Goal: Information Seeking & Learning: Find specific fact

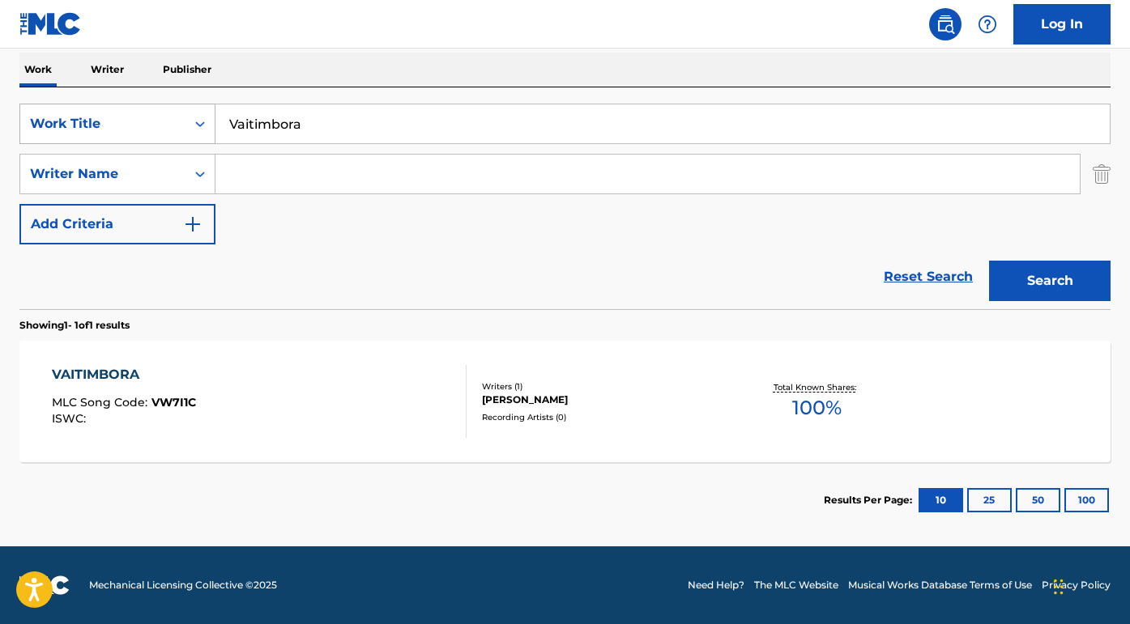
drag, startPoint x: 356, startPoint y: 132, endPoint x: 167, endPoint y: 127, distance: 189.6
click at [165, 129] on div "SearchWithCriteria9ed33eea-56f6-46b8-b560-4c005619489f Work Title Vaitimbora" at bounding box center [564, 124] width 1091 height 40
paste input "Gringo Honeymoon"
type input "Gringo Honeymoon"
click at [1050, 281] on button "Search" at bounding box center [1049, 281] width 121 height 40
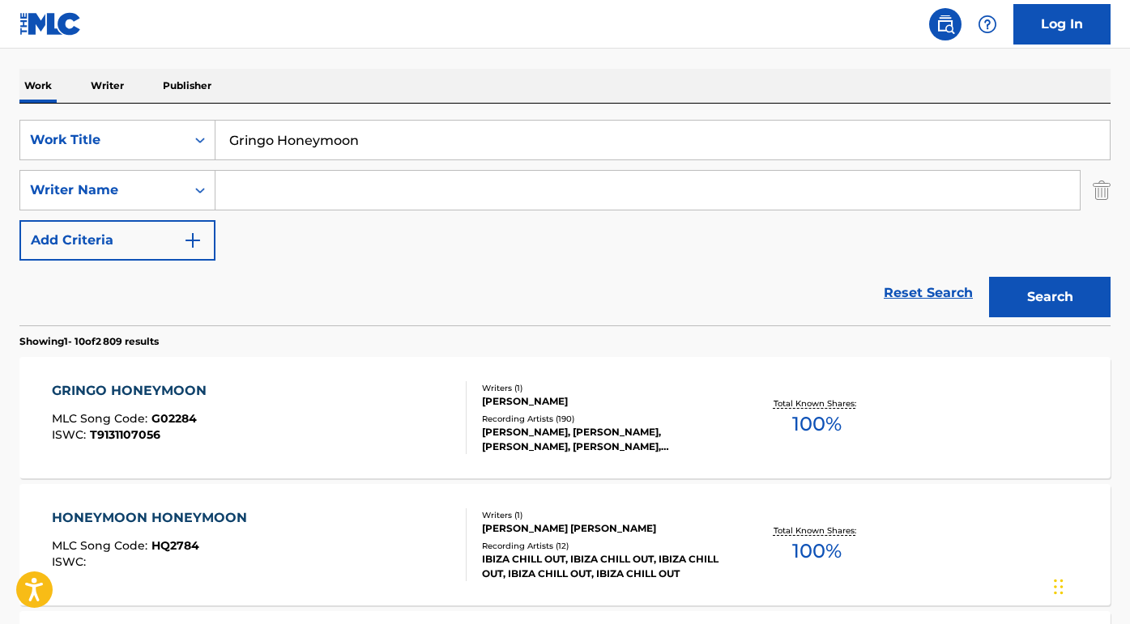
scroll to position [290, 0]
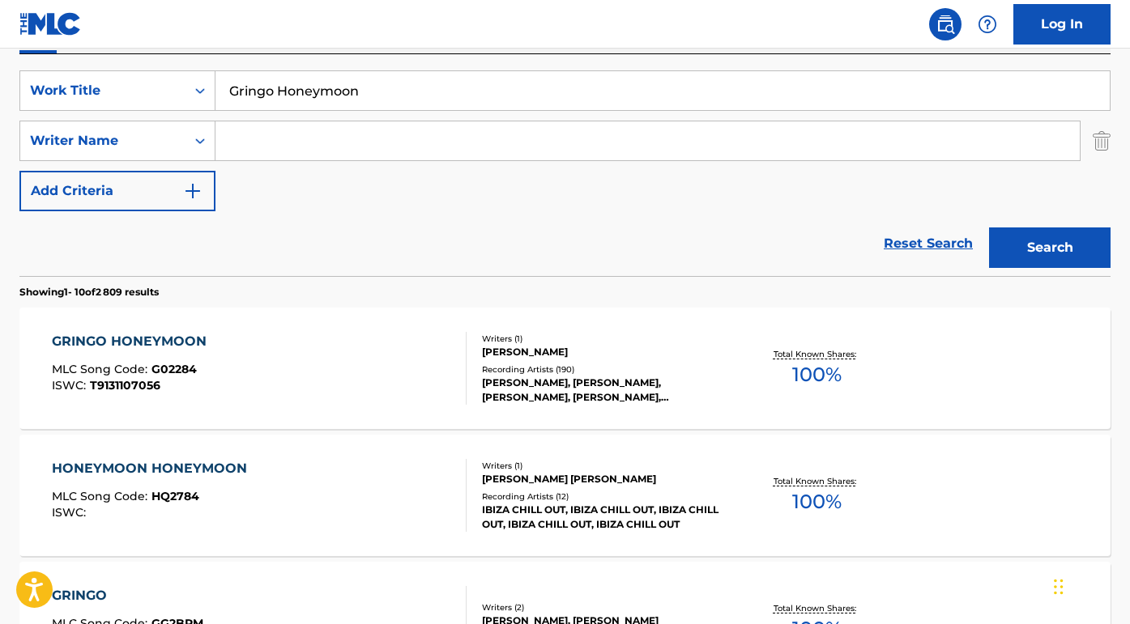
click at [160, 334] on div "GRINGO HONEYMOON" at bounding box center [133, 341] width 163 height 19
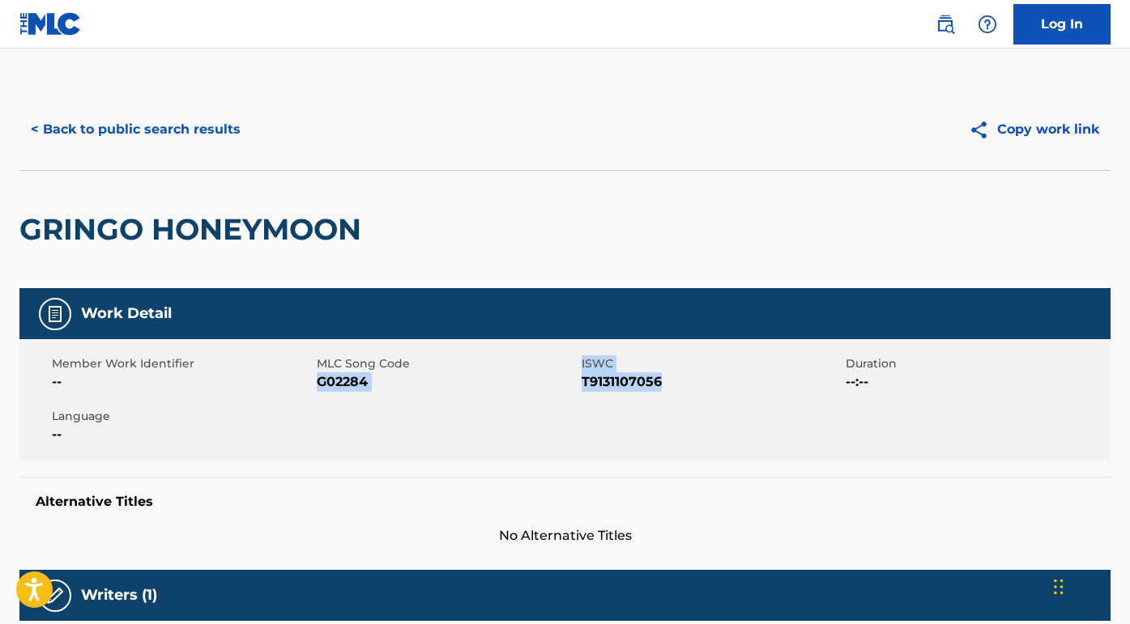
drag, startPoint x: 682, startPoint y: 389, endPoint x: 318, endPoint y: 385, distance: 364.5
click at [318, 384] on div "Member Work Identifier -- MLC Song Code G02284 ISWC T9131107056 Duration --:-- …" at bounding box center [564, 399] width 1091 height 121
copy div "G02284 ISWC T9131107056"
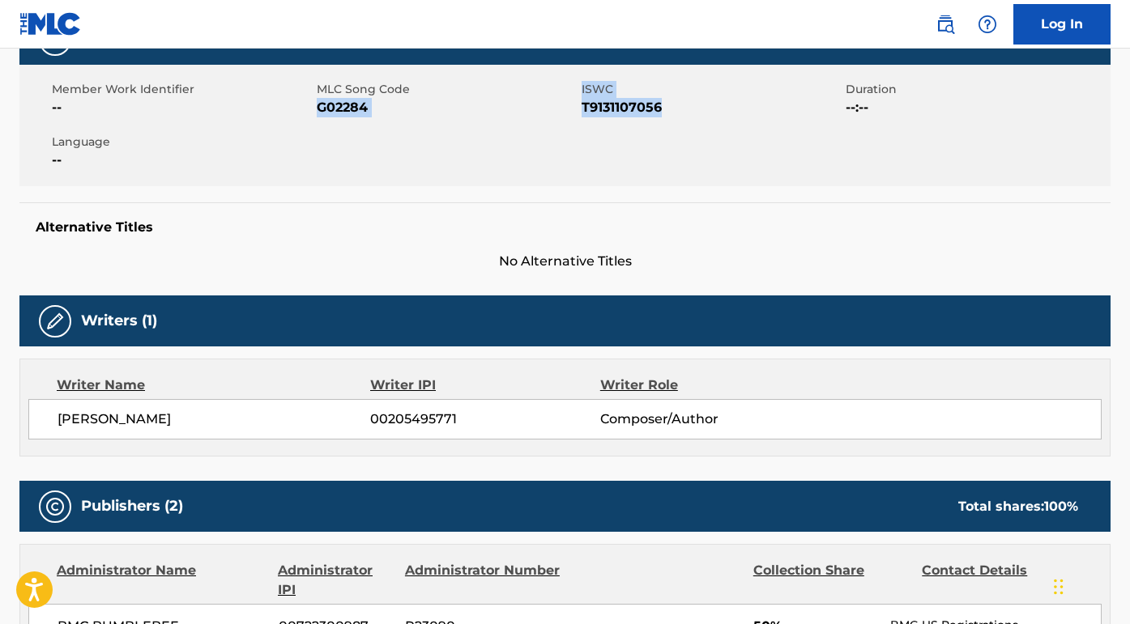
scroll to position [390, 0]
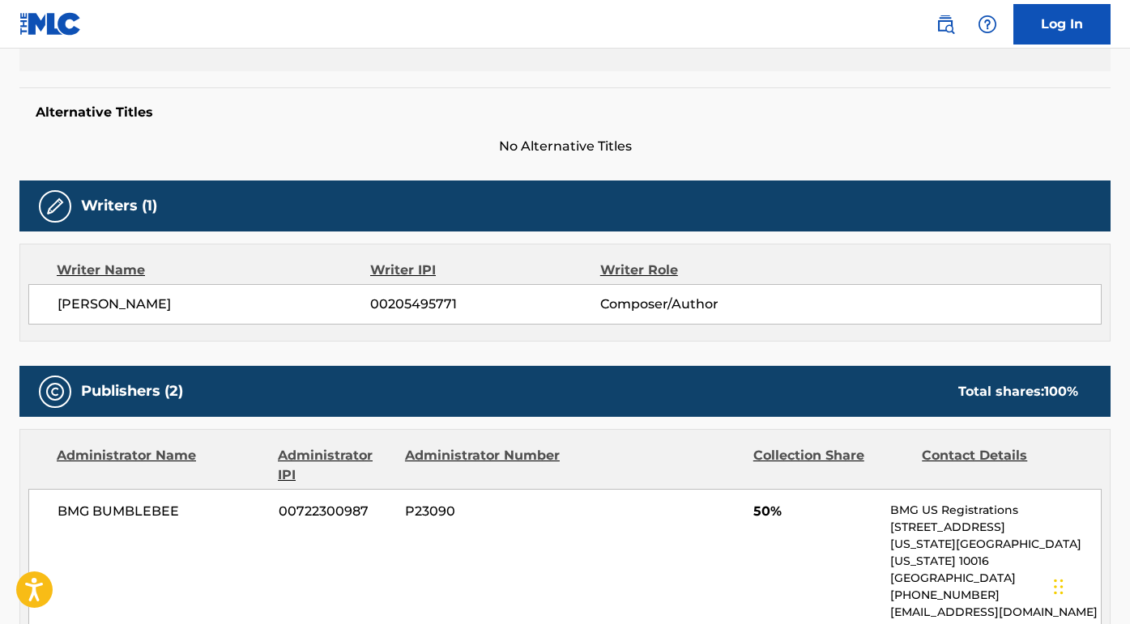
drag, startPoint x: 220, startPoint y: 305, endPoint x: 17, endPoint y: 299, distance: 203.4
click at [17, 299] on div "< Back to public search results Copy work link GRINGO HONEYMOON Work Detail Mem…" at bounding box center [565, 621] width 1130 height 1842
copy span "ROBERT EARL JR KEEN"
drag, startPoint x: 179, startPoint y: 505, endPoint x: 0, endPoint y: 510, distance: 179.1
click at [0, 510] on div "< Back to public search results Copy work link GRINGO HONEYMOON Work Detail Mem…" at bounding box center [565, 621] width 1130 height 1842
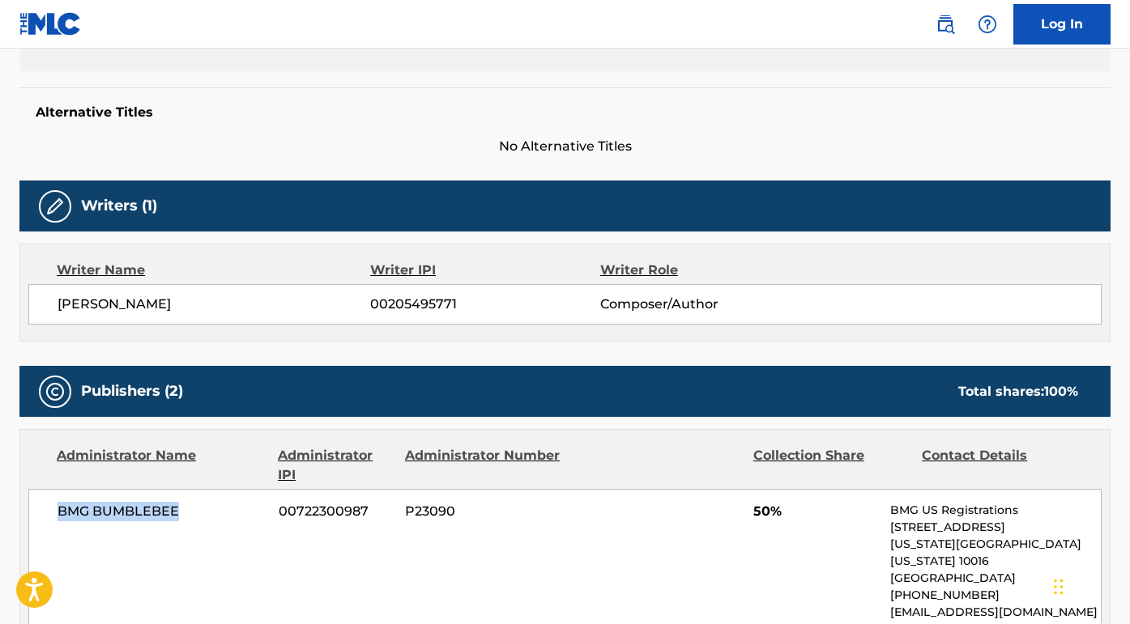
copy span "BMG BUMBLEBEE"
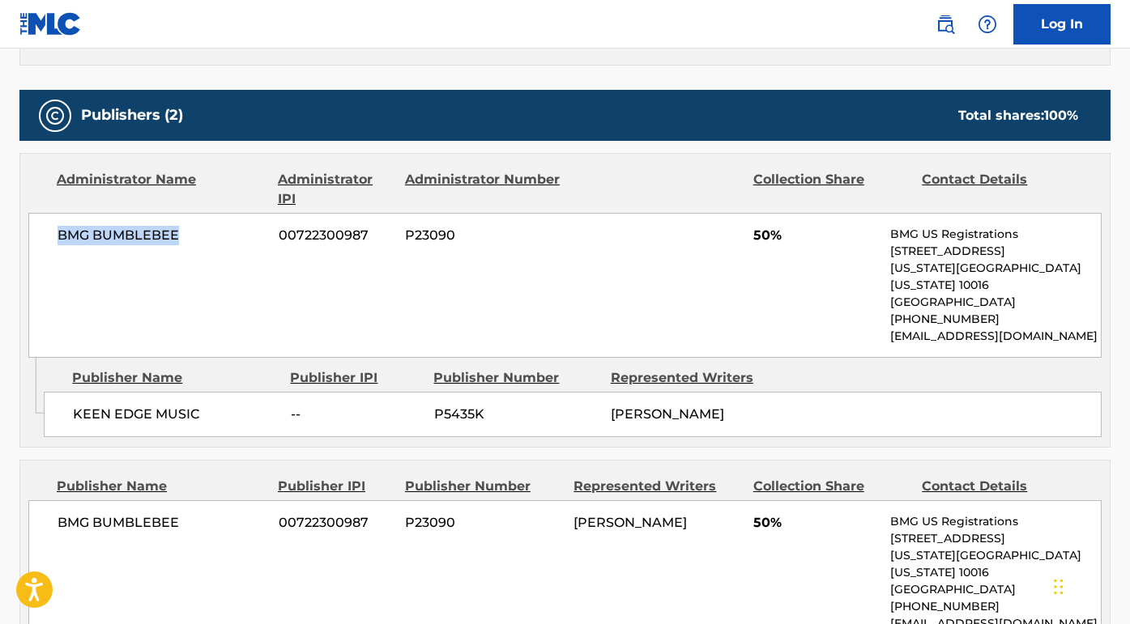
scroll to position [691, 0]
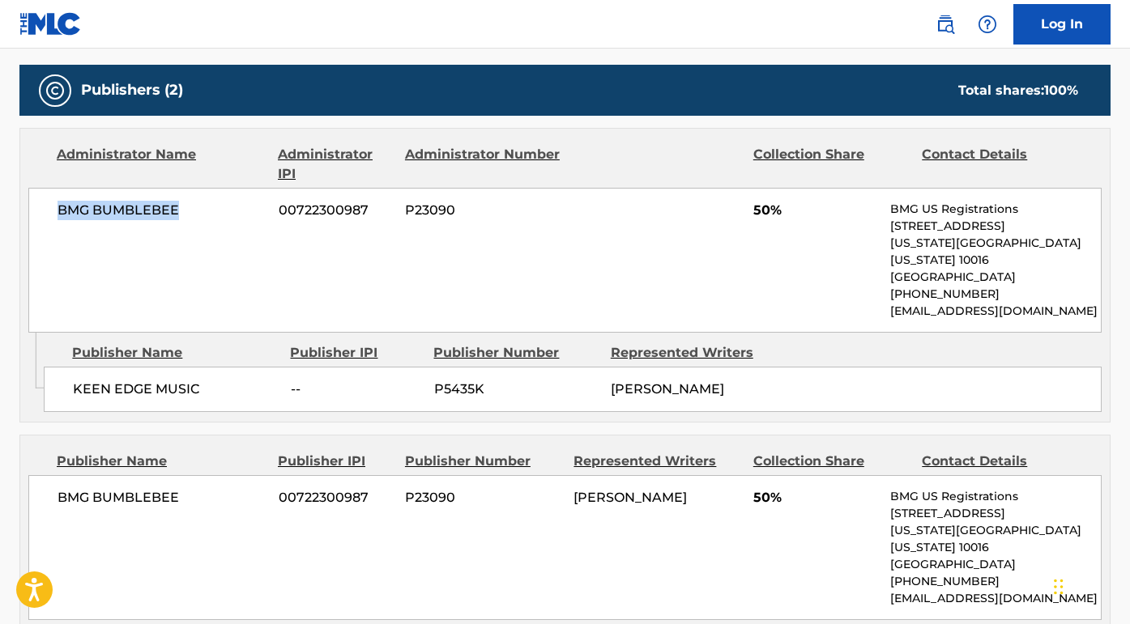
copy span "BMG BUMBLEBEE"
drag, startPoint x: 209, startPoint y: 368, endPoint x: 49, endPoint y: 366, distance: 159.6
click at [49, 367] on div "KEEN EDGE MUSIC -- P5435K ROBERT EARL JR KEEN" at bounding box center [573, 389] width 1058 height 45
copy span "KEEN EDGE MUSIC"
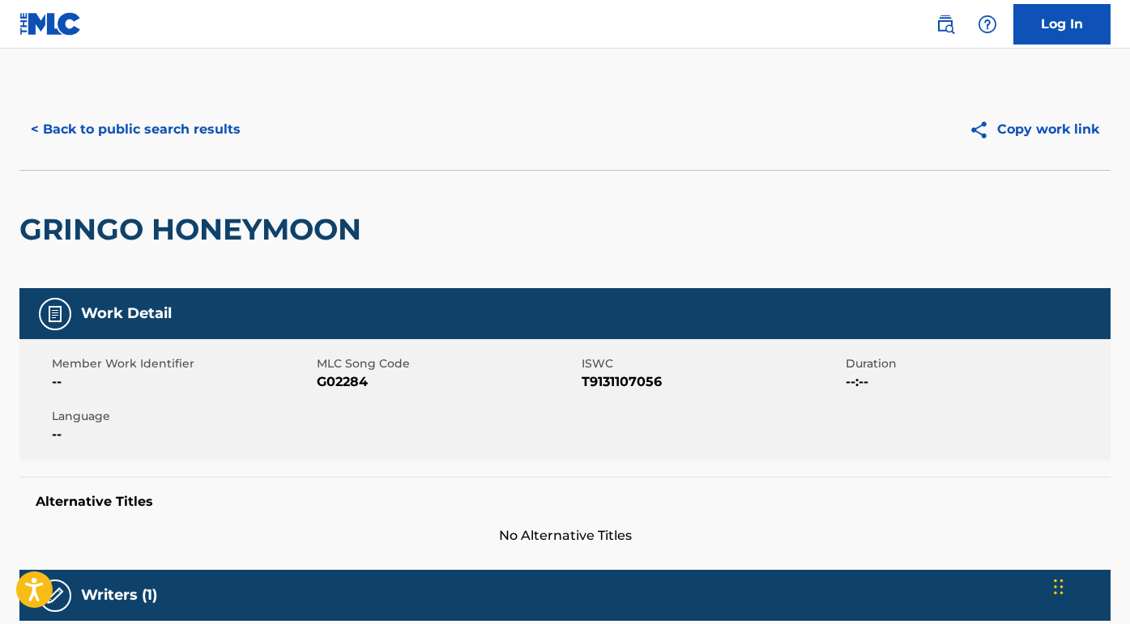
click at [166, 119] on button "< Back to public search results" at bounding box center [135, 129] width 232 height 40
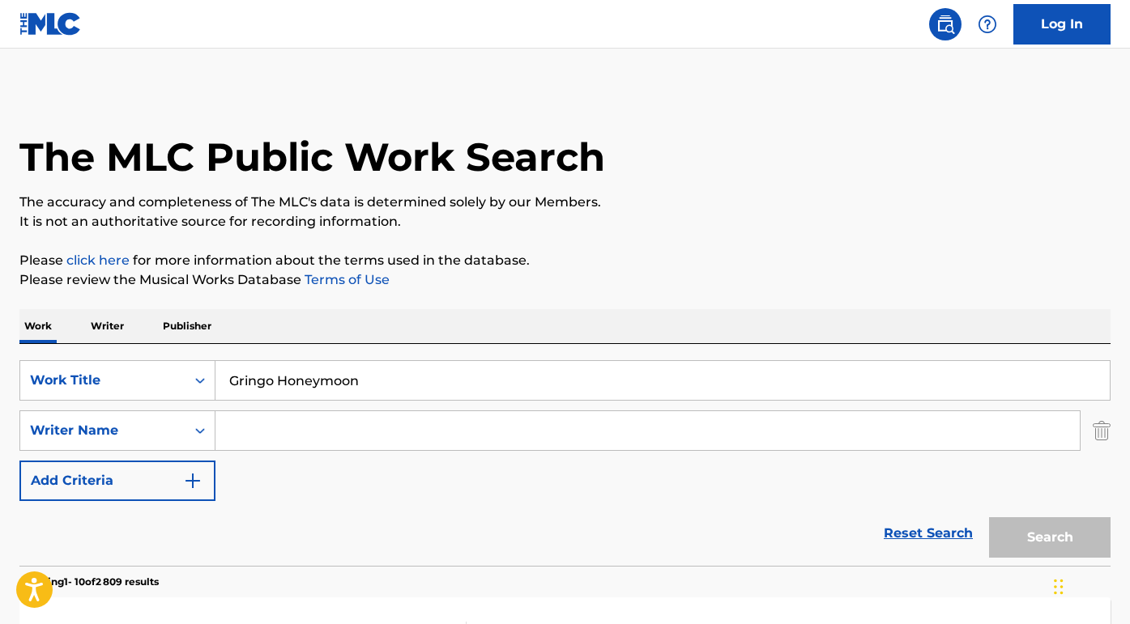
scroll to position [290, 0]
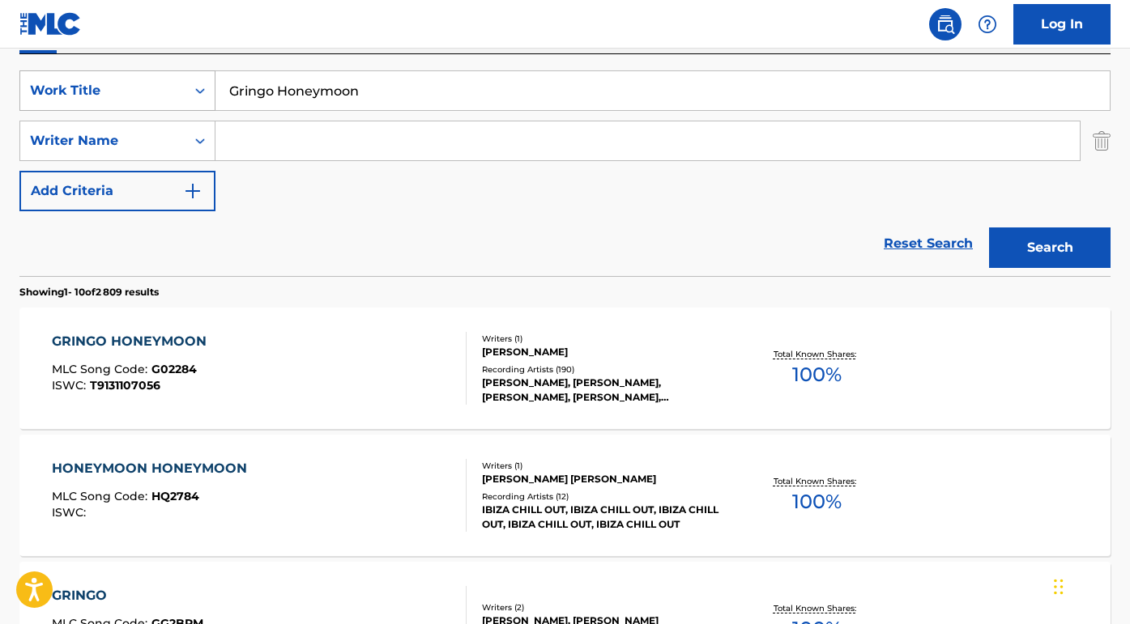
drag, startPoint x: 368, startPoint y: 102, endPoint x: 190, endPoint y: 89, distance: 178.7
click at [190, 89] on div "SearchWithCriteria9ed33eea-56f6-46b8-b560-4c005619489f Work Title Gringo Honeym…" at bounding box center [564, 90] width 1091 height 40
paste input "Bon Jovi Wild Is the Wind"
drag, startPoint x: 291, startPoint y: 94, endPoint x: 200, endPoint y: 92, distance: 90.7
click at [200, 92] on div "SearchWithCriteria9ed33eea-56f6-46b8-b560-4c005619489f Work Title Bon Jovi Wild…" at bounding box center [564, 90] width 1091 height 40
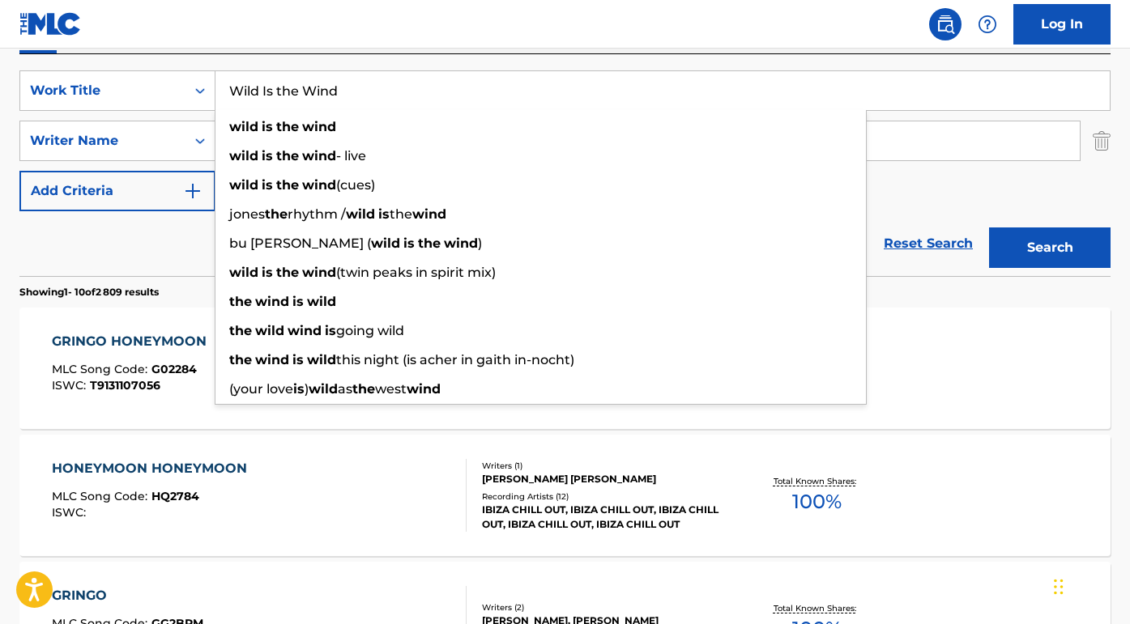
type input "Wild Is the Wind"
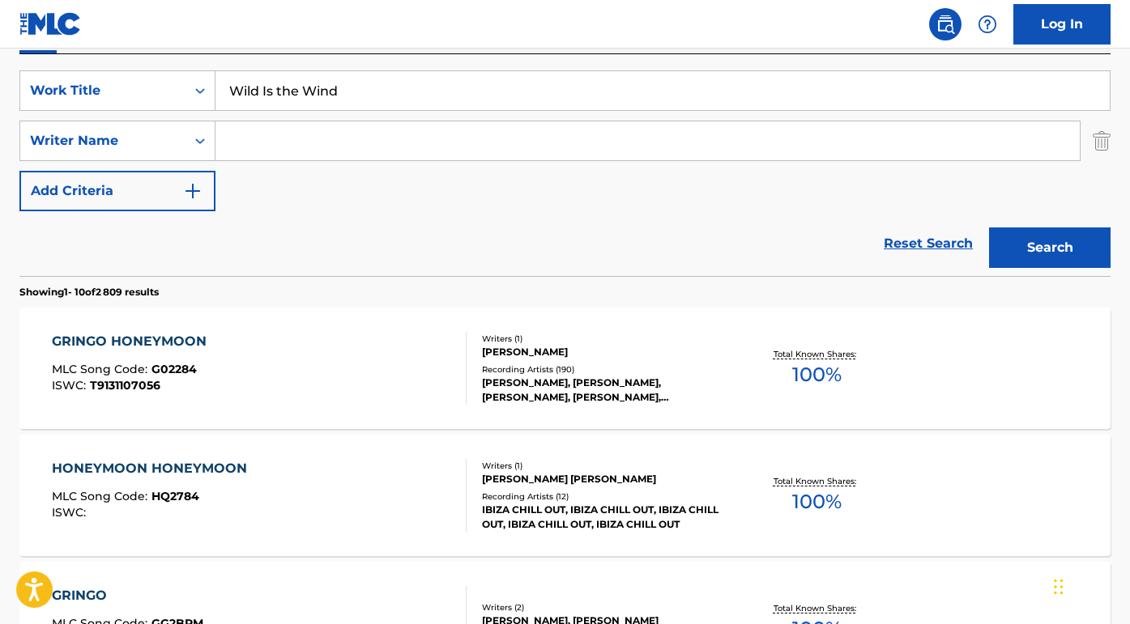
click at [184, 167] on div "SearchWithCriteria9ed33eea-56f6-46b8-b560-4c005619489f Work Title Wild Is the W…" at bounding box center [564, 140] width 1091 height 141
click at [248, 151] on input "Search Form" at bounding box center [647, 140] width 864 height 39
paste input "Bon Jovi"
type input "Bon Jovi"
click at [1050, 248] on button "Search" at bounding box center [1049, 248] width 121 height 40
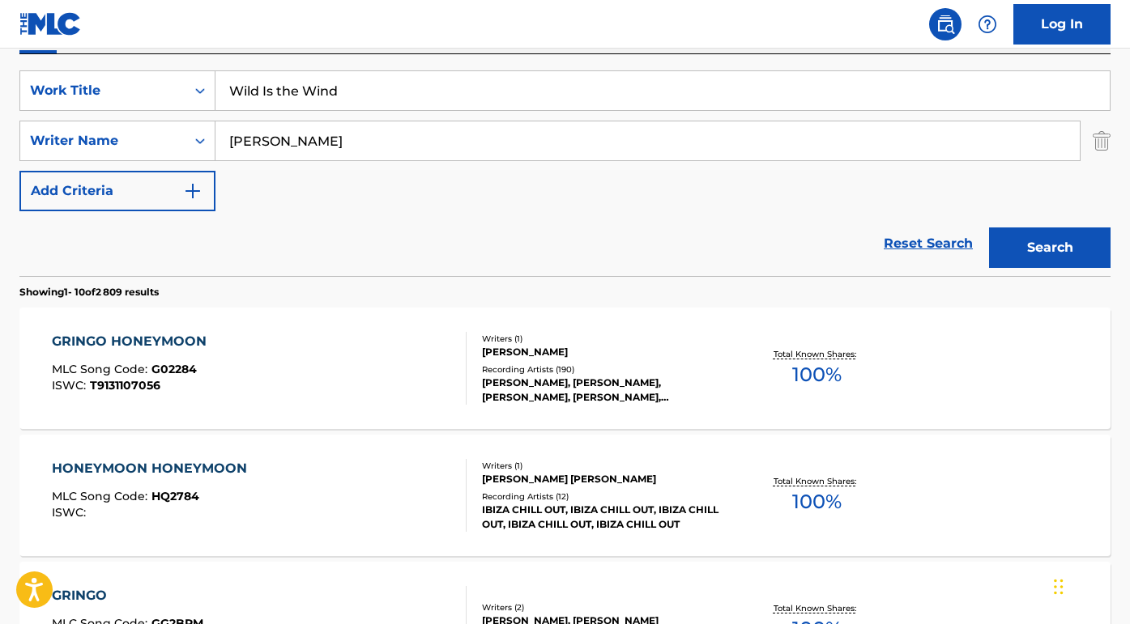
scroll to position [131, 0]
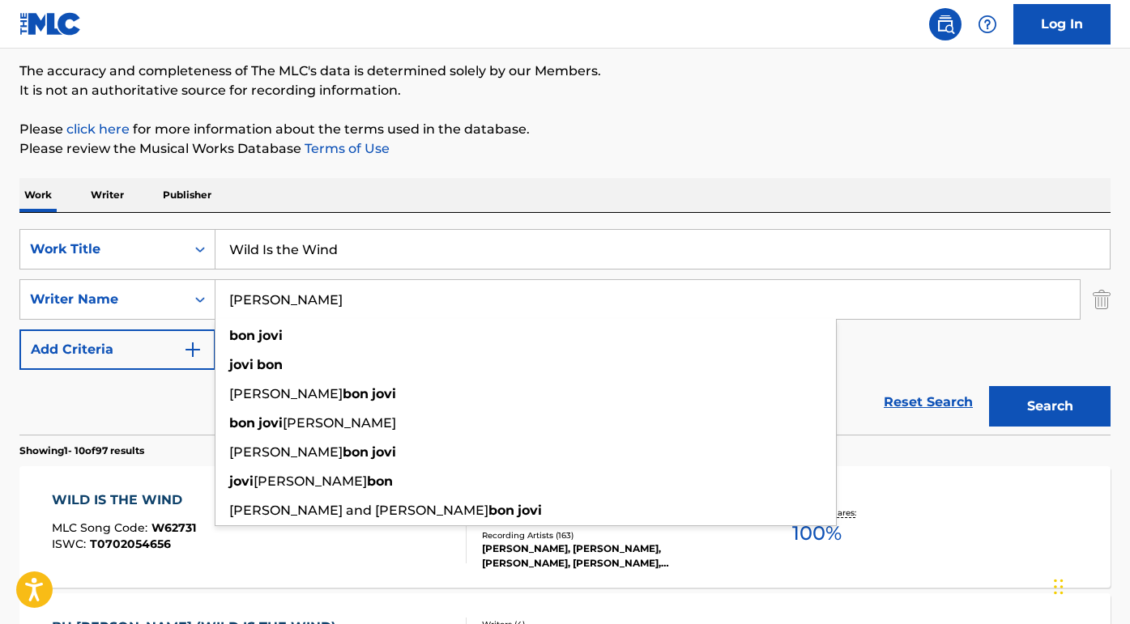
click at [158, 394] on div "Reset Search Search" at bounding box center [564, 402] width 1091 height 65
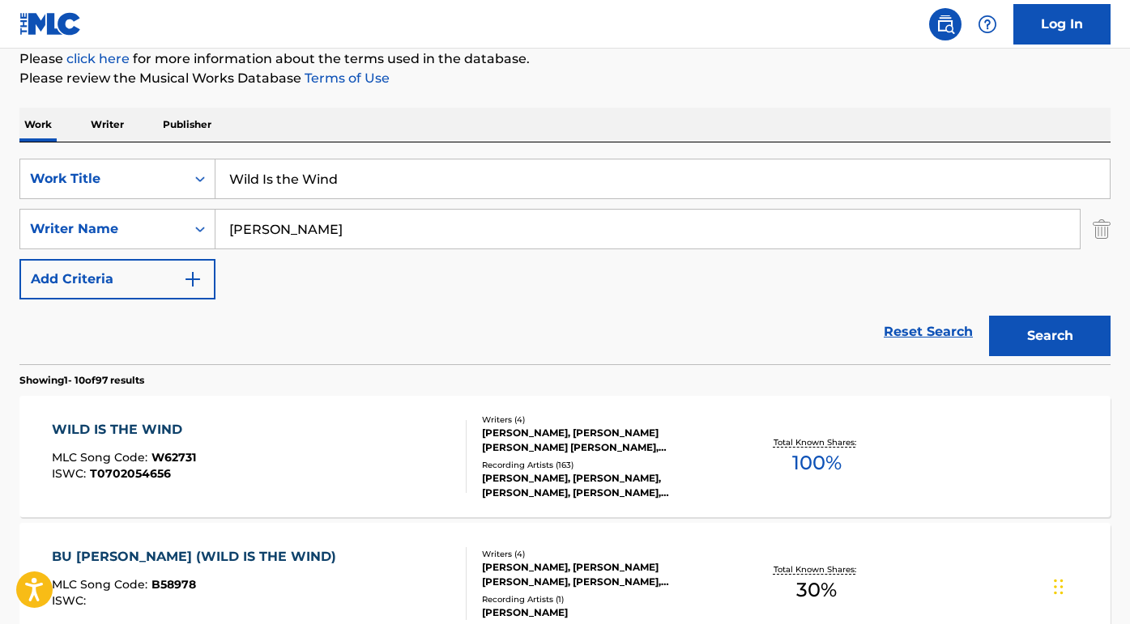
scroll to position [211, 0]
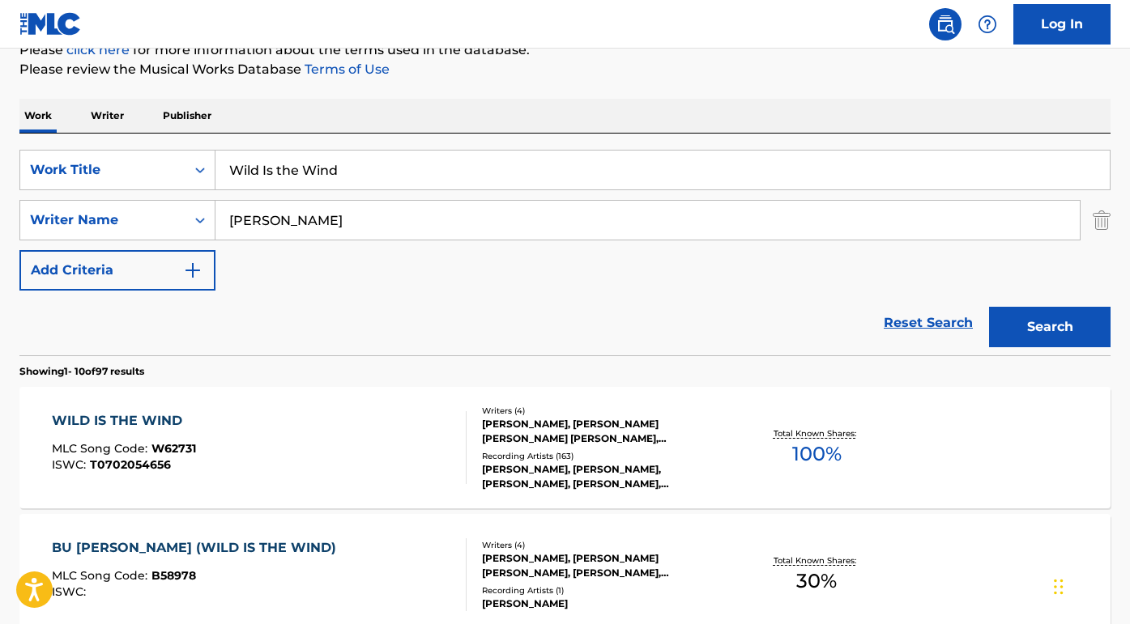
click at [129, 419] on div "WILD IS THE WIND" at bounding box center [124, 420] width 144 height 19
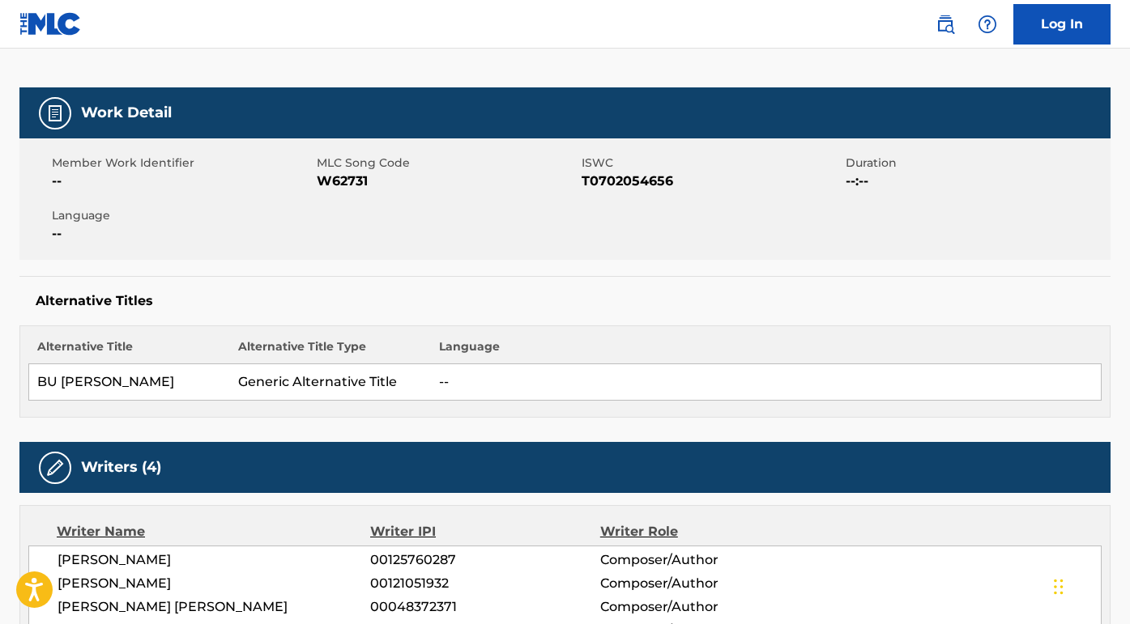
scroll to position [243, 0]
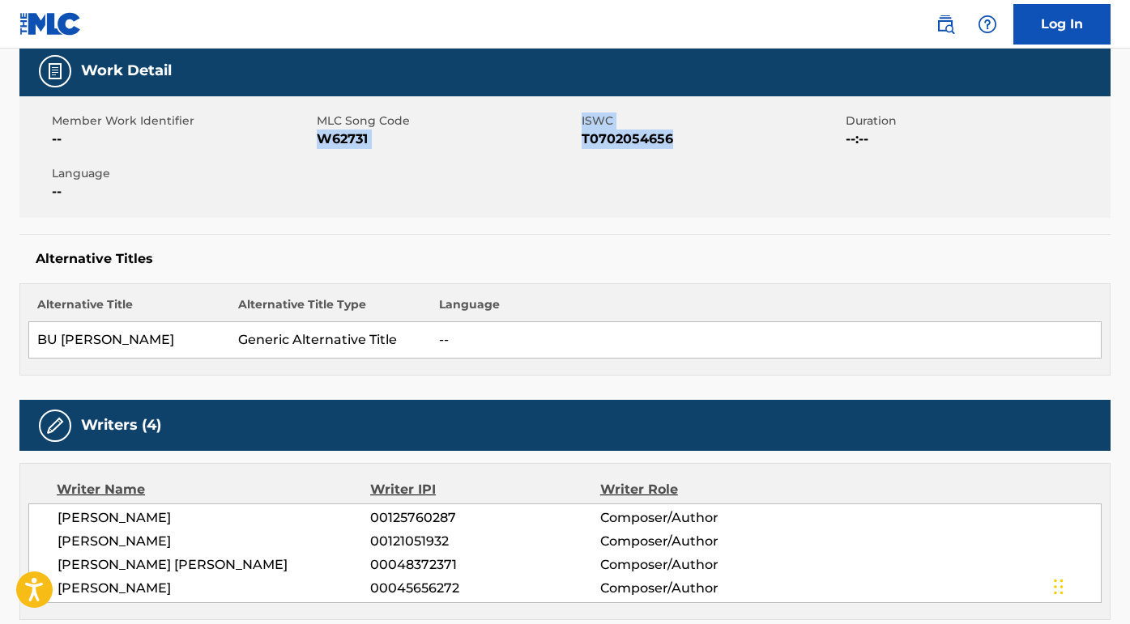
drag, startPoint x: 676, startPoint y: 147, endPoint x: 322, endPoint y: 143, distance: 354.0
click at [322, 143] on div "Member Work Identifier -- MLC Song Code W62731 ISWC T0702054656 Duration --:-- …" at bounding box center [564, 156] width 1091 height 121
copy div "W62731 ISWC T0702054656"
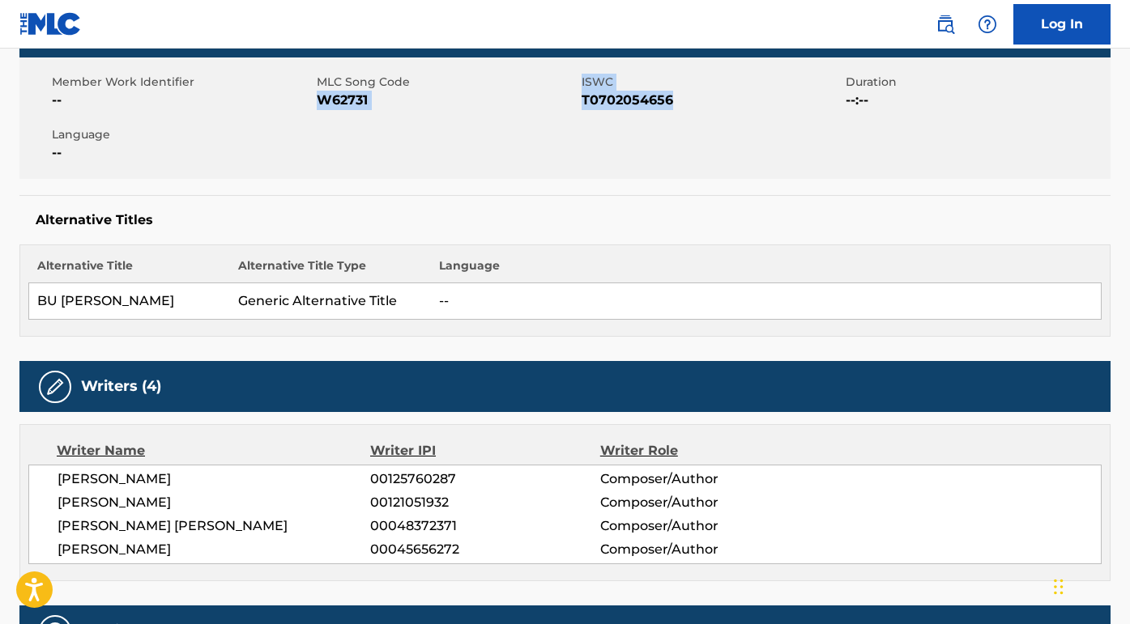
scroll to position [327, 0]
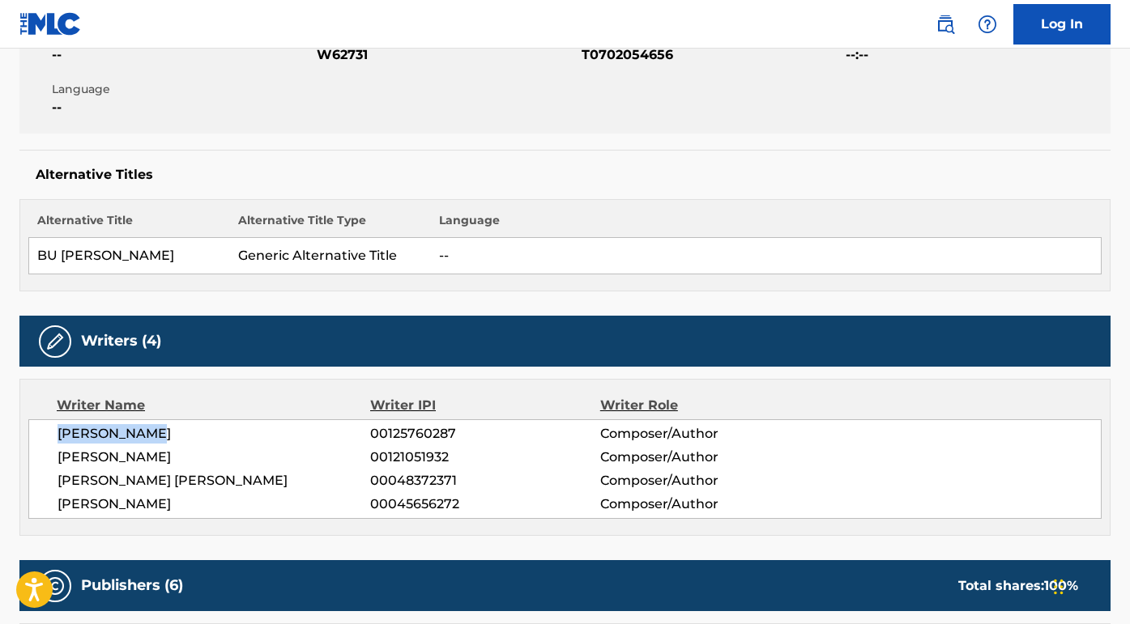
drag, startPoint x: 157, startPoint y: 430, endPoint x: 0, endPoint y: 430, distance: 157.1
copy span "JON BON JOVI"
drag, startPoint x: 215, startPoint y: 455, endPoint x: 0, endPoint y: 454, distance: 215.5
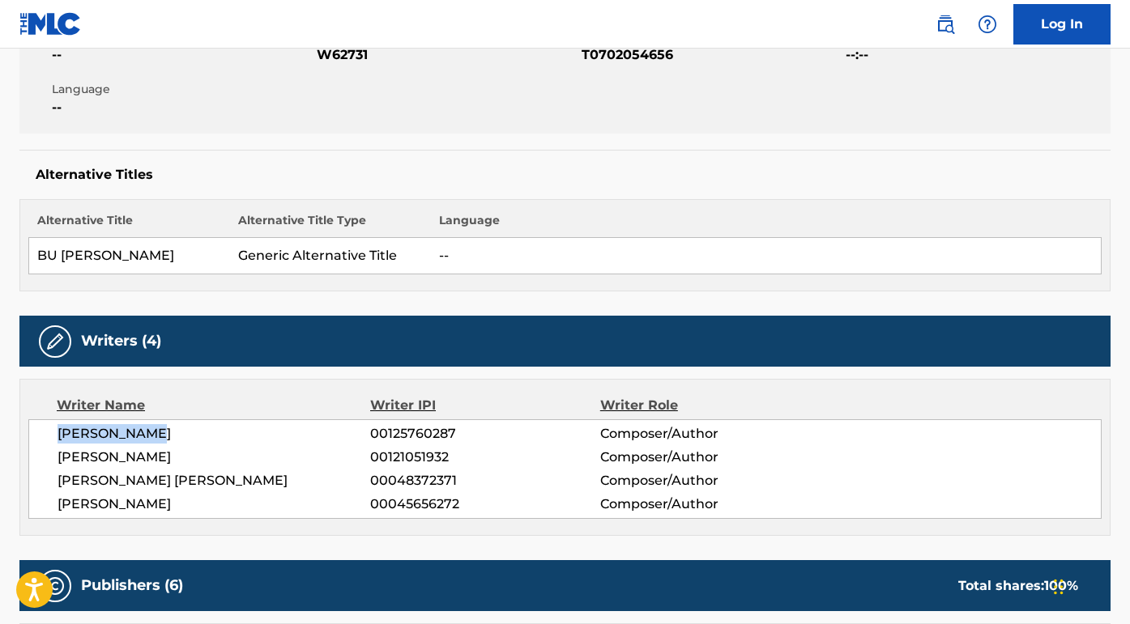
copy span "RICHARD S. SAMBORA"
drag, startPoint x: 204, startPoint y: 481, endPoint x: 29, endPoint y: 480, distance: 175.0
click at [29, 480] on div "JON BON JOVI 00125760287 Composer/Author RICHARD S. SAMBORA 00121051932 Compose…" at bounding box center [564, 470] width 1073 height 100
copy span "DIANE EVE WARREN"
drag, startPoint x: 182, startPoint y: 505, endPoint x: 43, endPoint y: 502, distance: 139.4
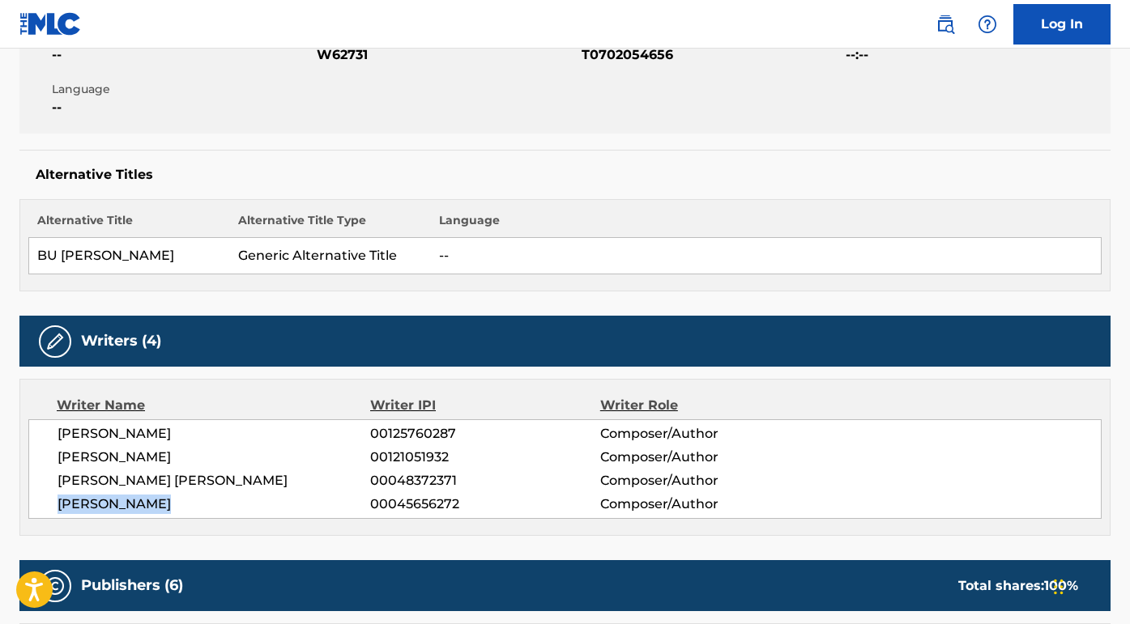
click at [43, 502] on div "JON BON JOVI 00125760287 Composer/Author RICHARD S. SAMBORA 00121051932 Compose…" at bounding box center [564, 470] width 1073 height 100
copy span "DESMOND CHILD"
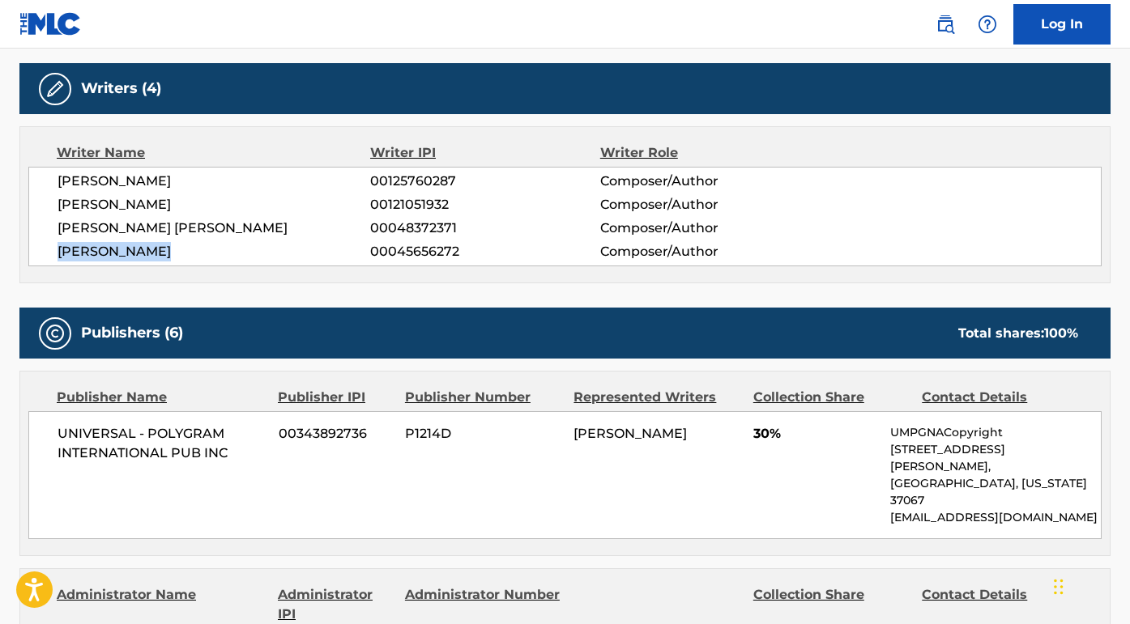
scroll to position [789, 0]
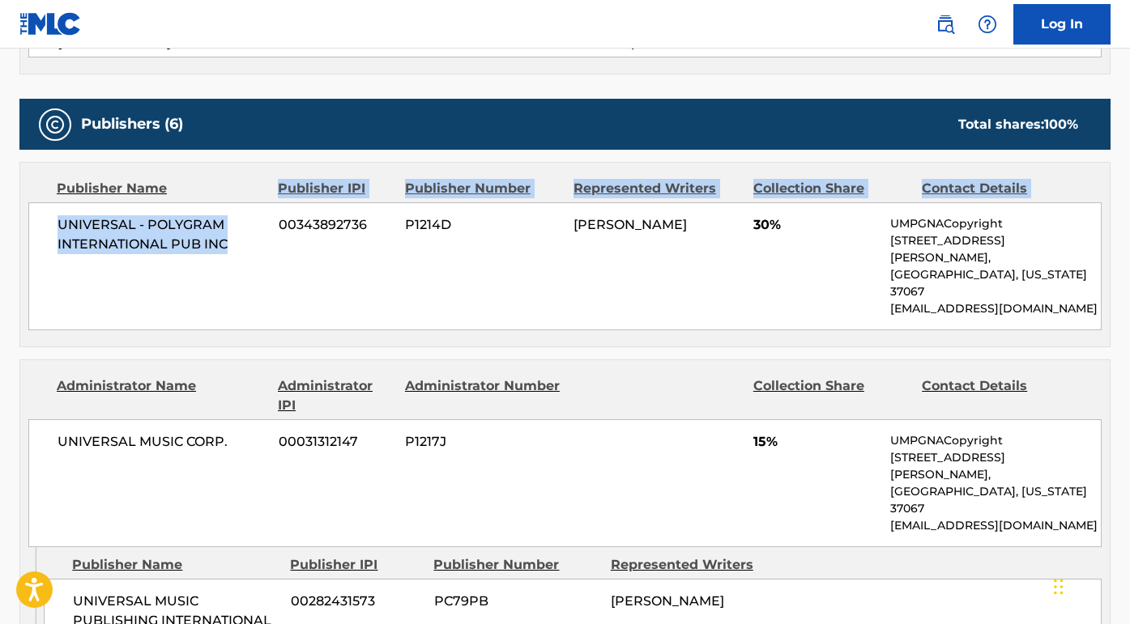
drag, startPoint x: 235, startPoint y: 252, endPoint x: 44, endPoint y: 199, distance: 198.3
click at [44, 199] on div "Publisher Name Publisher IPI Publisher Number Represented Writers Collection Sh…" at bounding box center [564, 255] width 1089 height 184
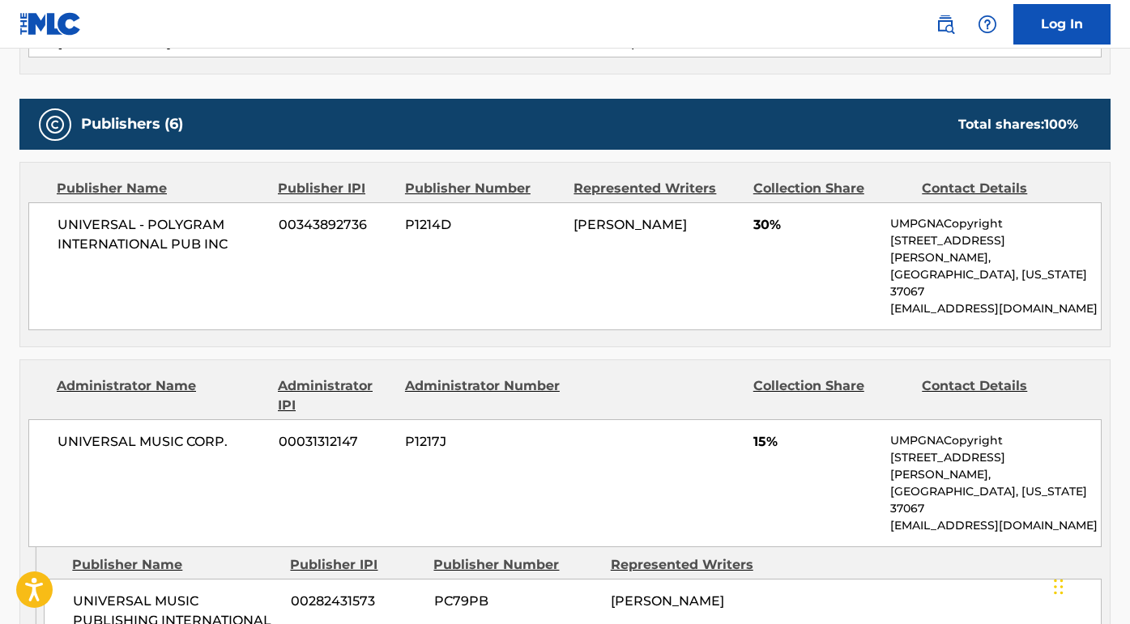
drag, startPoint x: 247, startPoint y: 396, endPoint x: 63, endPoint y: 394, distance: 183.9
click at [62, 420] on div "UNIVERSAL MUSIC CORP. 00031312147 P1217J 15% UMPGNACopyright 1550 W. McEwen Dri…" at bounding box center [564, 484] width 1073 height 128
drag, startPoint x: 239, startPoint y: 408, endPoint x: 28, endPoint y: 407, distance: 211.4
click at [28, 420] on div "UNIVERSAL MUSIC CORP. 00031312147 P1217J 15% UMPGNACopyright 1550 W. McEwen Dri…" at bounding box center [564, 484] width 1073 height 128
drag, startPoint x: 105, startPoint y: 573, endPoint x: 61, endPoint y: 513, distance: 75.3
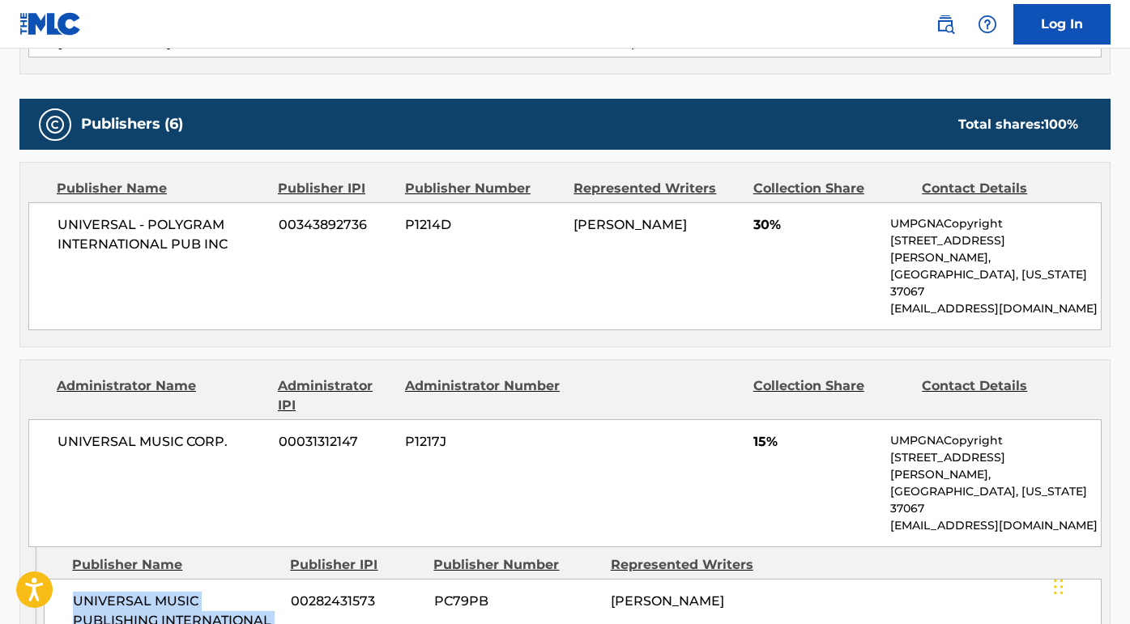
click at [61, 579] on div "UNIVERSAL MUSIC PUBLISHING INTERNATIONAL LTD 00282431573 PC79PB JON BON JOVI" at bounding box center [573, 621] width 1058 height 84
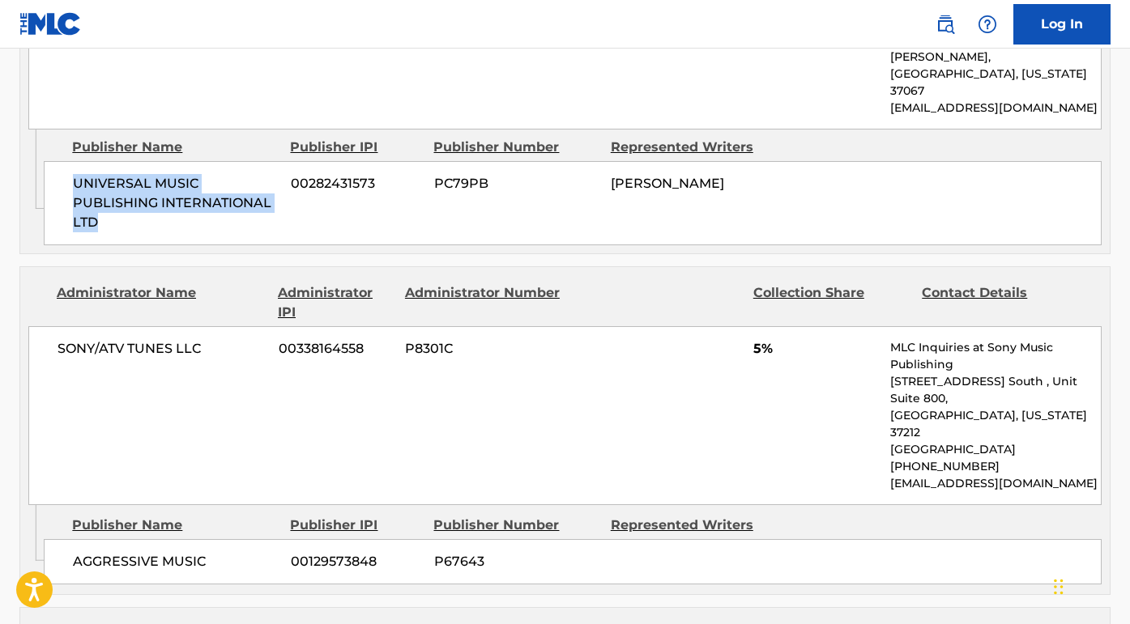
scroll to position [1282, 0]
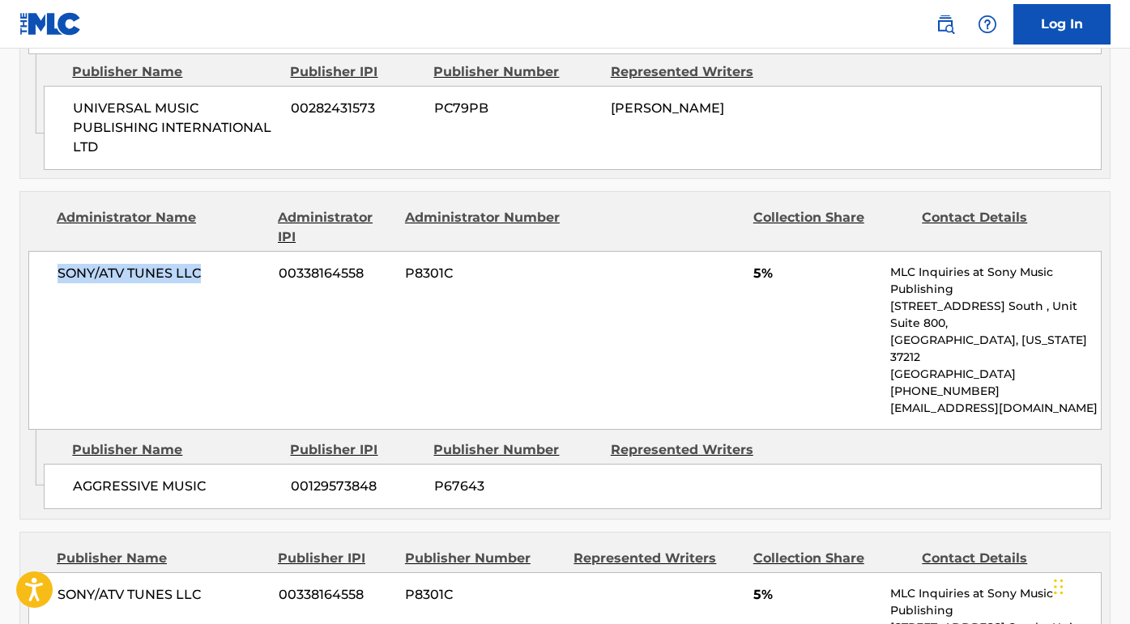
drag, startPoint x: 213, startPoint y: 211, endPoint x: 32, endPoint y: 207, distance: 180.7
click at [32, 251] on div "SONY/ATV TUNES LLC 00338164558 P8301C 5% MLC Inquiries at Sony Music Publishing…" at bounding box center [564, 340] width 1073 height 179
drag, startPoint x: 211, startPoint y: 386, endPoint x: 49, endPoint y: 377, distance: 161.5
click at [49, 464] on div "AGGRESSIVE MUSIC 00129573848 P67643" at bounding box center [573, 486] width 1058 height 45
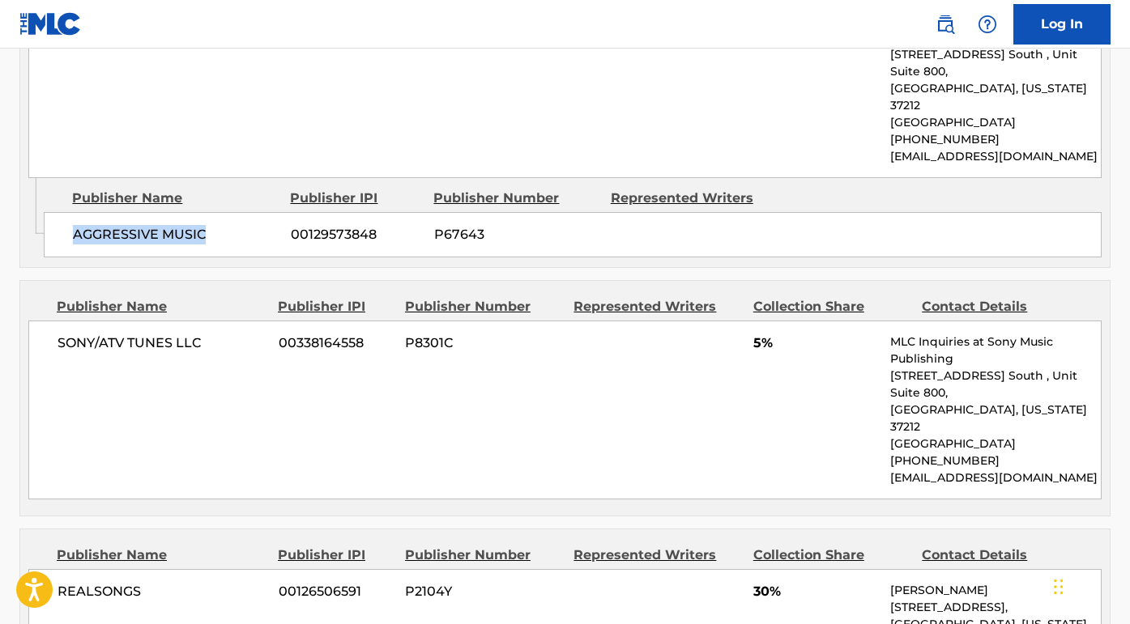
scroll to position [1676, 0]
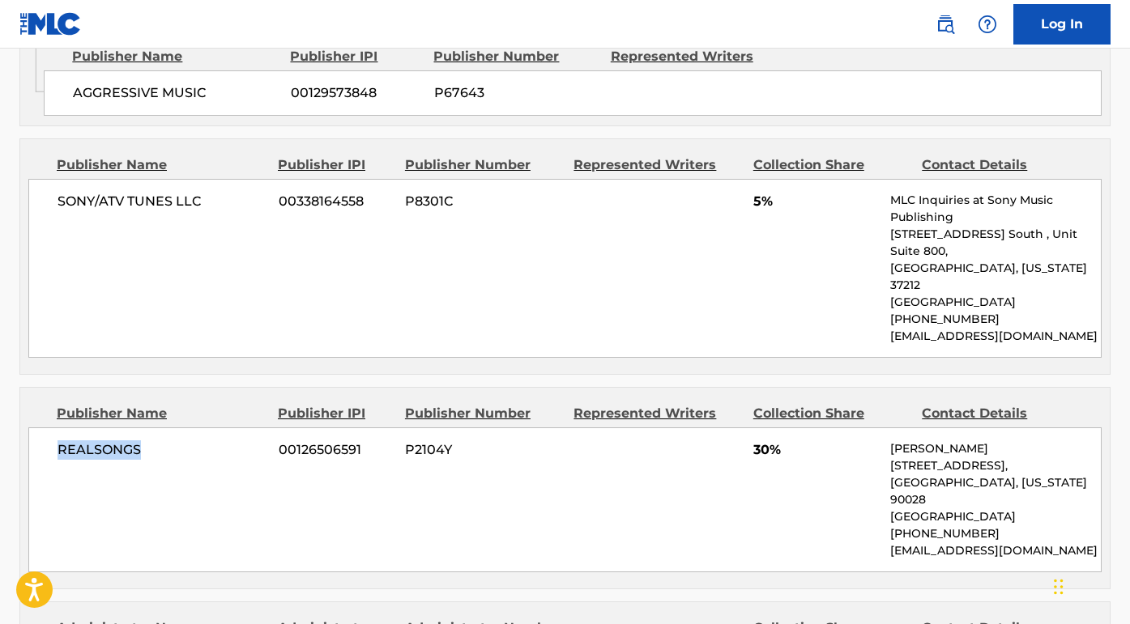
drag, startPoint x: 160, startPoint y: 304, endPoint x: 10, endPoint y: 305, distance: 149.8
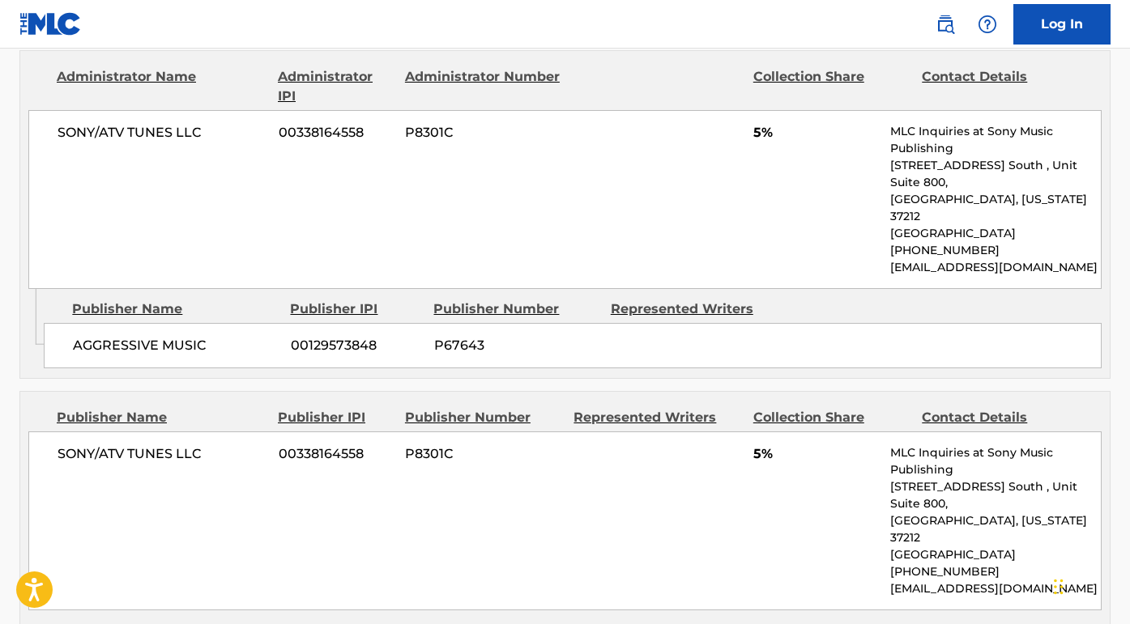
scroll to position [1473, 0]
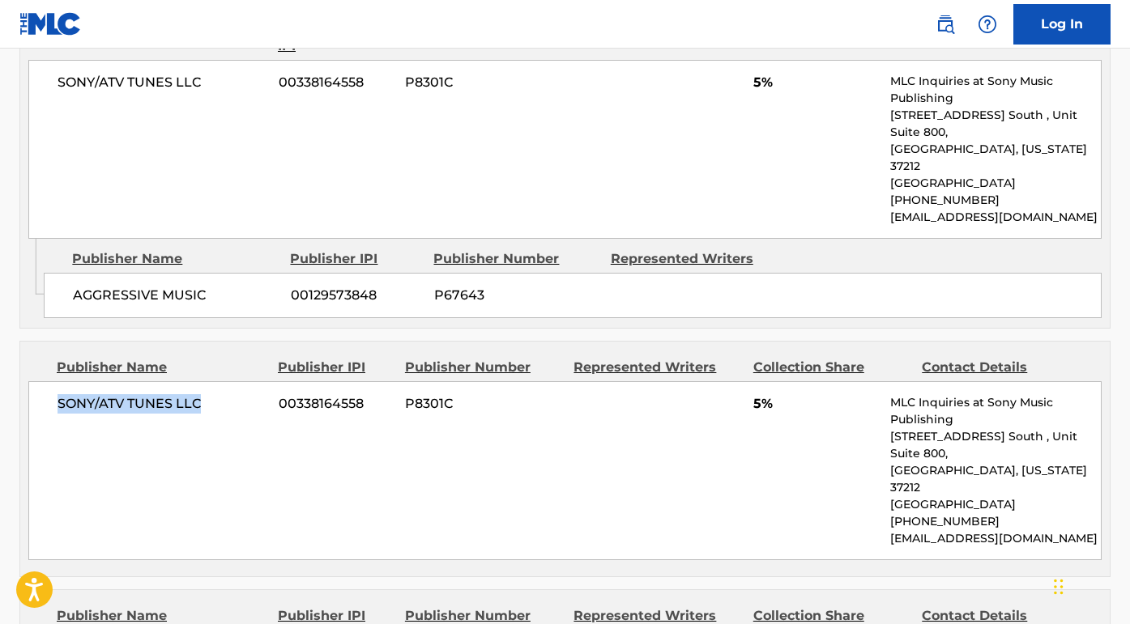
drag, startPoint x: 215, startPoint y: 301, endPoint x: 31, endPoint y: 301, distance: 183.9
click at [31, 381] on div "SONY/ATV TUNES LLC 00338164558 P8301C 5% MLC Inquiries at Sony Music Publishing…" at bounding box center [564, 470] width 1073 height 179
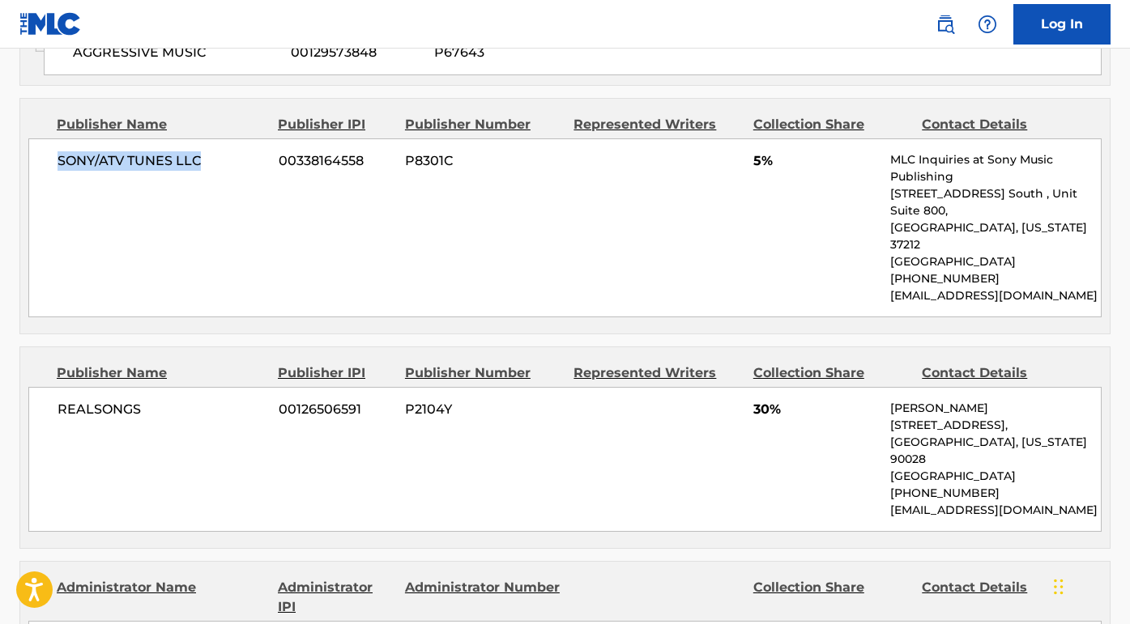
scroll to position [1814, 0]
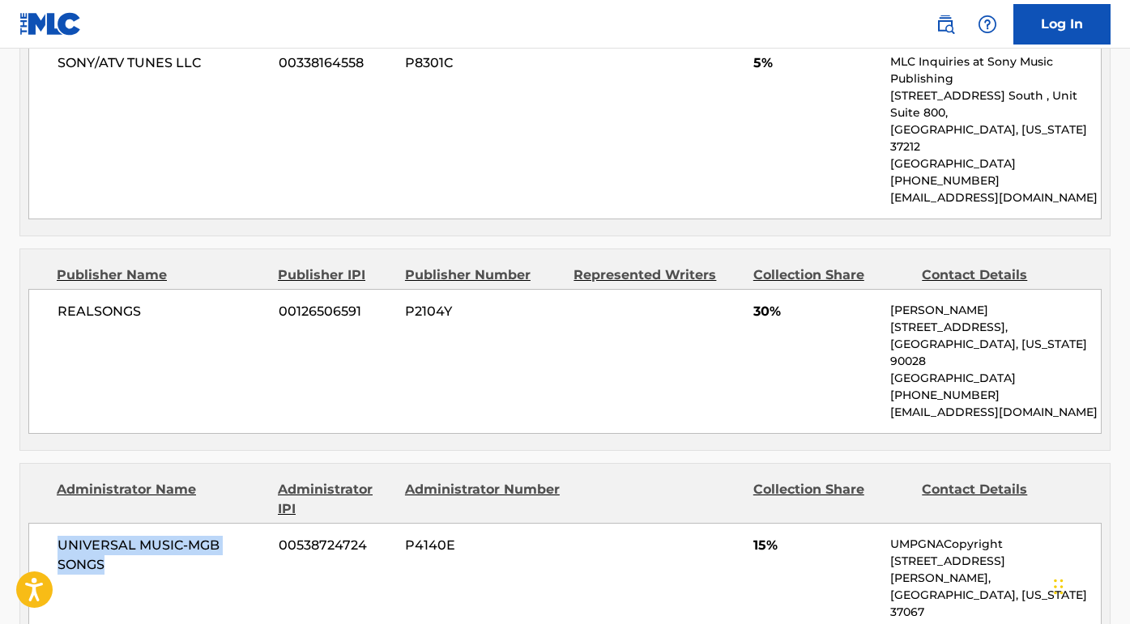
drag, startPoint x: 113, startPoint y: 427, endPoint x: 27, endPoint y: 394, distance: 92.1
click at [27, 464] on div "Administrator Name Administrator IPI Administrator Number Collection Share Cont…" at bounding box center [564, 557] width 1089 height 187
drag, startPoint x: 176, startPoint y: 531, endPoint x: 65, endPoint y: 530, distance: 111.0
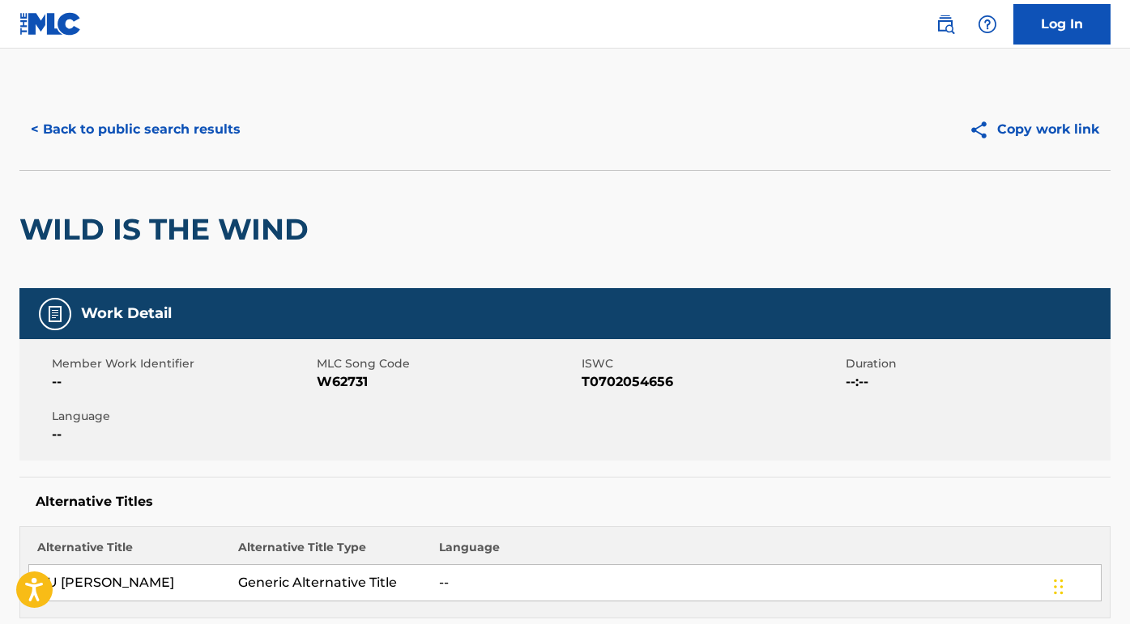
scroll to position [-2, 0]
click at [199, 128] on button "< Back to public search results" at bounding box center [135, 129] width 232 height 40
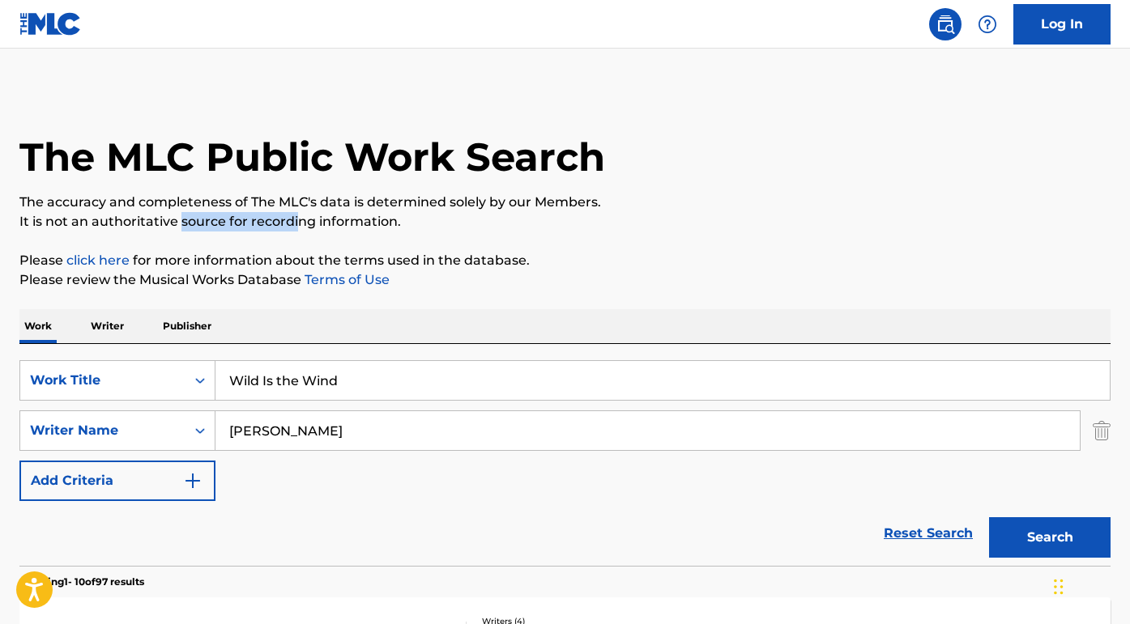
drag, startPoint x: 295, startPoint y: 222, endPoint x: 168, endPoint y: 222, distance: 126.4
click at [162, 222] on p "It is not an authoritative source for recording information." at bounding box center [564, 221] width 1091 height 19
click at [363, 185] on div "The MLC Public Work Search" at bounding box center [564, 148] width 1091 height 118
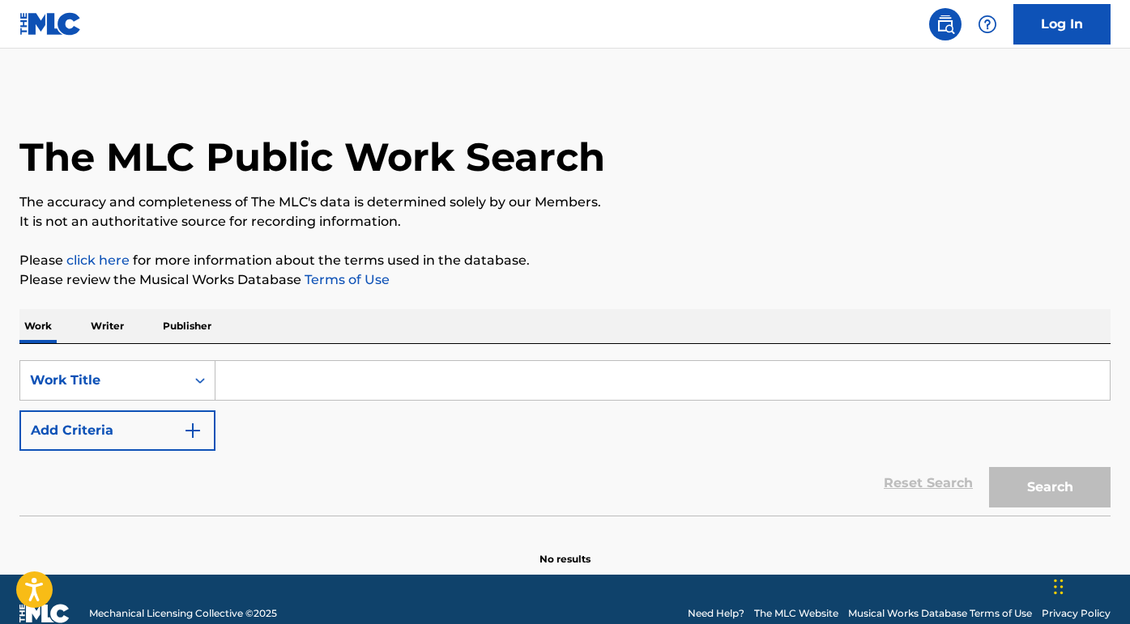
click at [160, 426] on button "Add Criteria" at bounding box center [117, 431] width 196 height 40
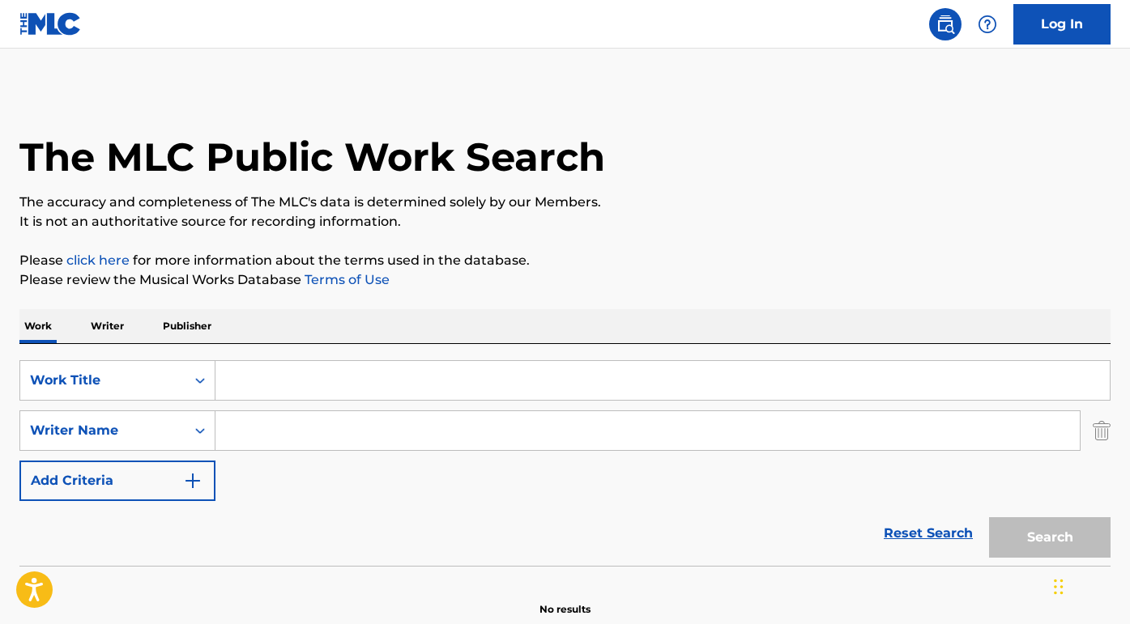
click at [237, 426] on input "Search Form" at bounding box center [647, 430] width 864 height 39
paste input "[PERSON_NAME]"
type input "[PERSON_NAME]"
click at [239, 382] on input "Search Form" at bounding box center [662, 380] width 894 height 39
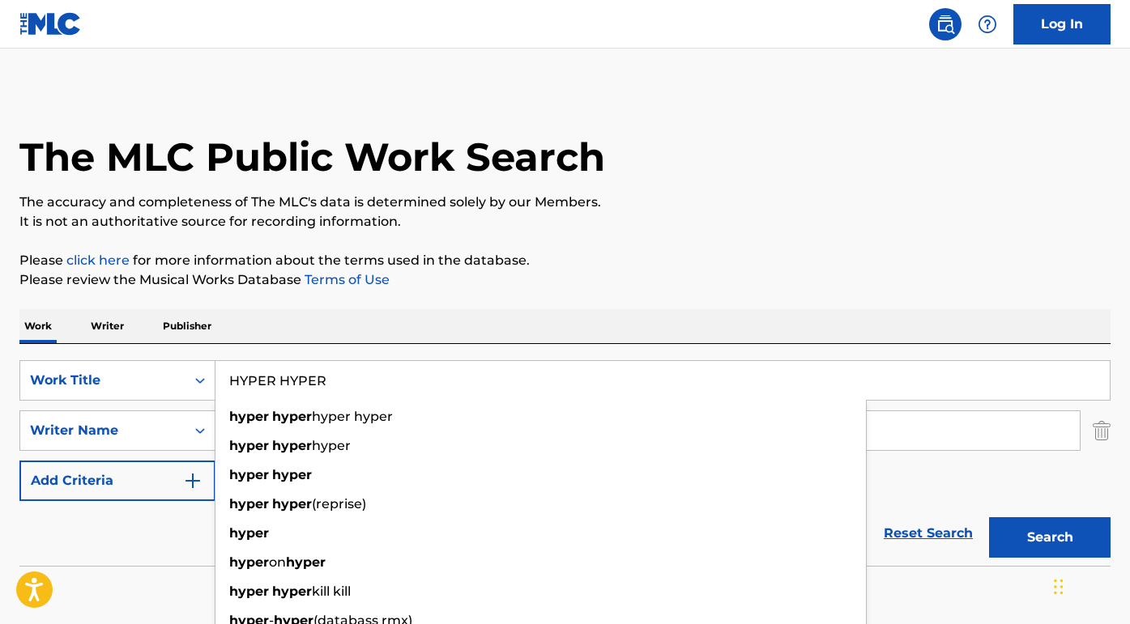
type input "HYPER HYPER"
click at [1050, 538] on button "Search" at bounding box center [1049, 538] width 121 height 40
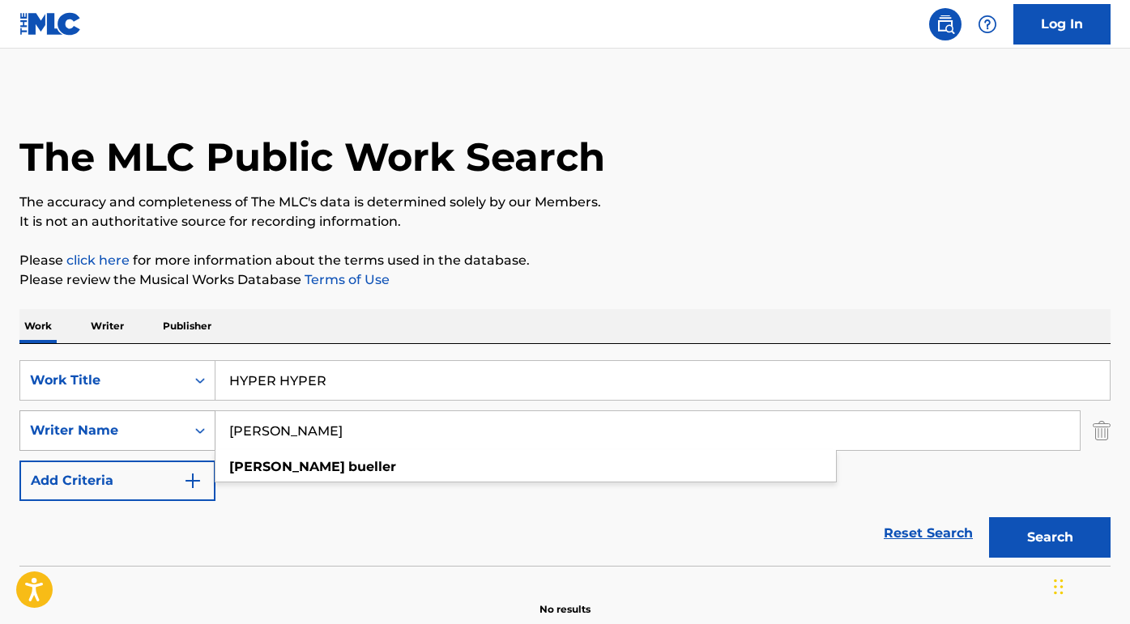
drag, startPoint x: 343, startPoint y: 437, endPoint x: 113, endPoint y: 437, distance: 229.2
click at [113, 437] on div "SearchWithCriteria45c0d211-001a-471a-9049-3ee6388d4e47 Writer Name [PERSON_NAME]" at bounding box center [564, 431] width 1091 height 40
click at [1050, 538] on button "Search" at bounding box center [1049, 538] width 121 height 40
paste input "[PERSON_NAME]"
type input "[PERSON_NAME]"
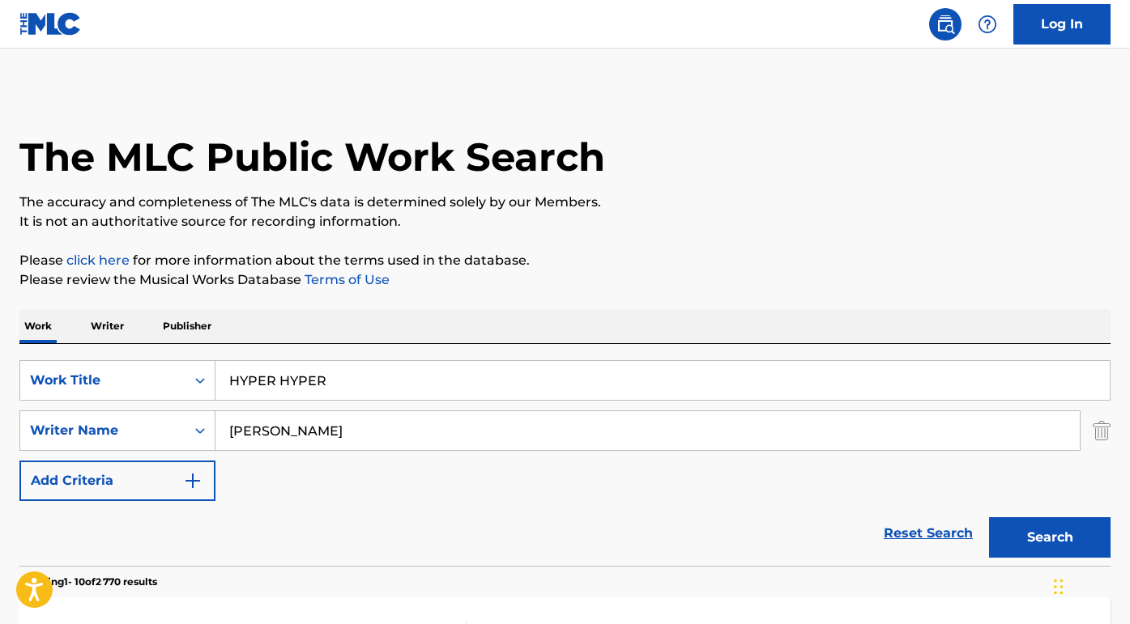
click at [1050, 538] on button "Search" at bounding box center [1049, 538] width 121 height 40
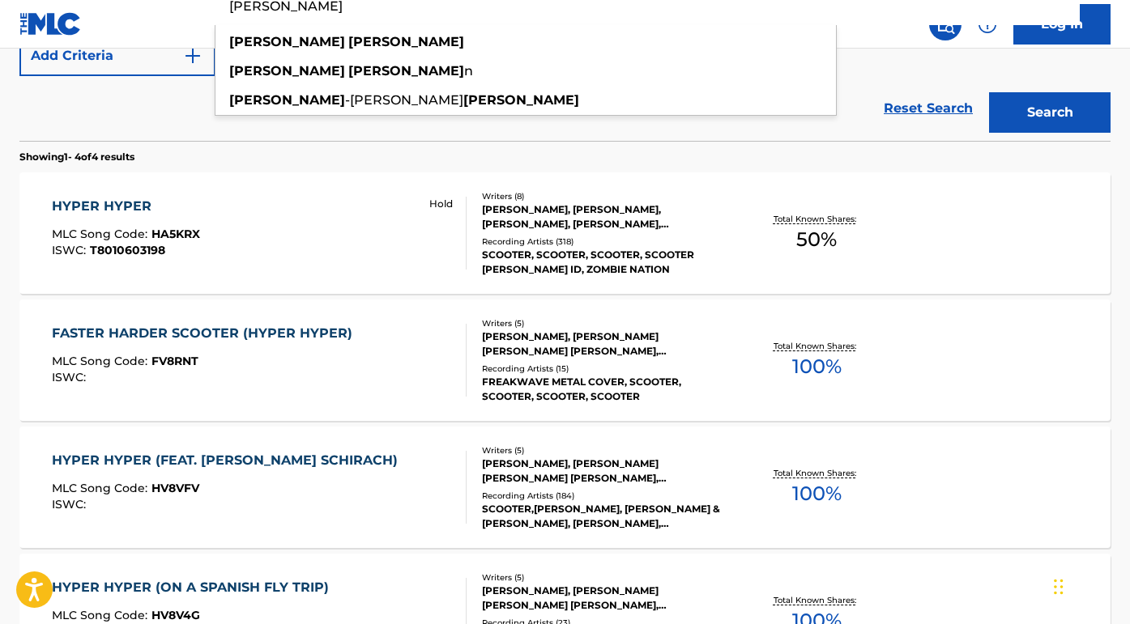
scroll to position [450, 0]
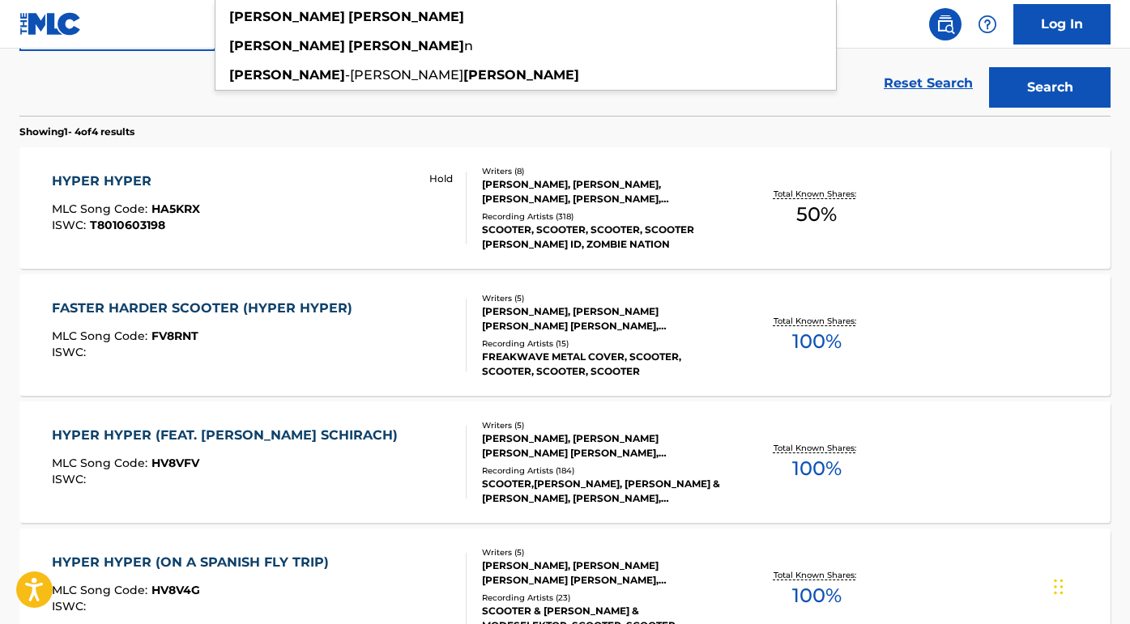
click at [137, 181] on div "HYPER HYPER" at bounding box center [126, 181] width 148 height 19
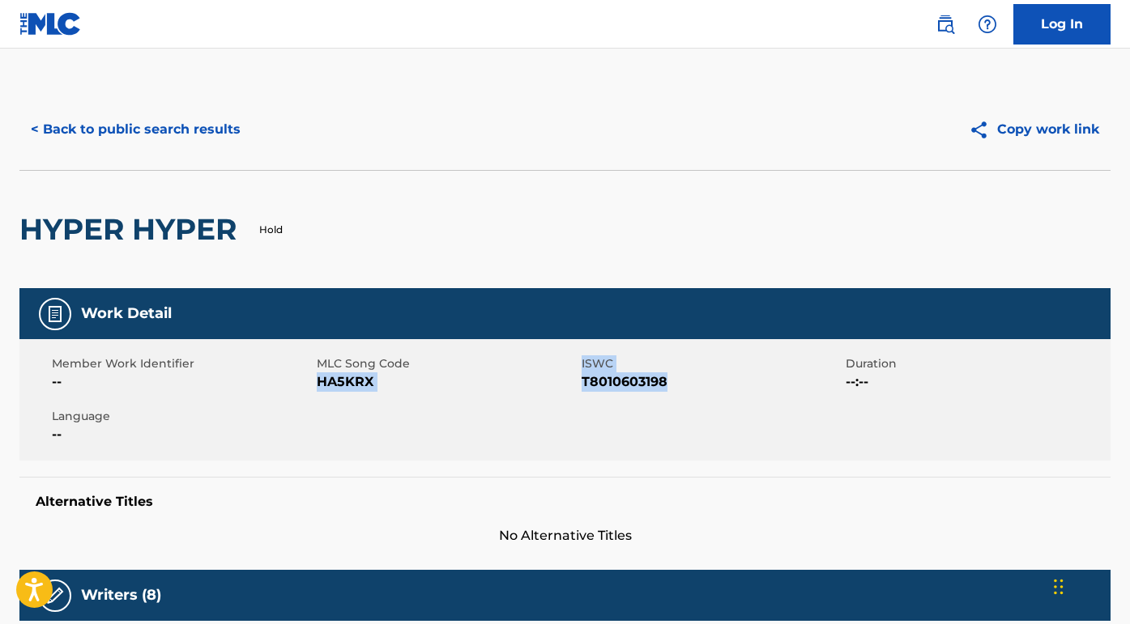
drag, startPoint x: 685, startPoint y: 378, endPoint x: 321, endPoint y: 381, distance: 364.5
click at [321, 381] on div "Member Work Identifier -- MLC Song Code HA5KRX ISWC T8010603198 Duration --:-- …" at bounding box center [564, 399] width 1091 height 121
copy div "HA5KRX ISWC T8010603198"
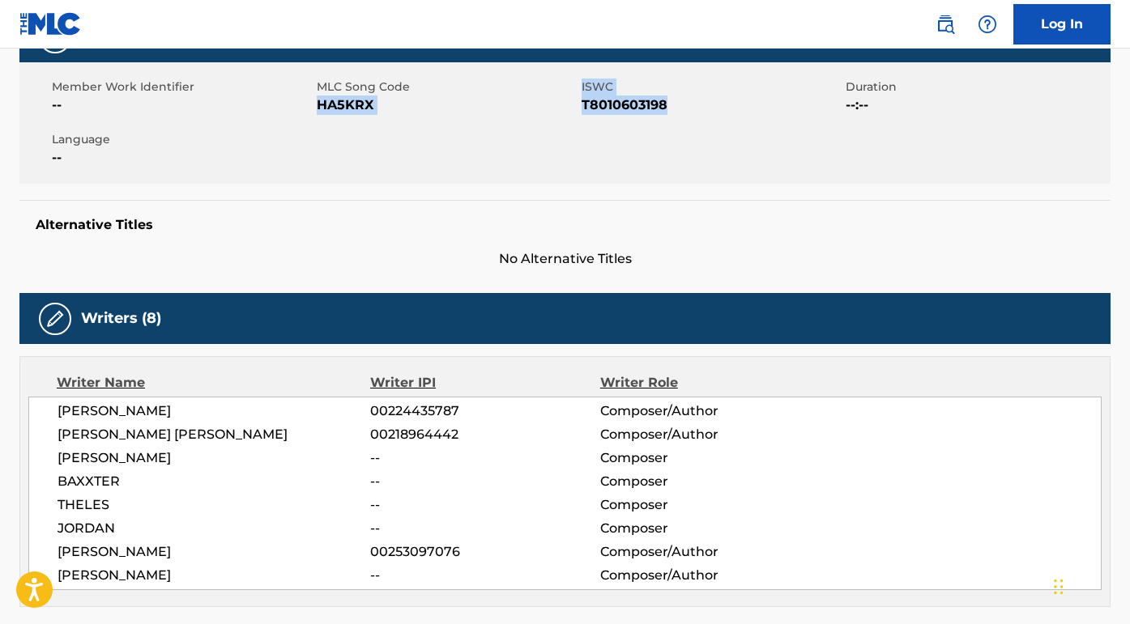
scroll to position [403, 0]
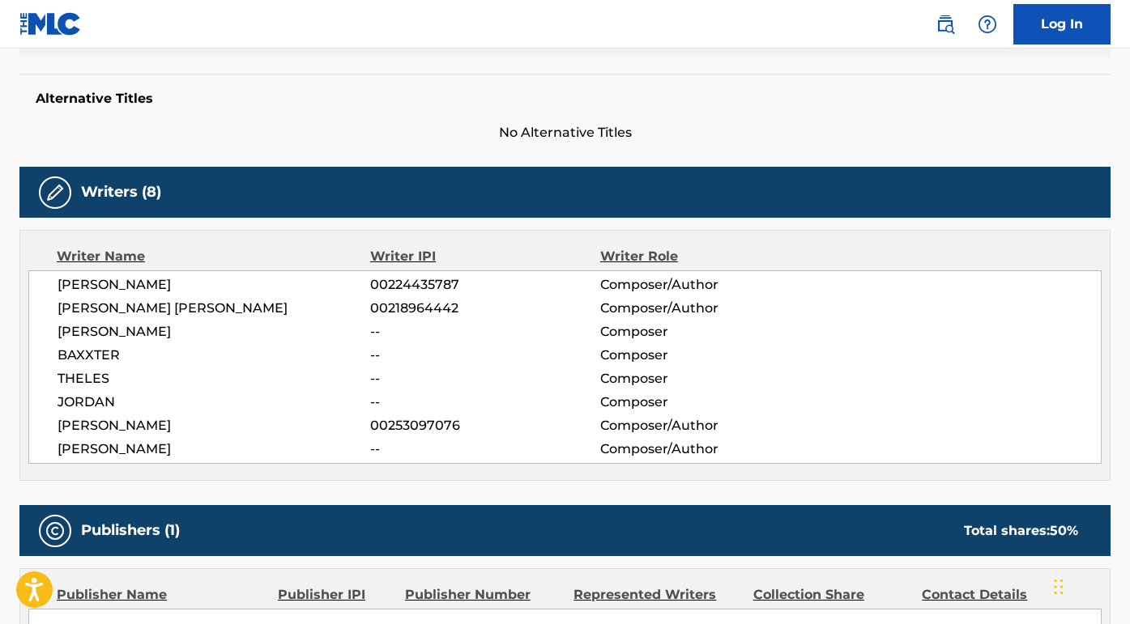
drag, startPoint x: 169, startPoint y: 279, endPoint x: 40, endPoint y: 282, distance: 129.6
click at [40, 282] on div "[PERSON_NAME] 00224435787 Composer/Author [PERSON_NAME] [PERSON_NAME] 002189644…" at bounding box center [564, 368] width 1073 height 194
copy span "[PERSON_NAME]"
drag, startPoint x: 226, startPoint y: 304, endPoint x: 17, endPoint y: 304, distance: 209.0
click at [17, 304] on div "< Back to public search results Copy work link HYPER HYPER Hold Work Detail Mem…" at bounding box center [565, 487] width 1130 height 1603
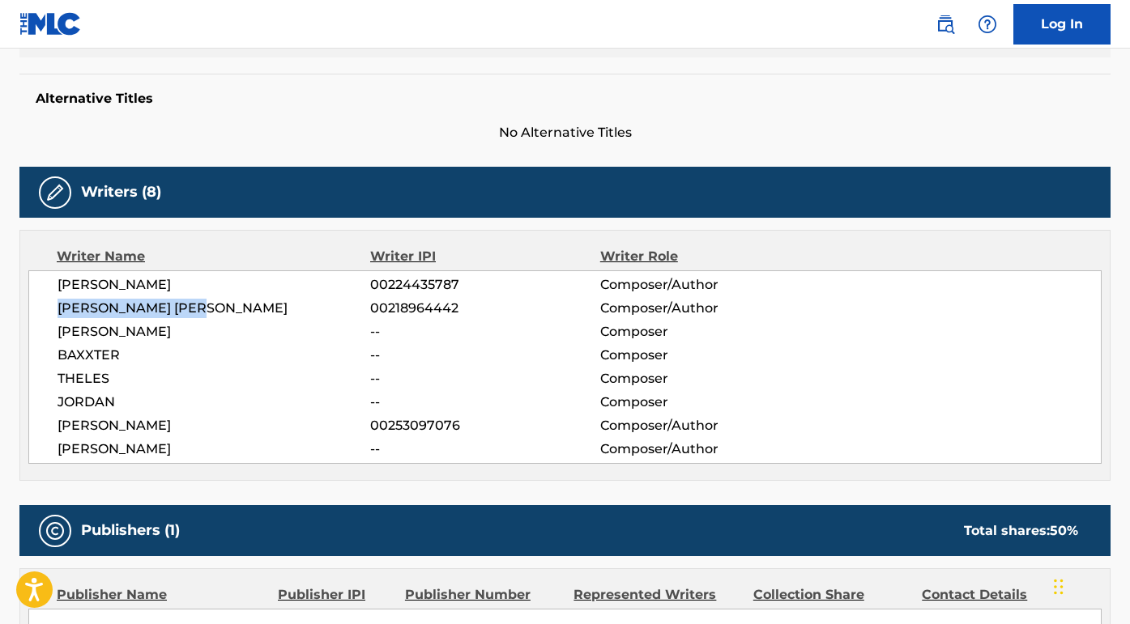
copy span "[PERSON_NAME] [PERSON_NAME]"
drag, startPoint x: 180, startPoint y: 428, endPoint x: 45, endPoint y: 427, distance: 135.3
click at [45, 427] on div "[PERSON_NAME] 00224435787 Composer/Author [PERSON_NAME] [PERSON_NAME] 002189644…" at bounding box center [564, 368] width 1073 height 194
copy span "[PERSON_NAME]"
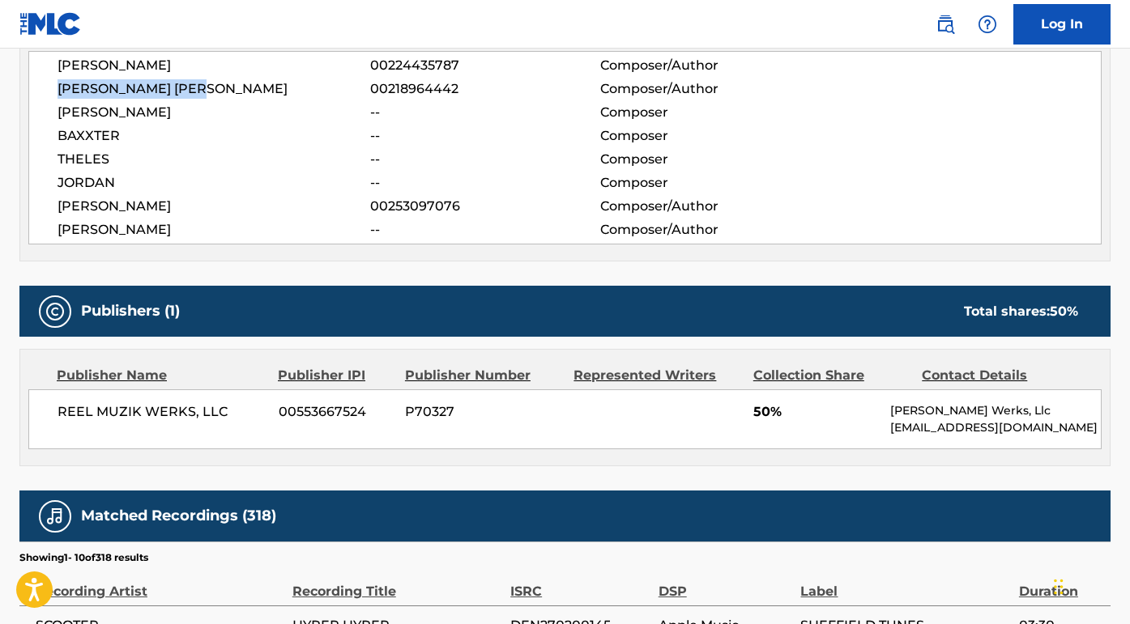
scroll to position [689, 0]
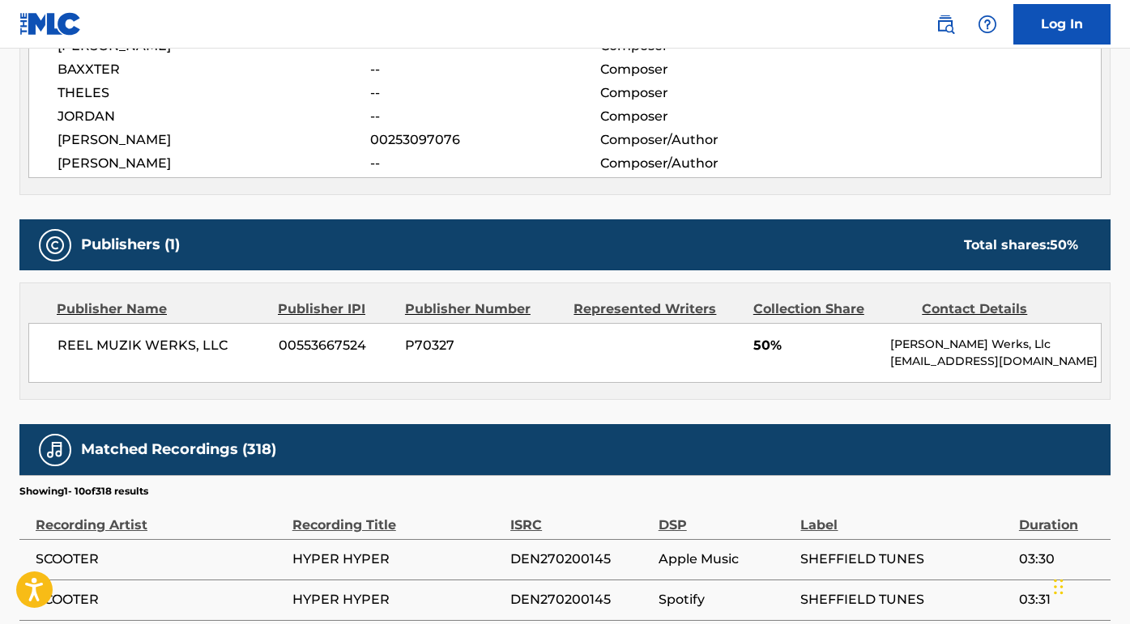
drag, startPoint x: 193, startPoint y: 166, endPoint x: 42, endPoint y: 168, distance: 150.7
click at [42, 167] on div "[PERSON_NAME] 00224435787 Composer/Author [PERSON_NAME] [PERSON_NAME] 002189644…" at bounding box center [564, 82] width 1073 height 194
copy span "[PERSON_NAME]"
drag, startPoint x: 228, startPoint y: 347, endPoint x: 32, endPoint y: 347, distance: 196.0
click at [32, 346] on div "REEL MUZIK WERKS, LLC 00553667524 P70327 50% [PERSON_NAME] Werks, Llc [EMAIL_AD…" at bounding box center [564, 353] width 1073 height 60
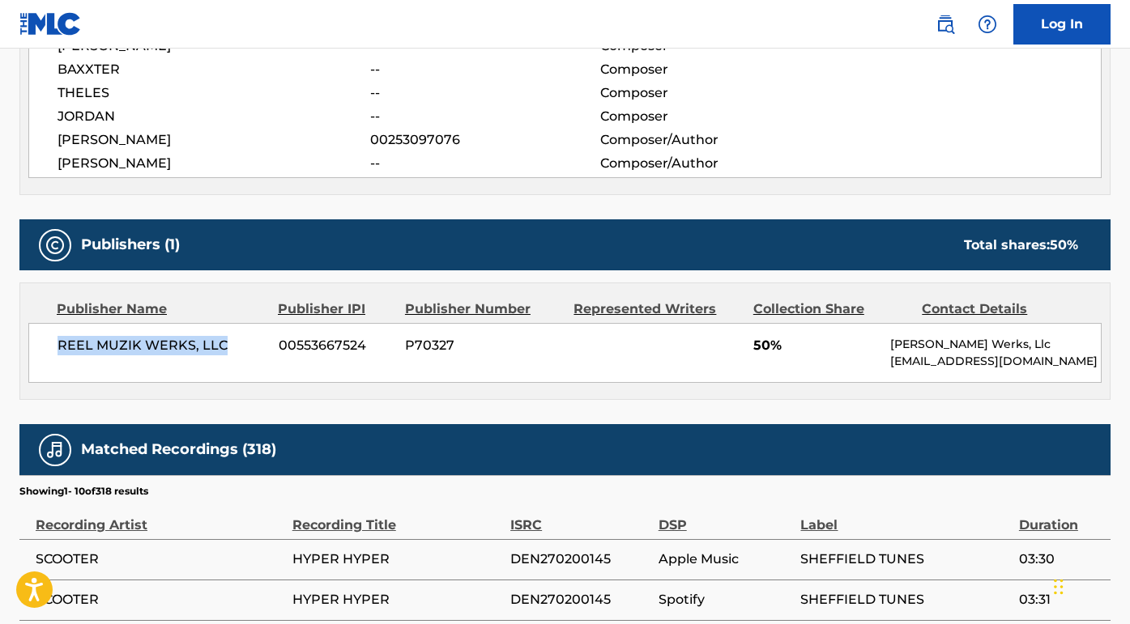
copy span "REEL MUZIK WERKS, LLC"
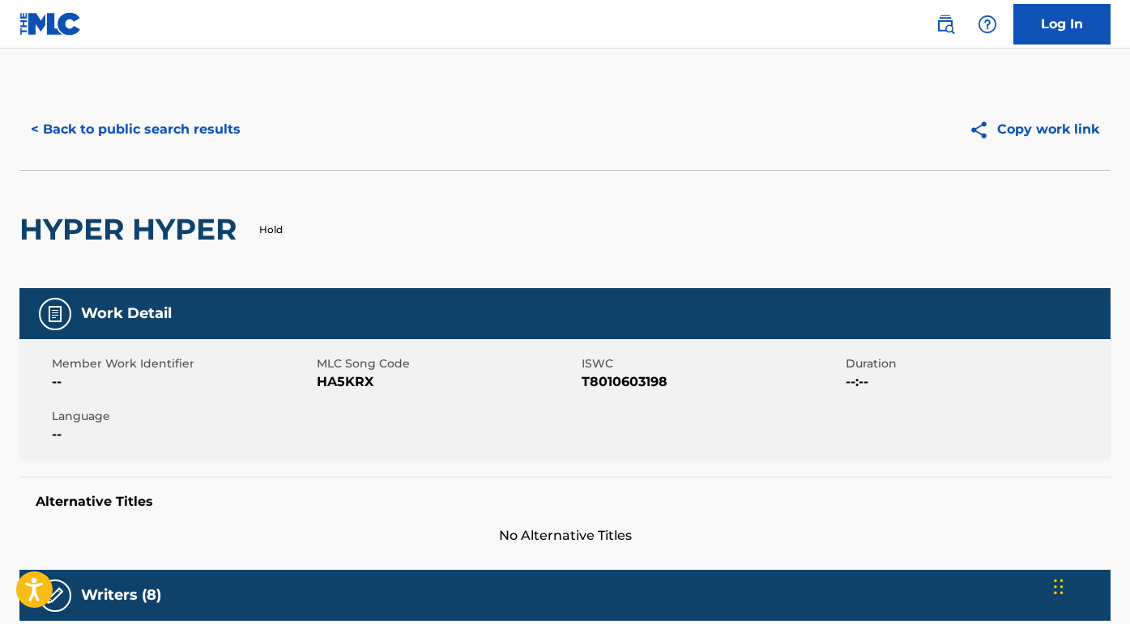
scroll to position [0, 0]
click at [195, 126] on button "< Back to public search results" at bounding box center [135, 129] width 232 height 40
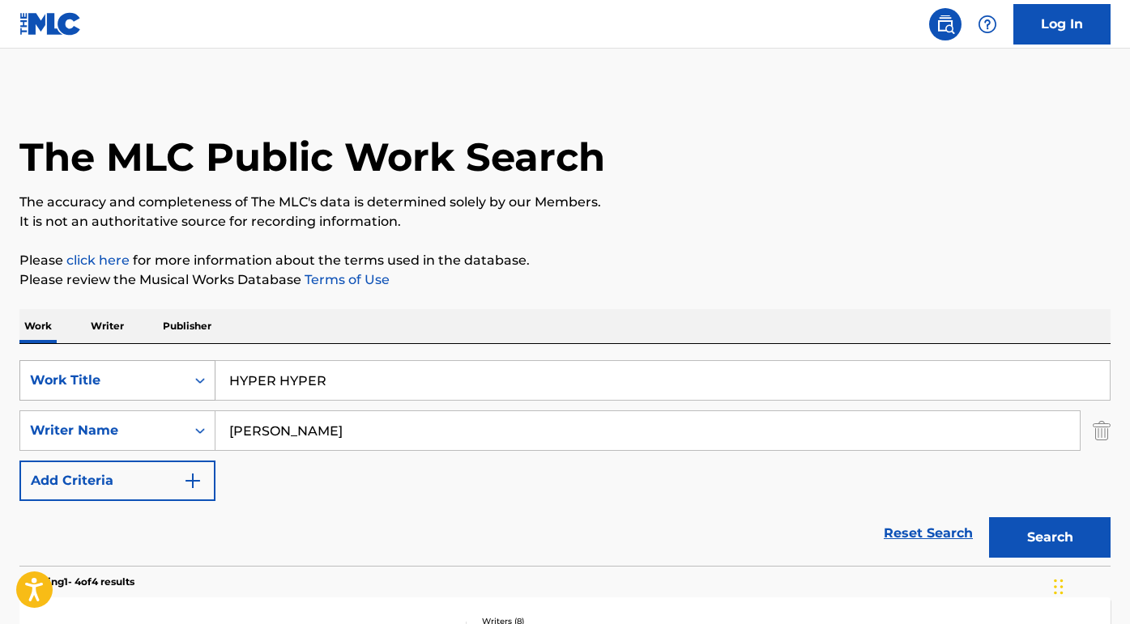
drag, startPoint x: 339, startPoint y: 378, endPoint x: 199, endPoint y: 370, distance: 140.4
click at [199, 370] on div "SearchWithCriteriad4ee451a-ba35-49ff-bef6-652fb62cd8cb Work Title HYPER HYPER" at bounding box center [564, 380] width 1091 height 40
paste input "Aishite Aishite Aishite"
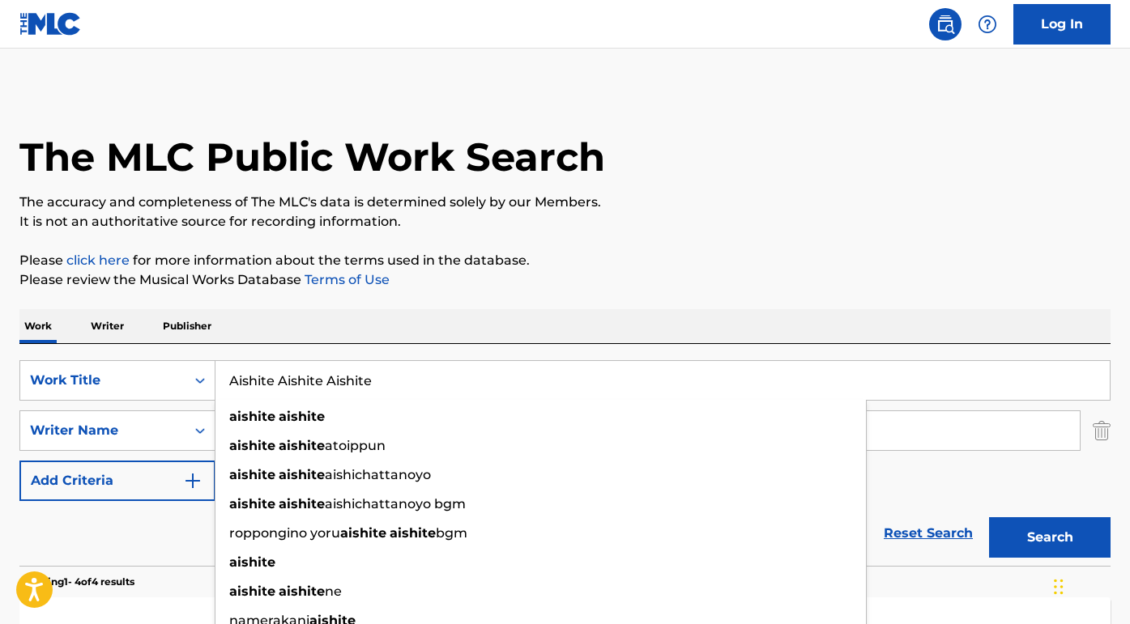
type input "Aishite Aishite Aishite"
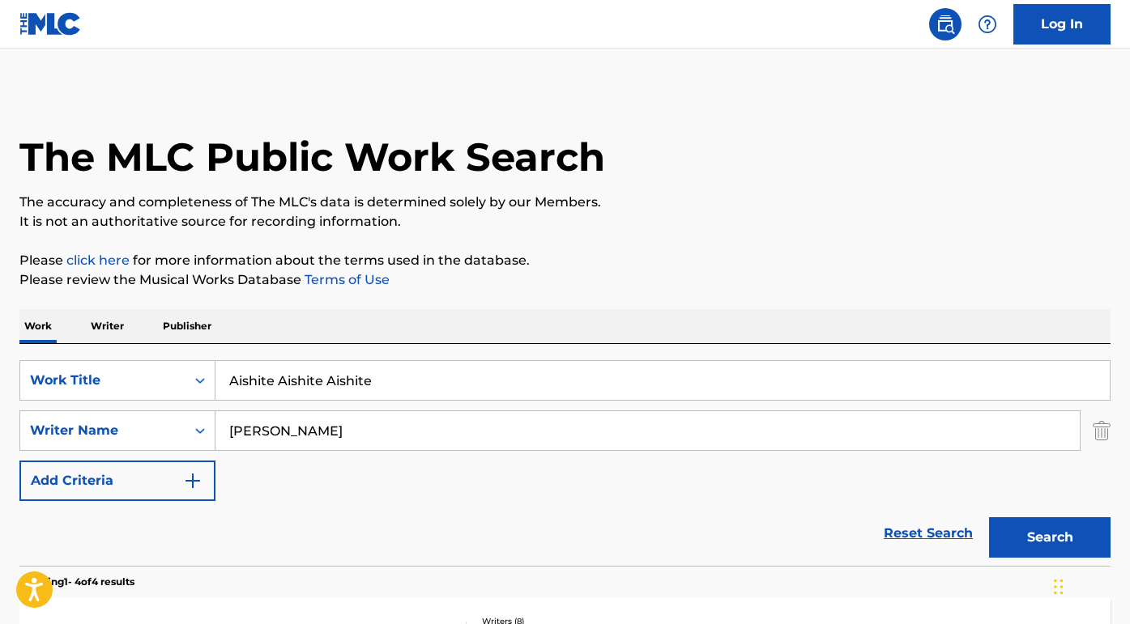
click at [290, 305] on div "The MLC Public Work Search The accuracy and completeness of The MLC's data is d…" at bounding box center [565, 633] width 1130 height 1088
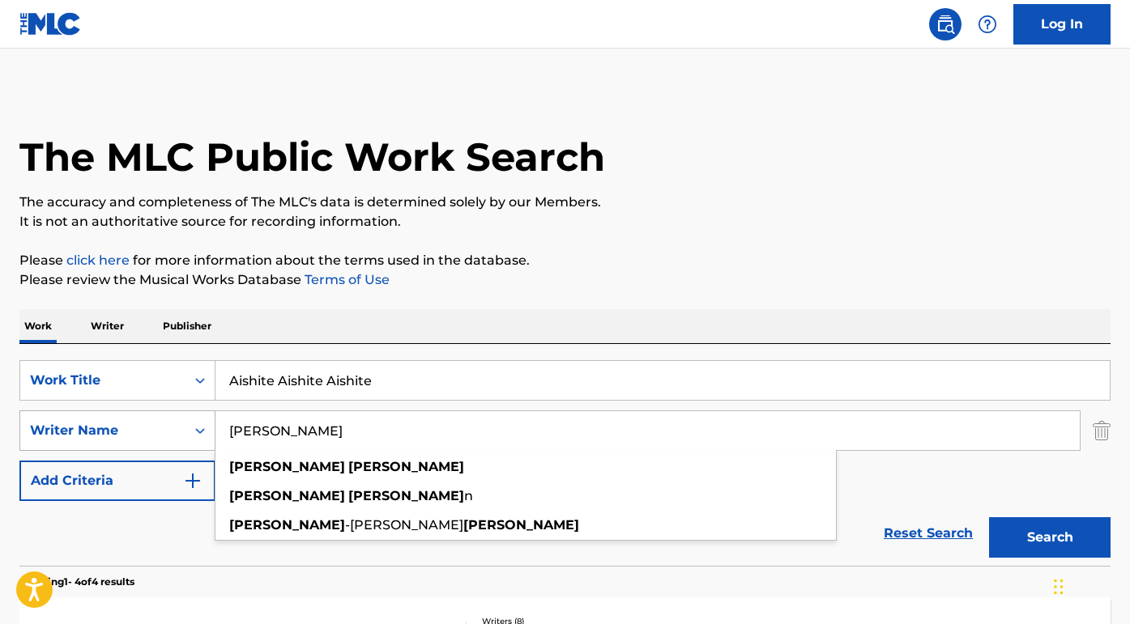
drag, startPoint x: 307, startPoint y: 436, endPoint x: 129, endPoint y: 426, distance: 178.5
click at [129, 426] on div "SearchWithCriteria45c0d211-001a-471a-9049-3ee6388d4e47 Writer Name [PERSON_NAME…" at bounding box center [564, 431] width 1091 height 40
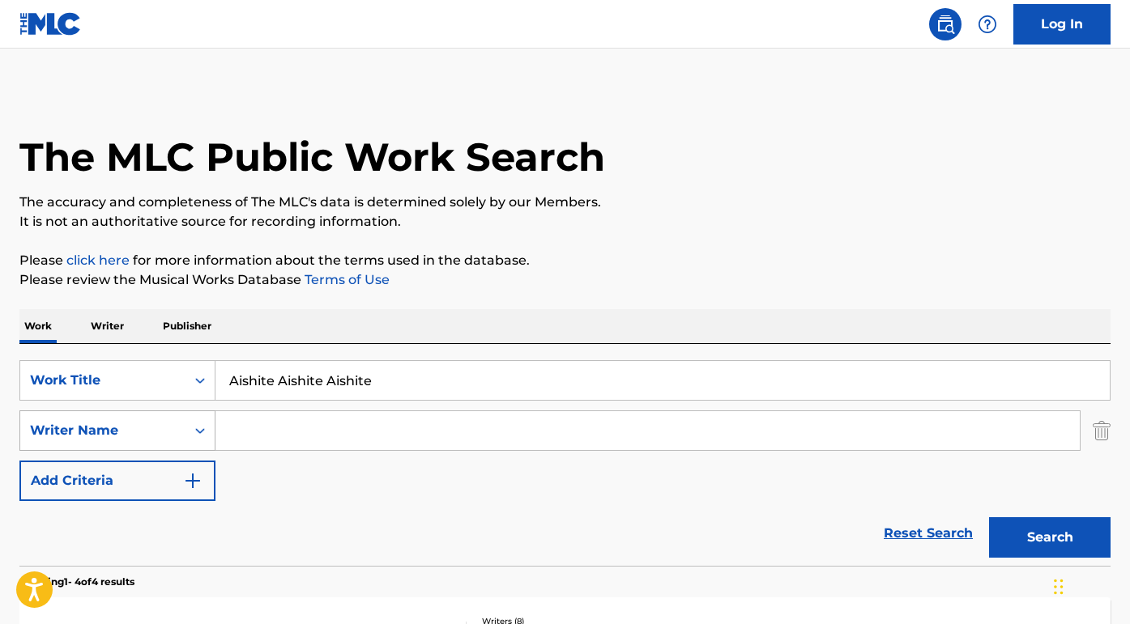
click at [1050, 538] on button "Search" at bounding box center [1049, 538] width 121 height 40
click at [283, 426] on input "Search Form" at bounding box center [647, 430] width 864 height 39
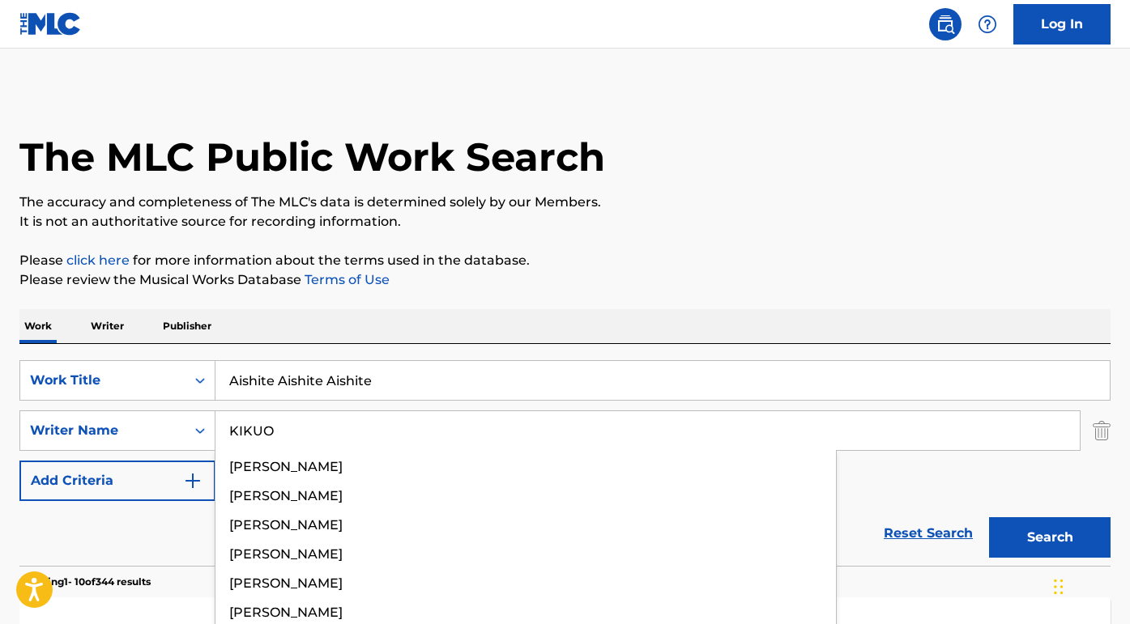
click at [1050, 538] on button "Search" at bounding box center [1049, 538] width 121 height 40
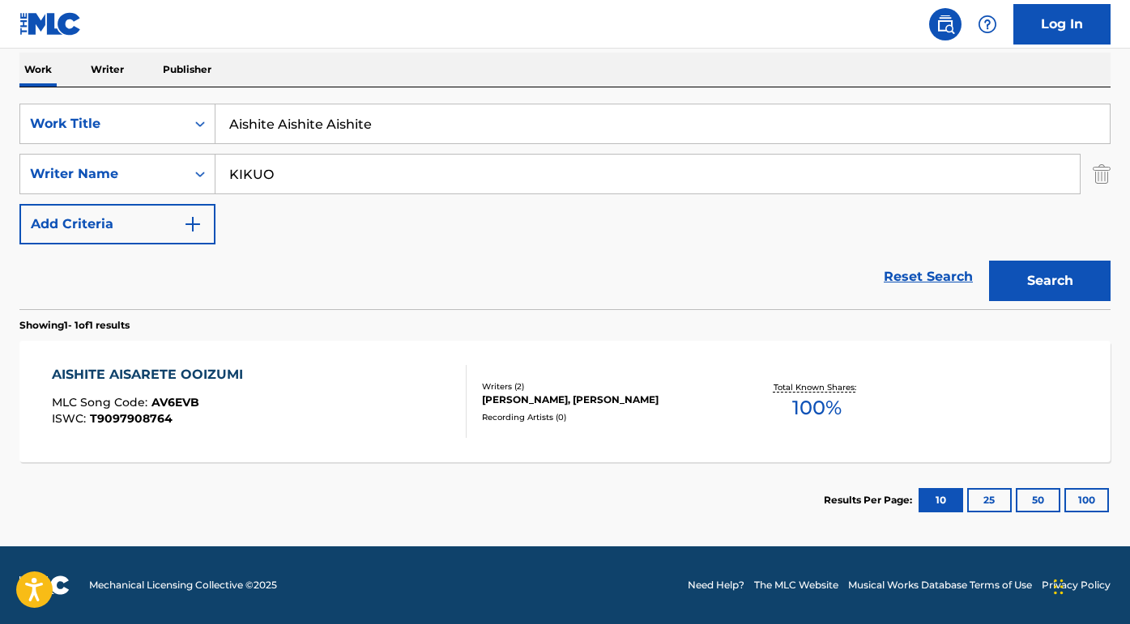
scroll to position [257, 0]
drag, startPoint x: 289, startPoint y: 182, endPoint x: 194, endPoint y: 171, distance: 95.4
click at [194, 171] on div "SearchWithCriteria45c0d211-001a-471a-9049-3ee6388d4e47 Writer Name [PERSON_NAME]" at bounding box center [564, 174] width 1091 height 40
paste input "[PERSON_NAME]"
type input "[PERSON_NAME]"
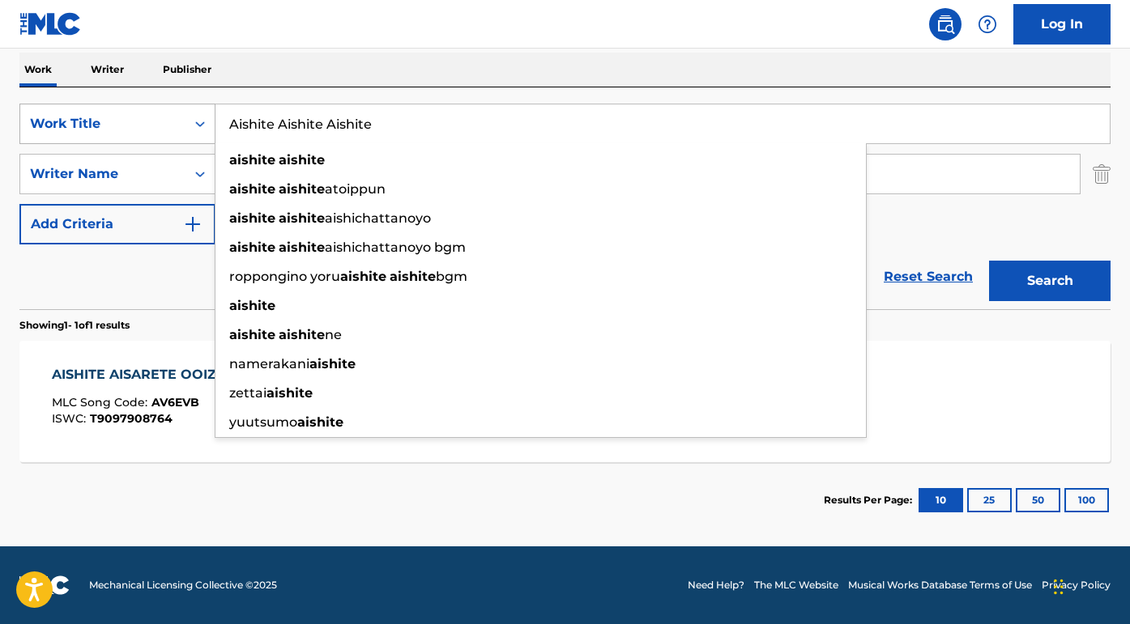
drag, startPoint x: 377, startPoint y: 126, endPoint x: 196, endPoint y: 120, distance: 180.7
click at [197, 121] on div "SearchWithCriteriad4ee451a-ba35-49ff-bef6-652fb62cd8cb Work Title Aishite Aishi…" at bounding box center [564, 124] width 1091 height 40
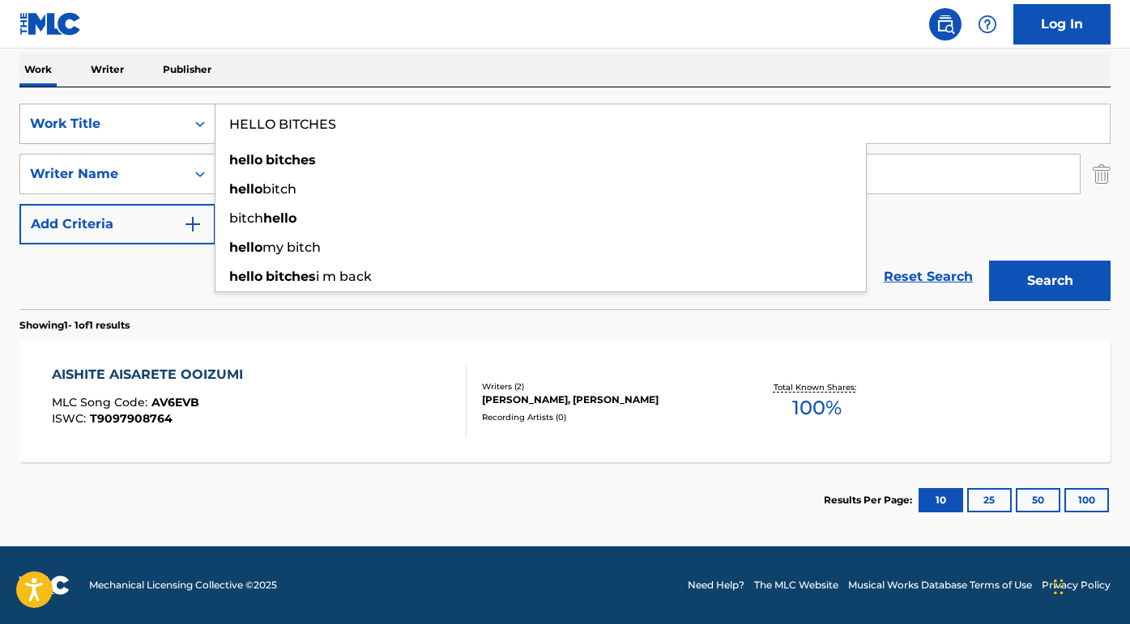
type input "HELLO BITCHES"
click at [1050, 281] on button "Search" at bounding box center [1049, 281] width 121 height 40
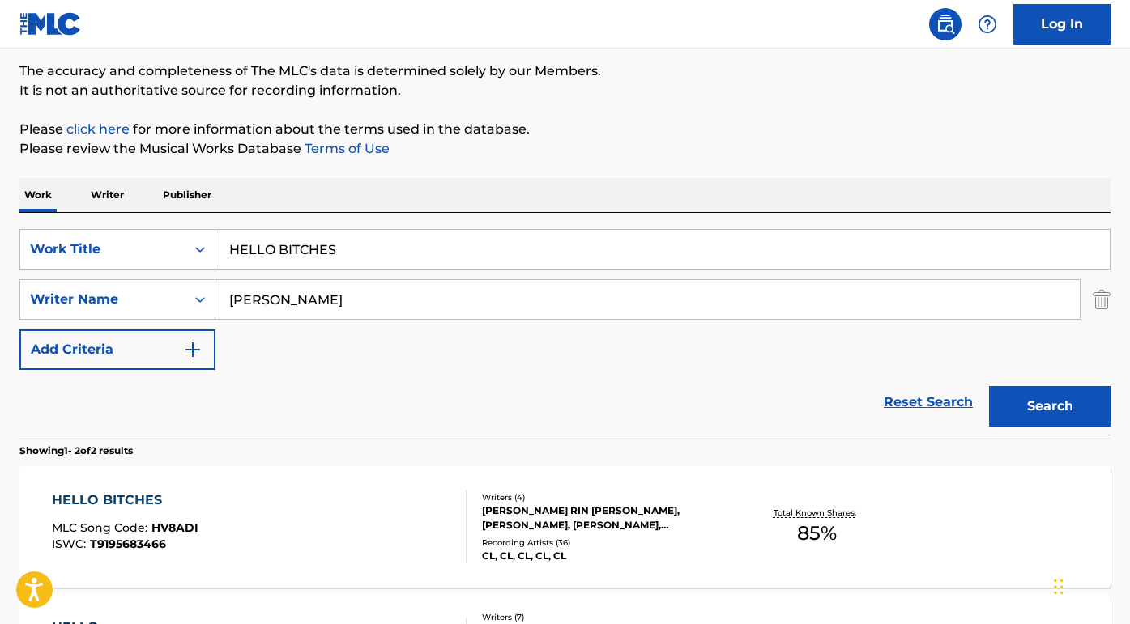
click at [106, 501] on div "HELLO BITCHES" at bounding box center [125, 500] width 147 height 19
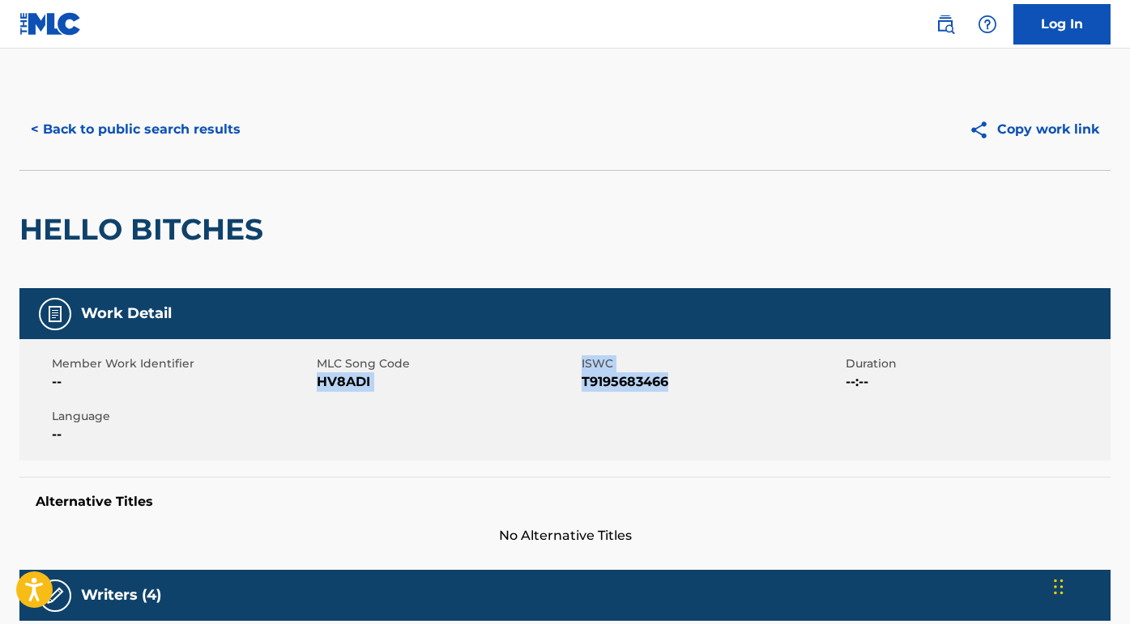
drag, startPoint x: 671, startPoint y: 381, endPoint x: 321, endPoint y: 383, distance: 350.7
click at [321, 383] on div "Member Work Identifier -- MLC Song Code HV8ADI ISWC T9195683466 Duration --:-- …" at bounding box center [564, 399] width 1091 height 121
copy div "HV8ADI ISWC T9195683466"
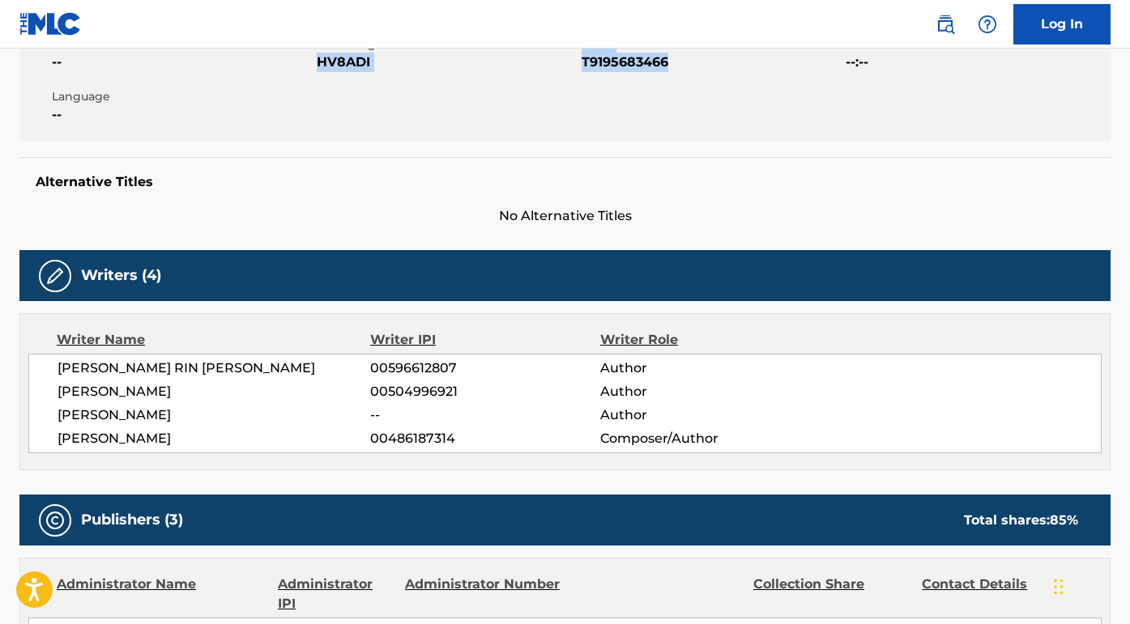
scroll to position [450, 0]
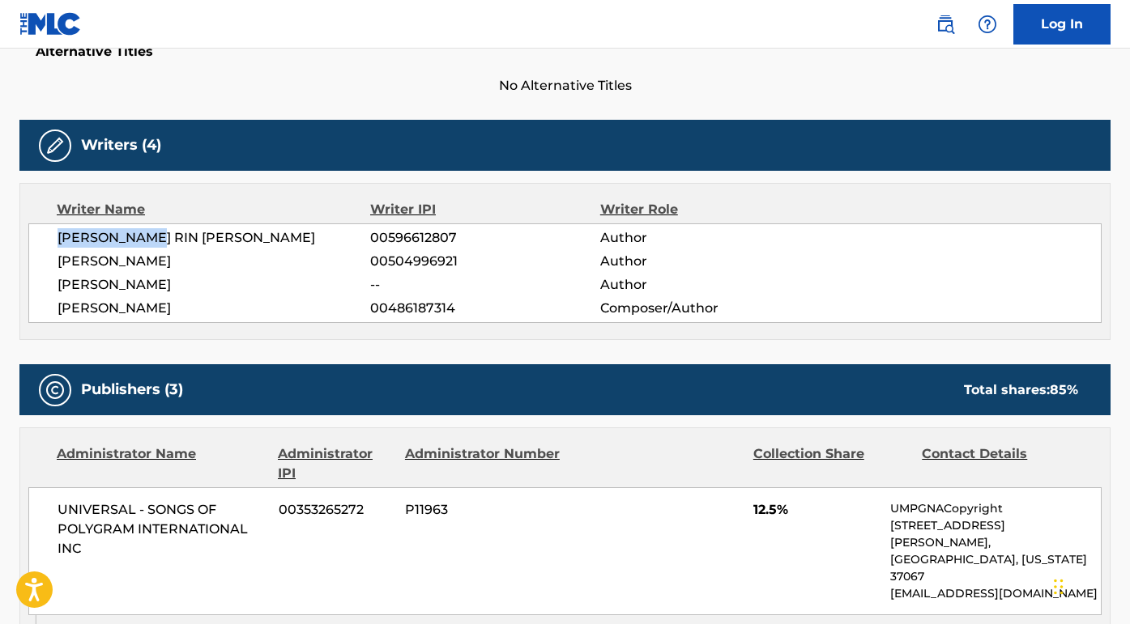
drag, startPoint x: 170, startPoint y: 236, endPoint x: 47, endPoint y: 236, distance: 123.1
click at [47, 236] on div "CHAE [PERSON_NAME] 00596612807 Author [PERSON_NAME] 00504996921 Author [PERSON_…" at bounding box center [564, 274] width 1073 height 100
copy span "[PERSON_NAME] RIN [PERSON_NAME]"
drag, startPoint x: 175, startPoint y: 270, endPoint x: 37, endPoint y: 266, distance: 137.7
click at [36, 265] on div "CHAE [PERSON_NAME] 00596612807 Author [PERSON_NAME] 00504996921 Author [PERSON_…" at bounding box center [564, 274] width 1073 height 100
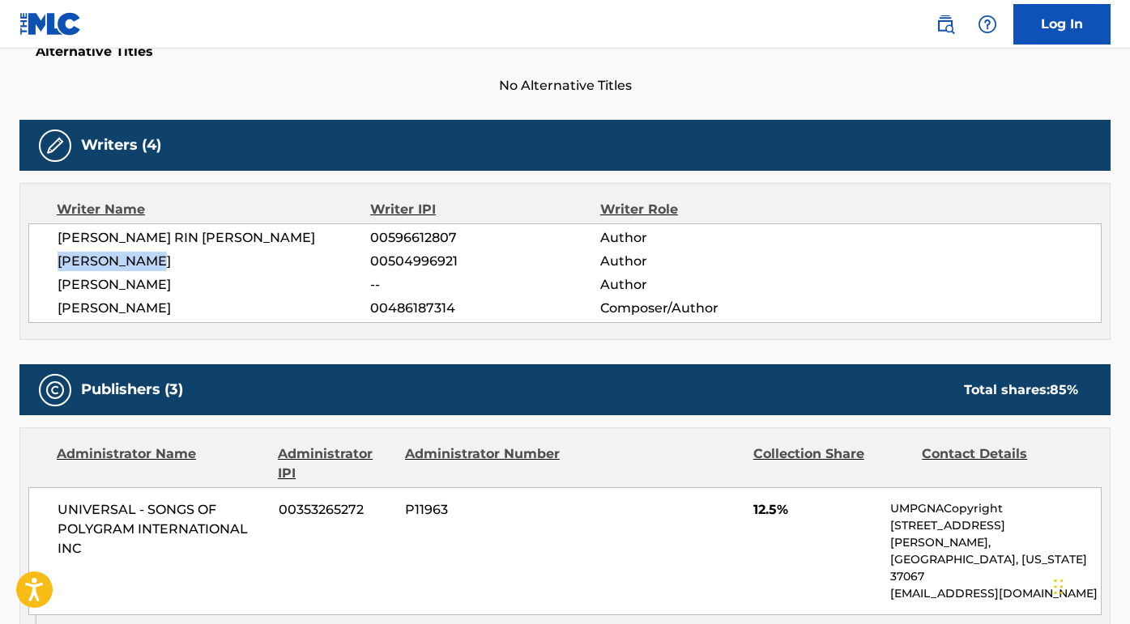
copy span "[PERSON_NAME]"
click at [158, 282] on span "[PERSON_NAME]" at bounding box center [214, 284] width 313 height 19
drag, startPoint x: 172, startPoint y: 283, endPoint x: 63, endPoint y: 283, distance: 108.5
click at [63, 283] on span "[PERSON_NAME]" at bounding box center [214, 284] width 313 height 19
copy span "[PERSON_NAME]"
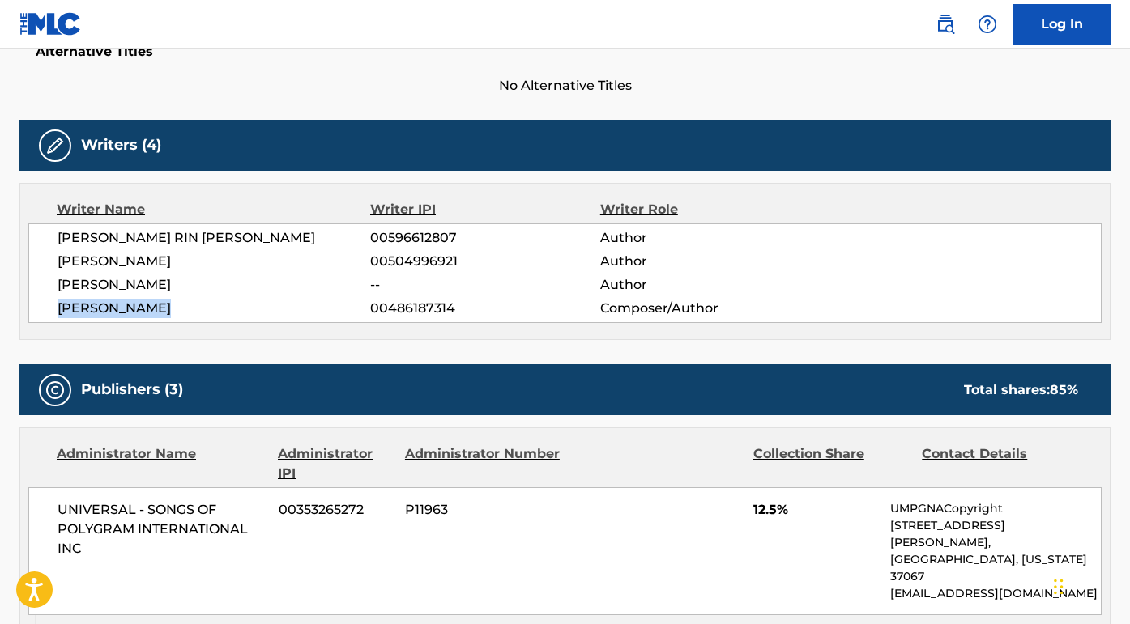
drag, startPoint x: 183, startPoint y: 311, endPoint x: 55, endPoint y: 309, distance: 128.0
click at [55, 309] on div "CHAE [PERSON_NAME] 00596612807 Author [PERSON_NAME] 00504996921 Author [PERSON_…" at bounding box center [564, 274] width 1073 height 100
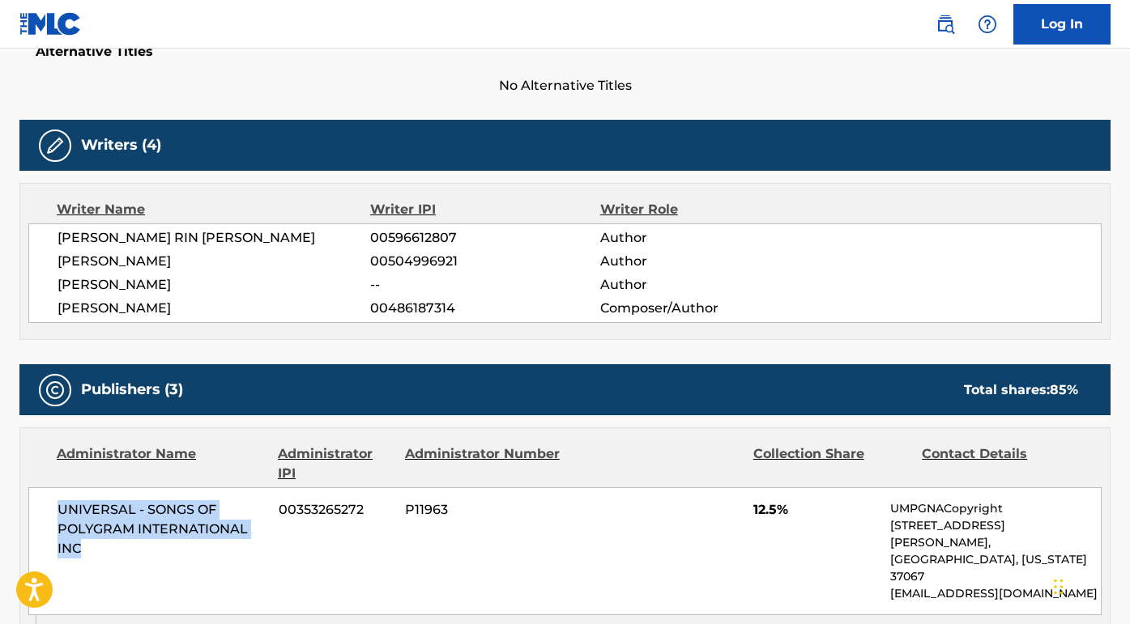
drag, startPoint x: 104, startPoint y: 538, endPoint x: 62, endPoint y: 497, distance: 59.0
click at [62, 497] on div "UNIVERSAL - SONGS OF POLYGRAM INTERNATIONAL INC 00353265272 P11963 12.5% UMPGNA…" at bounding box center [564, 552] width 1073 height 128
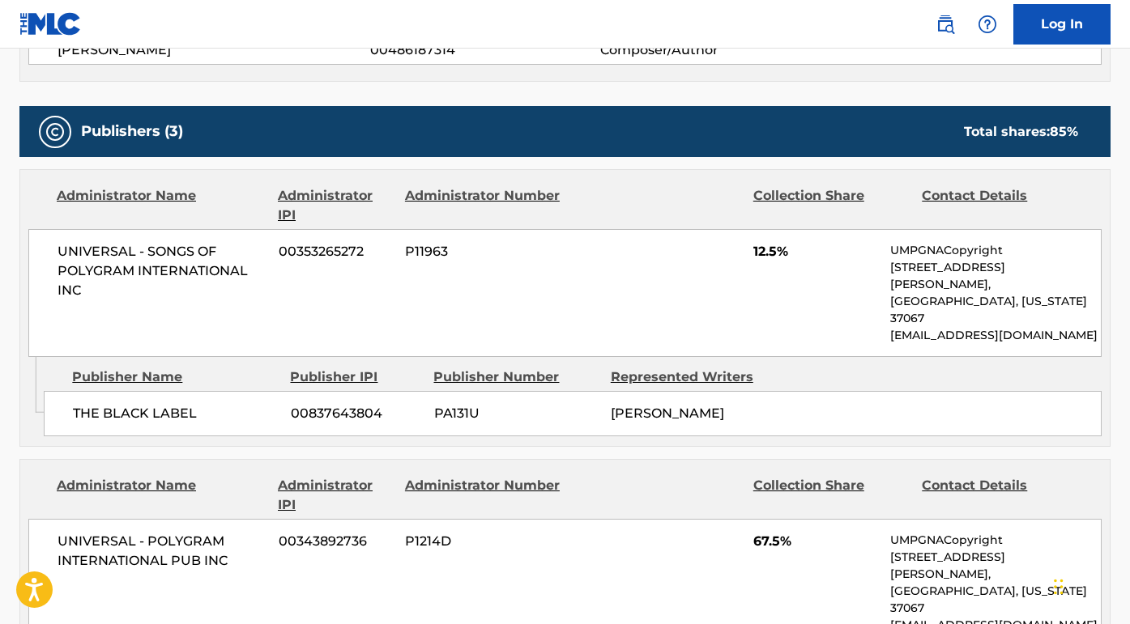
scroll to position [742, 0]
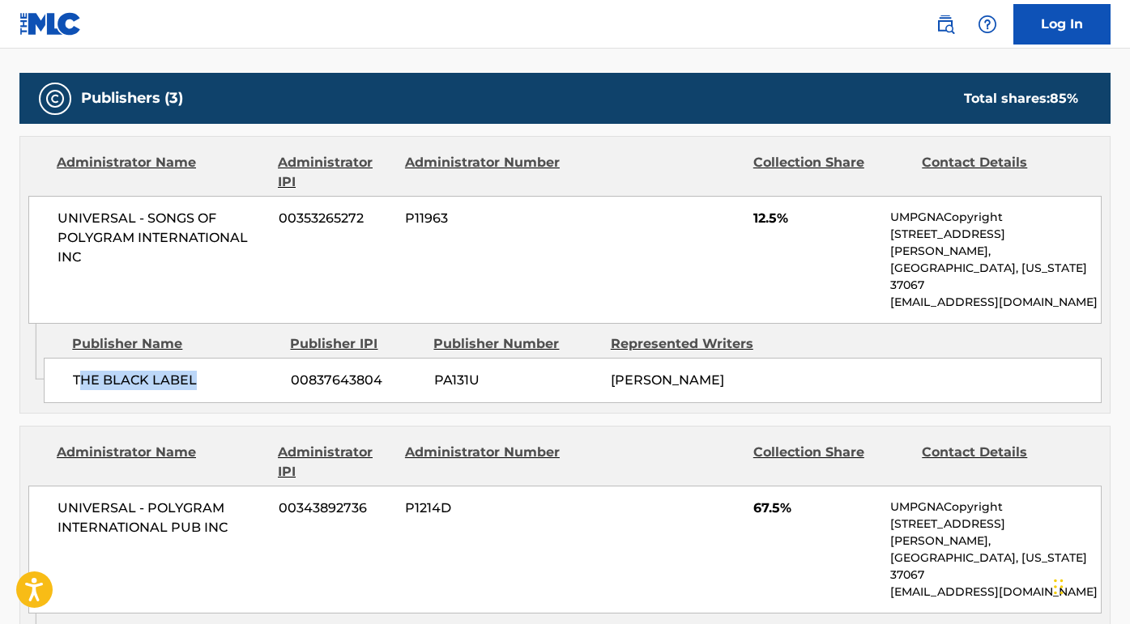
drag, startPoint x: 195, startPoint y: 345, endPoint x: 81, endPoint y: 344, distance: 114.2
click at [82, 371] on span "THE BLACK LABEL" at bounding box center [176, 380] width 206 height 19
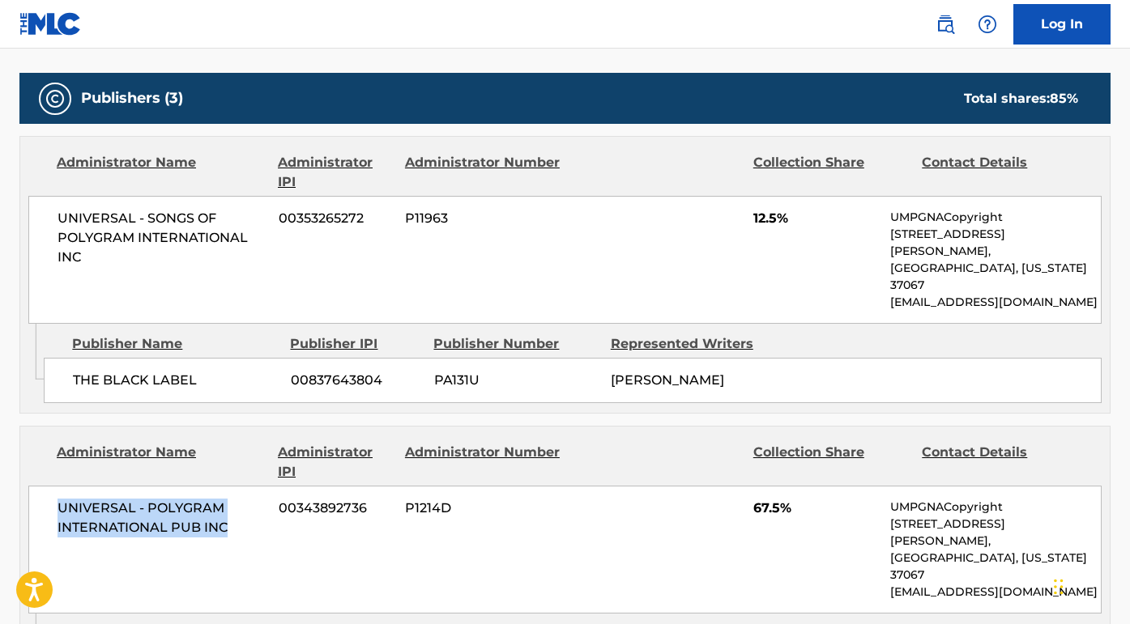
drag, startPoint x: 230, startPoint y: 493, endPoint x: 42, endPoint y: 452, distance: 192.4
click at [41, 486] on div "UNIVERSAL - POLYGRAM INTERNATIONAL PUB INC 00343892736 P1214D 67.5% UMPGNACopyr…" at bounding box center [564, 550] width 1073 height 128
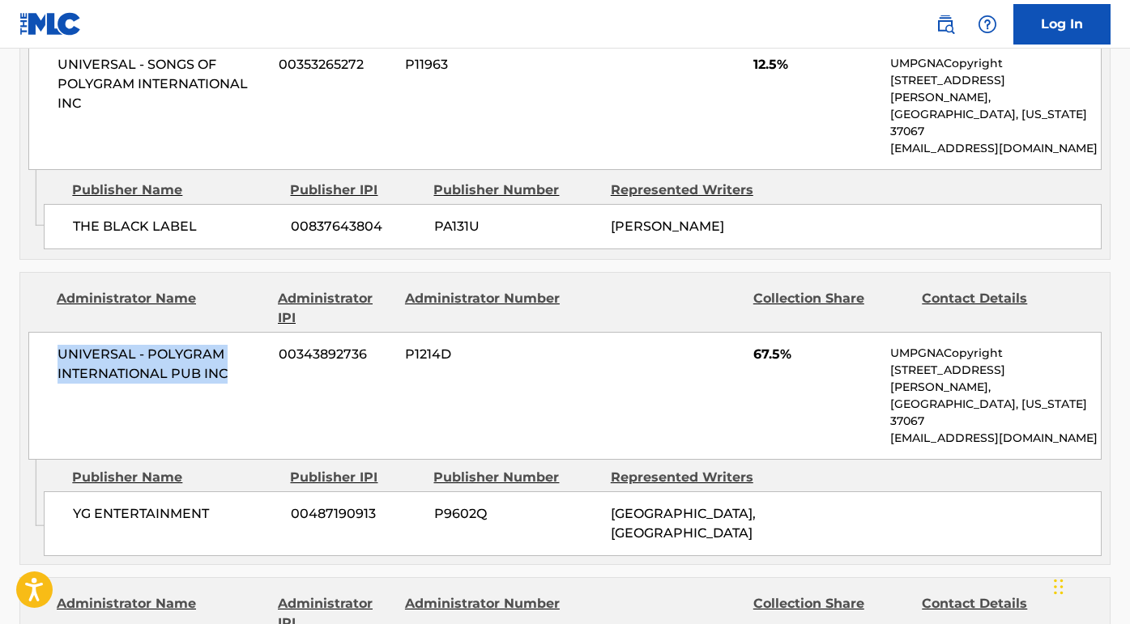
scroll to position [936, 0]
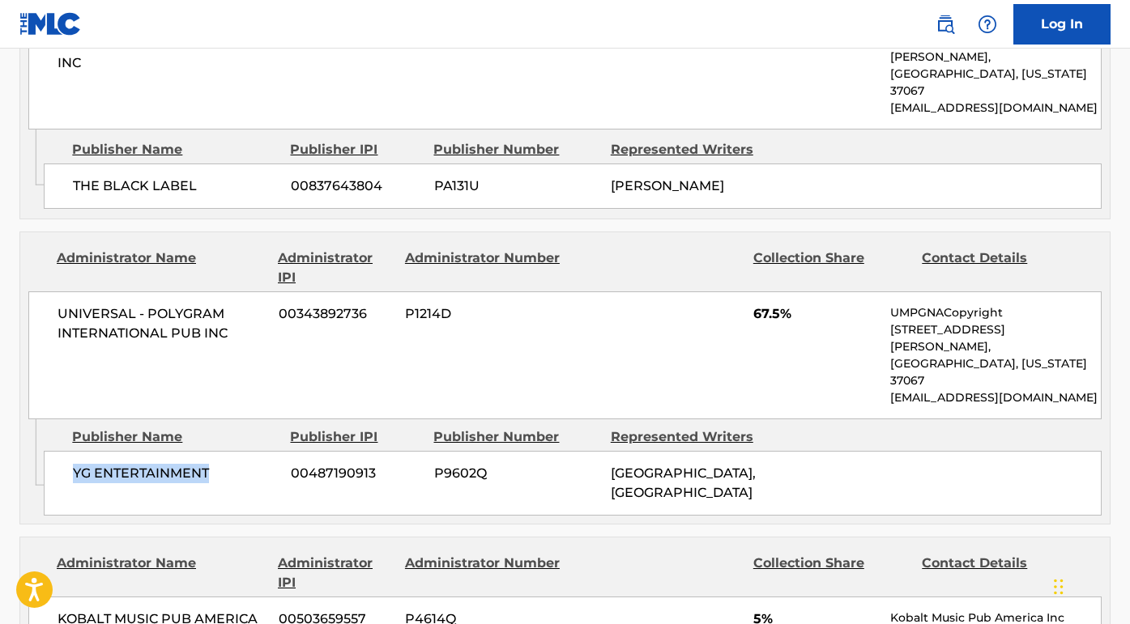
drag, startPoint x: 211, startPoint y: 395, endPoint x: 65, endPoint y: 394, distance: 145.8
click at [64, 451] on div "YG ENTERTAINMENT 00487190913 P9602Q [GEOGRAPHIC_DATA], [GEOGRAPHIC_DATA]" at bounding box center [573, 483] width 1058 height 65
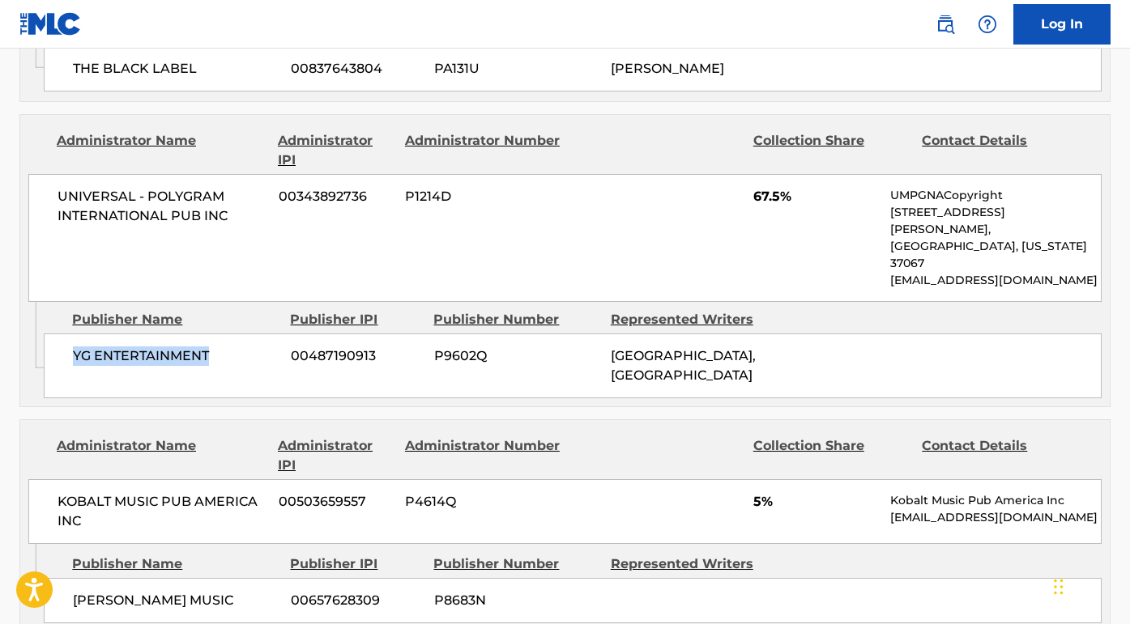
scroll to position [1131, 0]
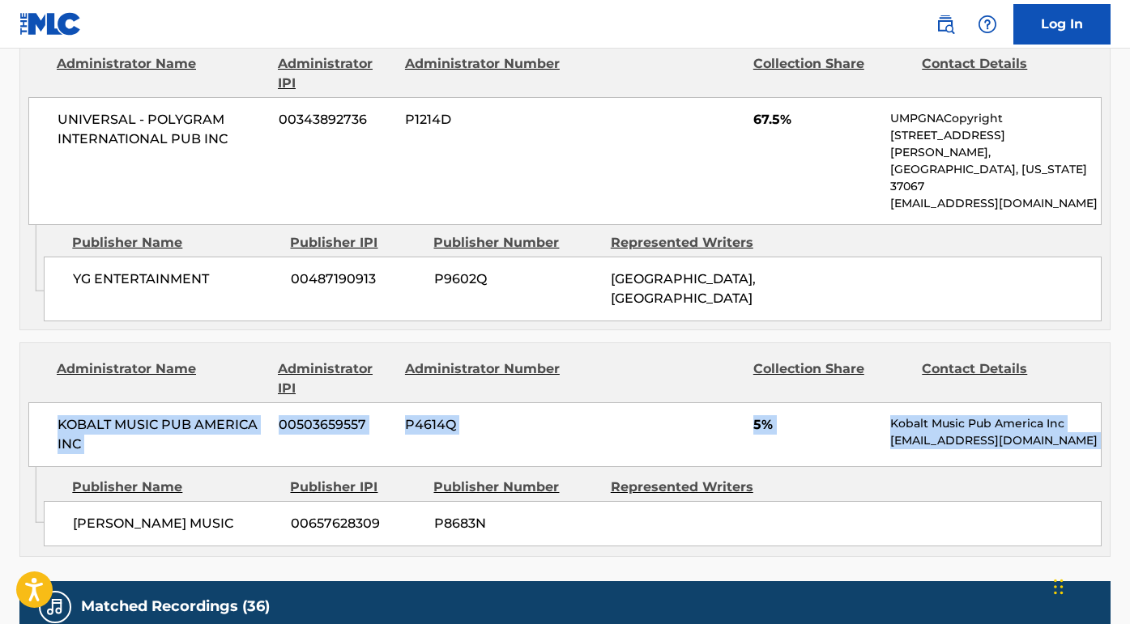
drag, startPoint x: 102, startPoint y: 401, endPoint x: 40, endPoint y: 351, distance: 79.4
click at [40, 351] on div "Administrator Name Administrator IPI Administrator Number Collection Share Cont…" at bounding box center [564, 450] width 1091 height 215
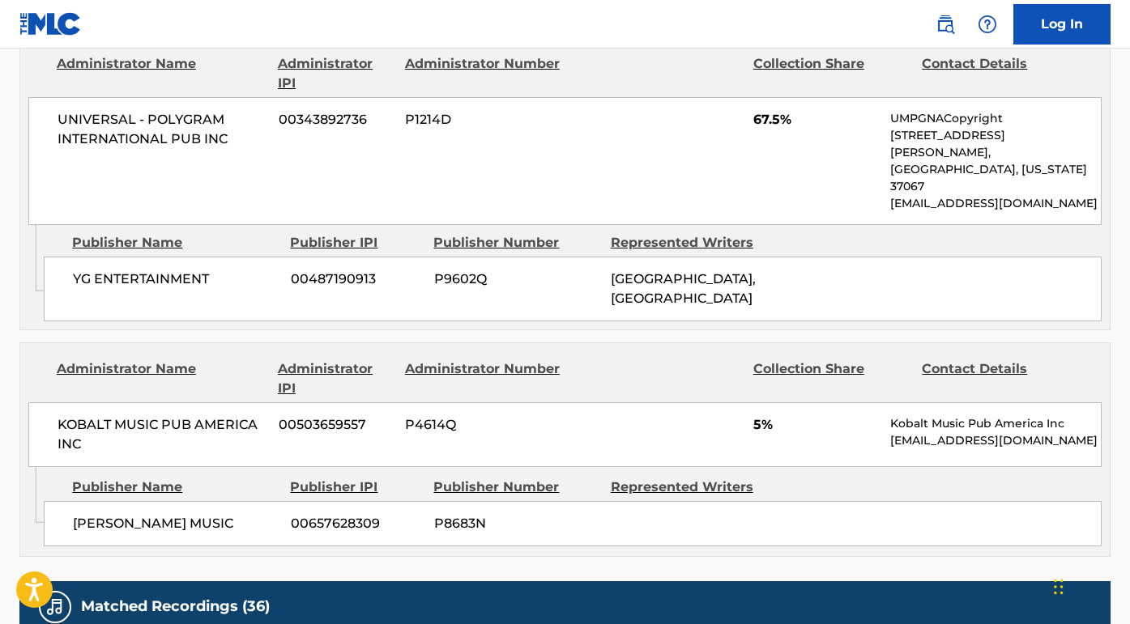
click at [75, 416] on span "KOBALT MUSIC PUB AMERICA INC" at bounding box center [162, 435] width 209 height 39
drag, startPoint x: 84, startPoint y: 373, endPoint x: 49, endPoint y: 354, distance: 39.9
click at [49, 403] on div "KOBALT MUSIC PUB AMERICA INC 00503659557 P4614Q 5% Kobalt Music Pub America Inc…" at bounding box center [564, 435] width 1073 height 65
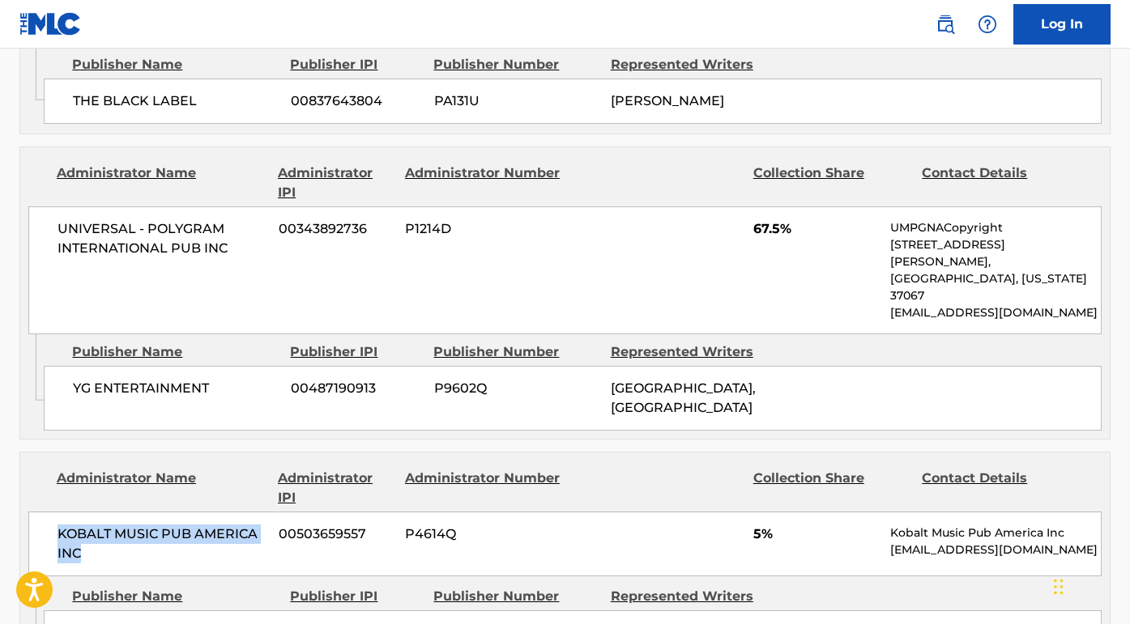
scroll to position [1117, 0]
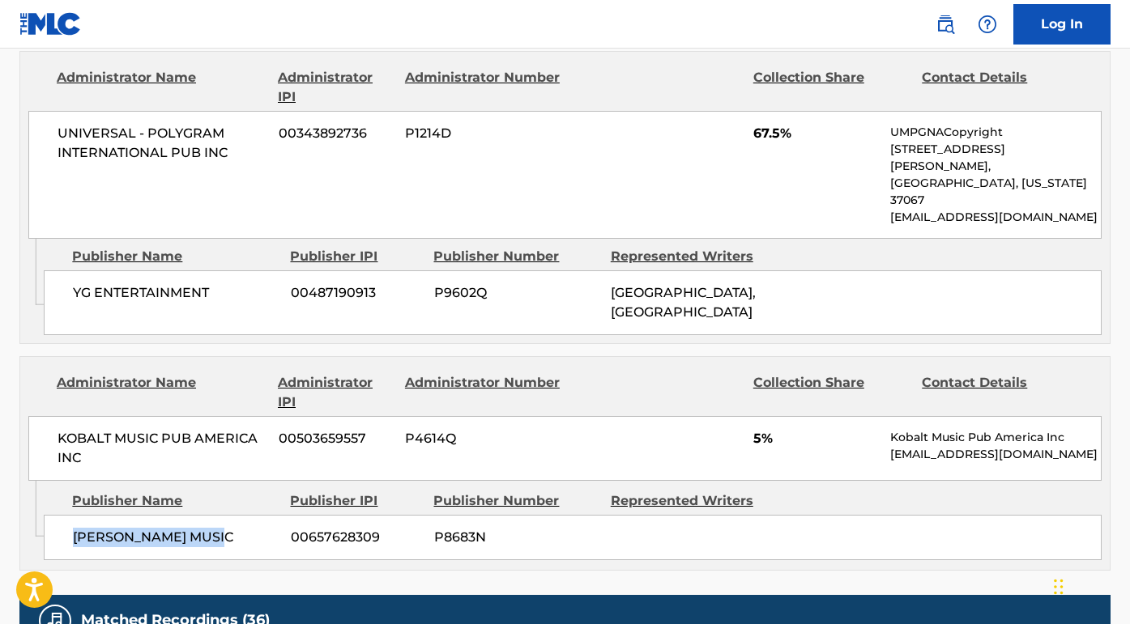
drag, startPoint x: 232, startPoint y: 457, endPoint x: 72, endPoint y: 457, distance: 159.6
click at [73, 528] on span "[PERSON_NAME] MUSIC" at bounding box center [176, 537] width 206 height 19
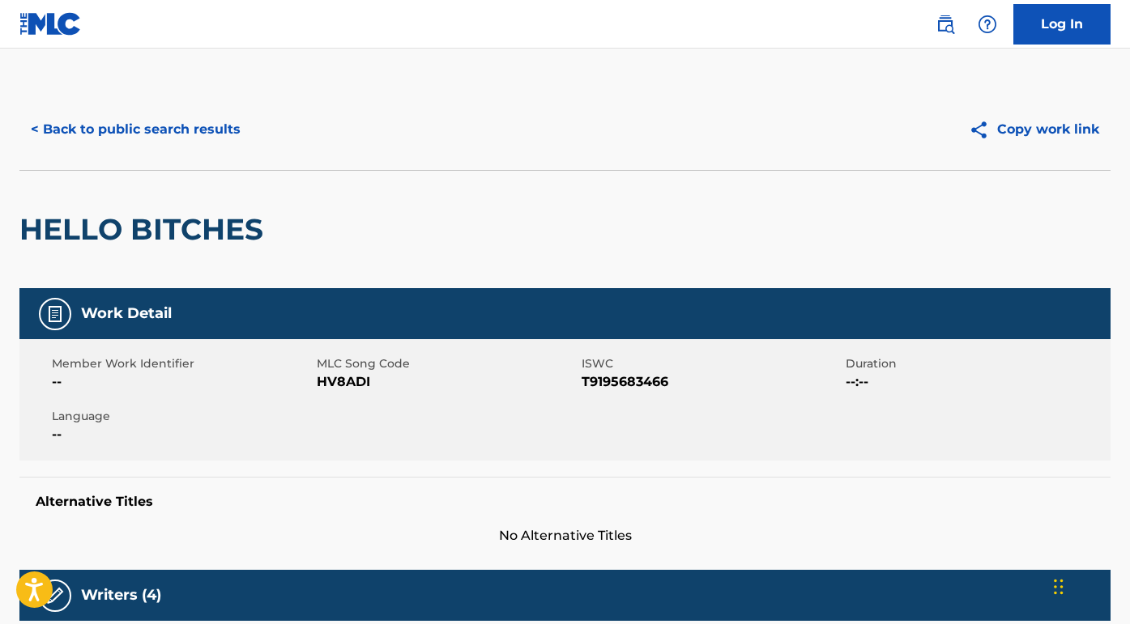
scroll to position [-2, 0]
click at [198, 130] on button "< Back to public search results" at bounding box center [135, 129] width 232 height 40
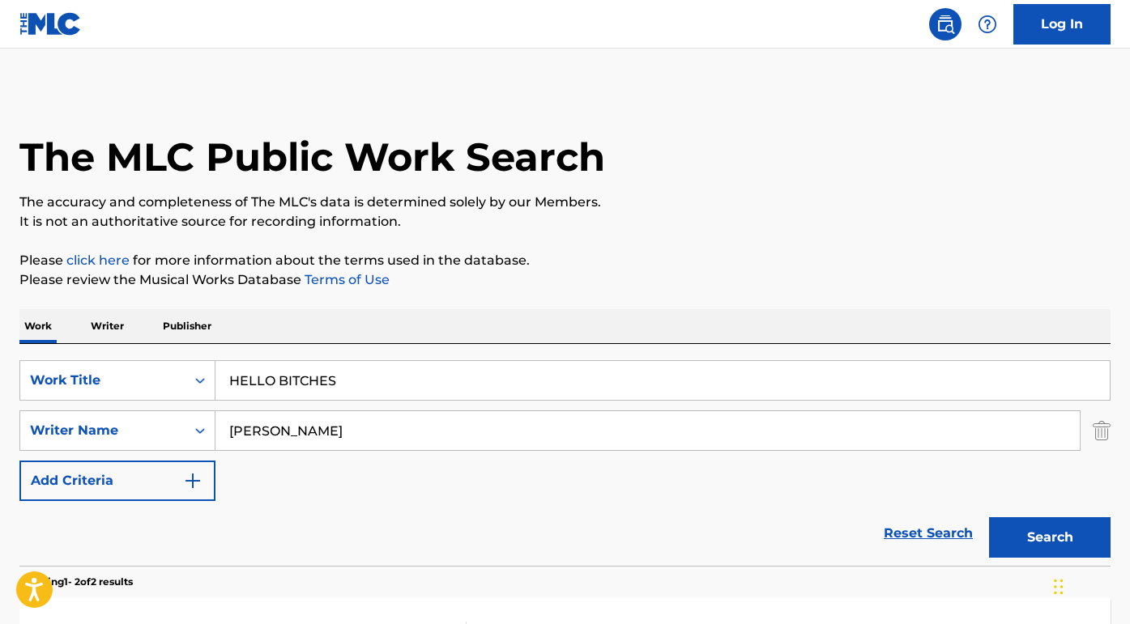
drag, startPoint x: 379, startPoint y: 249, endPoint x: 187, endPoint y: 240, distance: 192.2
click at [187, 240] on div "The MLC Public Work Search The accuracy and completeness of The MLC's data is d…" at bounding box center [565, 505] width 1130 height 833
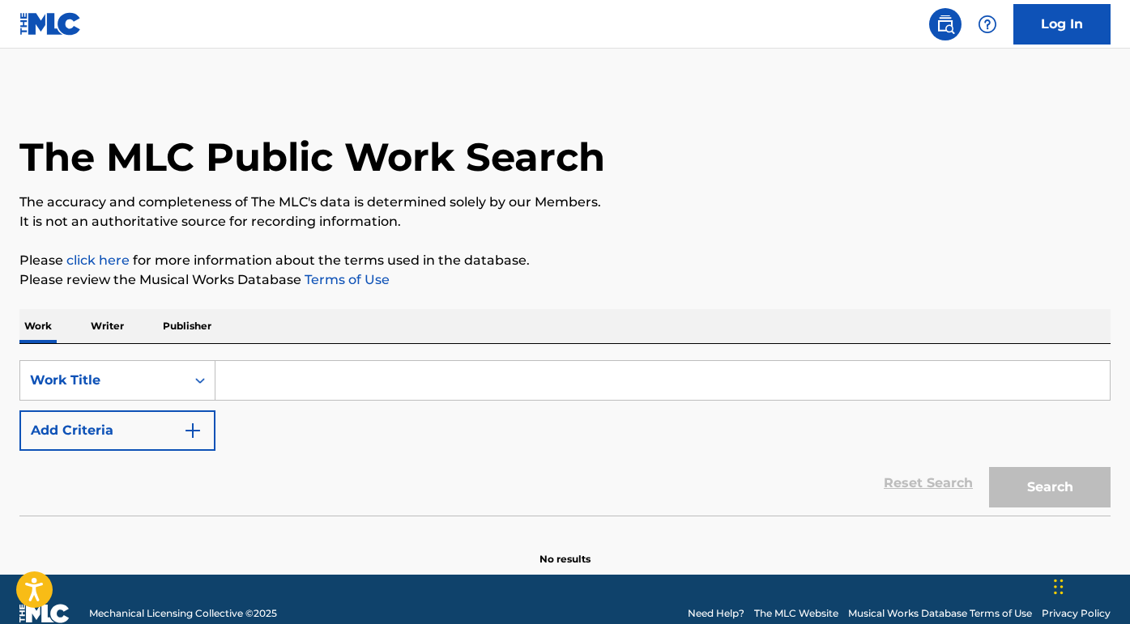
click at [271, 366] on input "Search Form" at bounding box center [662, 380] width 894 height 39
paste input "We Almost Broke Up Again Last Night"
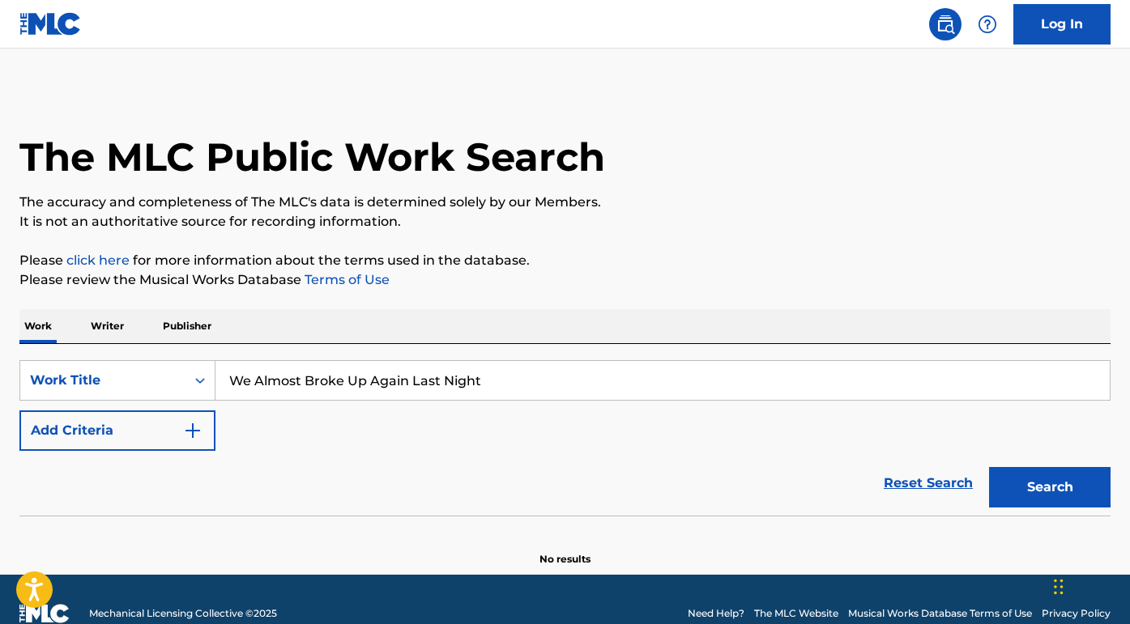
type input "We Almost Broke Up Again Last Night"
click at [1050, 488] on button "Search" at bounding box center [1049, 487] width 121 height 40
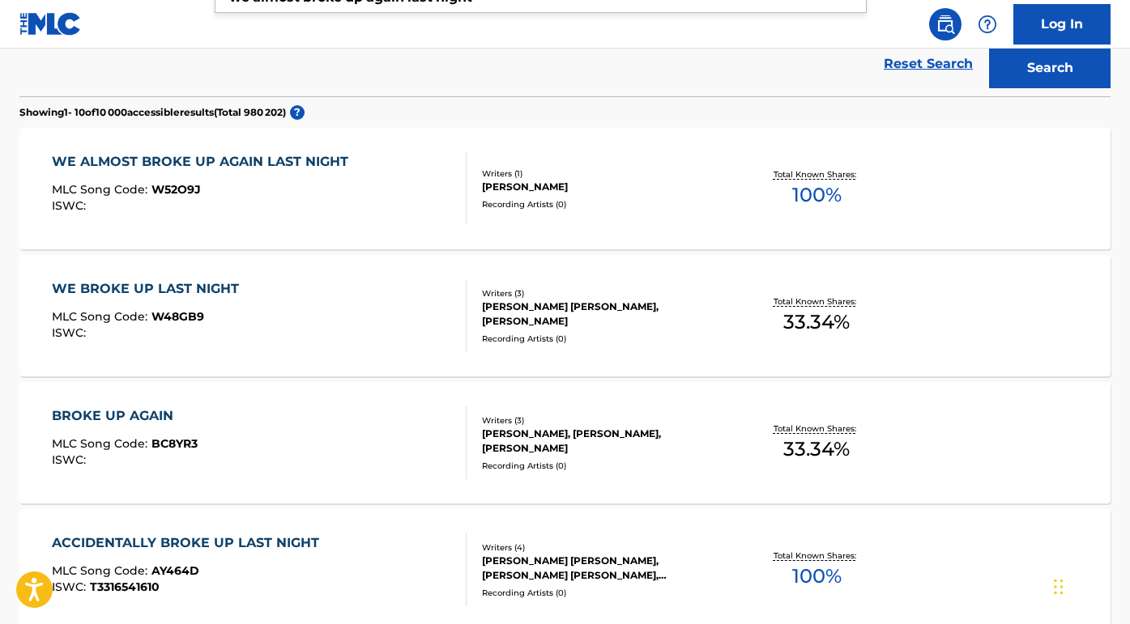
scroll to position [434, 0]
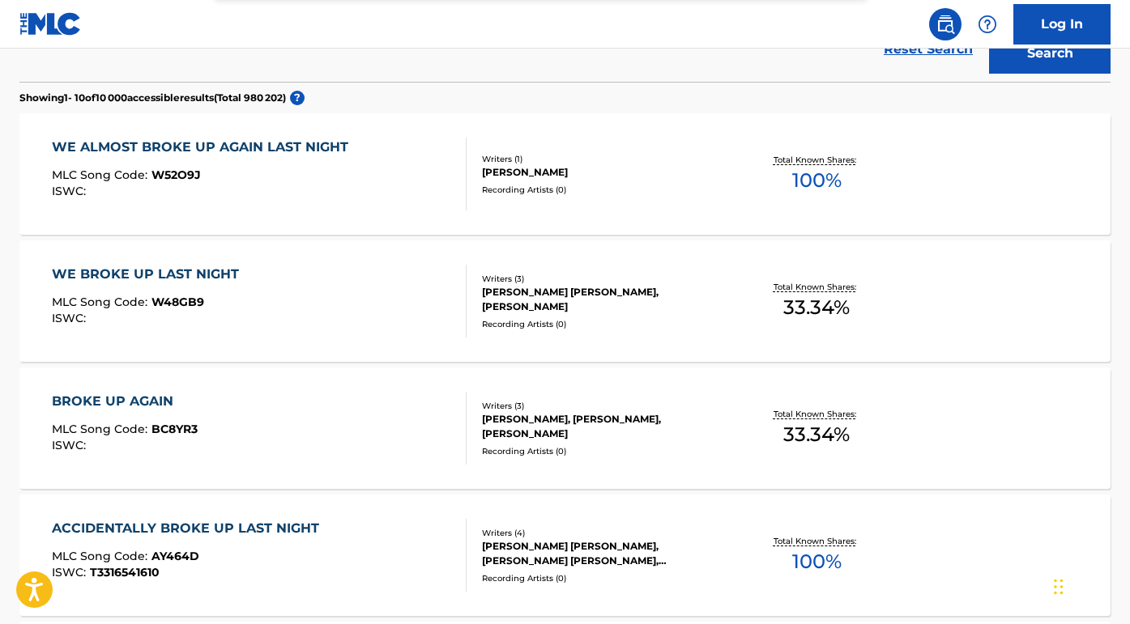
click at [250, 142] on div "WE ALMOST BROKE UP AGAIN LAST NIGHT" at bounding box center [204, 147] width 305 height 19
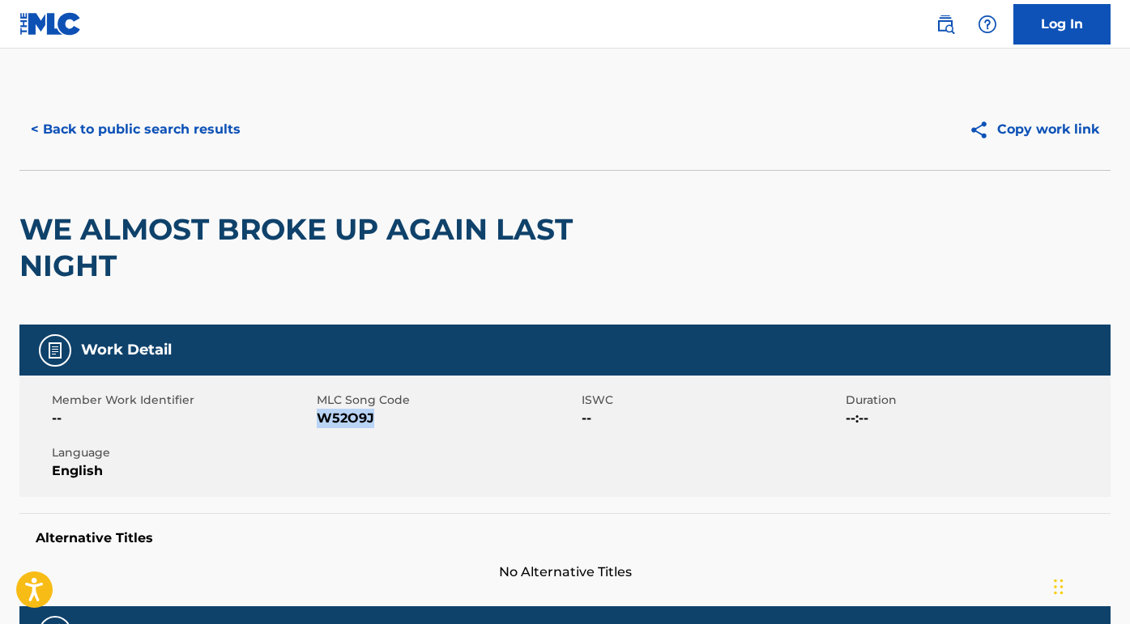
drag, startPoint x: 376, startPoint y: 422, endPoint x: 318, endPoint y: 417, distance: 57.7
click at [318, 417] on span "W52O9J" at bounding box center [447, 418] width 261 height 19
copy span "W52O9J"
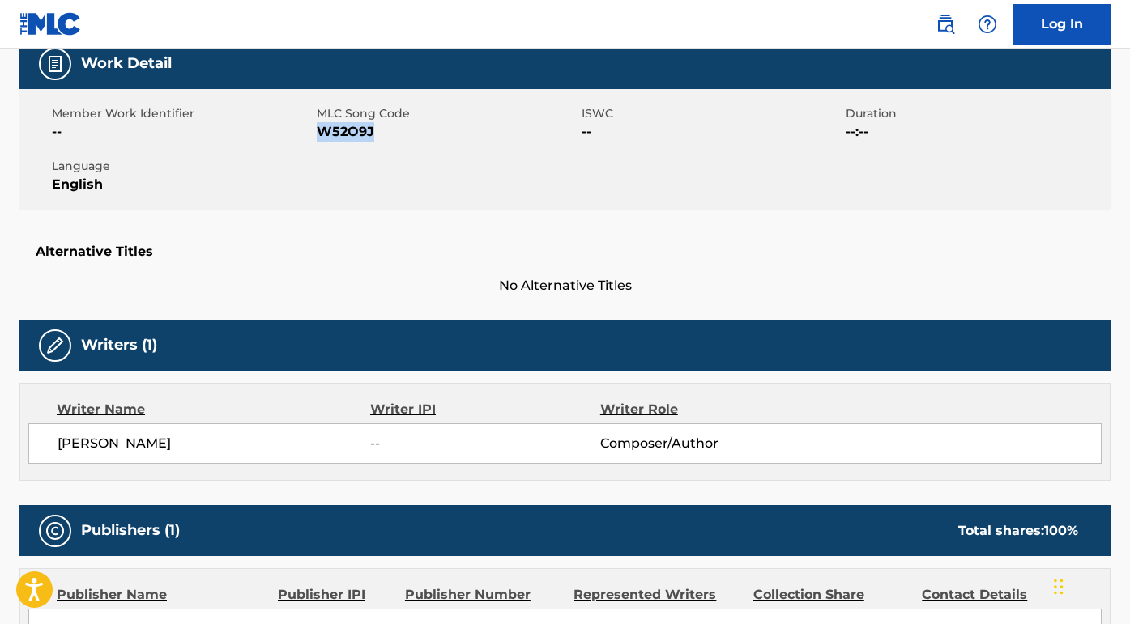
scroll to position [309, 0]
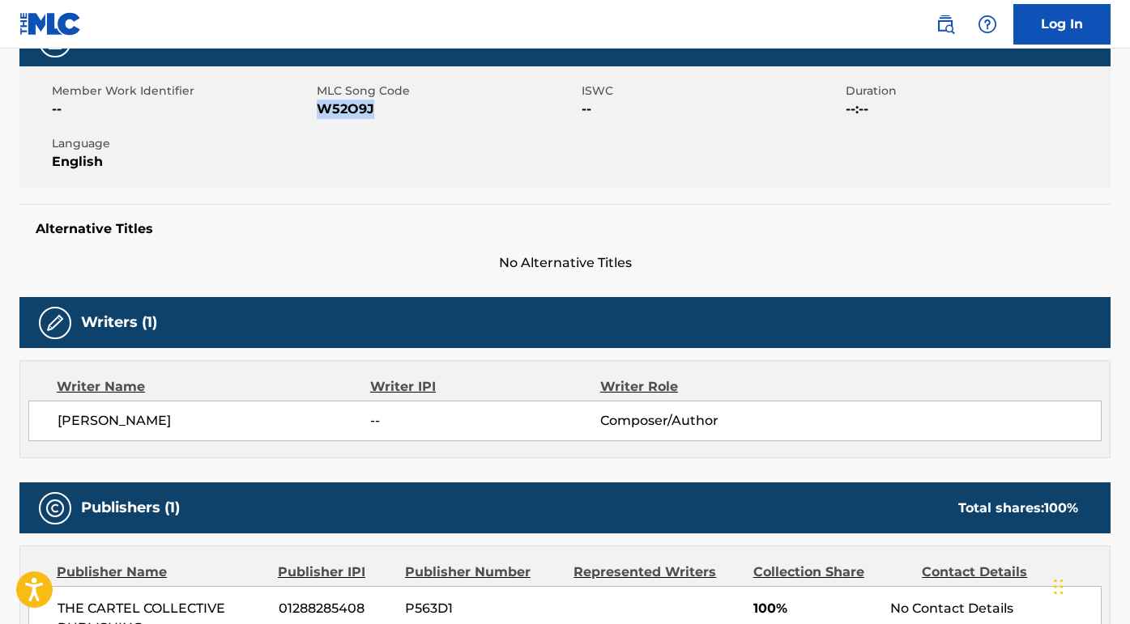
drag, startPoint x: 204, startPoint y: 419, endPoint x: 45, endPoint y: 418, distance: 159.6
click at [45, 418] on div "SABRINA CARPENTER -- Composer/Author" at bounding box center [564, 421] width 1073 height 40
copy span "SABRINA CARPENTER"
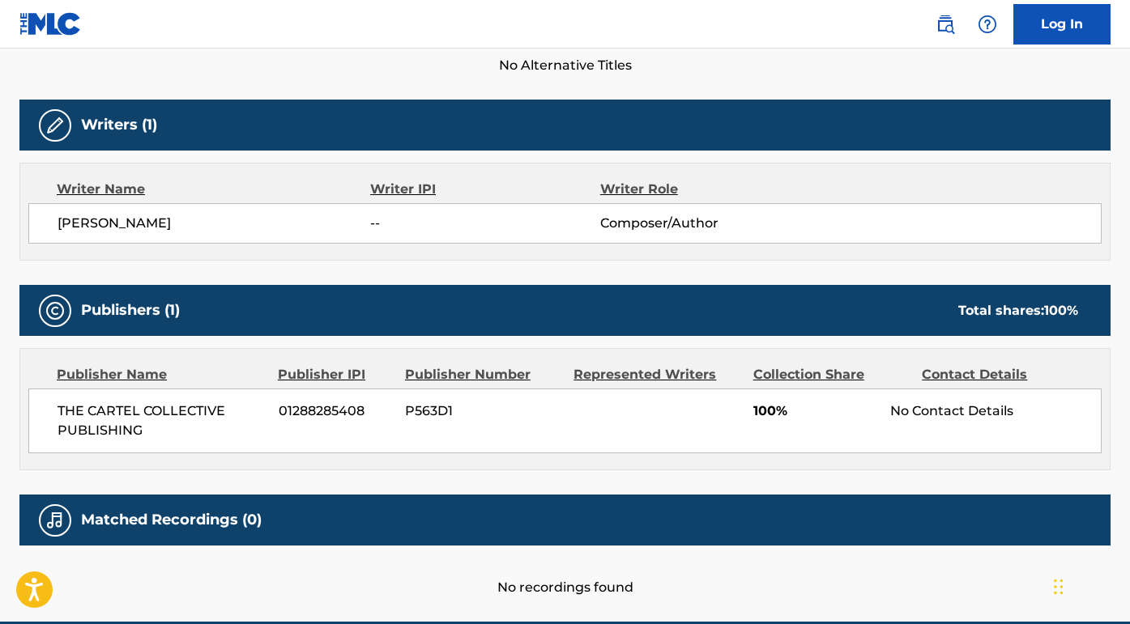
scroll to position [526, 0]
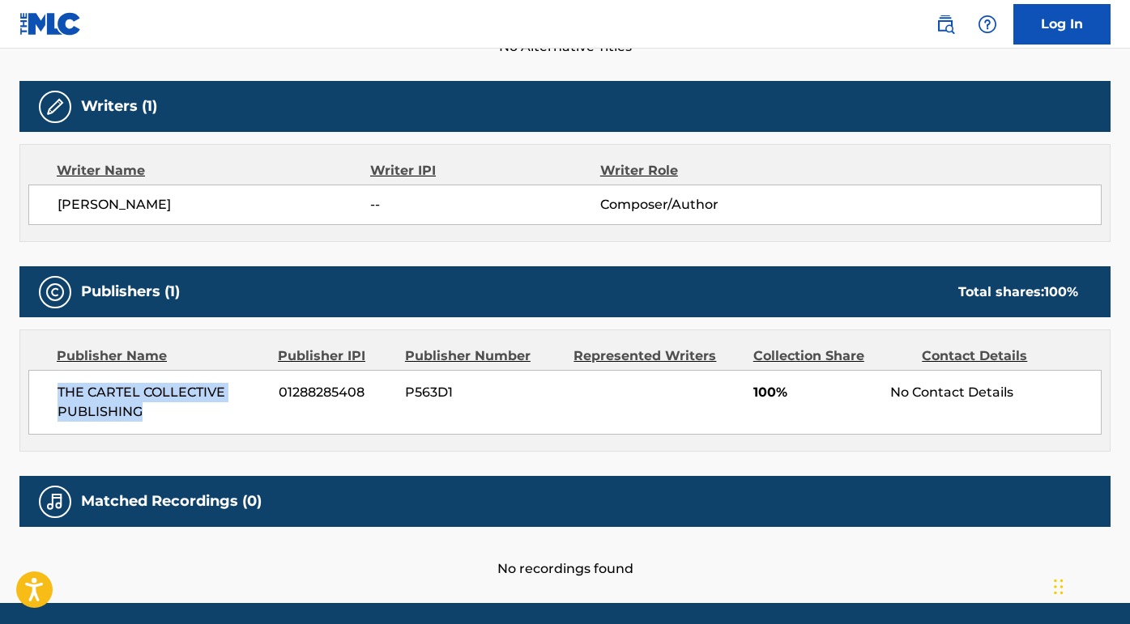
drag, startPoint x: 147, startPoint y: 411, endPoint x: 34, endPoint y: 379, distance: 117.9
click at [34, 379] on div "THE CARTEL COLLECTIVE PUBLISHING 01288285408 P563D1 100% No Contact Details" at bounding box center [564, 402] width 1073 height 65
copy span "THE CARTEL COLLECTIVE PUBLISHING"
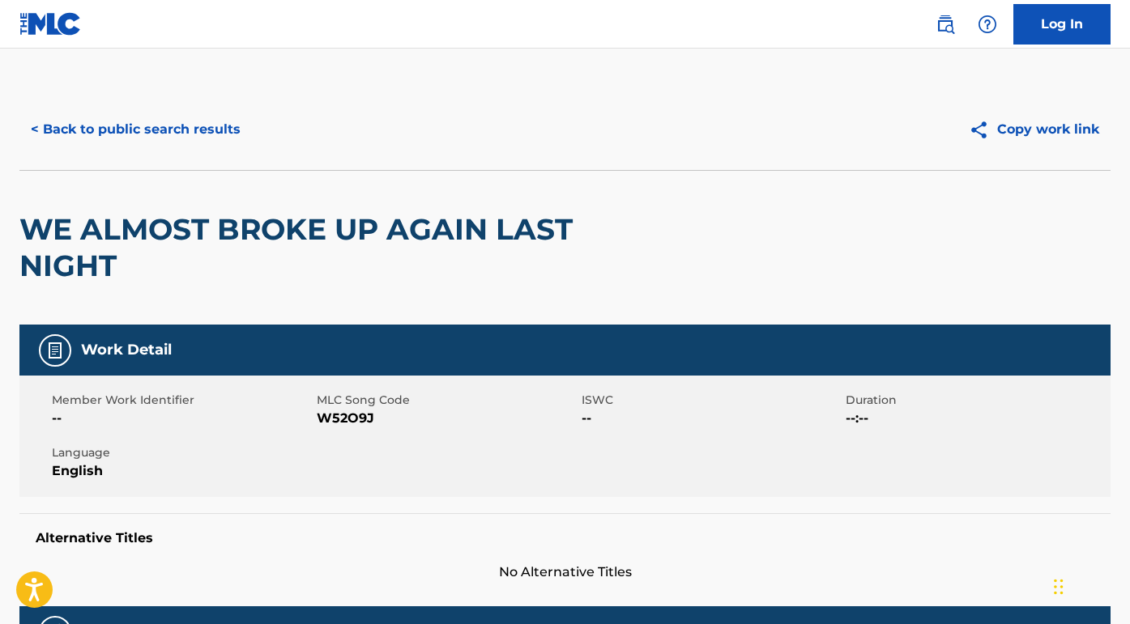
scroll to position [-2, 0]
click at [165, 133] on button "< Back to public search results" at bounding box center [135, 129] width 232 height 40
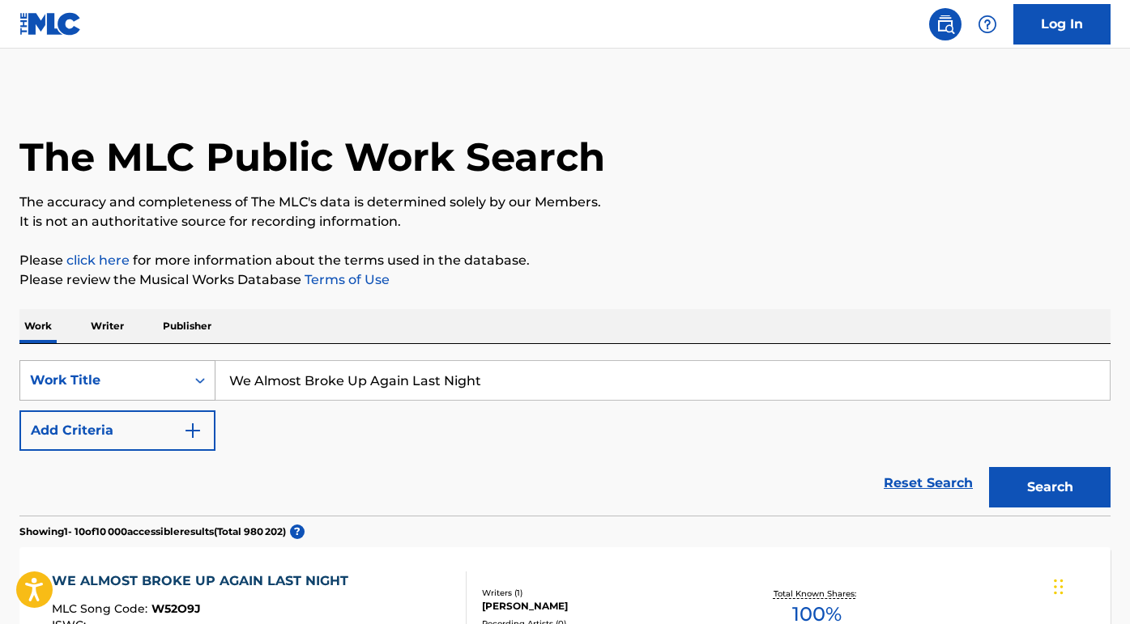
drag, startPoint x: 510, startPoint y: 387, endPoint x: 211, endPoint y: 373, distance: 299.2
click at [211, 373] on div "SearchWithCriteriada750e87-d949-4c59-80dc-fd3e9e0136ab Work Title We Almost Bro…" at bounding box center [564, 380] width 1091 height 40
paste input "harry connick jr. you didn't know me when"
drag, startPoint x: 338, startPoint y: 383, endPoint x: 215, endPoint y: 381, distance: 122.3
click at [215, 381] on input "harry connick jr. you didn't know me when" at bounding box center [662, 380] width 894 height 39
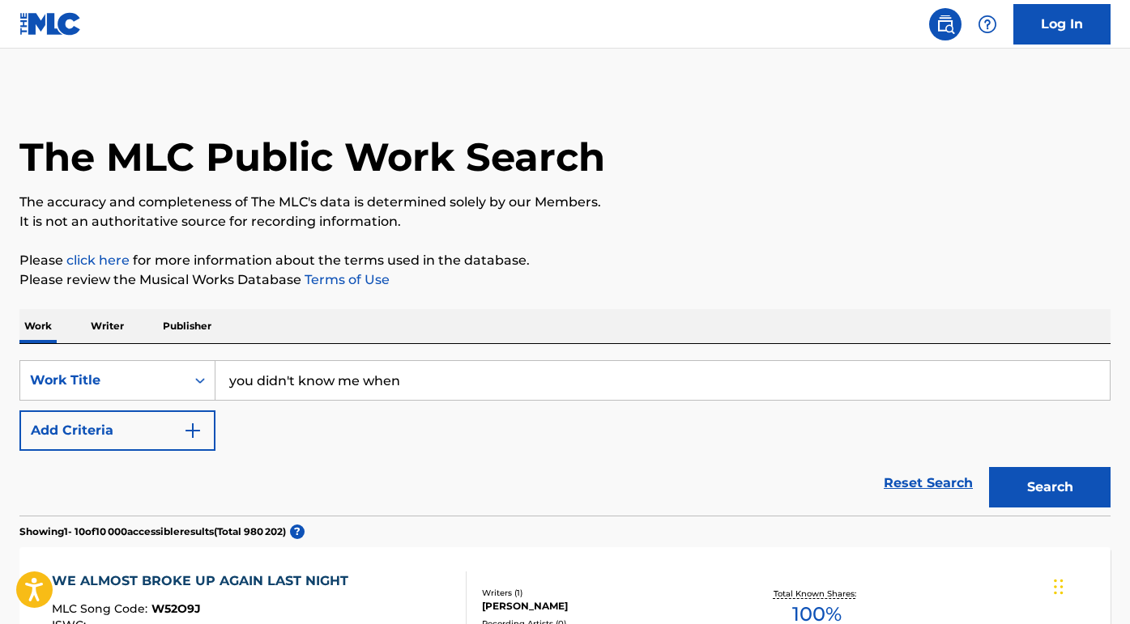
type input "you didn't know me when"
click at [1050, 488] on button "Search" at bounding box center [1049, 487] width 121 height 40
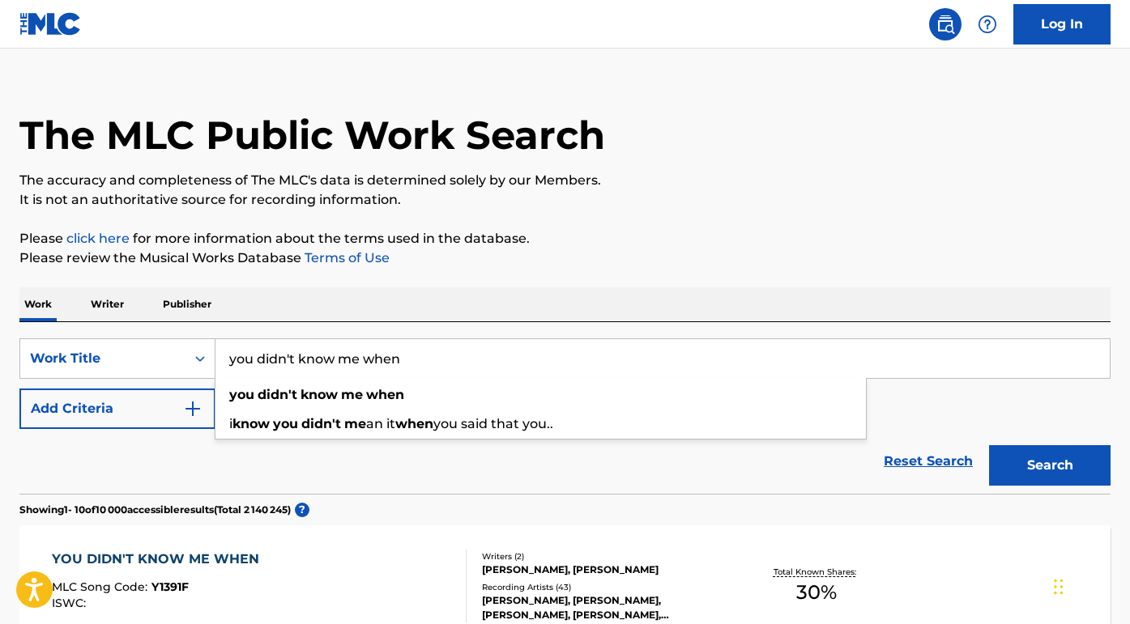
scroll to position [23, 0]
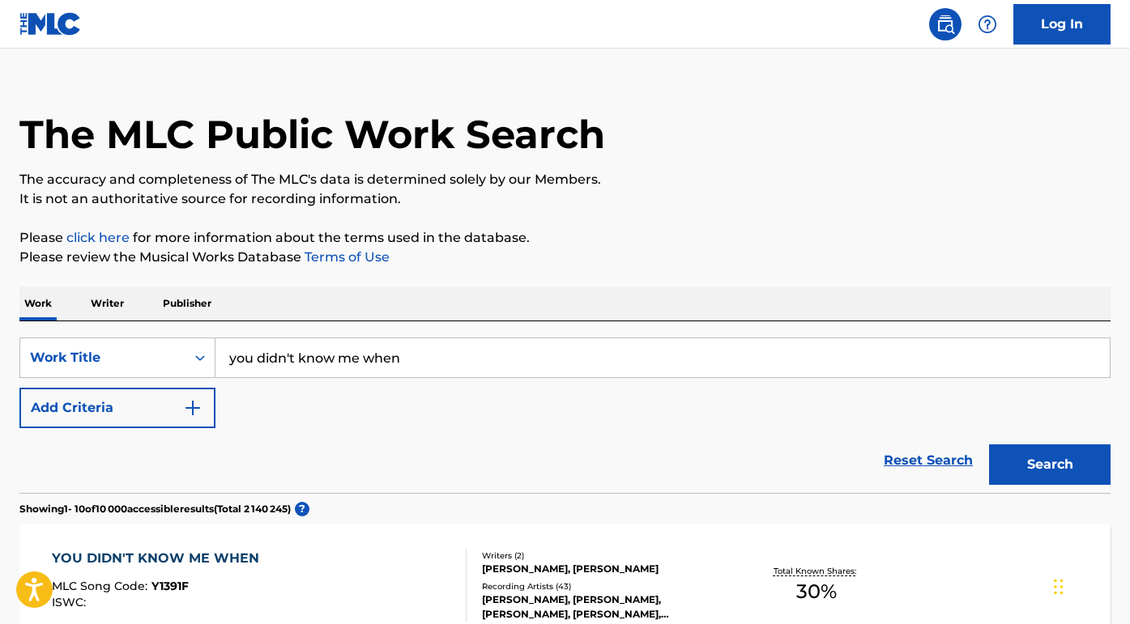
click at [168, 406] on button "Add Criteria" at bounding box center [117, 408] width 196 height 40
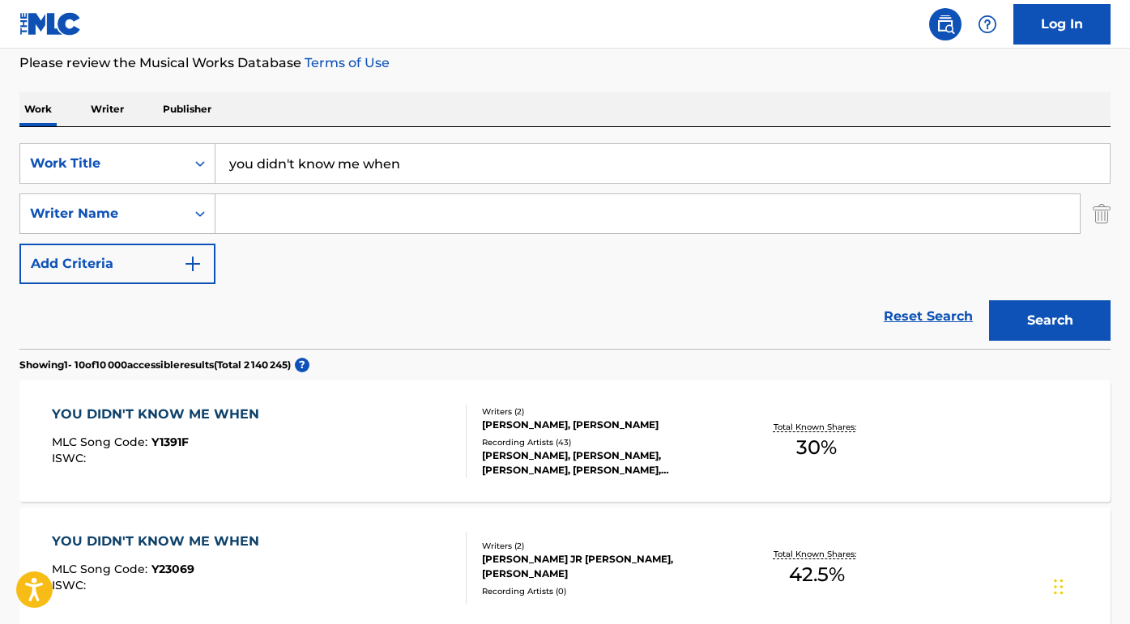
scroll to position [254, 0]
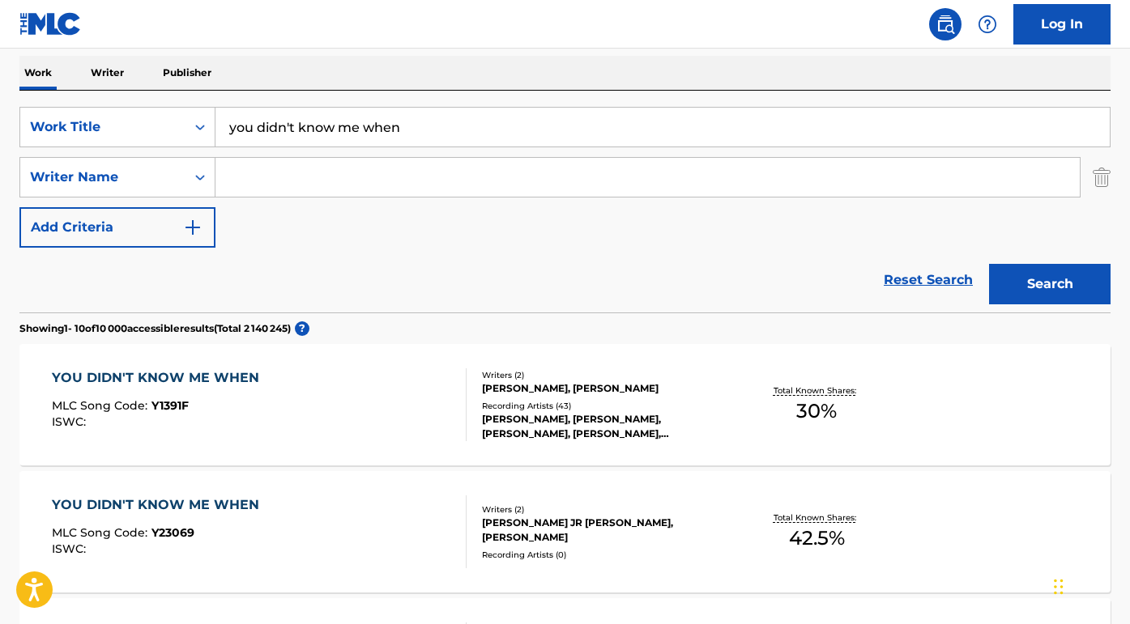
click at [180, 379] on div "YOU DIDN'T KNOW ME WHEN" at bounding box center [159, 378] width 215 height 19
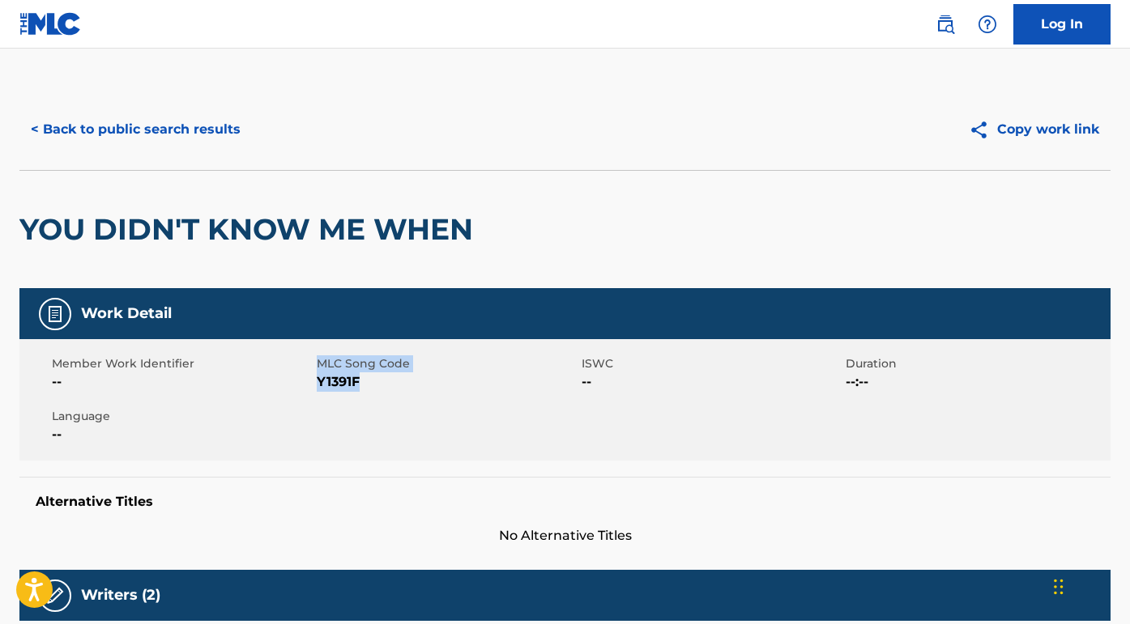
drag, startPoint x: 363, startPoint y: 378, endPoint x: 315, endPoint y: 381, distance: 47.8
click at [315, 381] on div "Member Work Identifier -- MLC Song Code Y1391F ISWC -- Duration --:-- Language …" at bounding box center [564, 399] width 1091 height 121
click at [364, 392] on div "Member Work Identifier -- MLC Song Code Y1391F ISWC -- Duration --:-- Language …" at bounding box center [564, 399] width 1091 height 121
drag, startPoint x: 360, startPoint y: 388, endPoint x: 316, endPoint y: 384, distance: 43.9
click at [317, 384] on span "Y1391F" at bounding box center [447, 382] width 261 height 19
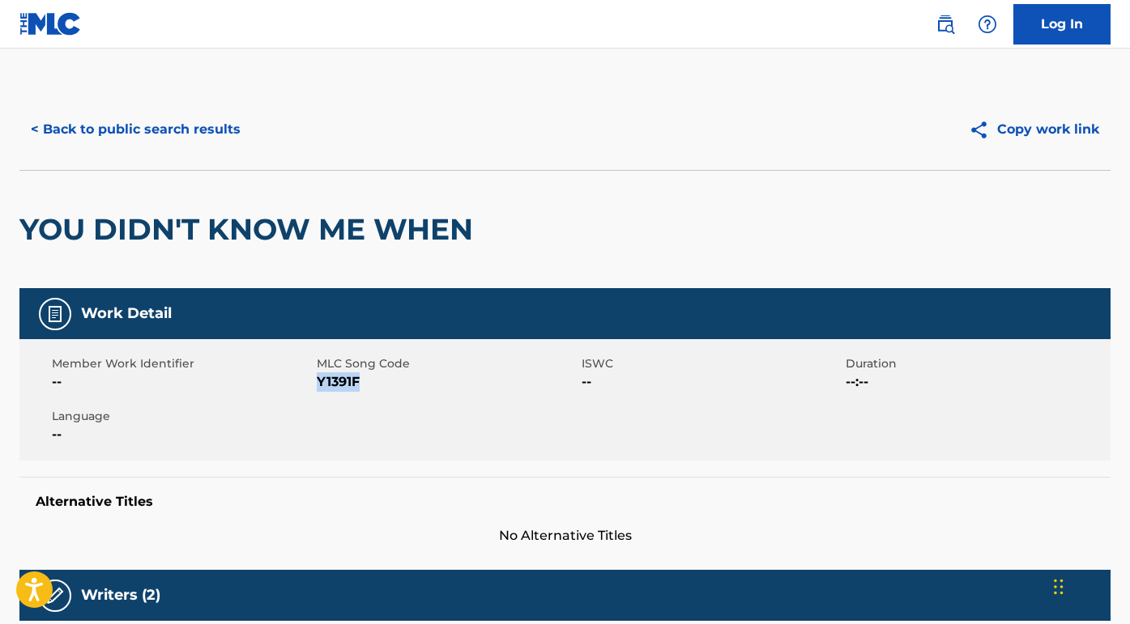
copy span "Y1391F"
click at [207, 137] on button "< Back to public search results" at bounding box center [135, 129] width 232 height 40
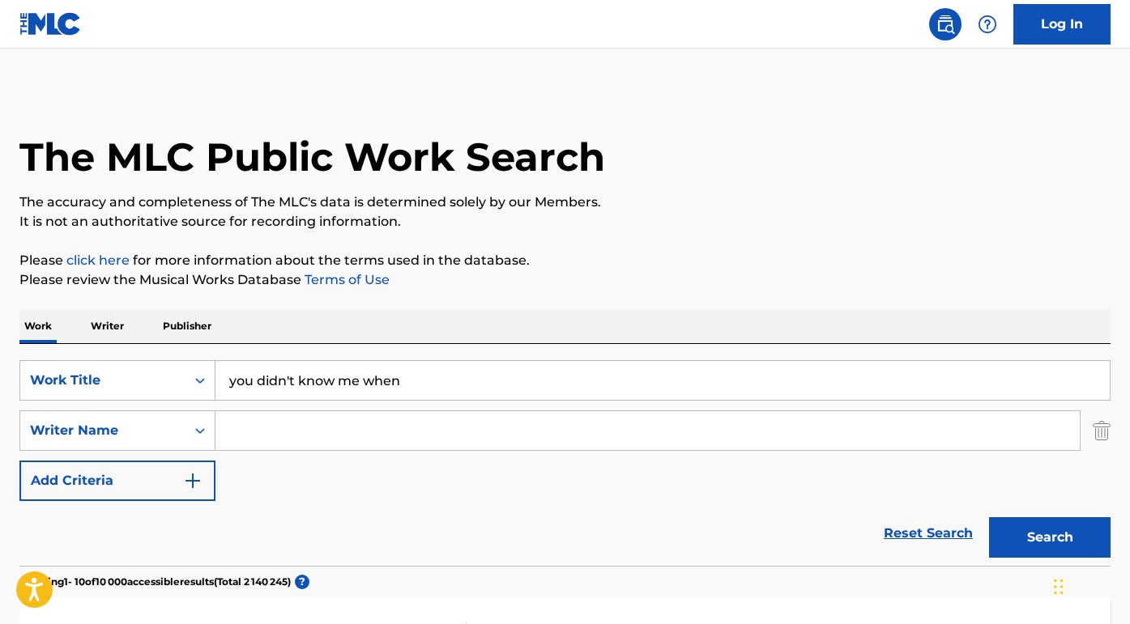
scroll to position [254, 0]
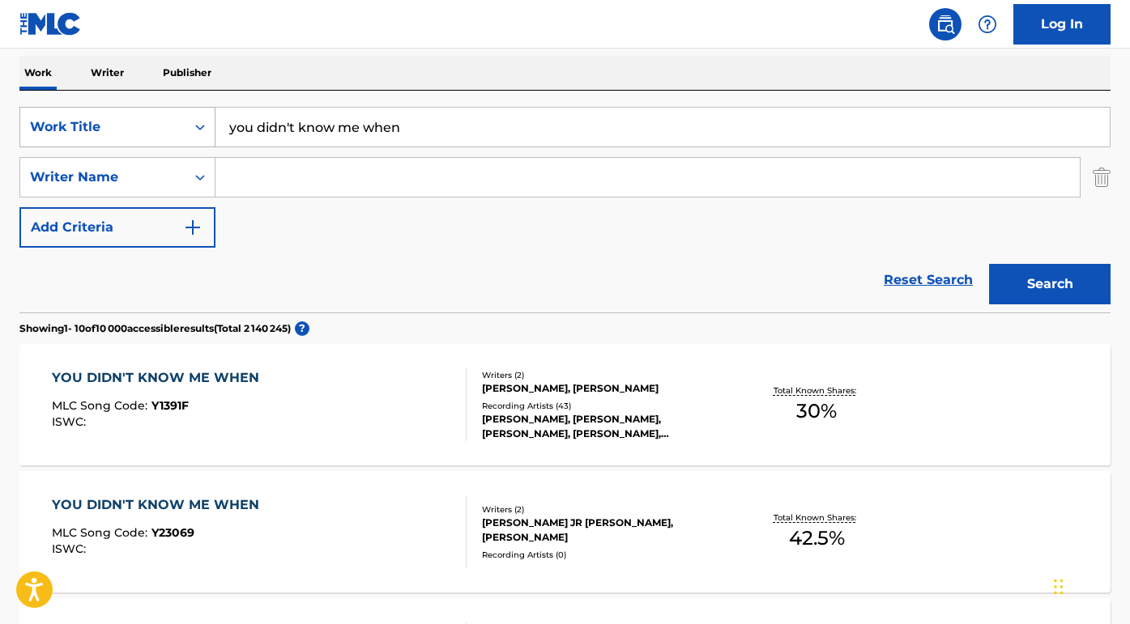
drag, startPoint x: 407, startPoint y: 138, endPoint x: 177, endPoint y: 120, distance: 230.7
click at [177, 120] on div "SearchWithCriteriada750e87-d949-4c59-80dc-fd3e9e0136ab Work Title you didn't kn…" at bounding box center [564, 127] width 1091 height 40
type input "R"
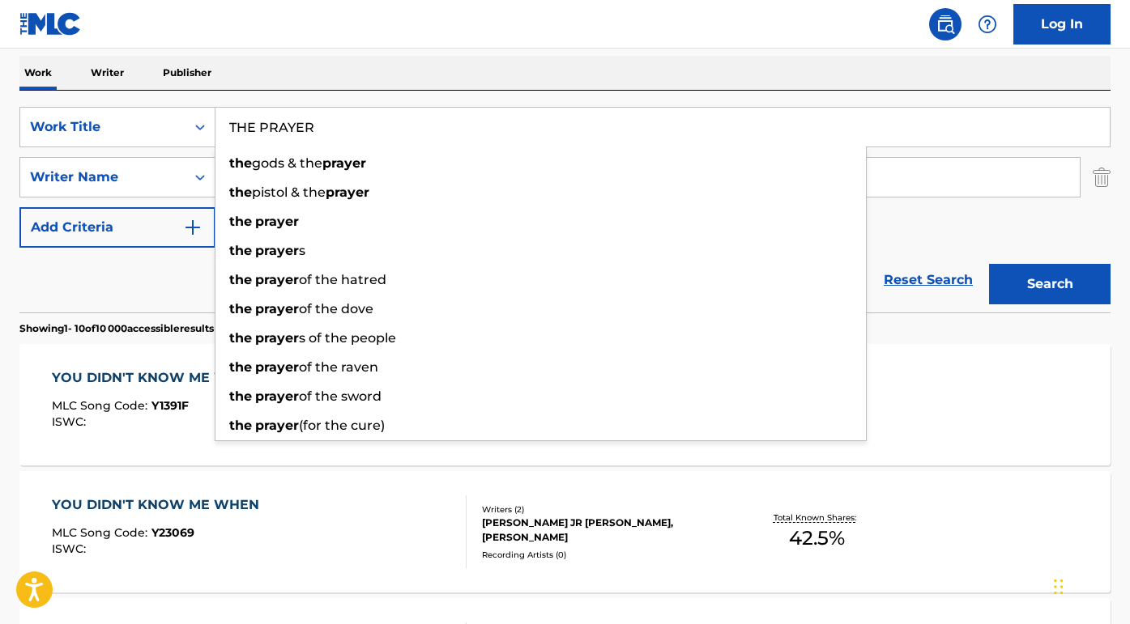
type input "THE PRAYER"
click at [160, 273] on div "Reset Search Search" at bounding box center [564, 280] width 1091 height 65
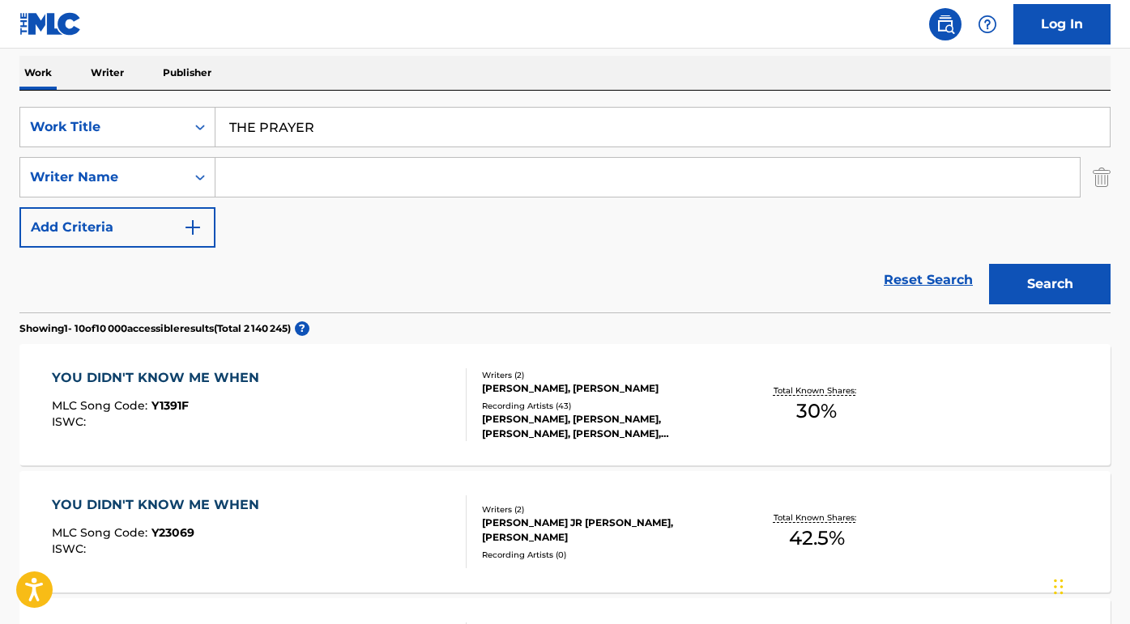
click at [279, 168] on input "Search Form" at bounding box center [647, 177] width 864 height 39
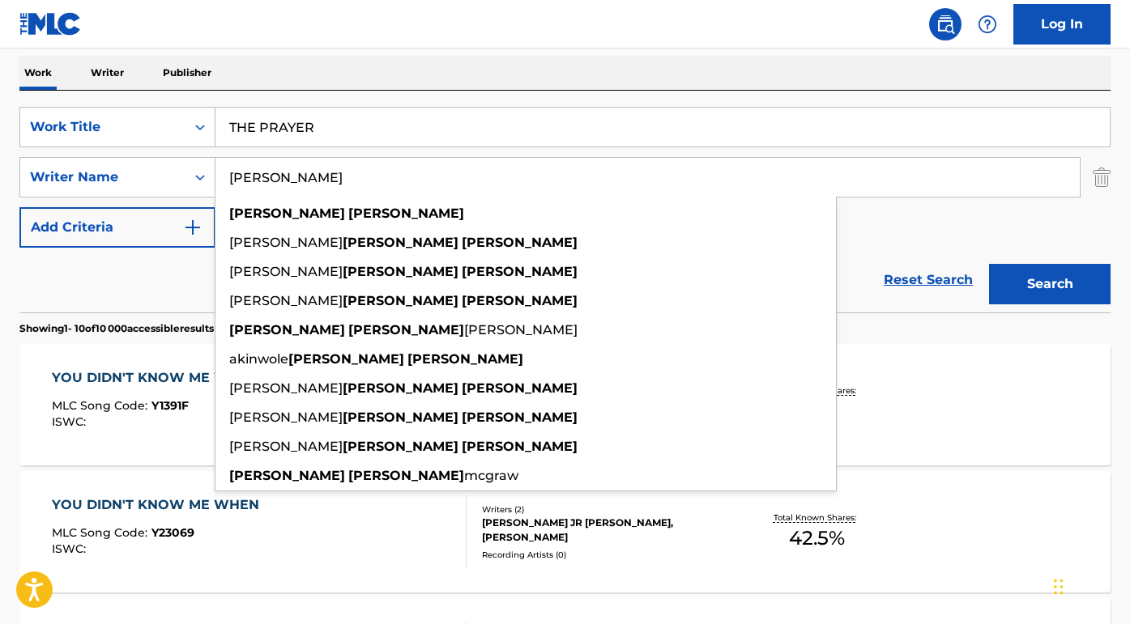
type input "DAVID FOSTER"
click at [1050, 284] on button "Search" at bounding box center [1049, 284] width 121 height 40
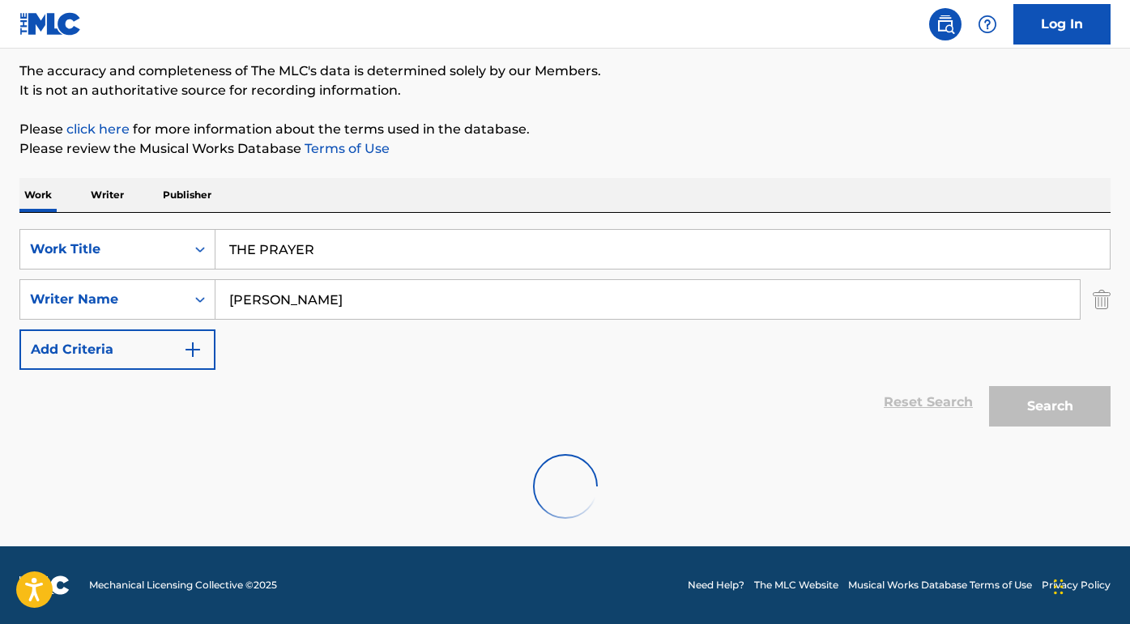
click at [134, 438] on div at bounding box center [564, 487] width 1091 height 104
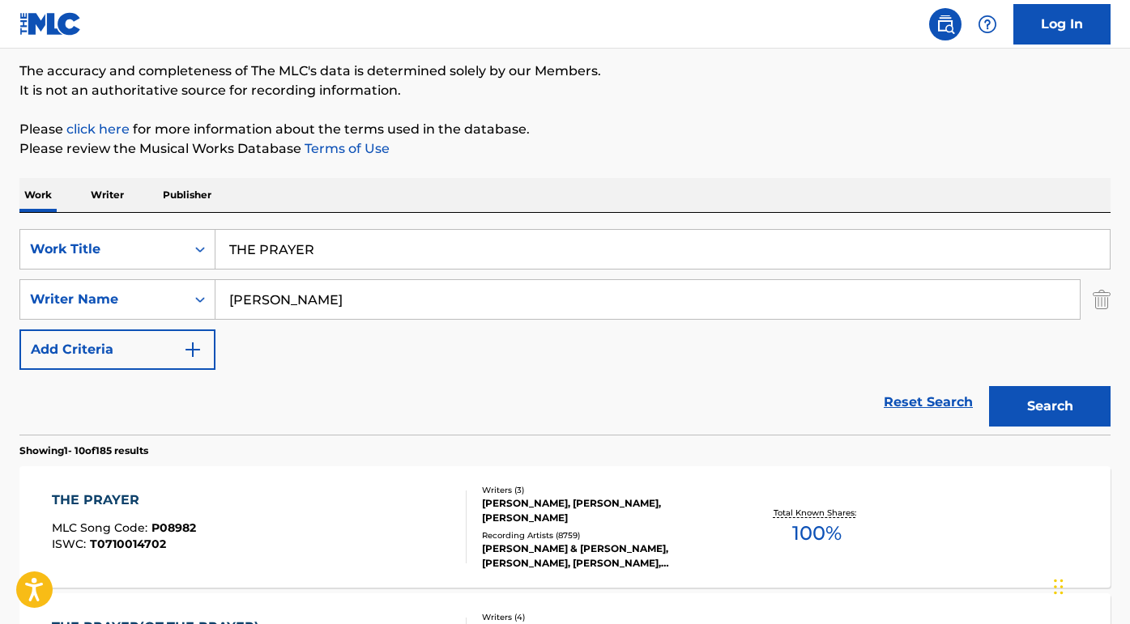
click at [125, 500] on div "THE PRAYER" at bounding box center [124, 500] width 144 height 19
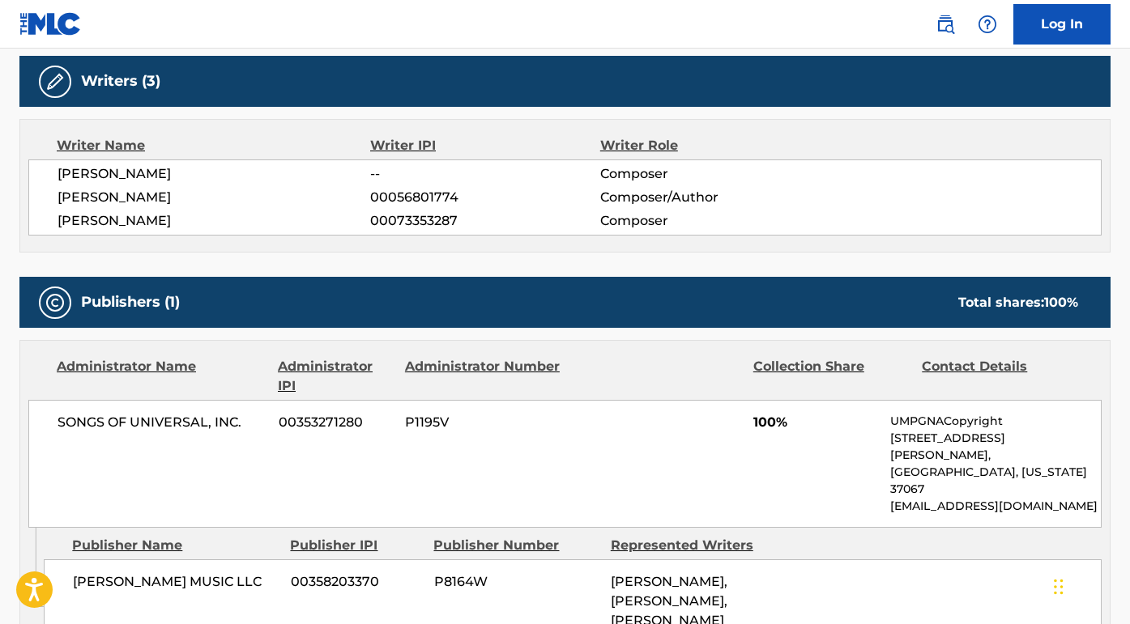
scroll to position [628, 0]
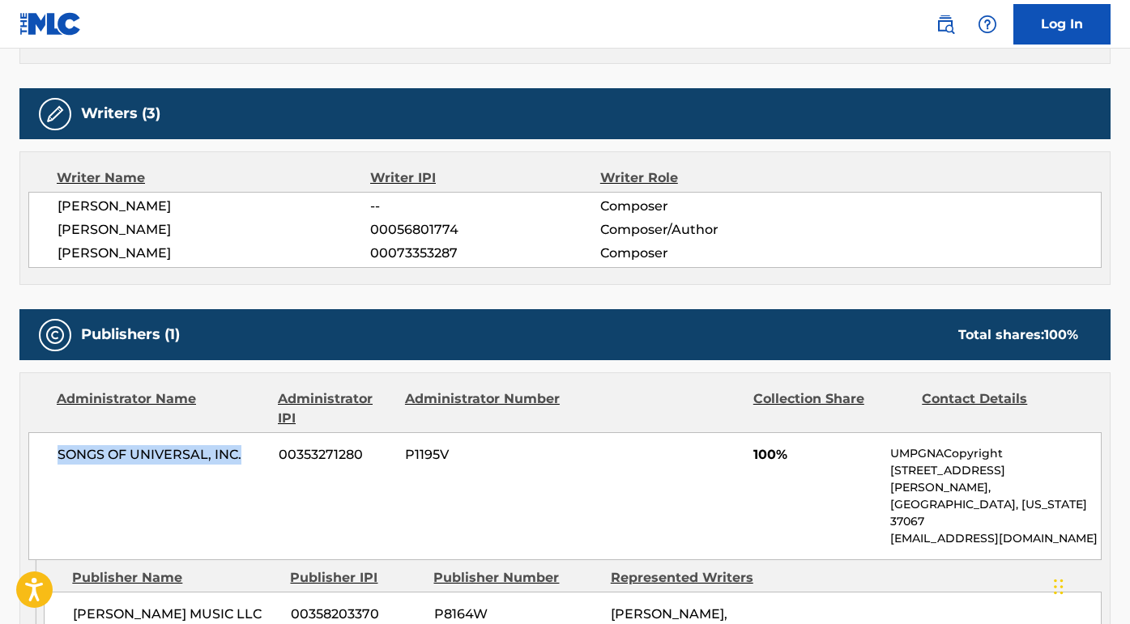
drag, startPoint x: 248, startPoint y: 454, endPoint x: 54, endPoint y: 451, distance: 193.6
click at [54, 451] on div "SONGS OF UNIVERSAL, INC. 00353271280 P1195V 100% UMPGNACopyright 1550 W. McEwen…" at bounding box center [564, 497] width 1073 height 128
copy span "SONGS OF UNIVERSAL, INC."
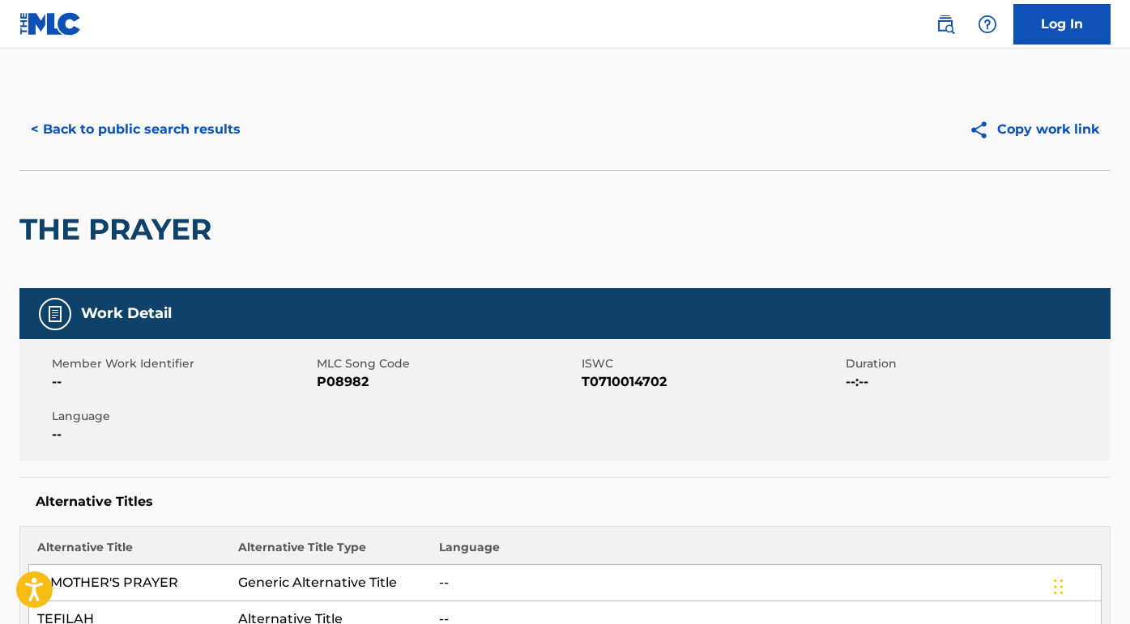
scroll to position [0, 0]
click at [189, 134] on button "< Back to public search results" at bounding box center [135, 129] width 232 height 40
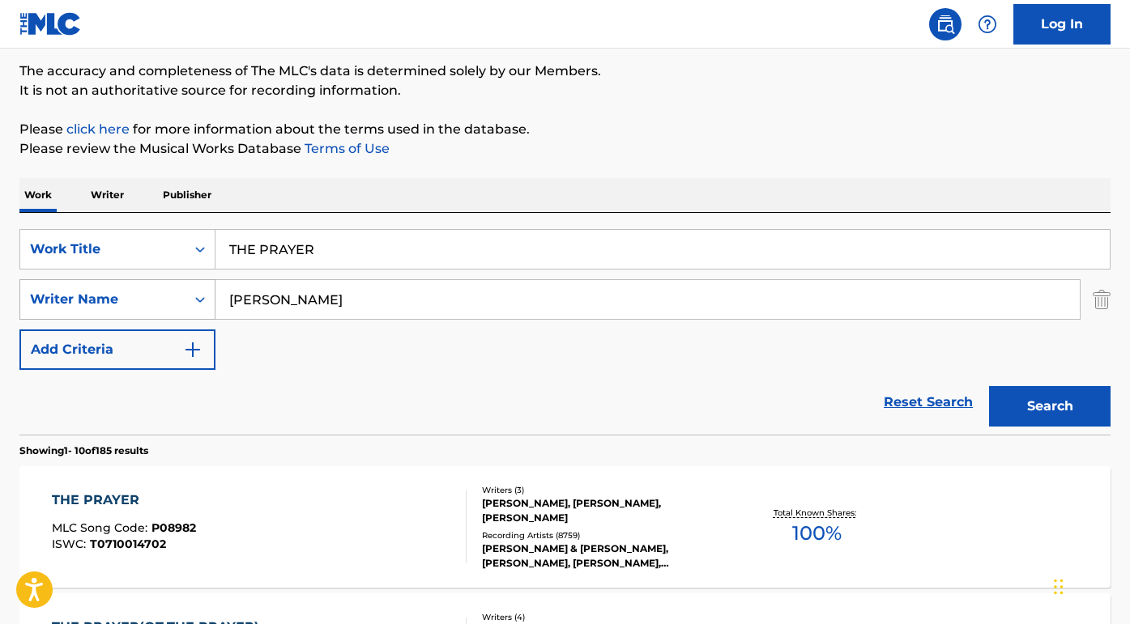
drag, startPoint x: 329, startPoint y: 305, endPoint x: 209, endPoint y: 305, distance: 119.9
click at [209, 305] on div "SearchWithCriteria38dceccc-26af-471d-951a-d221fa68fe27 Writer Name DAVID FOSTER" at bounding box center [564, 299] width 1091 height 40
paste input "COREY HART"
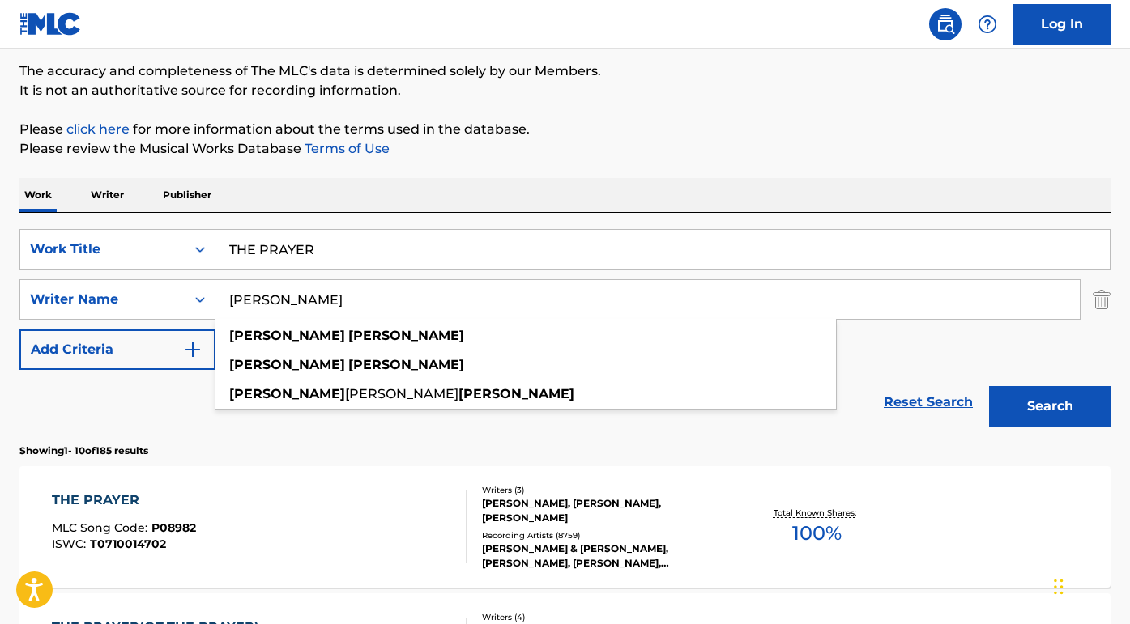
type input "COREY HART"
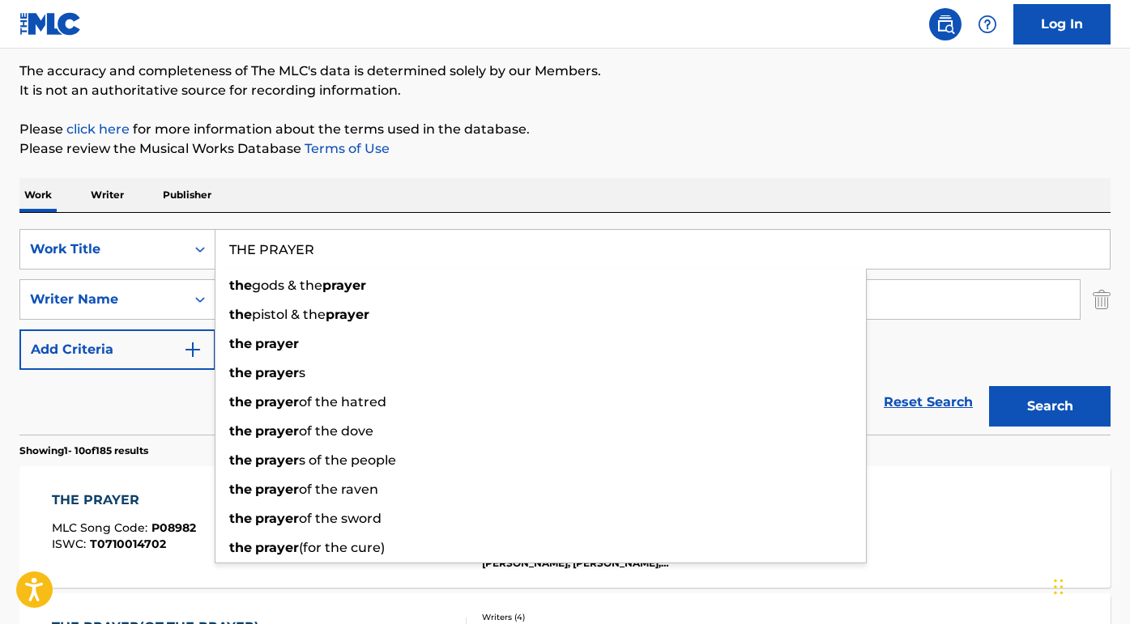
drag, startPoint x: 339, startPoint y: 267, endPoint x: 224, endPoint y: 252, distance: 116.0
click at [224, 251] on input "THE PRAYER" at bounding box center [662, 249] width 894 height 39
click at [354, 247] on input "THE PRAYER" at bounding box center [662, 249] width 894 height 39
click at [923, 266] on input "THE PRAYER" at bounding box center [662, 249] width 894 height 39
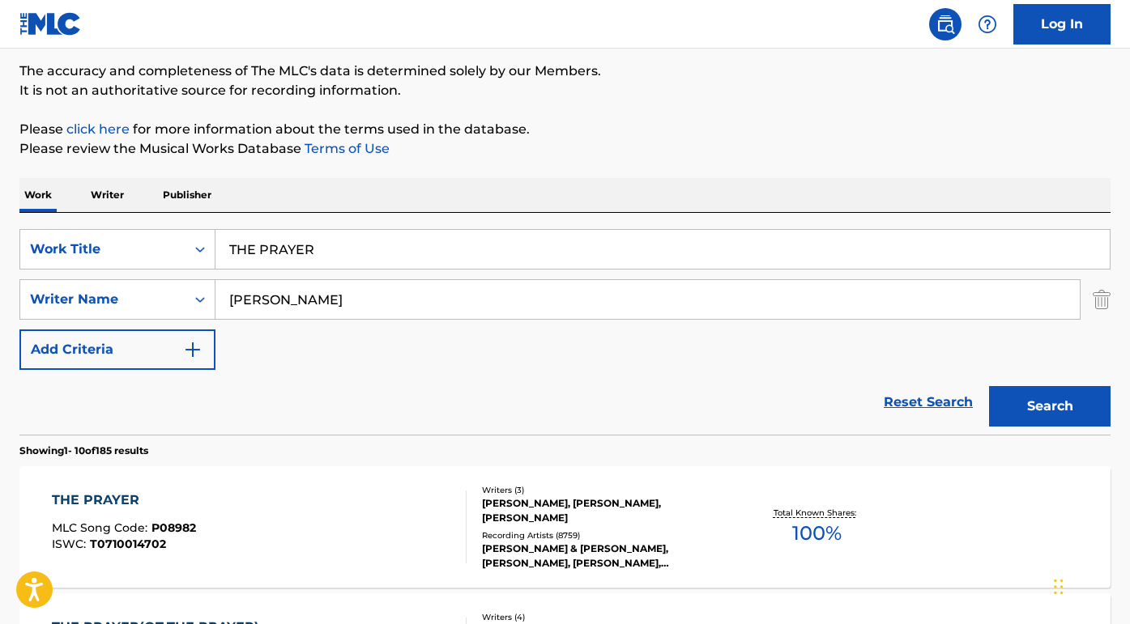
click at [913, 181] on div "Work Writer Publisher" at bounding box center [564, 195] width 1091 height 34
click at [1064, 393] on button "Search" at bounding box center [1049, 406] width 121 height 40
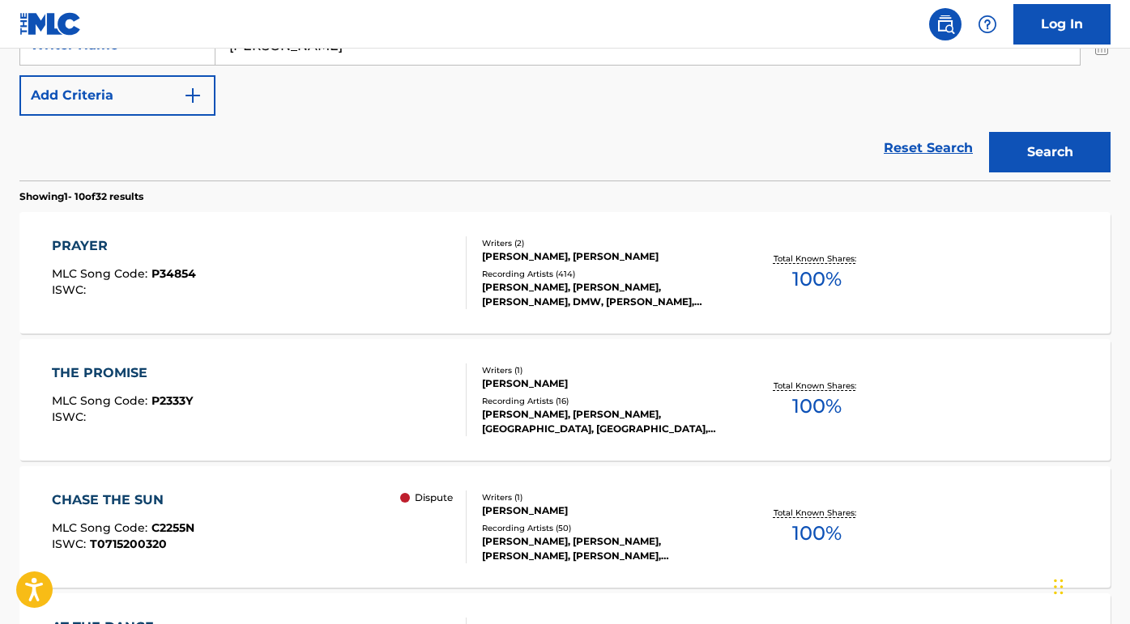
scroll to position [388, 0]
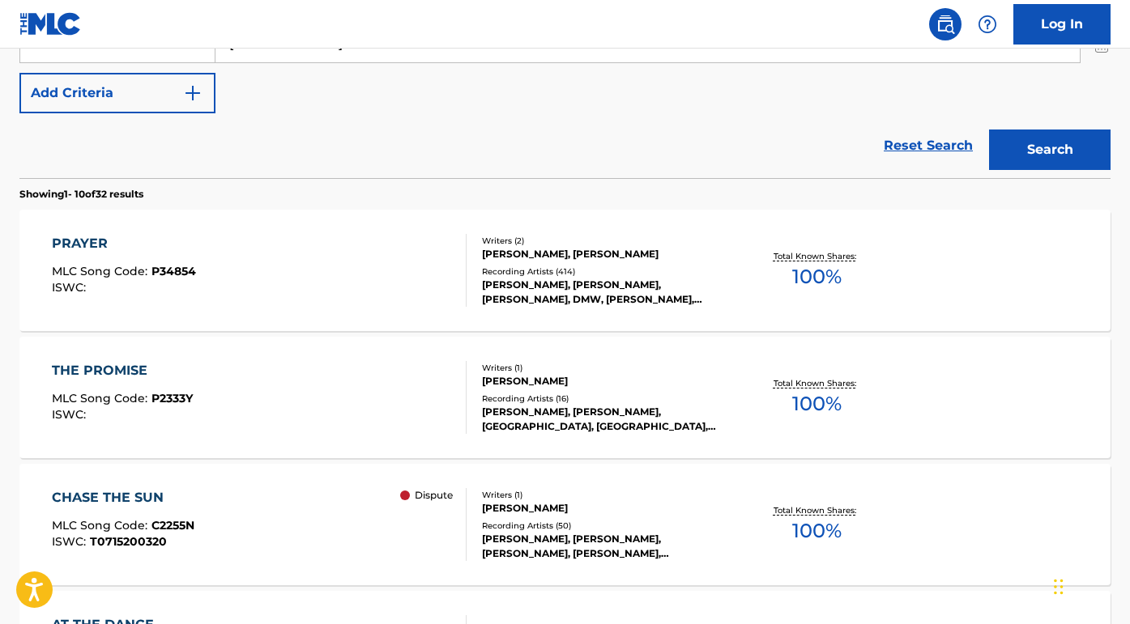
click at [97, 246] on div "PRAYER" at bounding box center [124, 243] width 144 height 19
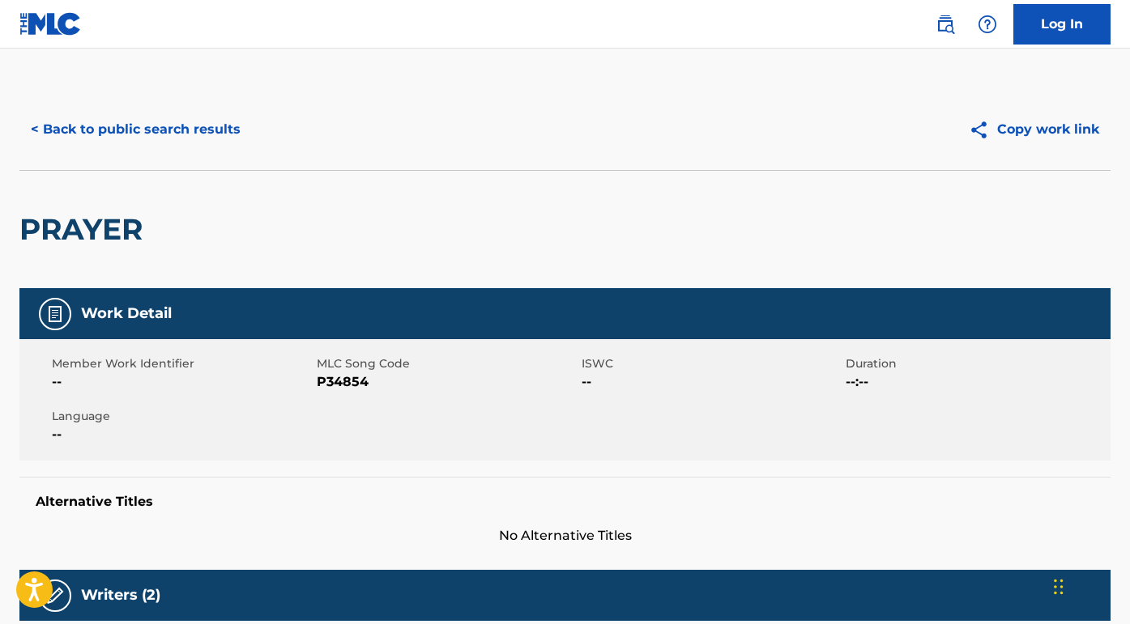
click at [214, 136] on button "< Back to public search results" at bounding box center [135, 129] width 232 height 40
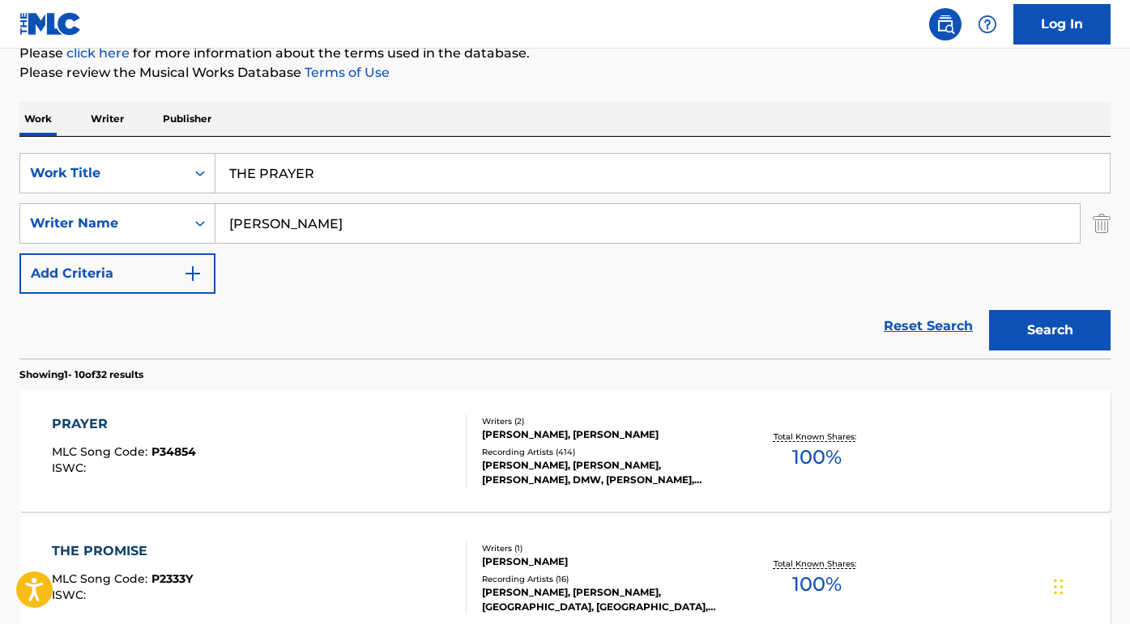
scroll to position [190, 0]
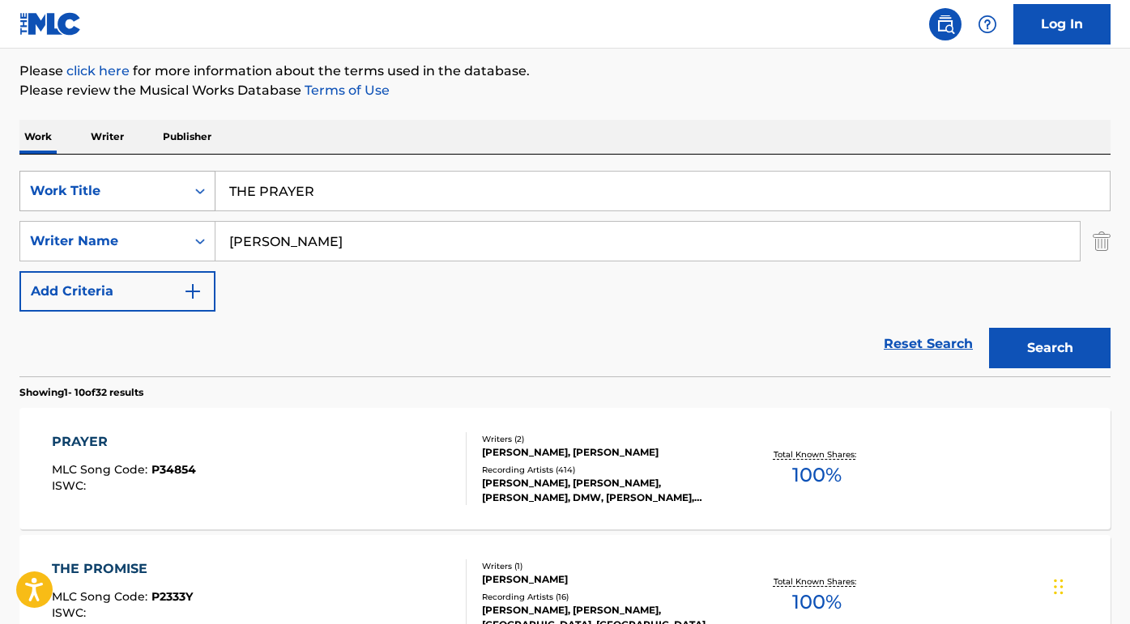
drag, startPoint x: 331, startPoint y: 198, endPoint x: 196, endPoint y: 194, distance: 135.3
click at [196, 194] on div "SearchWithCriteriada750e87-d949-4c59-80dc-fd3e9e0136ab Work Title THE PRAYER" at bounding box center [564, 191] width 1091 height 40
paste input "You Didn't Know Me When"
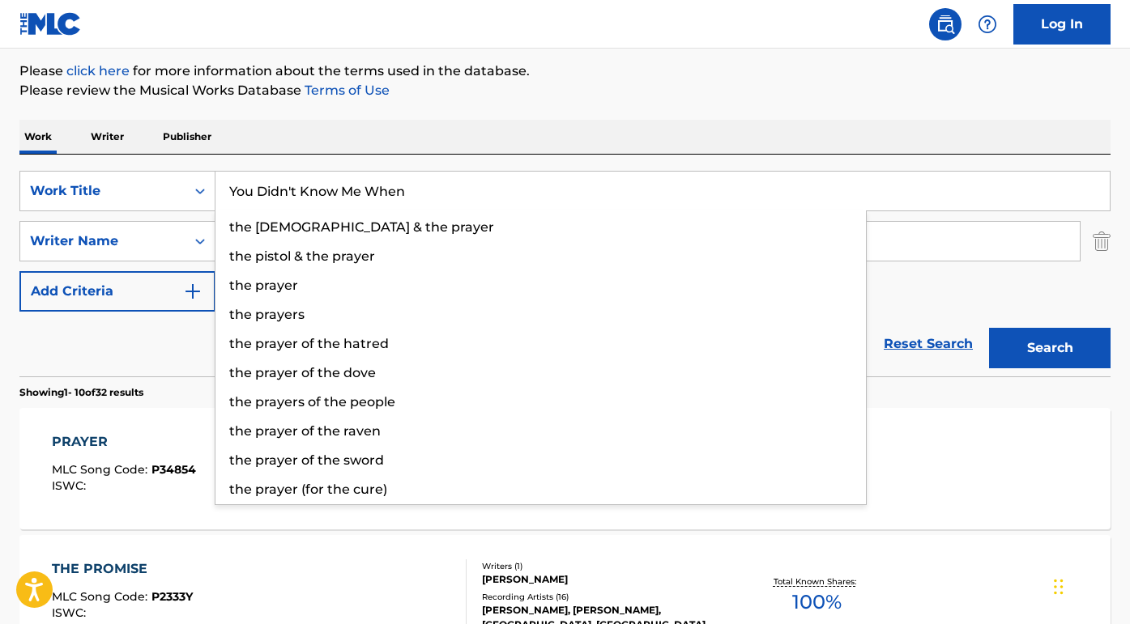
type input "You Didn't Know Me When"
click at [319, 99] on p "Please review the Musical Works Database Terms of Use" at bounding box center [564, 90] width 1091 height 19
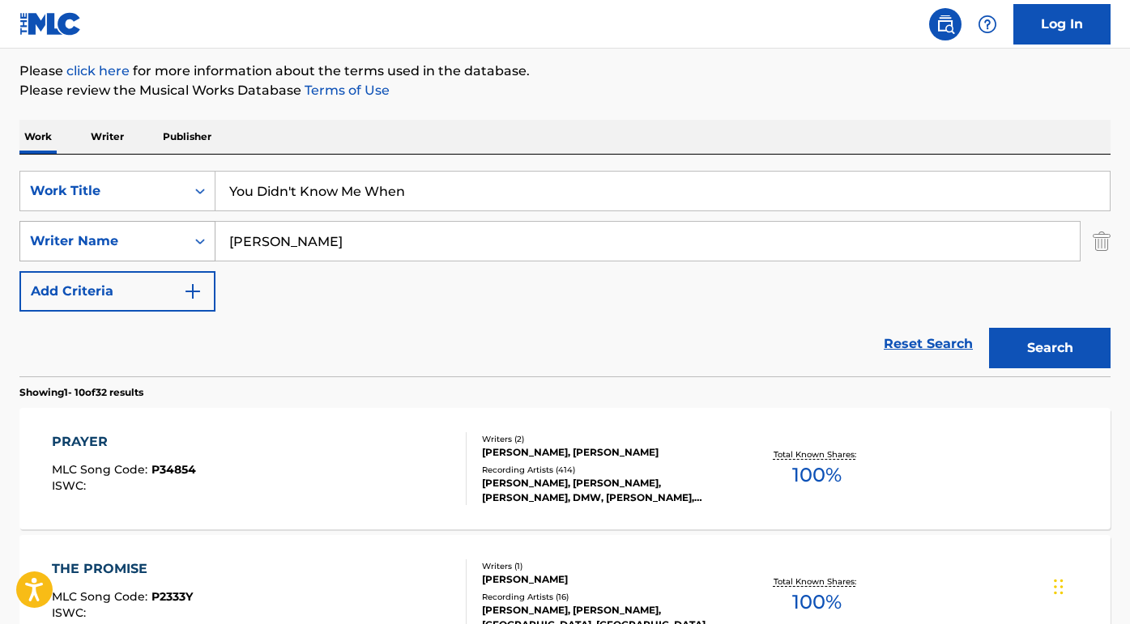
drag, startPoint x: 331, startPoint y: 249, endPoint x: 198, endPoint y: 243, distance: 133.0
click at [198, 243] on div "SearchWithCriteria38dceccc-26af-471d-951a-d221fa68fe27 Writer Name COREY HART" at bounding box center [564, 241] width 1091 height 40
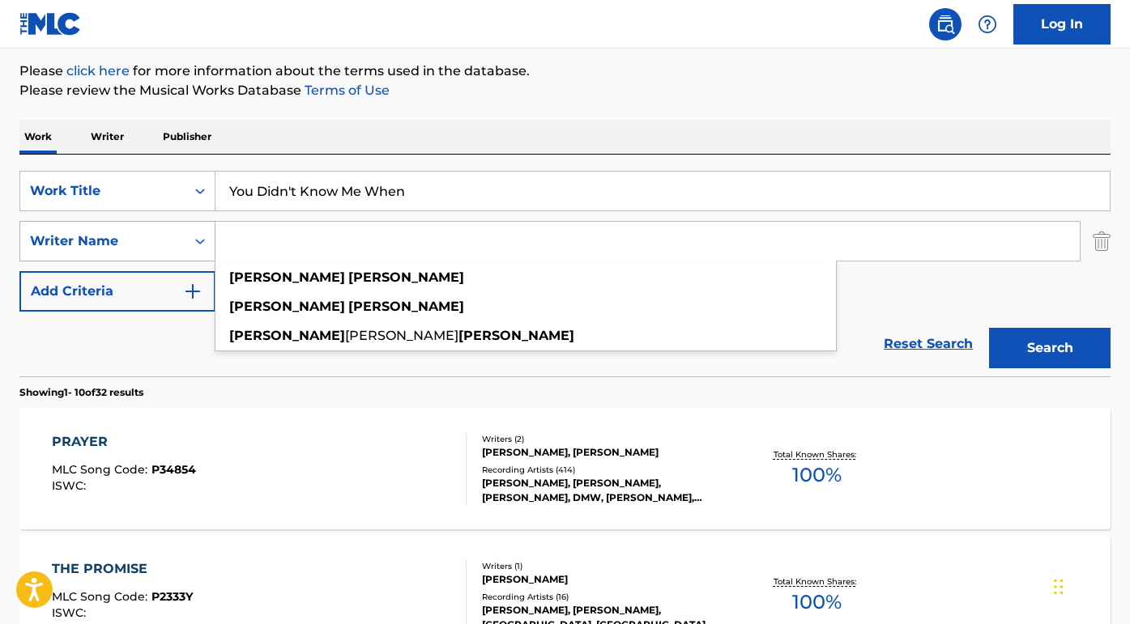
click at [1050, 348] on button "Search" at bounding box center [1049, 348] width 121 height 40
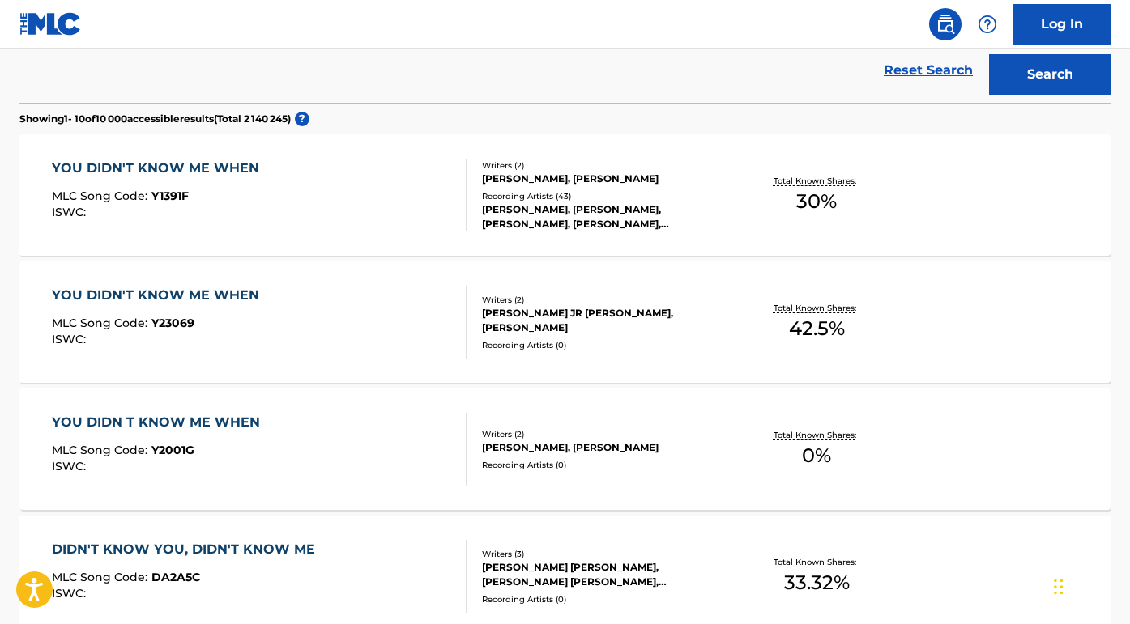
scroll to position [475, 0]
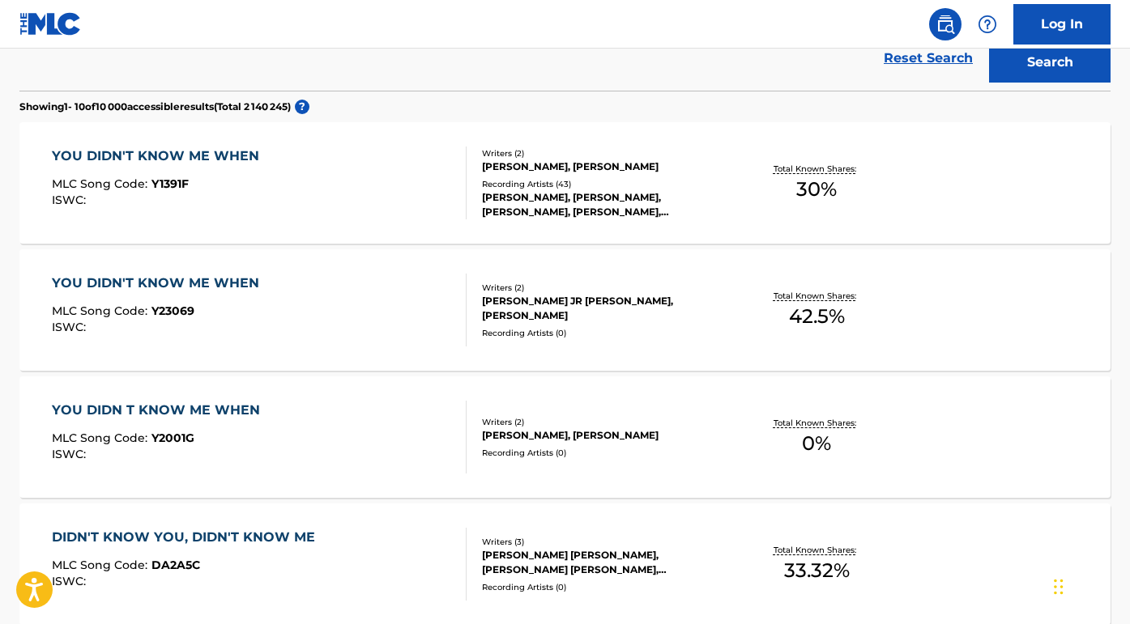
click at [207, 157] on div "YOU DIDN'T KNOW ME WHEN" at bounding box center [159, 156] width 215 height 19
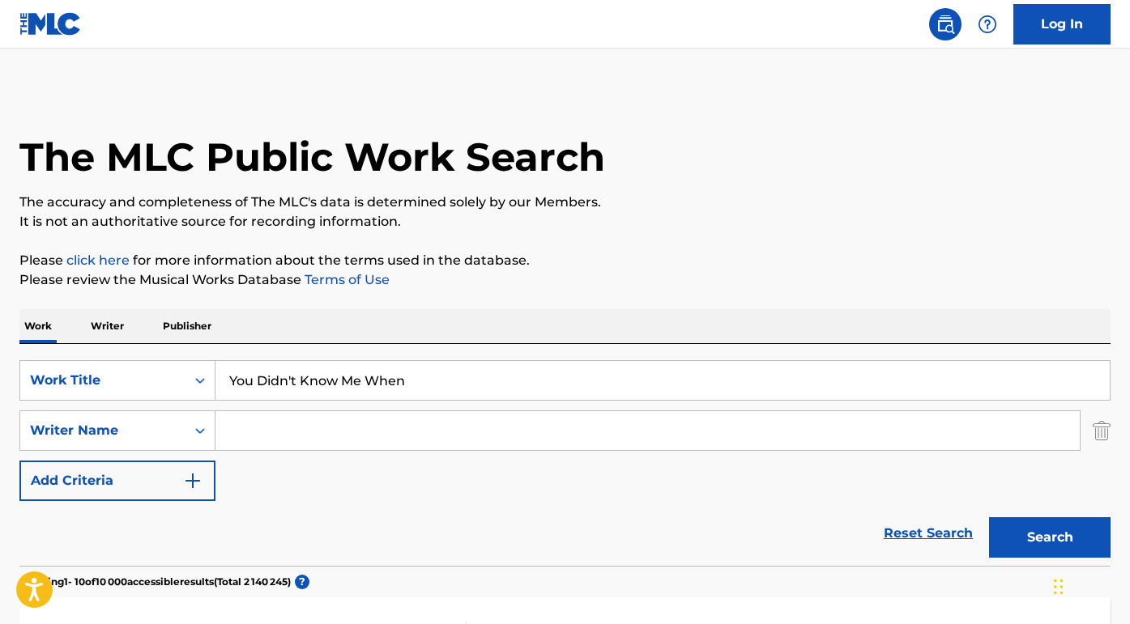
scroll to position [475, 0]
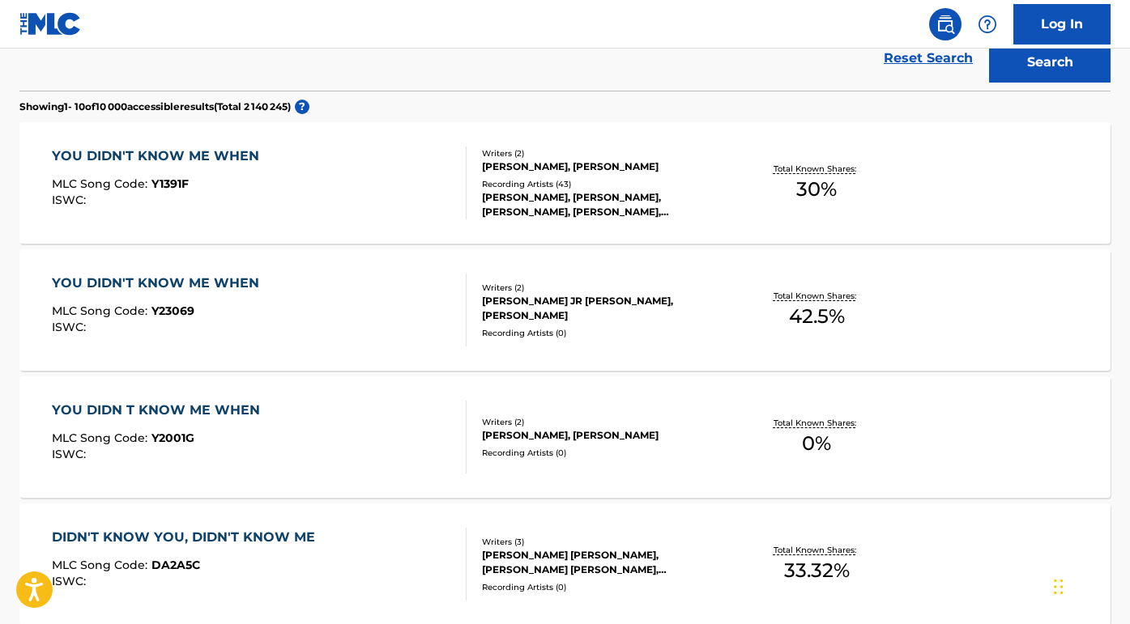
click at [177, 151] on div "YOU DIDN'T KNOW ME WHEN" at bounding box center [159, 156] width 215 height 19
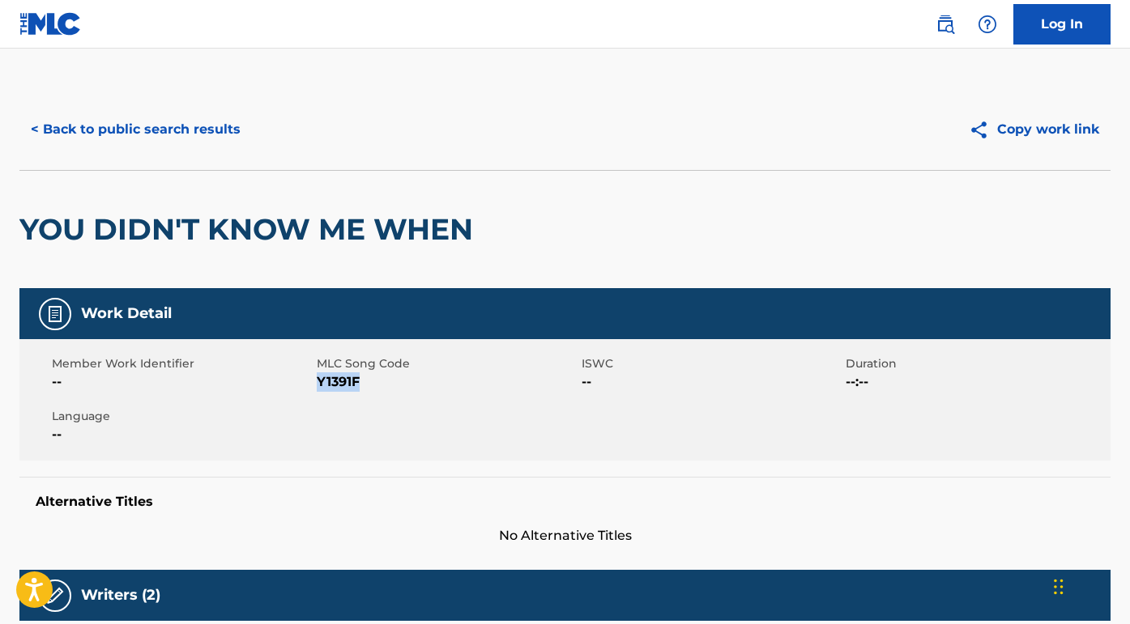
drag, startPoint x: 373, startPoint y: 386, endPoint x: 316, endPoint y: 386, distance: 56.7
click at [317, 386] on span "Y1391F" at bounding box center [447, 382] width 261 height 19
copy span "Y1391F"
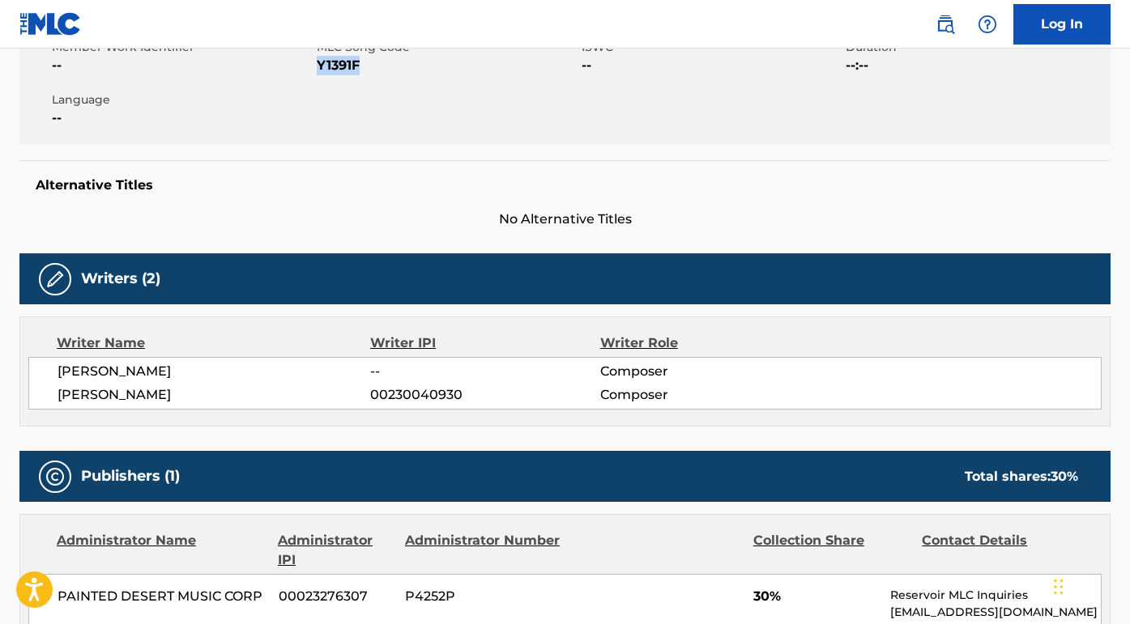
scroll to position [420, 0]
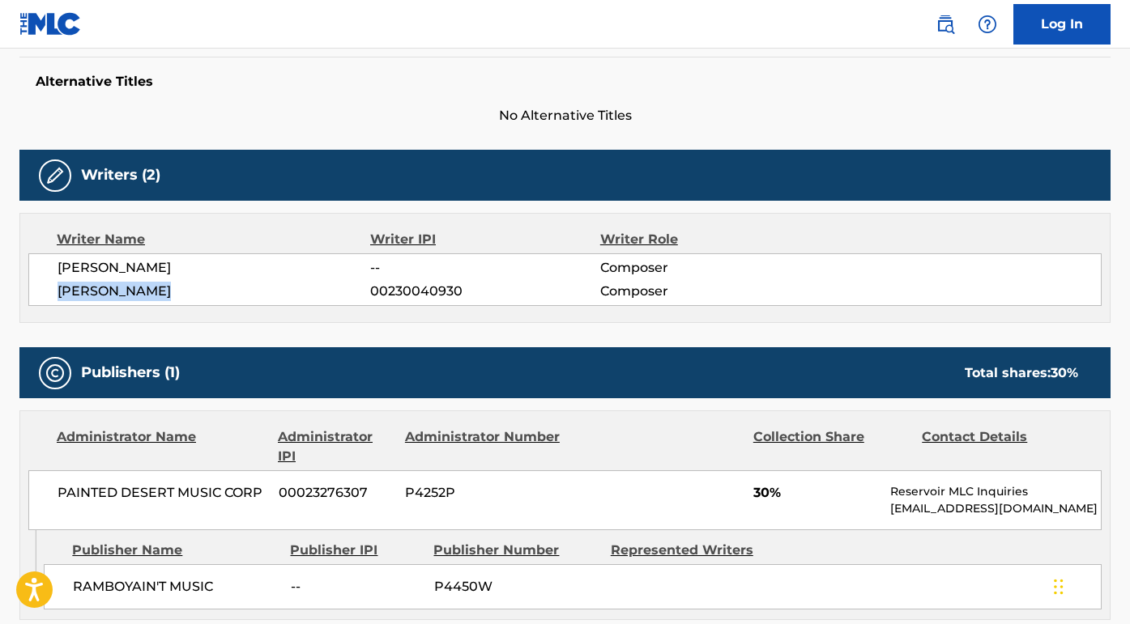
drag, startPoint x: 188, startPoint y: 292, endPoint x: 39, endPoint y: 296, distance: 149.1
click at [39, 294] on div "HARRY CONNICK JR. -- Composer RAMSEY MCLEAN 00230040930 Composer" at bounding box center [564, 280] width 1073 height 53
copy span "RAMSEY MCLEAN"
drag, startPoint x: 268, startPoint y: 492, endPoint x: 63, endPoint y: 483, distance: 205.2
click at [64, 484] on div "PAINTED DESERT MUSIC CORP 00023276307 P4252P 30% Reservoir MLC Inquiries MLC@re…" at bounding box center [564, 501] width 1073 height 60
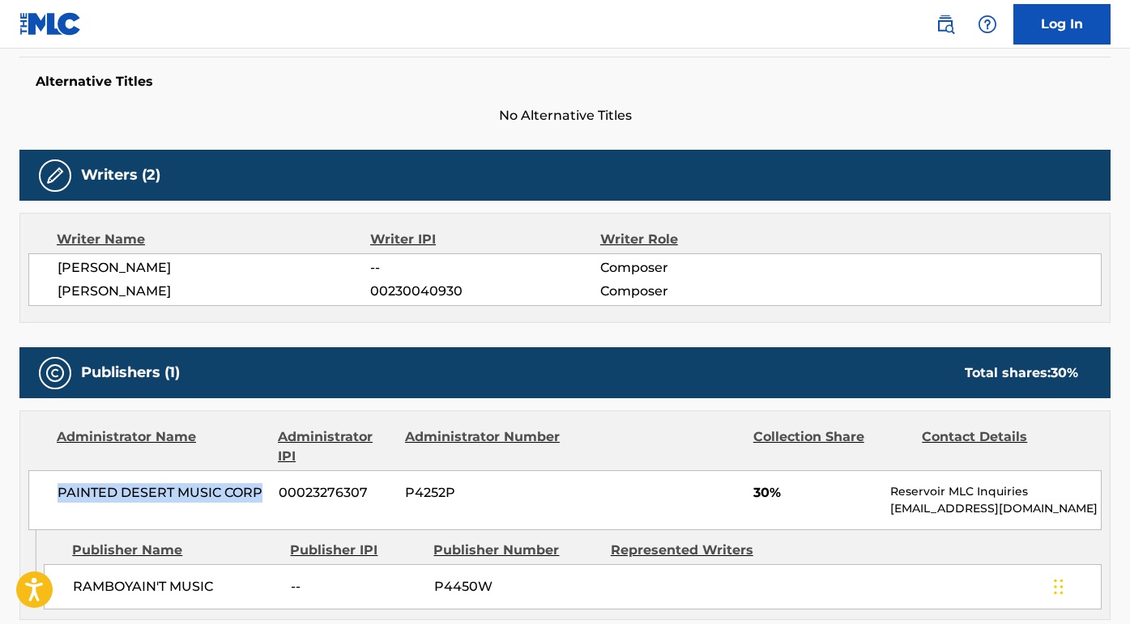
copy span "PAINTED DESERT MUSIC CORP"
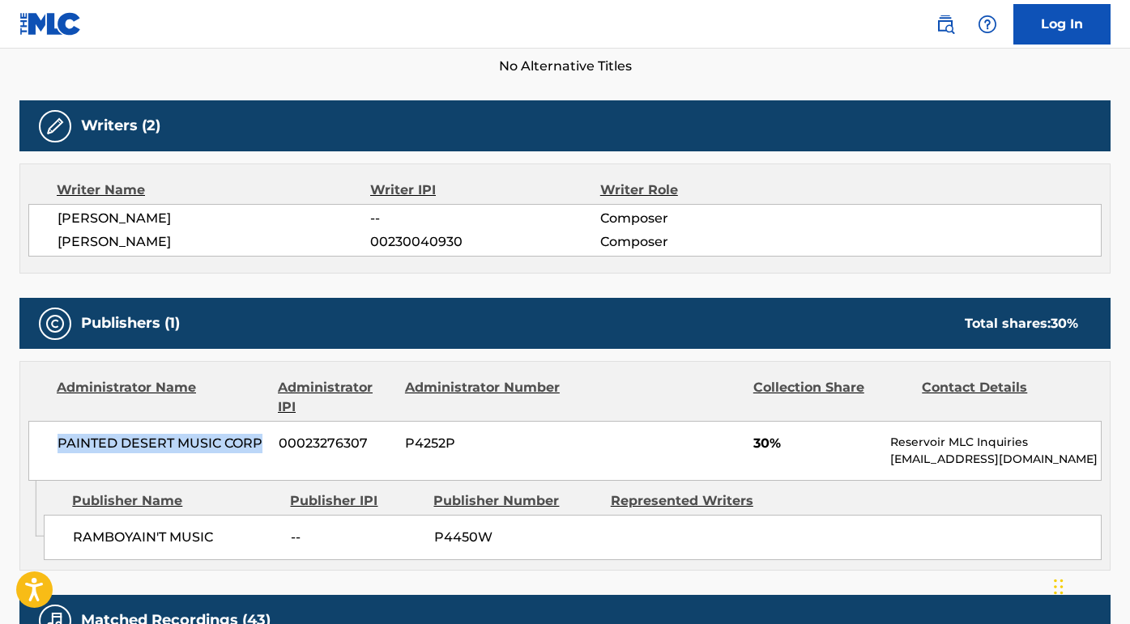
scroll to position [507, 0]
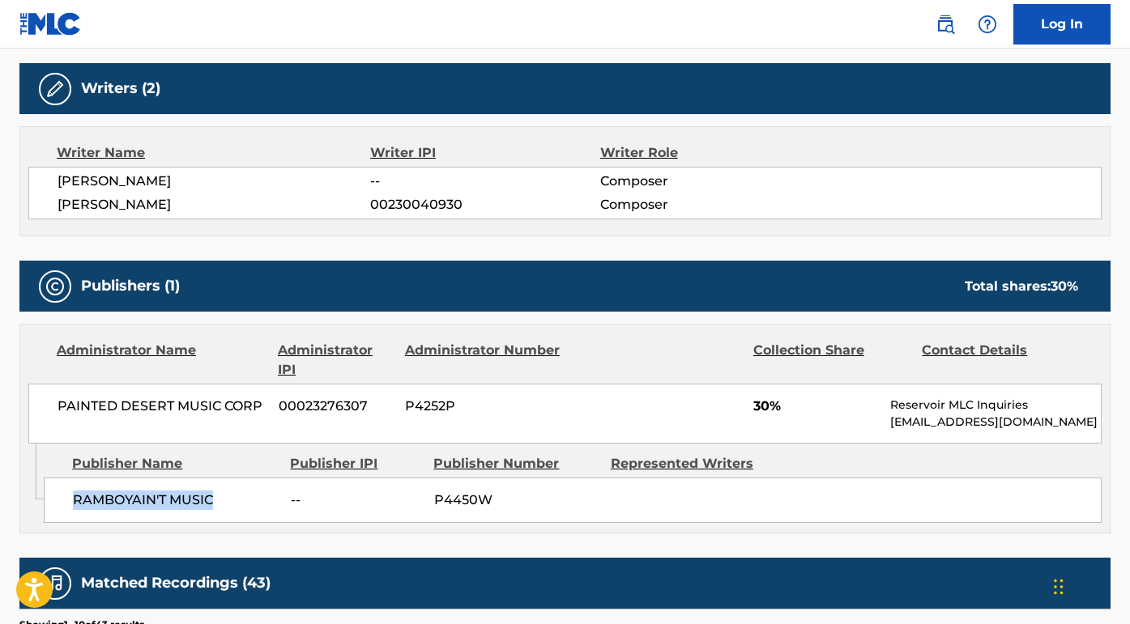
drag, startPoint x: 223, startPoint y: 501, endPoint x: 53, endPoint y: 497, distance: 170.1
click at [53, 497] on div "RAMBOYAIN'T MUSIC -- P4450W" at bounding box center [573, 500] width 1058 height 45
copy span "RAMBOYAIN'T MUSIC"
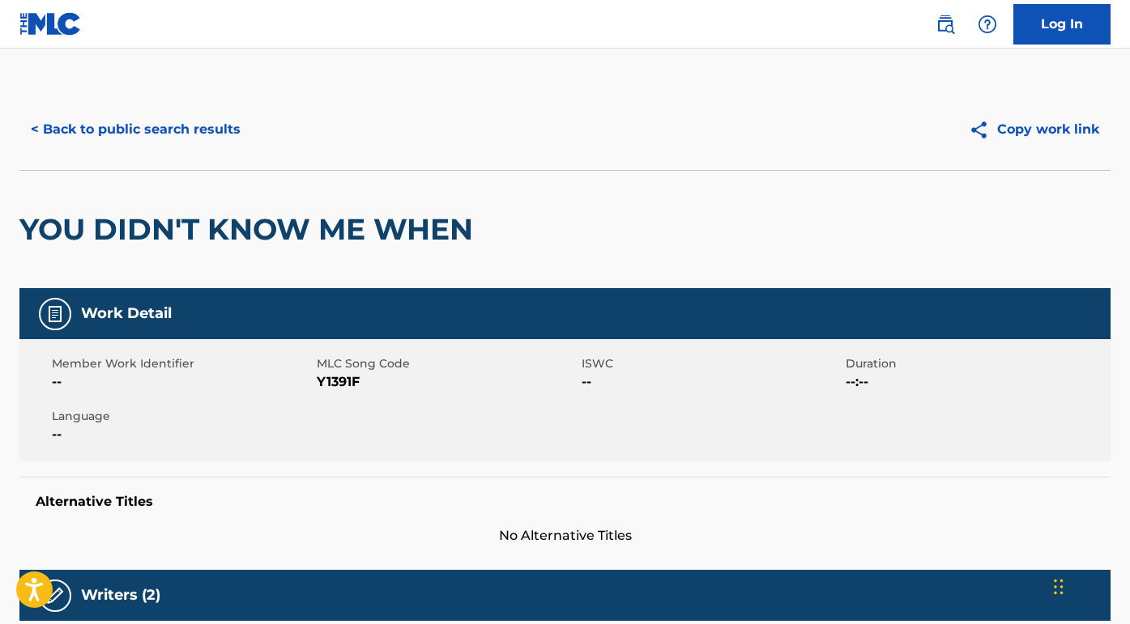
scroll to position [0, 0]
click at [202, 131] on button "< Back to public search results" at bounding box center [135, 129] width 232 height 40
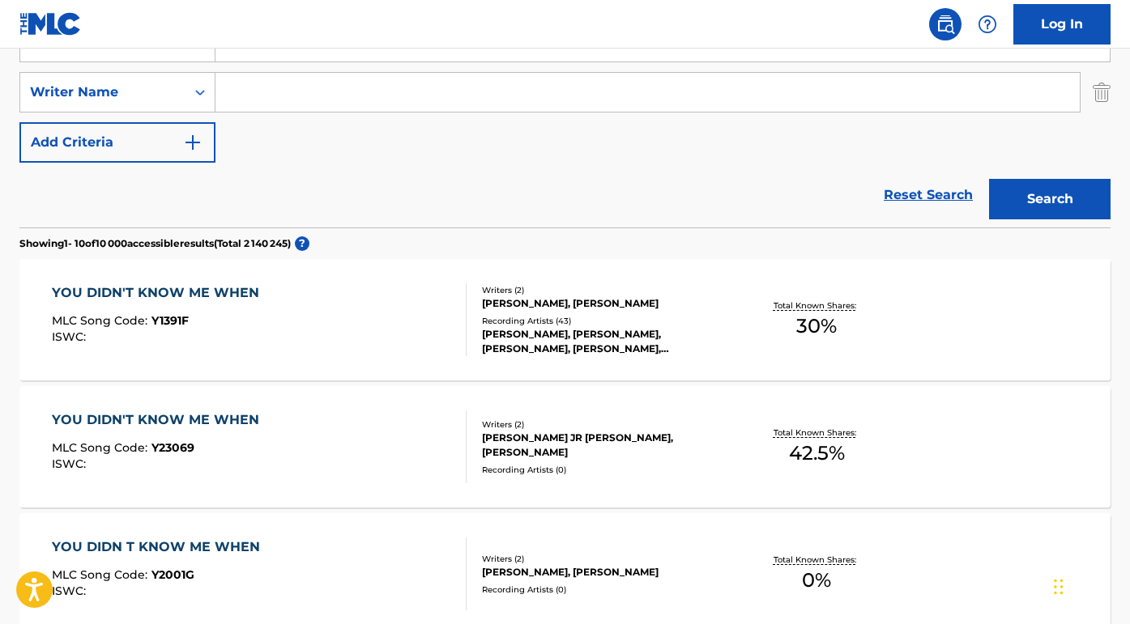
scroll to position [172, 0]
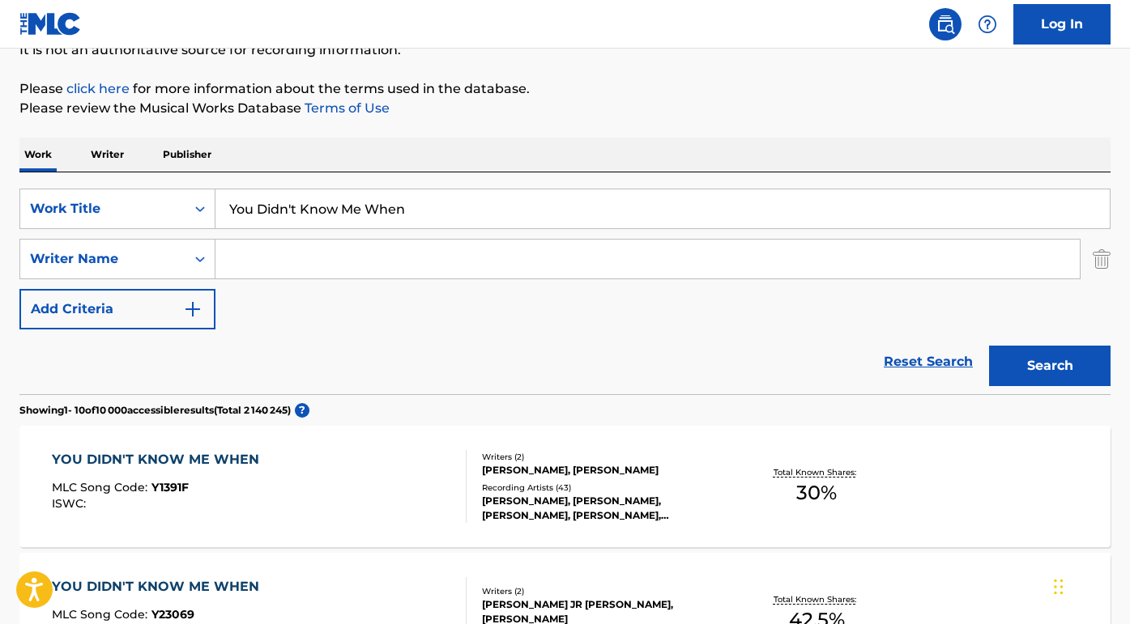
click at [327, 263] on input "Search Form" at bounding box center [647, 259] width 864 height 39
paste input "Neil Peart"
type input "Neil Peart"
drag, startPoint x: 428, startPoint y: 207, endPoint x: 191, endPoint y: 196, distance: 236.7
click at [191, 196] on div "SearchWithCriteriada750e87-d949-4c59-80dc-fd3e9e0136ab Work Title You Didn't Kn…" at bounding box center [564, 209] width 1091 height 40
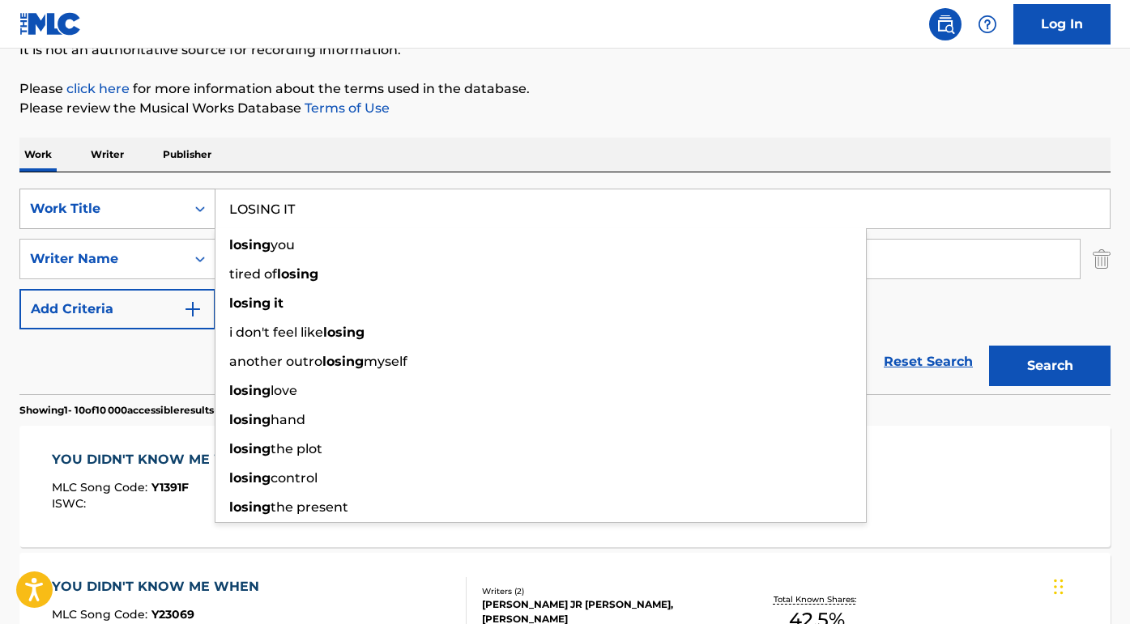
type input "LOSING IT"
click at [1050, 366] on button "Search" at bounding box center [1049, 366] width 121 height 40
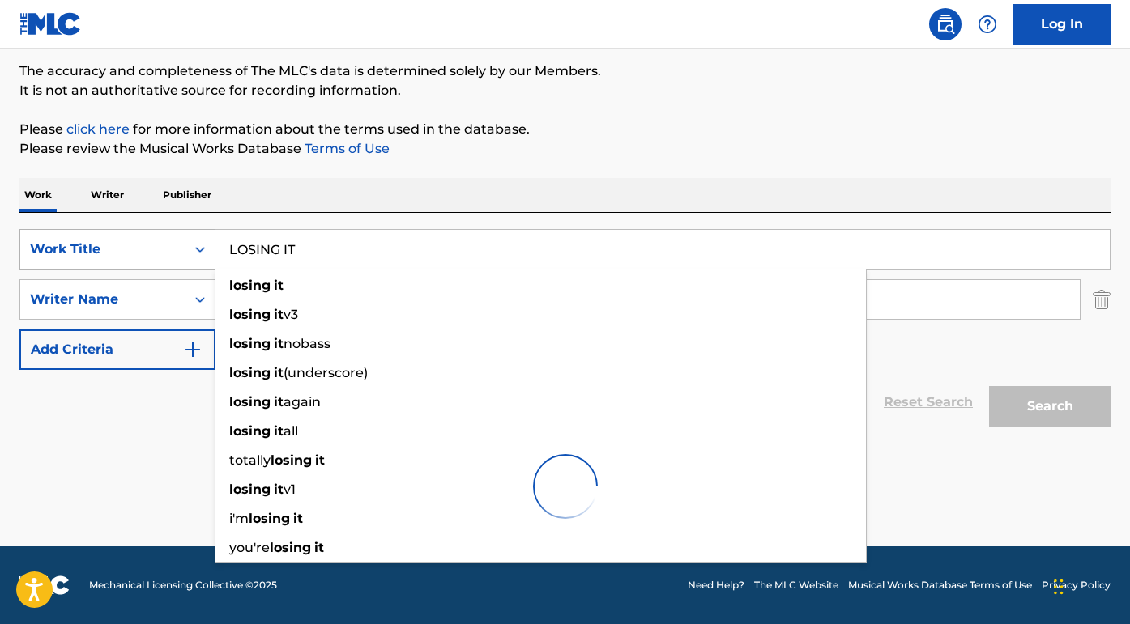
scroll to position [131, 0]
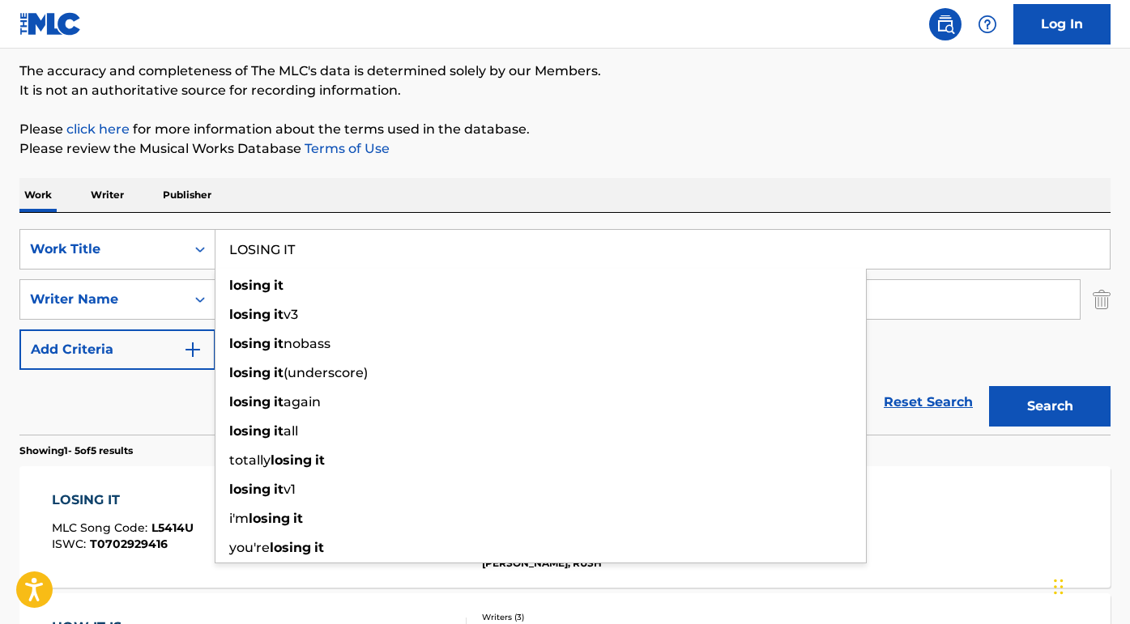
click at [970, 504] on div "LOSING IT MLC Song Code : L5414U ISWC : T0702929416 Writers ( 3 ) NEIL ELWOOD P…" at bounding box center [564, 527] width 1091 height 121
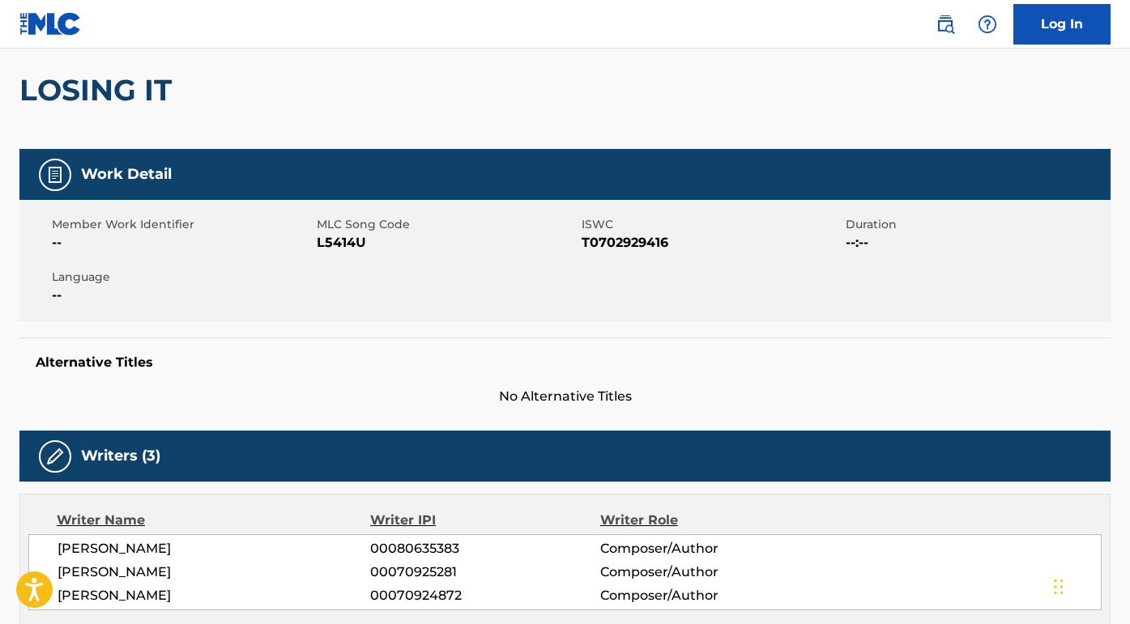
scroll to position [73, 0]
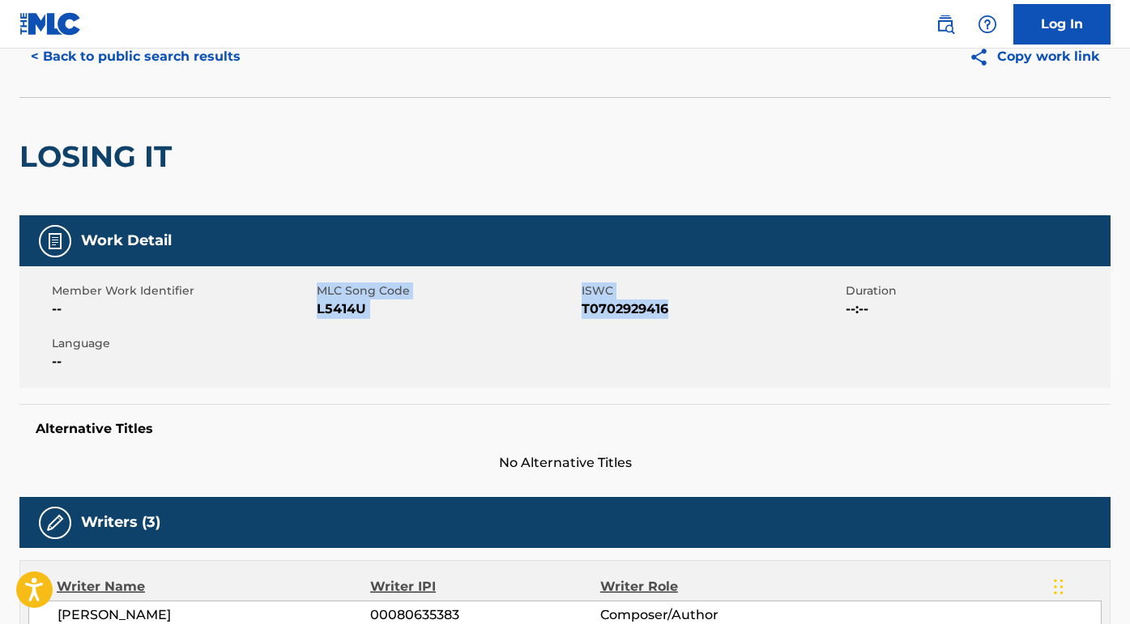
drag, startPoint x: 648, startPoint y: 309, endPoint x: 316, endPoint y: 311, distance: 332.1
click at [316, 311] on div "Member Work Identifier -- MLC Song Code L5414U ISWC T0702929416 Duration --:-- …" at bounding box center [564, 326] width 1091 height 121
copy div "L5414U ISWC T0702929416"
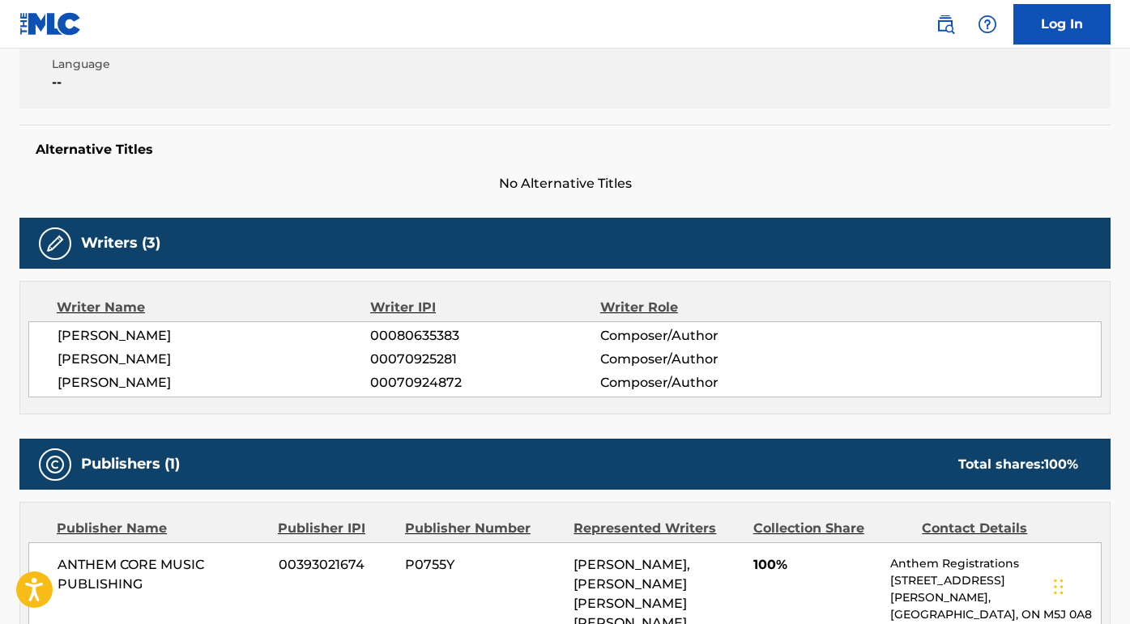
scroll to position [374, 0]
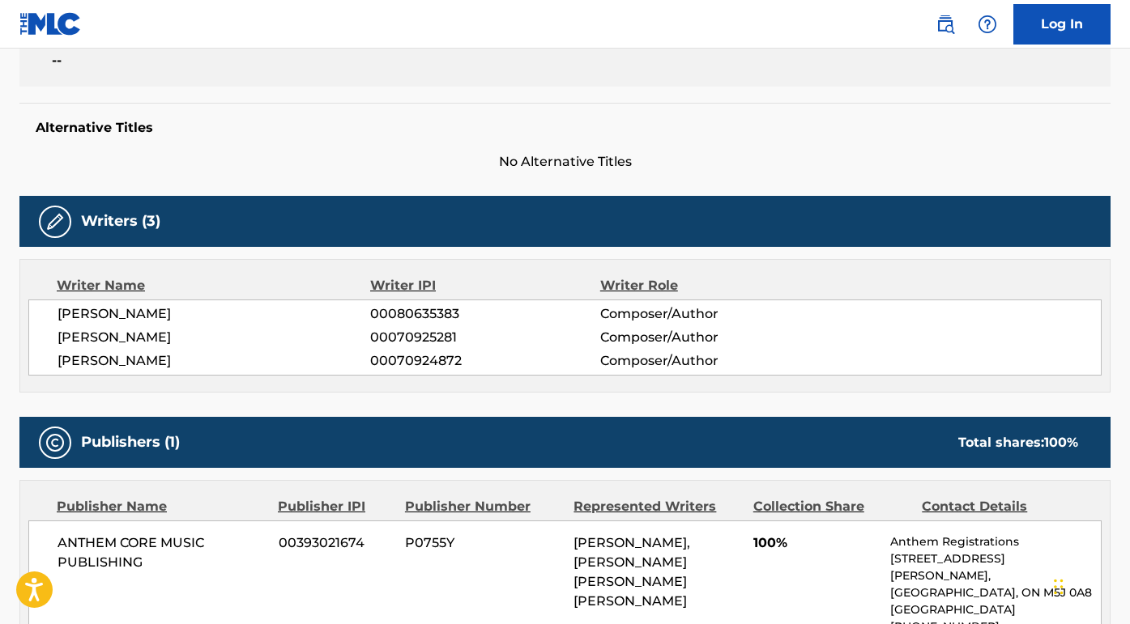
drag, startPoint x: 214, startPoint y: 319, endPoint x: 43, endPoint y: 319, distance: 170.9
click at [43, 319] on div "NEIL ELWOOD PEART 00080635383 Composer/Author ALEX ZIVOJINOVICH 00070925281 Com…" at bounding box center [564, 338] width 1073 height 76
drag, startPoint x: 208, startPoint y: 346, endPoint x: 54, endPoint y: 338, distance: 154.1
click at [54, 338] on div "NEIL ELWOOD PEART 00080635383 Composer/Author ALEX ZIVOJINOVICH 00070925281 Com…" at bounding box center [564, 338] width 1073 height 76
drag, startPoint x: 209, startPoint y: 363, endPoint x: 47, endPoint y: 363, distance: 162.0
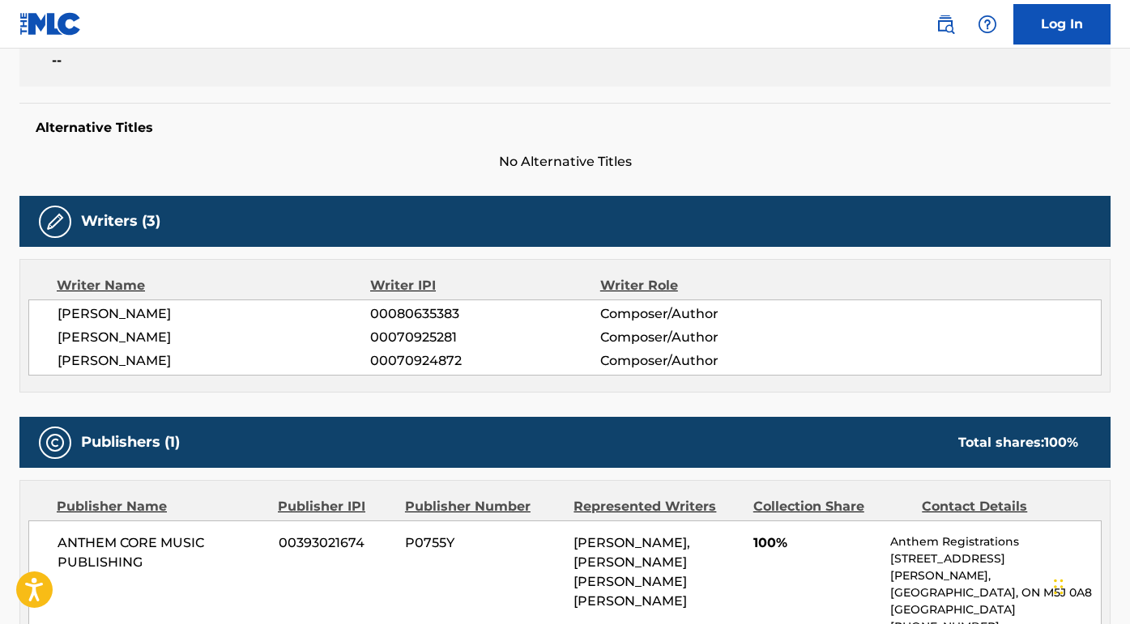
click at [47, 363] on div "NEIL ELWOOD PEART 00080635383 Composer/Author ALEX ZIVOJINOVICH 00070925281 Com…" at bounding box center [564, 338] width 1073 height 76
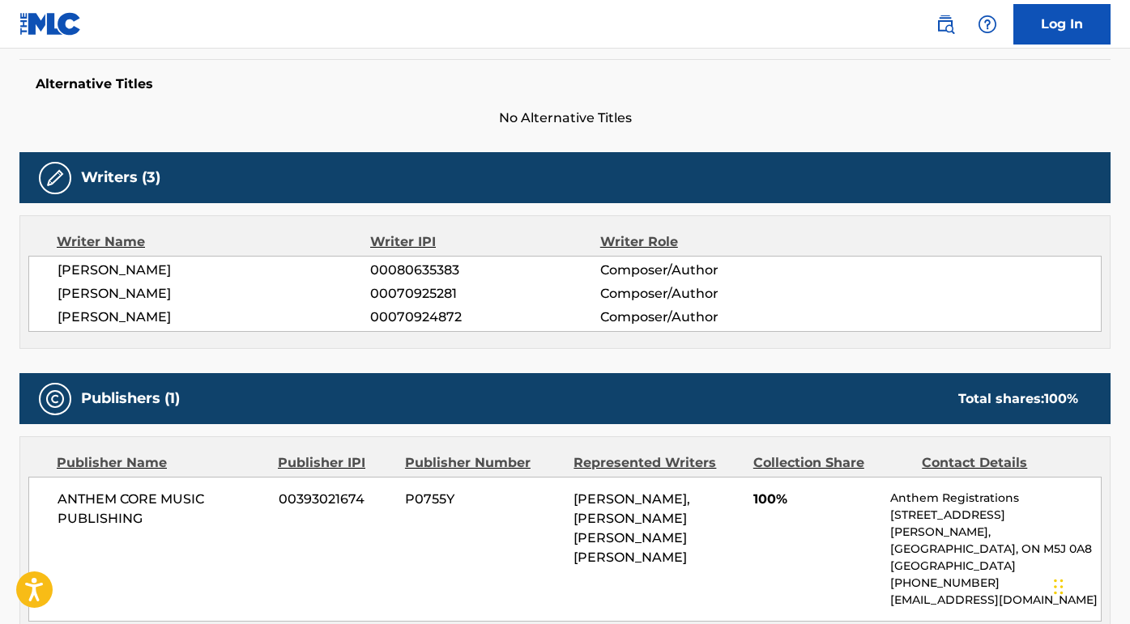
scroll to position [467, 0]
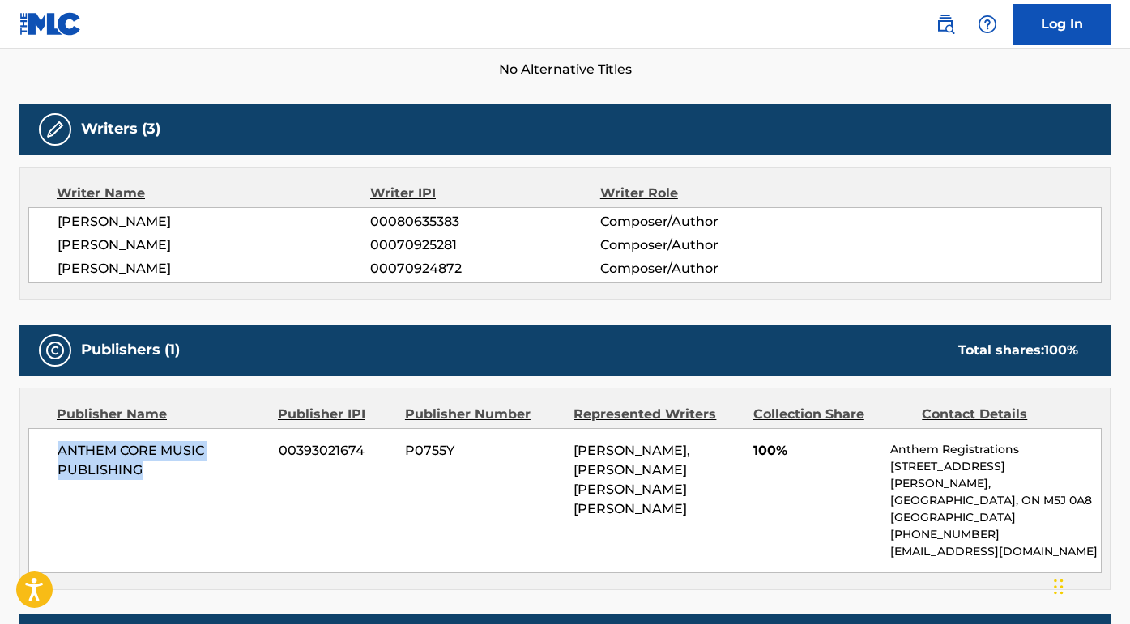
drag, startPoint x: 141, startPoint y: 471, endPoint x: 33, endPoint y: 447, distance: 110.3
click at [33, 445] on div "ANTHEM CORE MUSIC PUBLISHING 00393021674 P0755Y ALEX ZIVOJINOVICH, NEIL ELWOOD …" at bounding box center [564, 500] width 1073 height 145
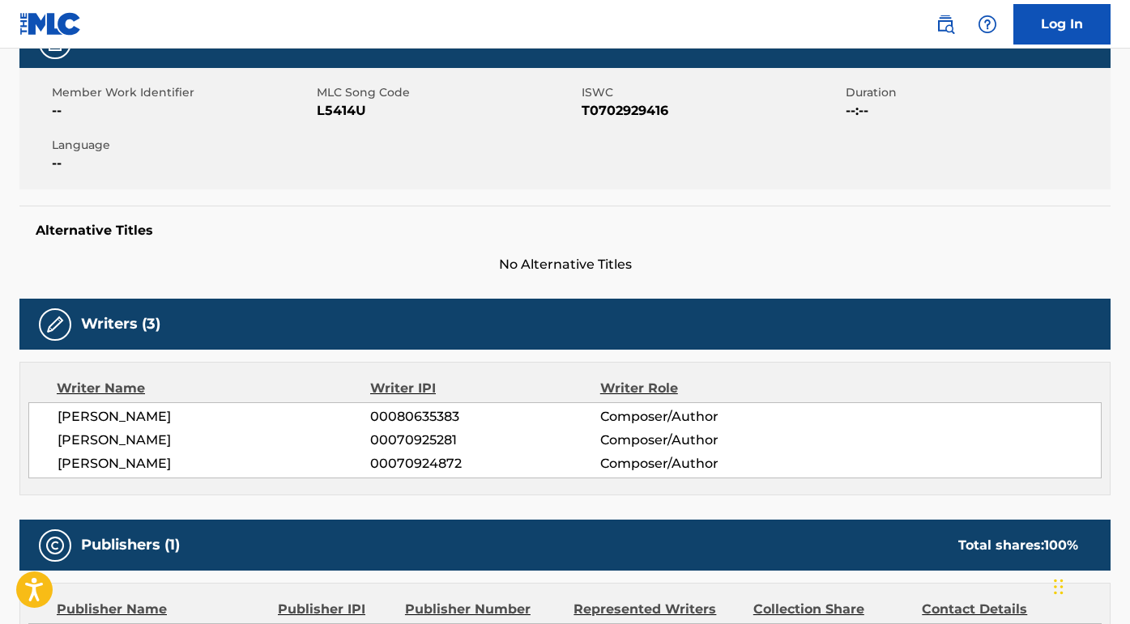
scroll to position [0, 0]
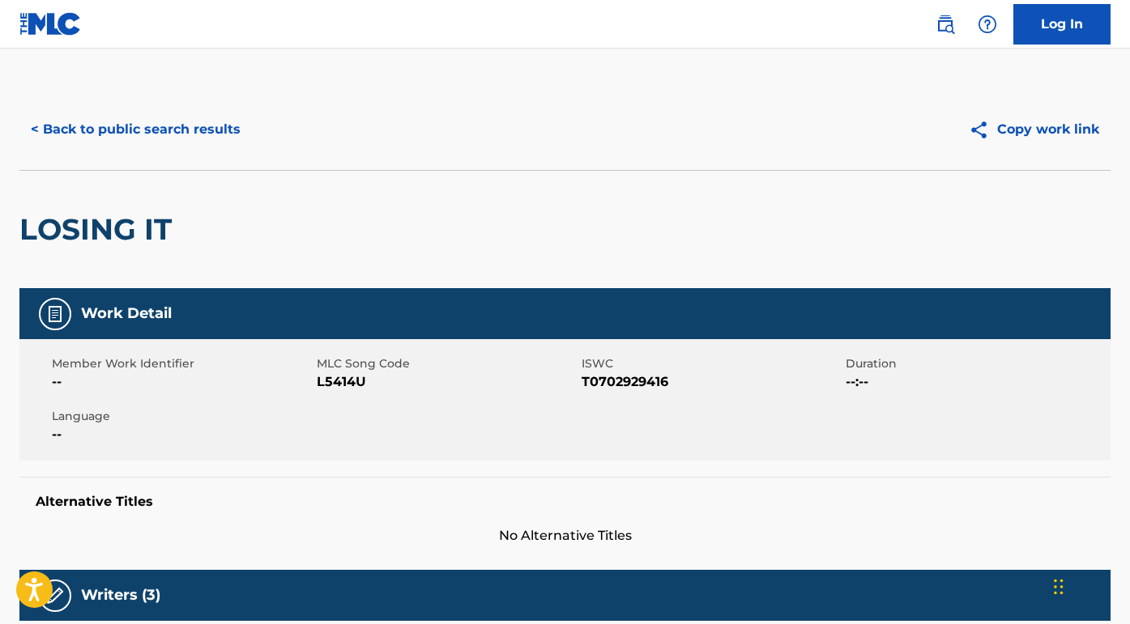
click at [215, 127] on button "< Back to public search results" at bounding box center [135, 129] width 232 height 40
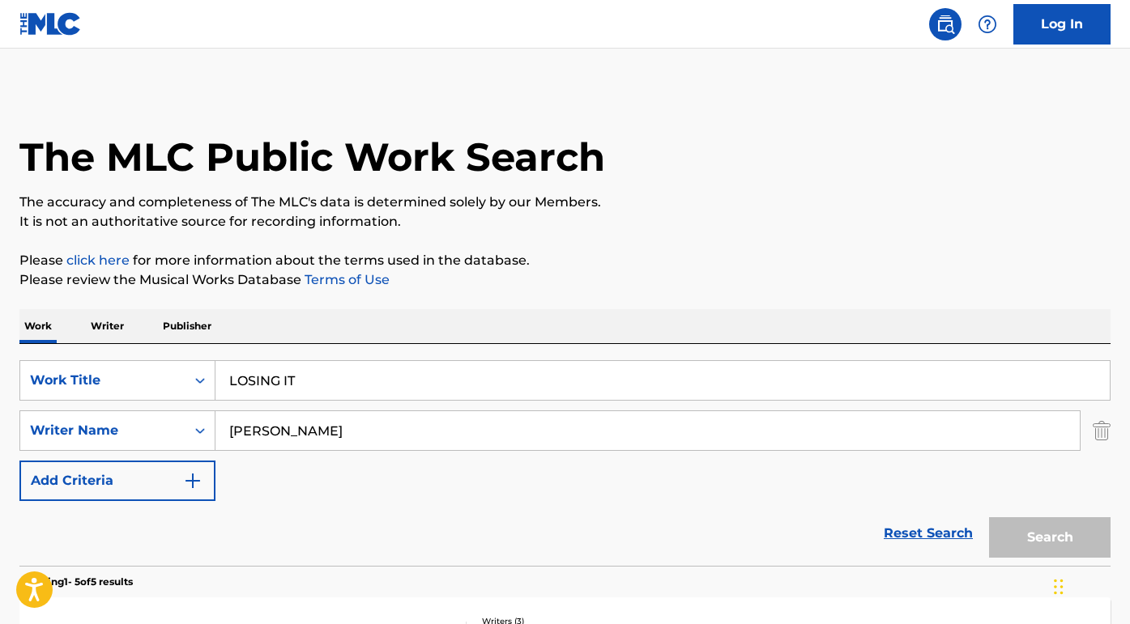
scroll to position [131, 0]
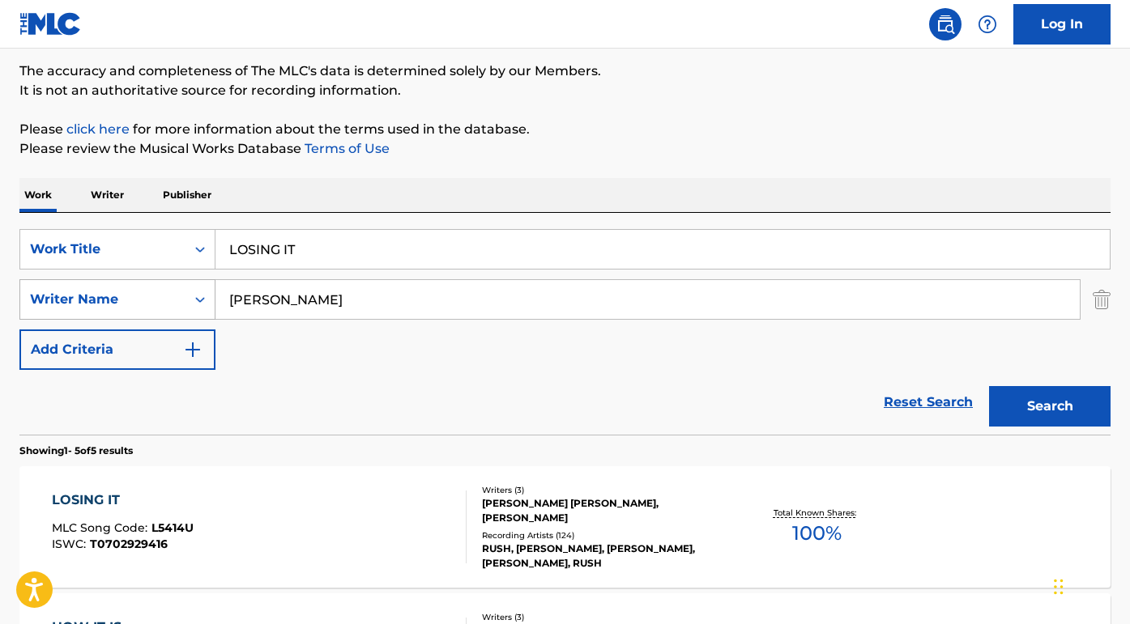
drag, startPoint x: 341, startPoint y: 295, endPoint x: 202, endPoint y: 295, distance: 139.3
click at [202, 294] on div "SearchWithCriteria38dceccc-26af-471d-951a-d221fa68fe27 Writer Name Neil Peart" at bounding box center [564, 299] width 1091 height 40
paste input "Zach Nahome"
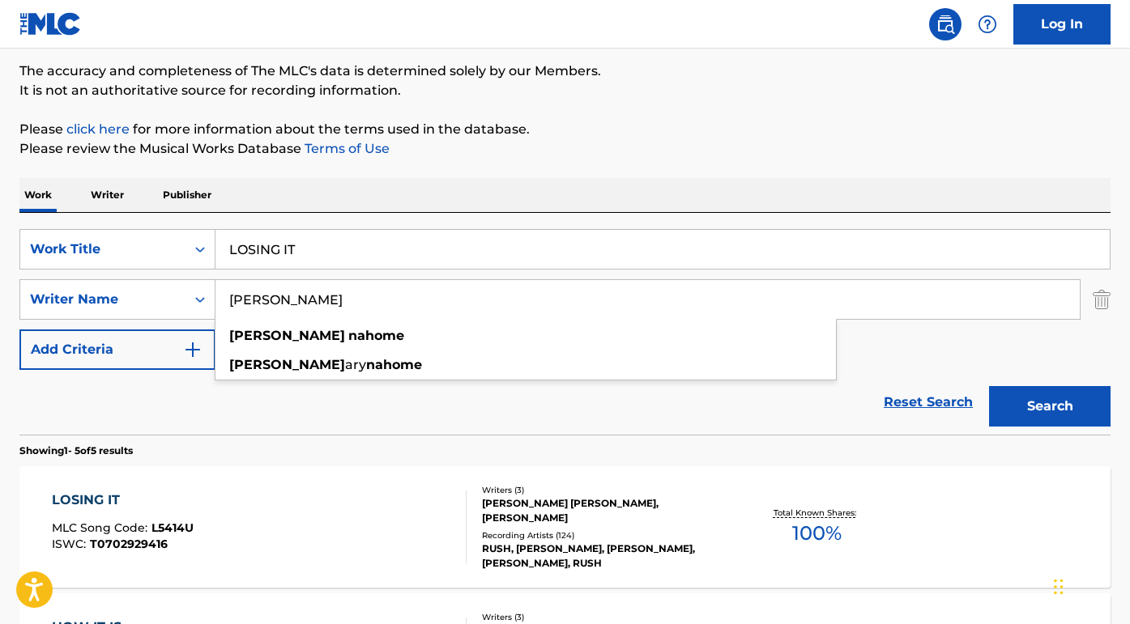
type input "Zach Nahome"
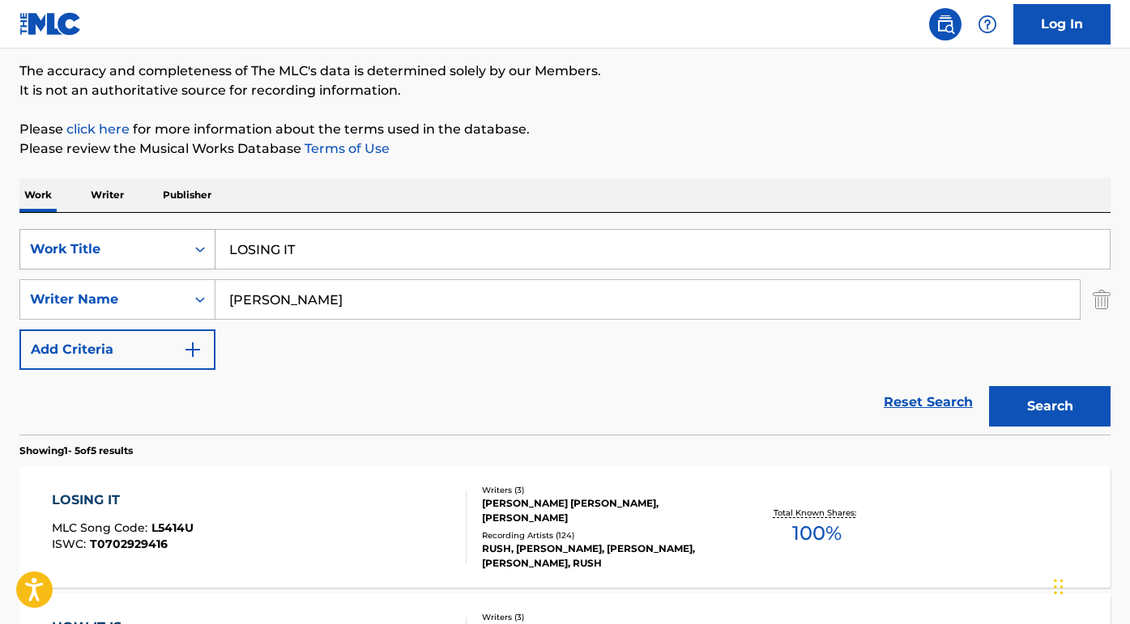
drag, startPoint x: 311, startPoint y: 245, endPoint x: 103, endPoint y: 238, distance: 208.3
click at [103, 238] on div "SearchWithCriteriada750e87-d949-4c59-80dc-fd3e9e0136ab Work Title LOSING IT" at bounding box center [564, 249] width 1091 height 40
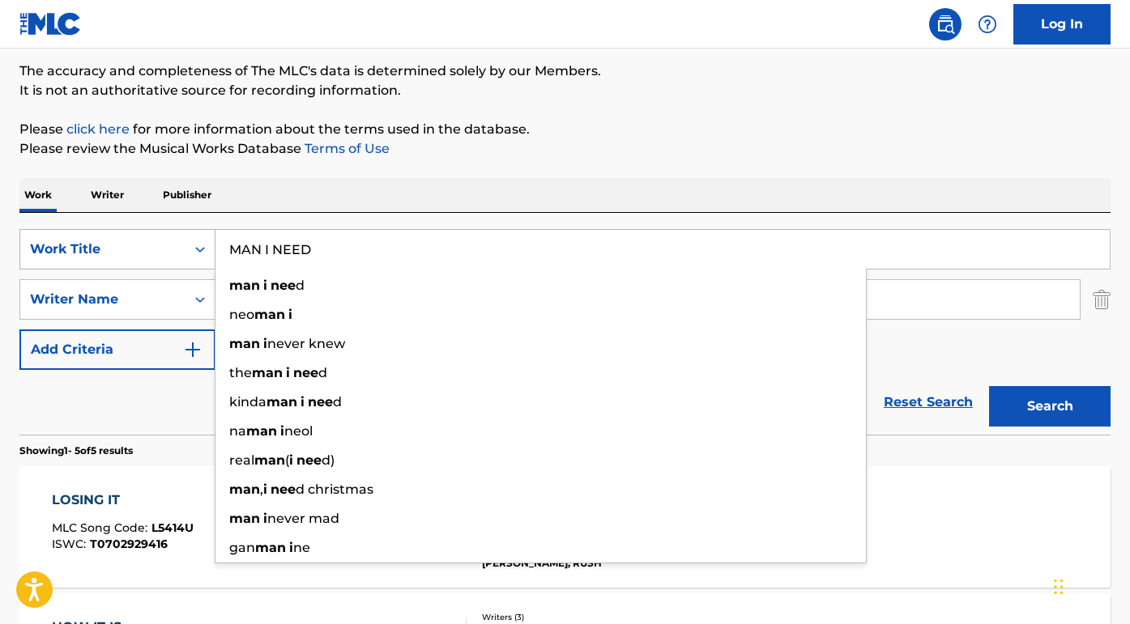
type input "MAN I NEED"
click at [1050, 407] on button "Search" at bounding box center [1049, 406] width 121 height 40
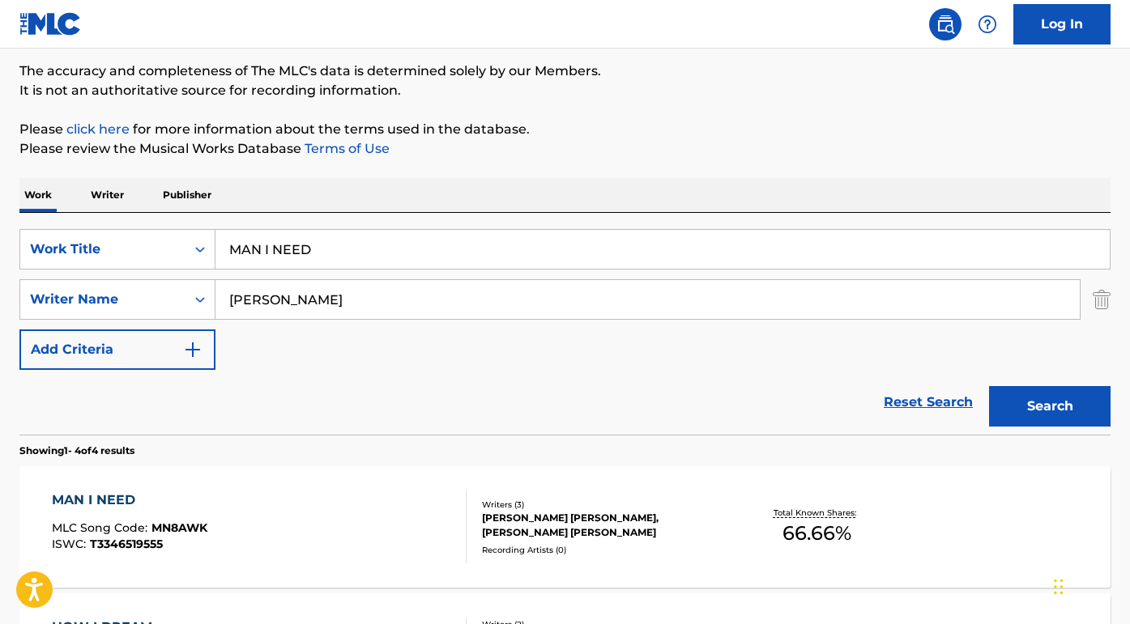
click at [130, 495] on div "MAN I NEED" at bounding box center [130, 500] width 156 height 19
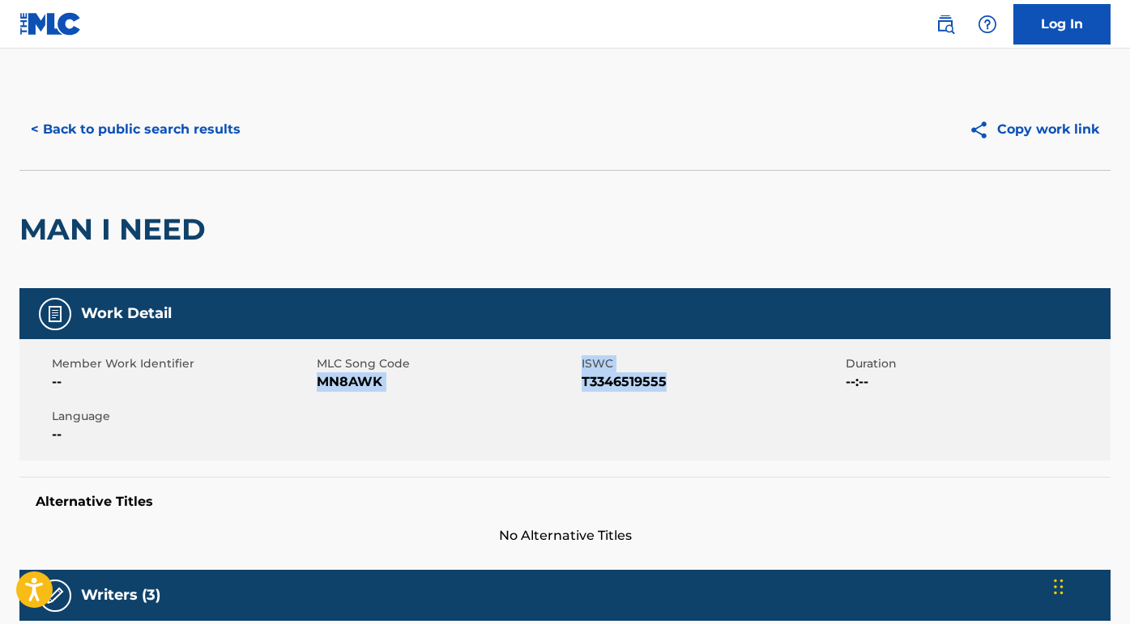
drag, startPoint x: 683, startPoint y: 386, endPoint x: 319, endPoint y: 383, distance: 363.7
click at [319, 383] on div "Member Work Identifier -- MLC Song Code MN8AWK ISWC T3346519555 Duration --:-- …" at bounding box center [564, 399] width 1091 height 121
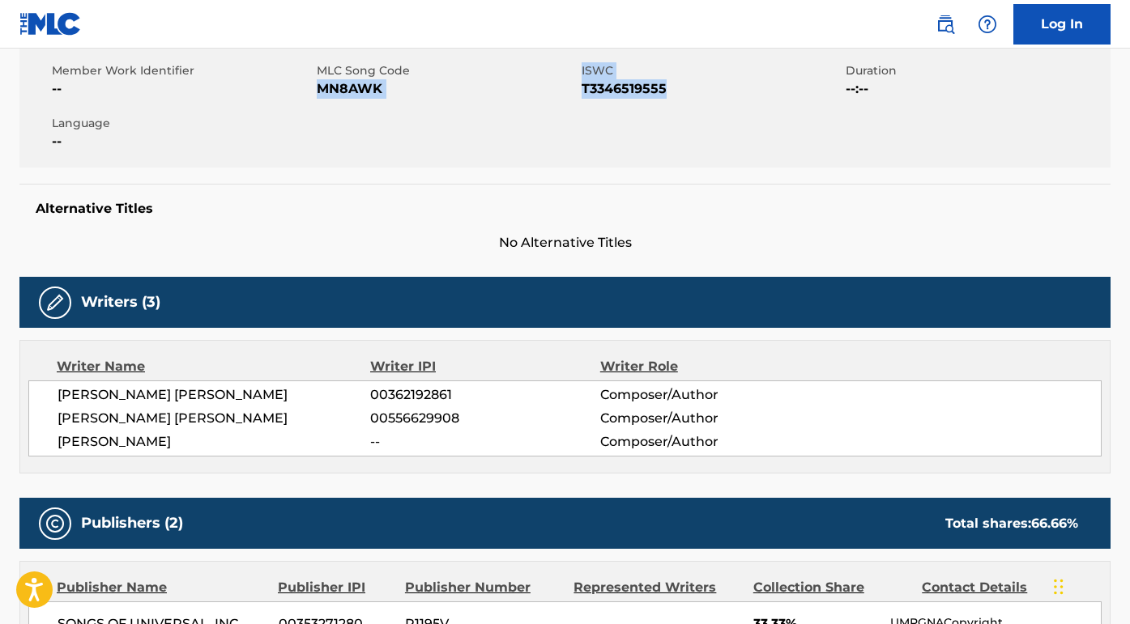
scroll to position [319, 0]
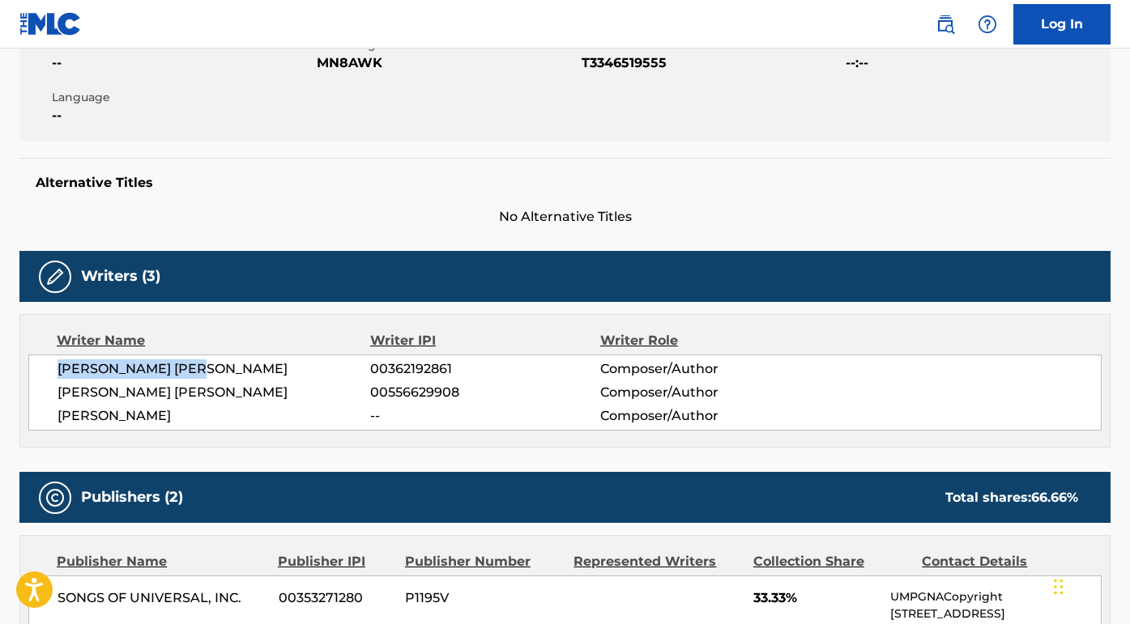
drag, startPoint x: 201, startPoint y: 366, endPoint x: 29, endPoint y: 366, distance: 171.7
click at [29, 366] on div "OLIVIA LAURYN DEAN 00362192861 Composer/Author TOBIAS MACDONALD JESSO 005566299…" at bounding box center [564, 393] width 1073 height 76
drag, startPoint x: 257, startPoint y: 390, endPoint x: 37, endPoint y: 390, distance: 219.5
click at [37, 390] on div "OLIVIA LAURYN DEAN 00362192861 Composer/Author TOBIAS MACDONALD JESSO 005566299…" at bounding box center [564, 393] width 1073 height 76
drag, startPoint x: 190, startPoint y: 421, endPoint x: 48, endPoint y: 416, distance: 142.7
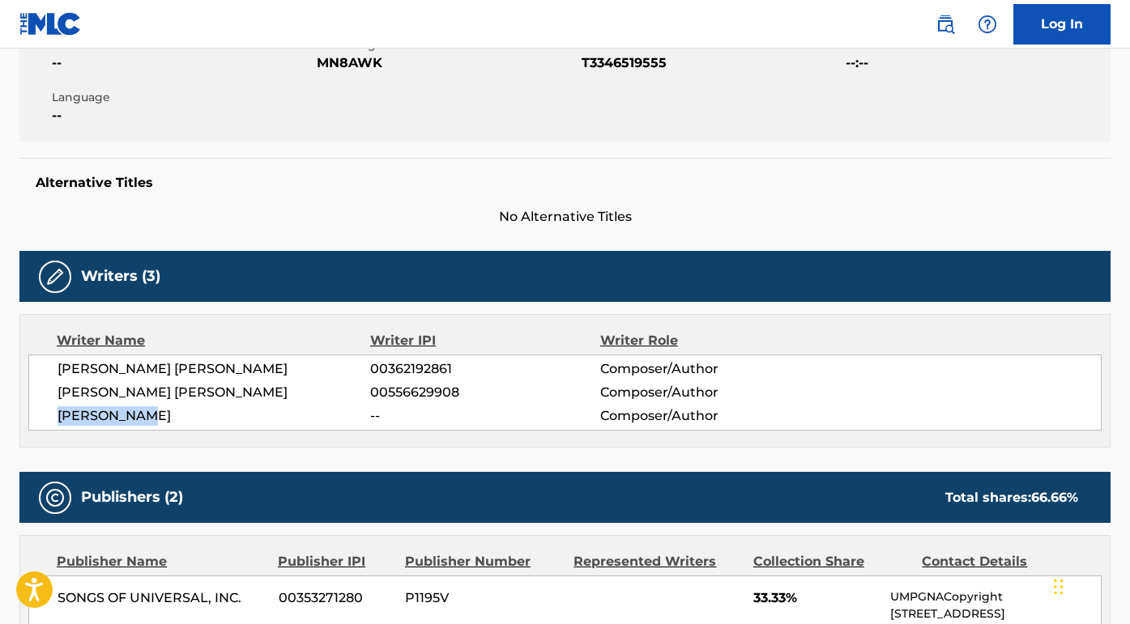
click at [48, 416] on div "OLIVIA LAURYN DEAN 00362192861 Composer/Author TOBIAS MACDONALD JESSO 005566299…" at bounding box center [564, 393] width 1073 height 76
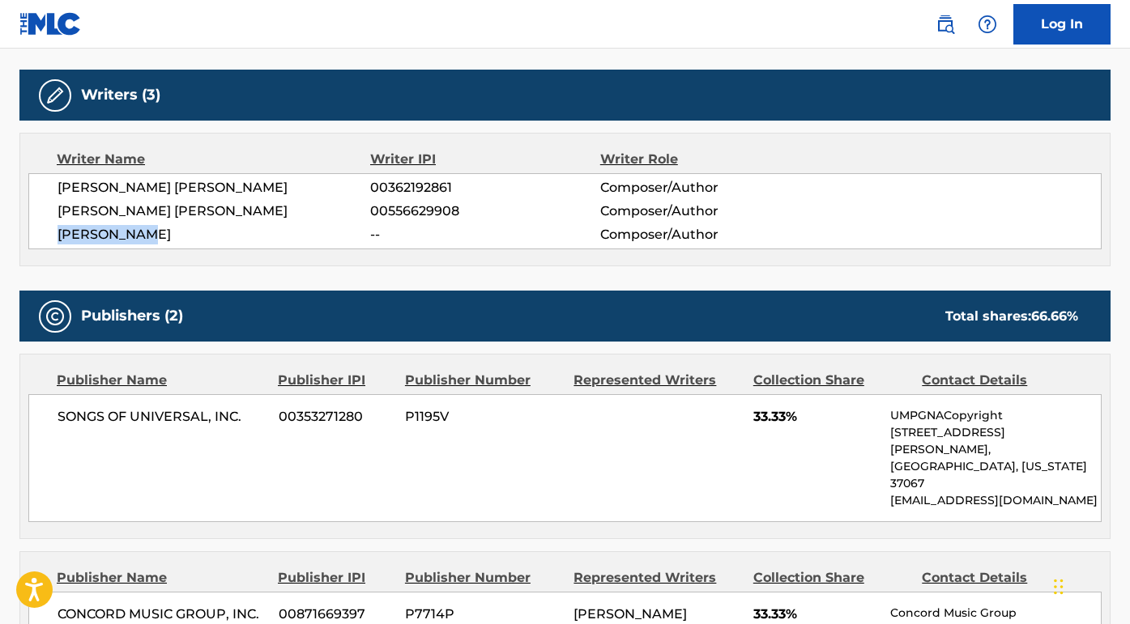
scroll to position [607, 0]
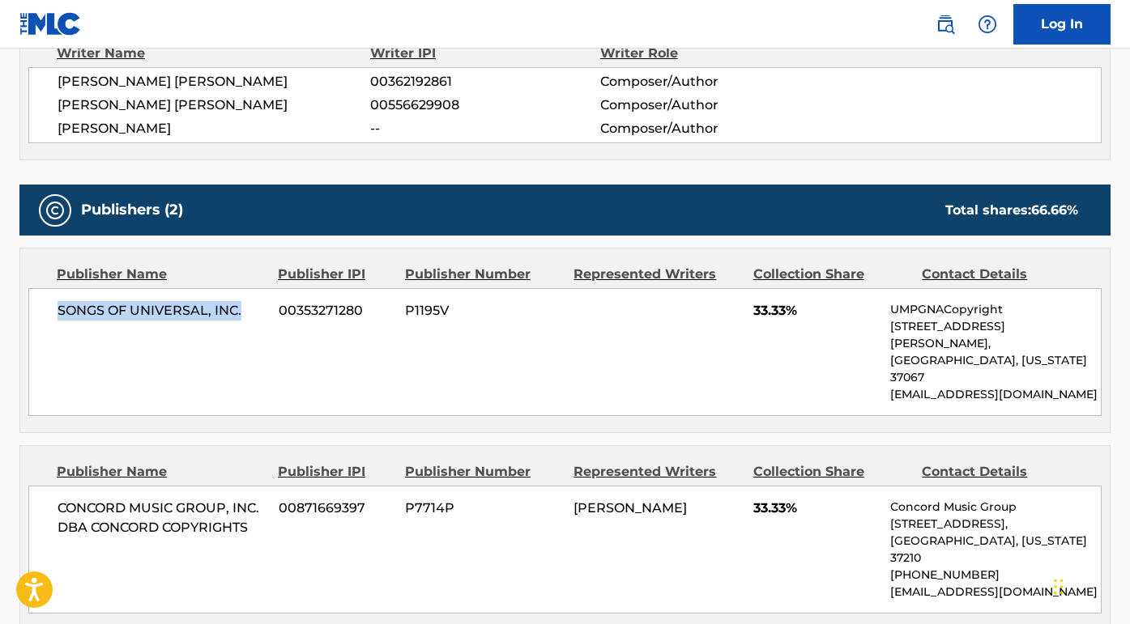
drag, startPoint x: 242, startPoint y: 313, endPoint x: 40, endPoint y: 313, distance: 201.7
click at [40, 313] on div "SONGS OF UNIVERSAL, INC. 00353271280 P1195V 33.33% UMPGNACopyright 1550 W. McEw…" at bounding box center [564, 352] width 1073 height 128
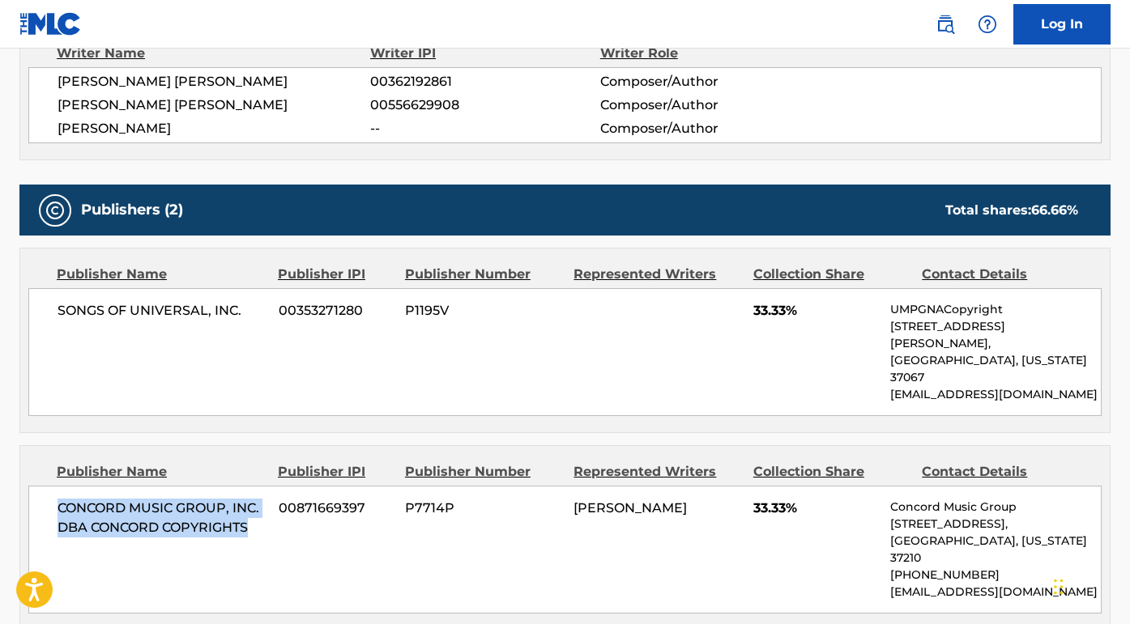
drag, startPoint x: 258, startPoint y: 491, endPoint x: 36, endPoint y: 462, distance: 223.8
click at [36, 486] on div "CONCORD MUSIC GROUP, INC. DBA CONCORD COPYRIGHTS 00871669397 P7714P ZACH NAHOME…" at bounding box center [564, 550] width 1073 height 128
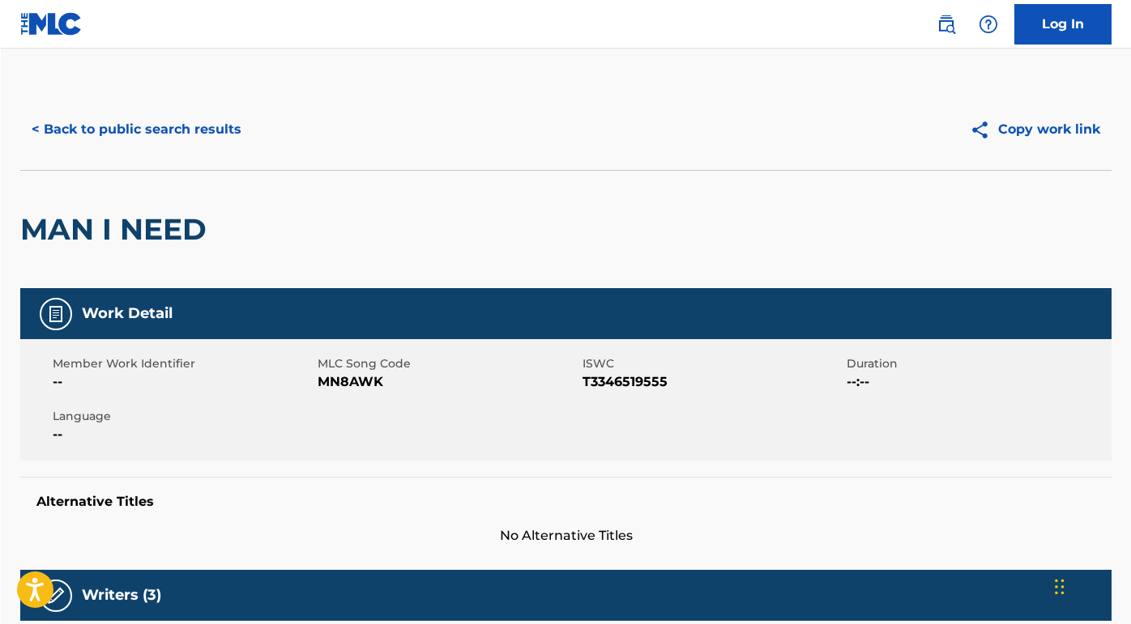
scroll to position [0, 0]
click at [210, 130] on button "< Back to public search results" at bounding box center [135, 129] width 232 height 40
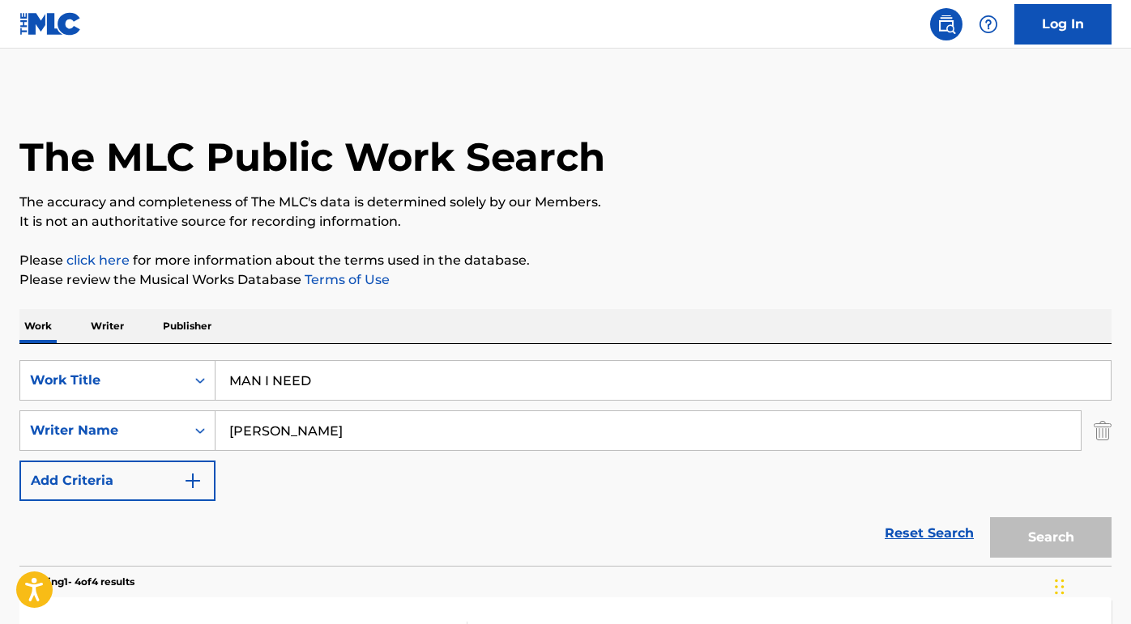
scroll to position [131, 0]
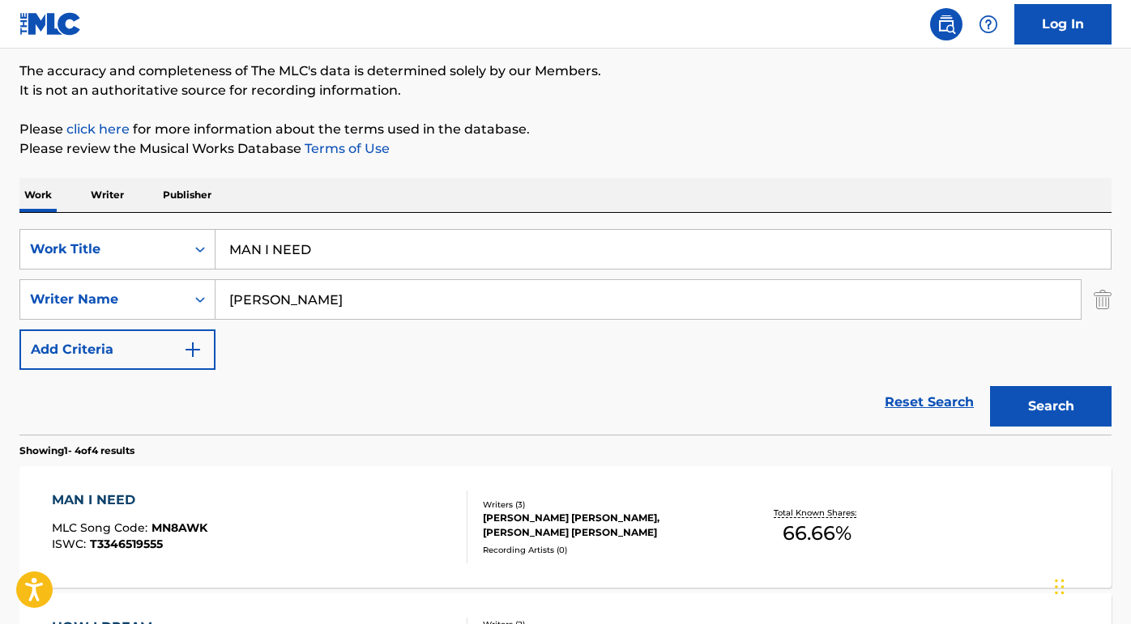
drag, startPoint x: 335, startPoint y: 269, endPoint x: 259, endPoint y: 246, distance: 79.4
click at [259, 246] on div "MAN I NEED" at bounding box center [663, 249] width 896 height 40
drag, startPoint x: 301, startPoint y: 255, endPoint x: 155, endPoint y: 255, distance: 146.6
click at [156, 255] on div "SearchWithCriteriada750e87-d949-4c59-80dc-fd3e9e0136ab Work Title MAN I NEED" at bounding box center [565, 249] width 1092 height 40
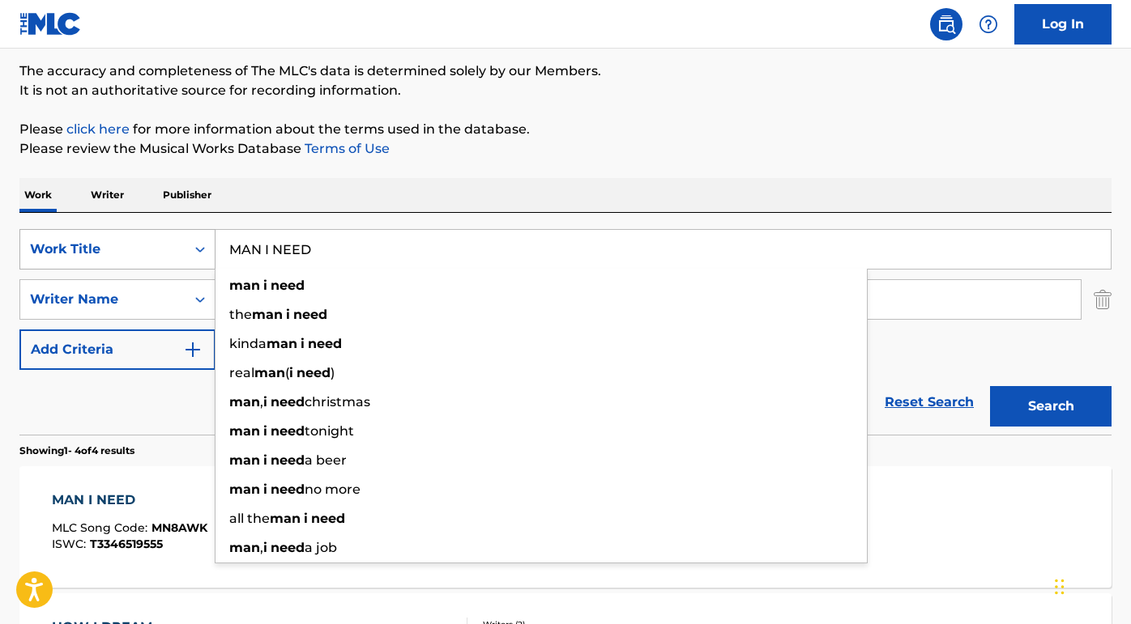
drag, startPoint x: 322, startPoint y: 252, endPoint x: 168, endPoint y: 252, distance: 153.9
click at [168, 252] on div "SearchWithCriteriada750e87-d949-4c59-80dc-fd3e9e0136ab Work Title MAN I NEED ma…" at bounding box center [565, 249] width 1092 height 40
paste input "As The World Turns"
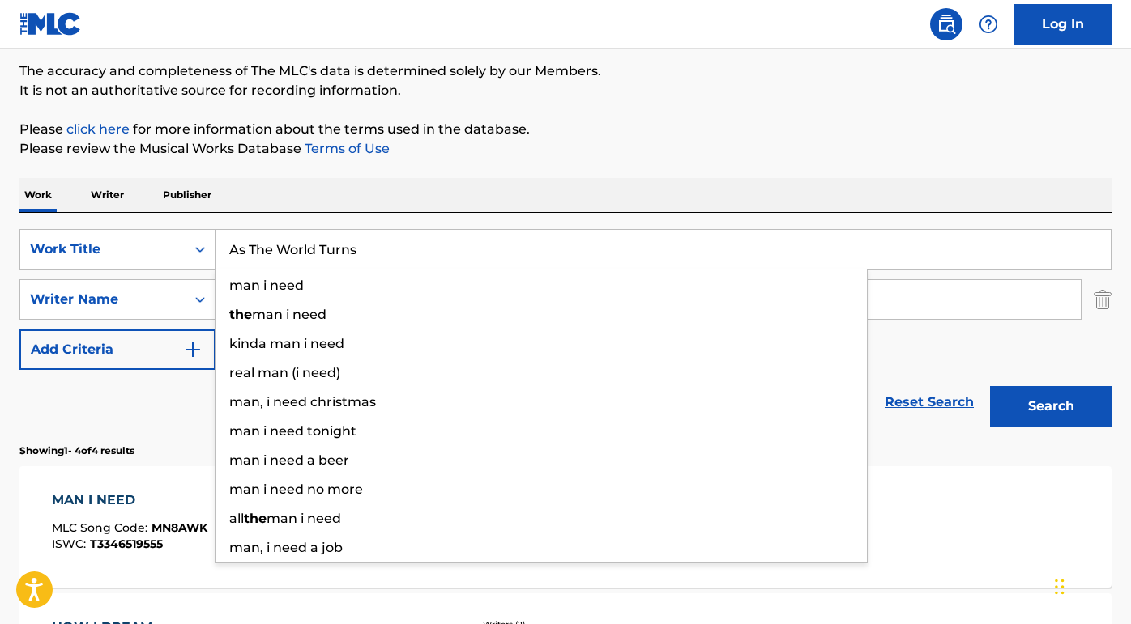
type input "As The World Turns"
click at [310, 164] on div "The MLC Public Work Search The accuracy and completeness of The MLC's data is d…" at bounding box center [565, 502] width 1131 height 1088
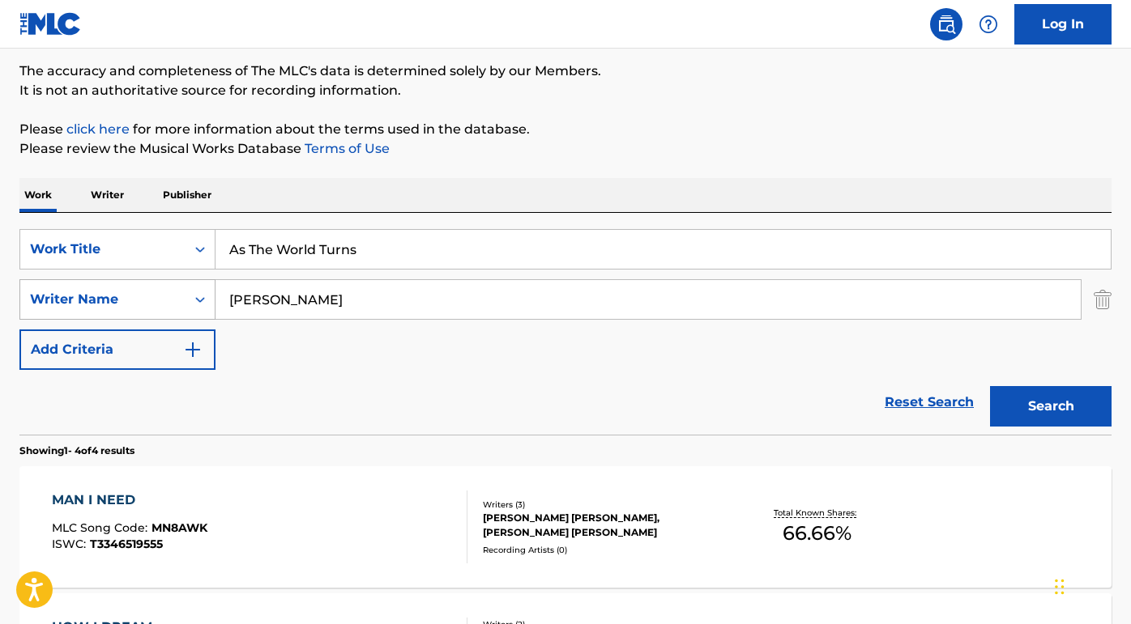
drag, startPoint x: 335, startPoint y: 294, endPoint x: 164, endPoint y: 290, distance: 171.8
click at [164, 293] on div "SearchWithCriteria38dceccc-26af-471d-951a-d221fa68fe27 Writer Name Zach Nahome" at bounding box center [565, 299] width 1092 height 40
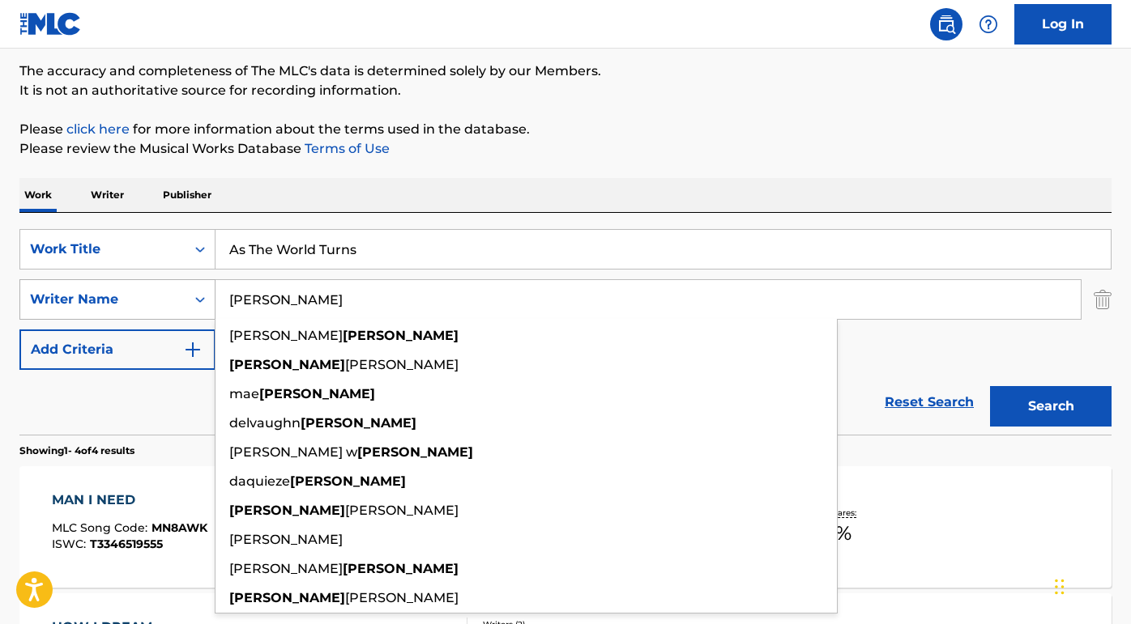
type input "marshall"
click at [1051, 407] on button "Search" at bounding box center [1050, 406] width 121 height 40
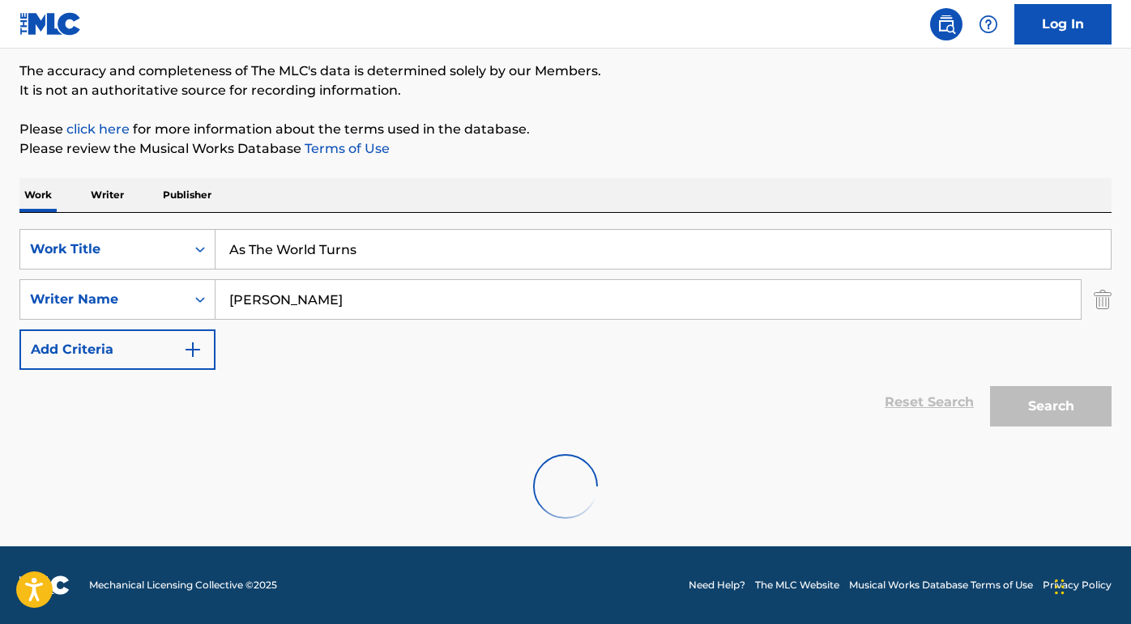
click at [131, 431] on div "Reset Search Search" at bounding box center [565, 402] width 1092 height 65
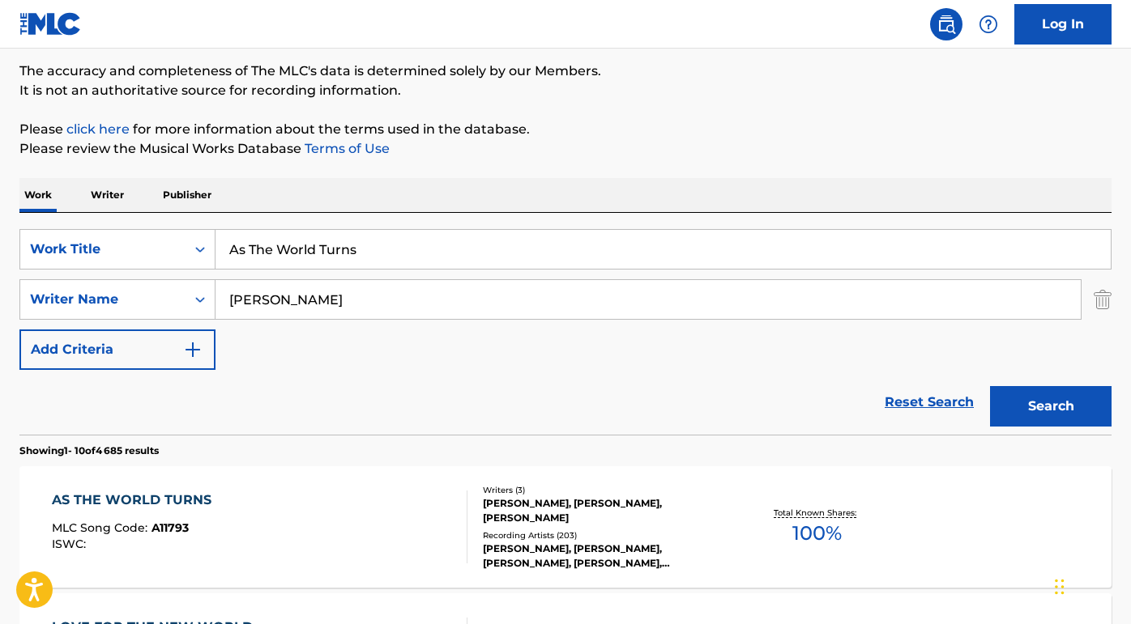
click at [122, 497] on div "AS THE WORLD TURNS" at bounding box center [136, 500] width 168 height 19
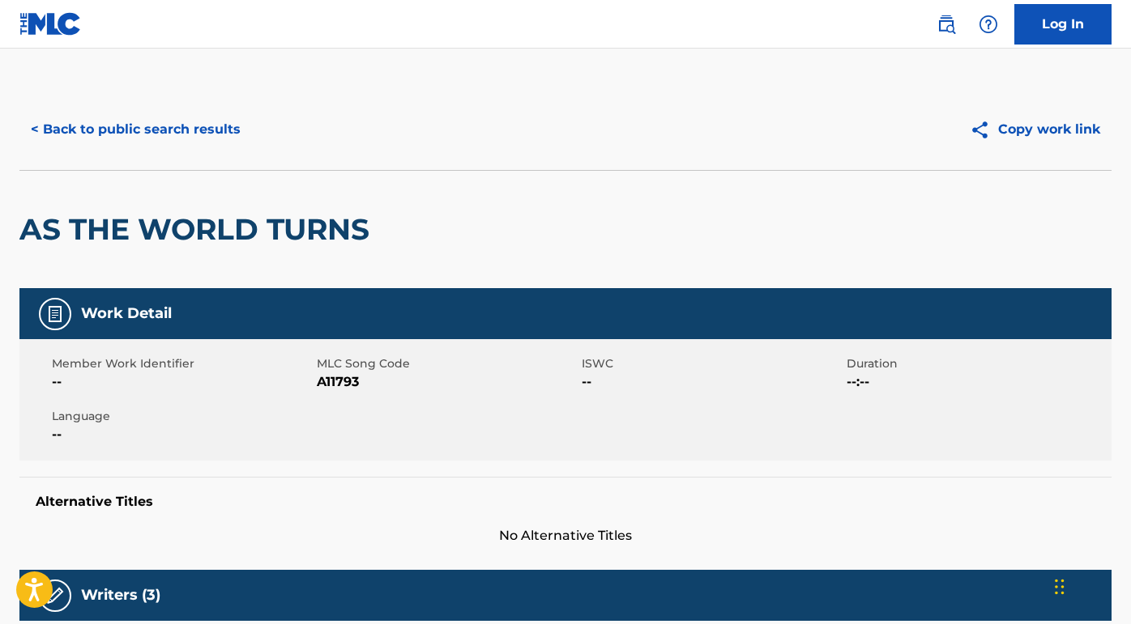
click at [241, 126] on button "< Back to public search results" at bounding box center [135, 129] width 232 height 40
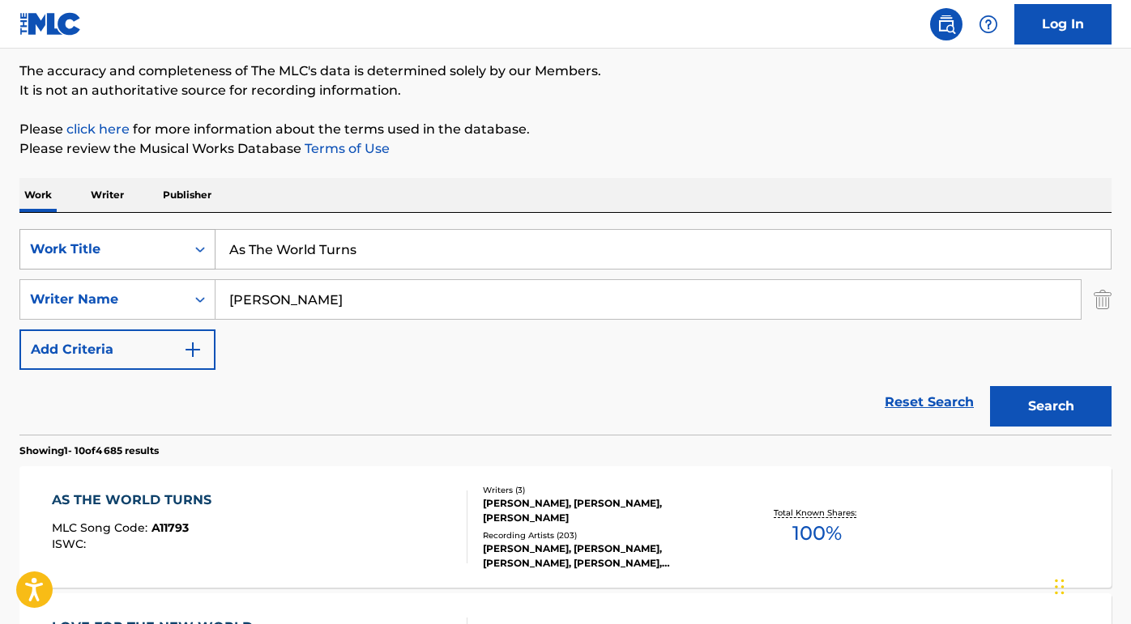
drag, startPoint x: 441, startPoint y: 238, endPoint x: 154, endPoint y: 235, distance: 286.7
click at [154, 235] on div "SearchWithCriteriada750e87-d949-4c59-80dc-fd3e9e0136ab Work Title As The World …" at bounding box center [565, 249] width 1092 height 40
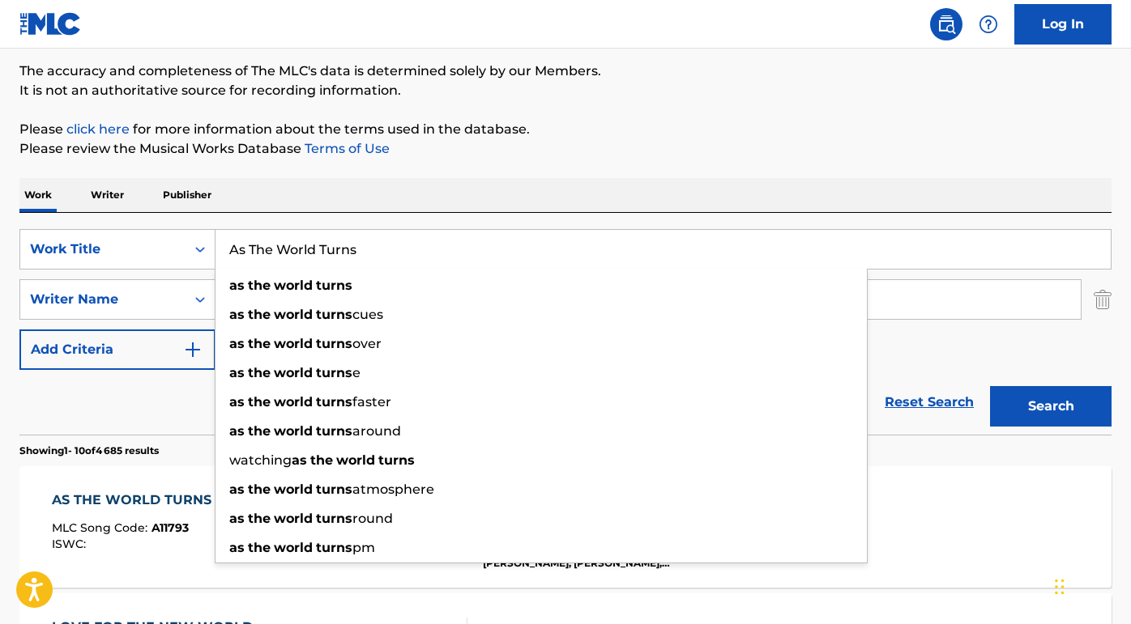
click at [395, 248] on input "As The World Turns" at bounding box center [662, 249] width 895 height 39
paste input "Any Way You Want It / Lovin' Touchin' Squeezin'"
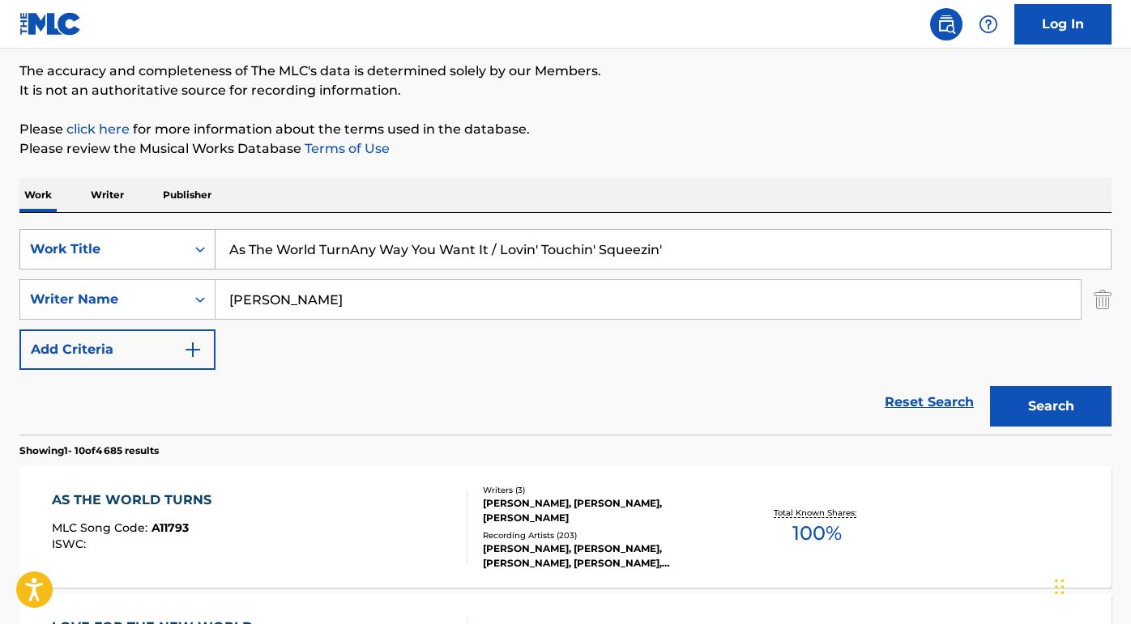
drag, startPoint x: 382, startPoint y: 246, endPoint x: 36, endPoint y: 237, distance: 346.0
click at [36, 237] on div "SearchWithCriteriada750e87-d949-4c59-80dc-fd3e9e0136ab Work Title As The World …" at bounding box center [565, 249] width 1092 height 40
type input "Any Way You Want It / Lovin' Touchin' Squeezin'"
click at [288, 152] on p "Please review the Musical Works Database Terms of Use" at bounding box center [565, 148] width 1092 height 19
drag, startPoint x: 306, startPoint y: 308, endPoint x: 68, endPoint y: 271, distance: 241.0
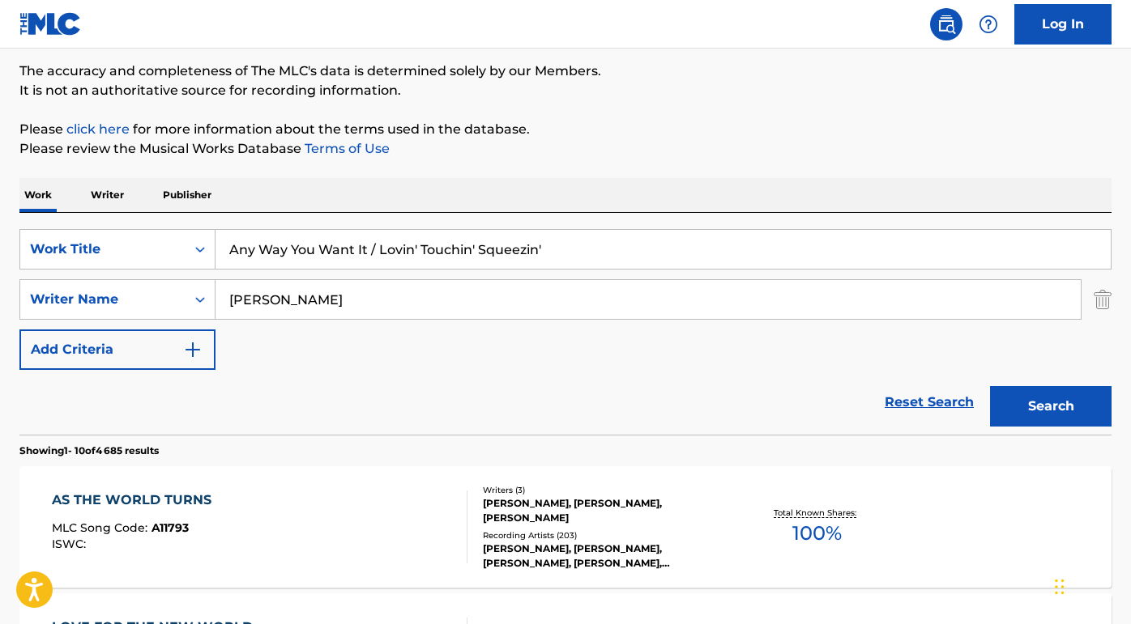
click at [68, 271] on div "SearchWithCriteriada750e87-d949-4c59-80dc-fd3e9e0136ab Work Title Any Way You W…" at bounding box center [565, 299] width 1092 height 141
click at [1051, 407] on button "Search" at bounding box center [1050, 406] width 121 height 40
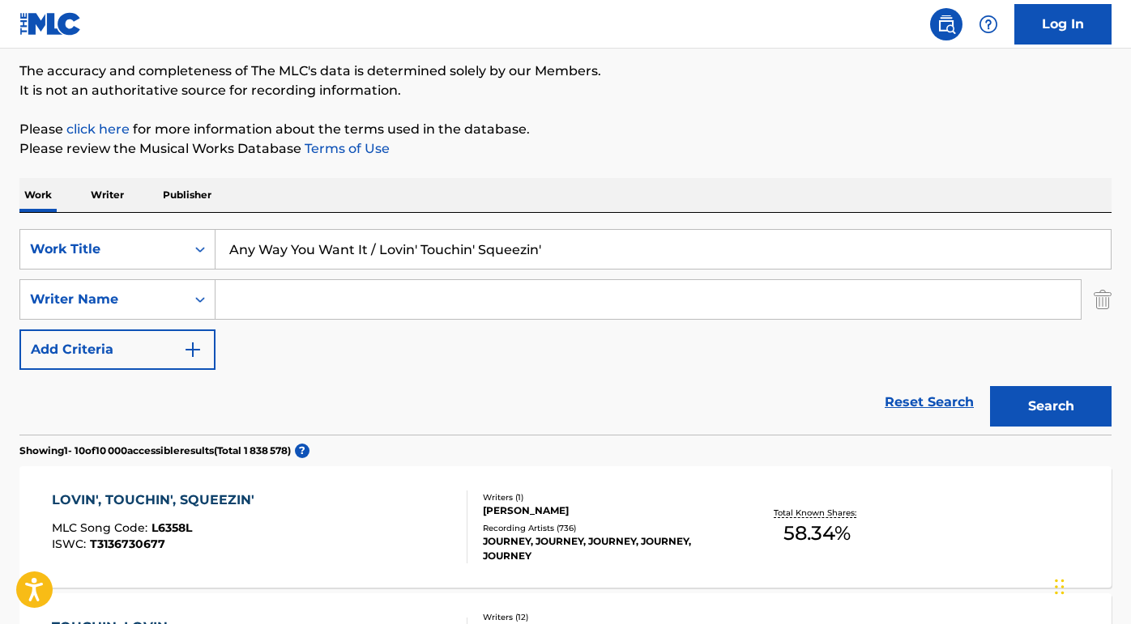
click at [132, 494] on div "LOVIN', TOUCHIN', SQUEEZIN'" at bounding box center [157, 500] width 211 height 19
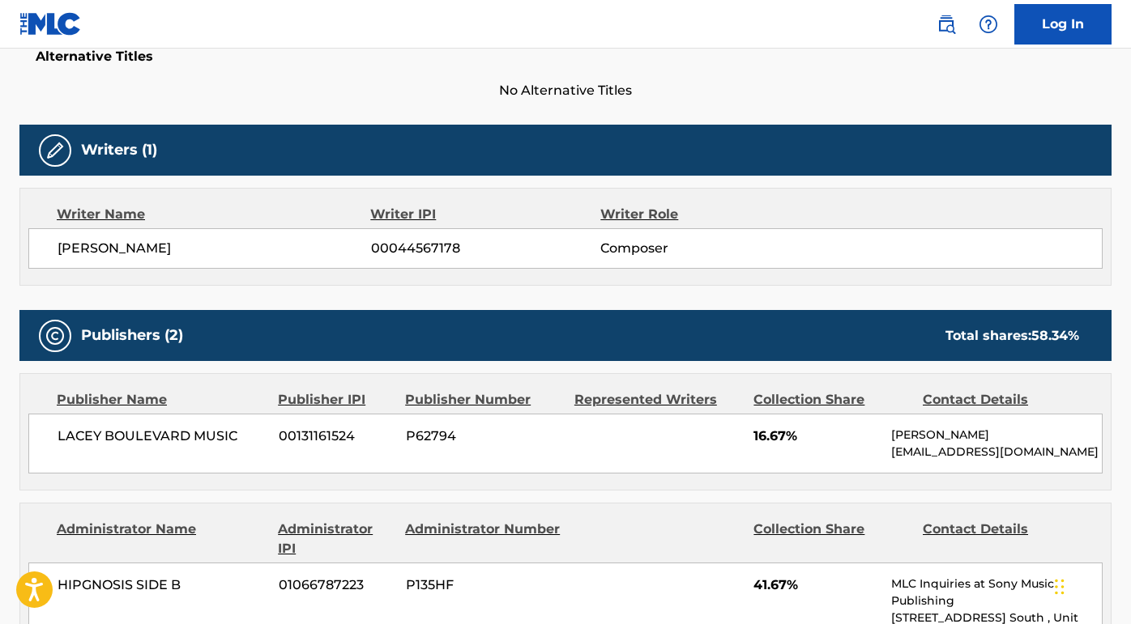
scroll to position [469, 0]
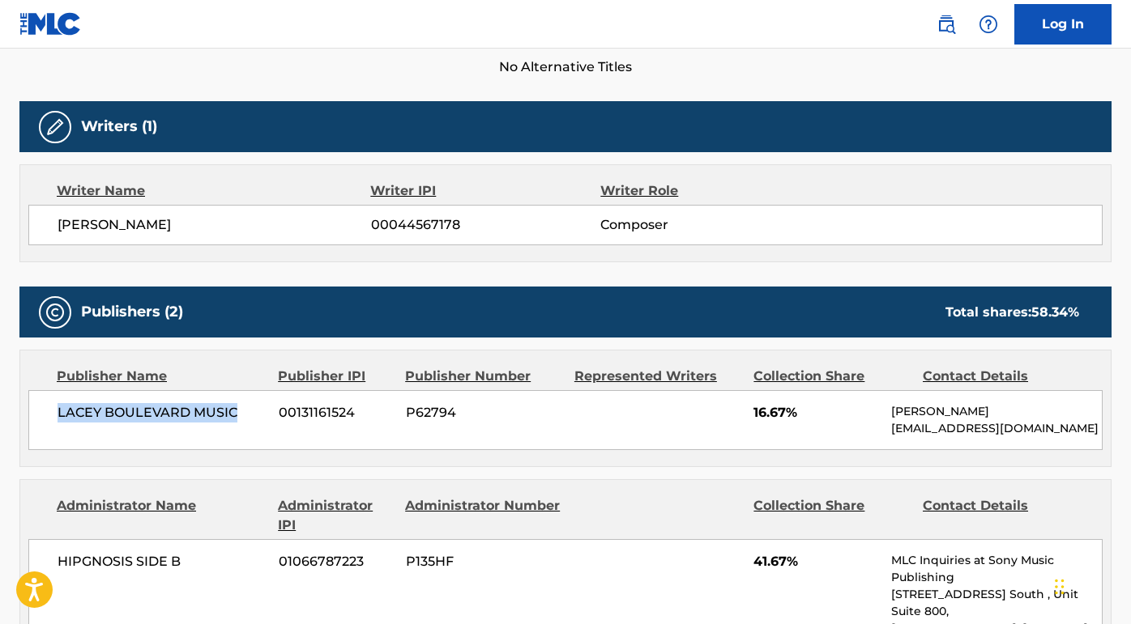
drag, startPoint x: 241, startPoint y: 405, endPoint x: 28, endPoint y: 404, distance: 213.0
click at [28, 404] on div "LACEY BOULEVARD MUSIC 00131161524 P62794 16.67% Stephen Perry tfsmith@manatt.com" at bounding box center [565, 420] width 1074 height 60
click at [585, 0] on nav "Log In" at bounding box center [565, 24] width 1131 height 49
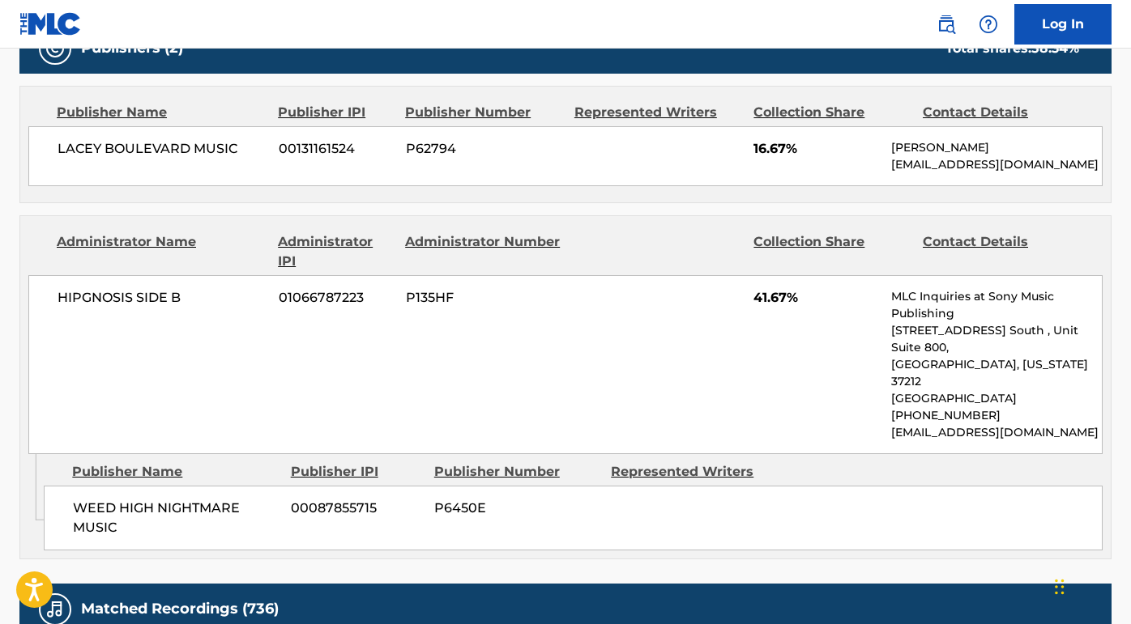
scroll to position [754, 0]
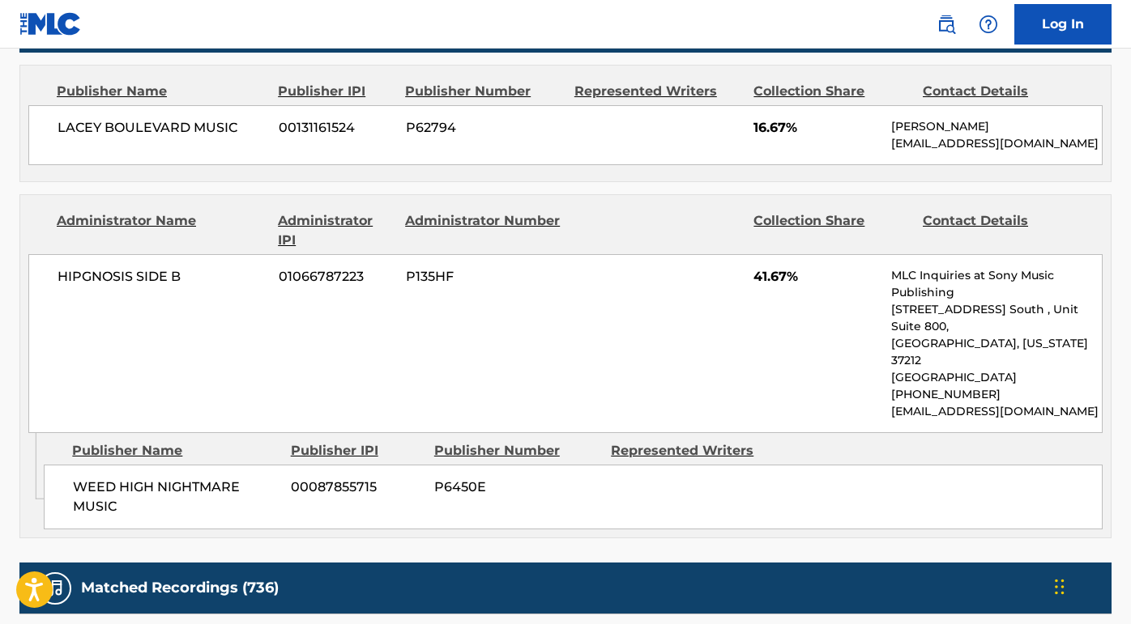
drag, startPoint x: 195, startPoint y: 266, endPoint x: 2, endPoint y: 269, distance: 192.8
click at [2, 269] on div "< Back to public search results Copy work link LOVIN', TOUCHIN', SQUEEZIN' Work…" at bounding box center [565, 238] width 1131 height 1806
drag, startPoint x: 203, startPoint y: 275, endPoint x: 45, endPoint y: 281, distance: 158.1
click at [45, 281] on div "HIPGNOSIS SIDE B 01066787223 P135HF 41.67% MLC Inquiries at Sony Music Publishi…" at bounding box center [565, 343] width 1074 height 179
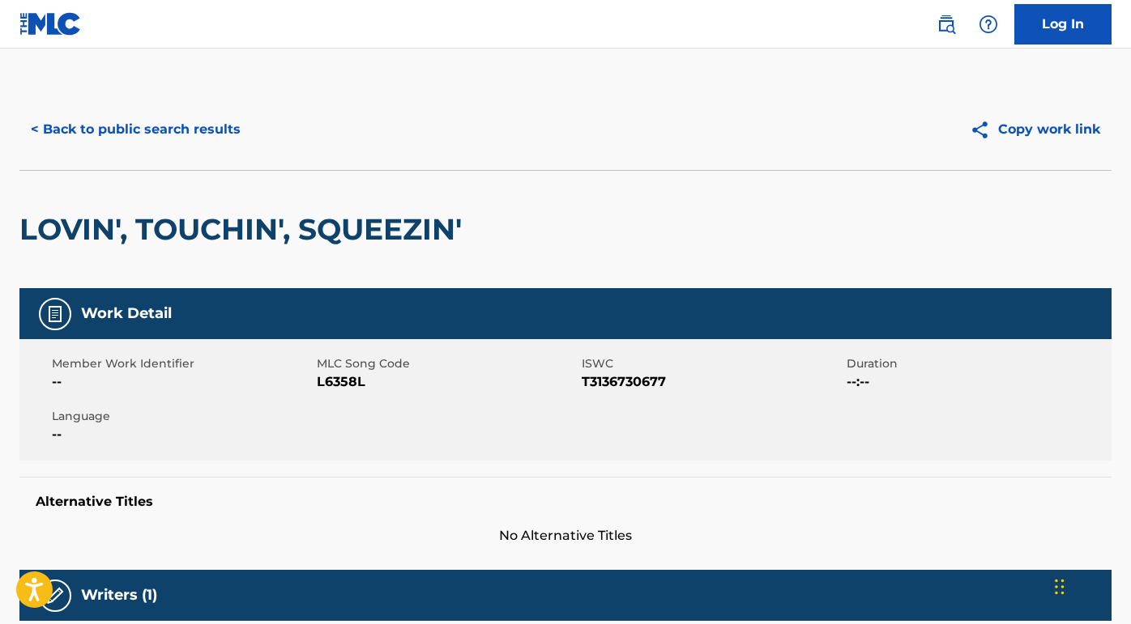
scroll to position [0, 0]
click at [185, 131] on button "< Back to public search results" at bounding box center [135, 129] width 232 height 40
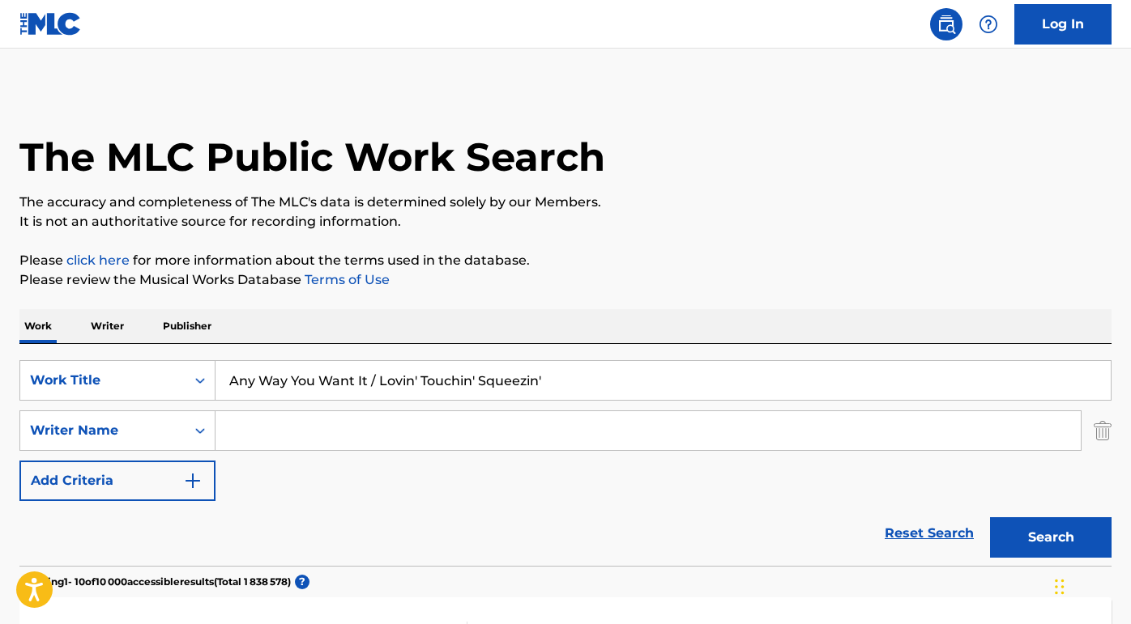
scroll to position [131, 0]
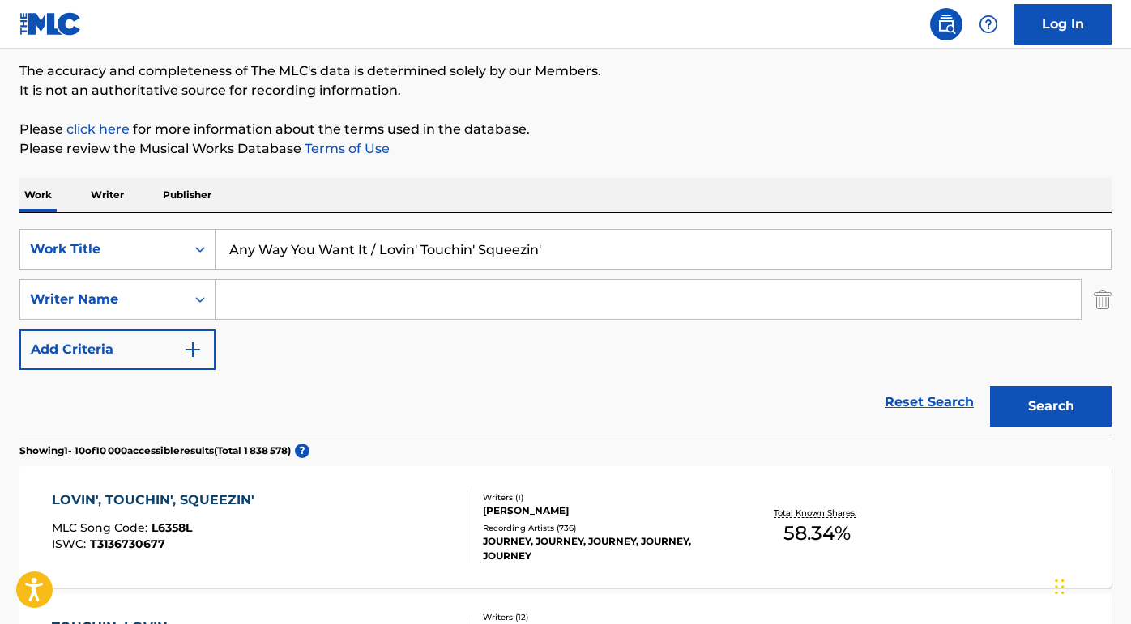
drag, startPoint x: 360, startPoint y: 249, endPoint x: 697, endPoint y: 253, distance: 336.2
click at [697, 253] on input "Any Way You Want It / Lovin' Touchin' Squeezin'" at bounding box center [662, 249] width 895 height 39
type input "Any Way You Want It"
click at [1051, 407] on button "Search" at bounding box center [1050, 406] width 121 height 40
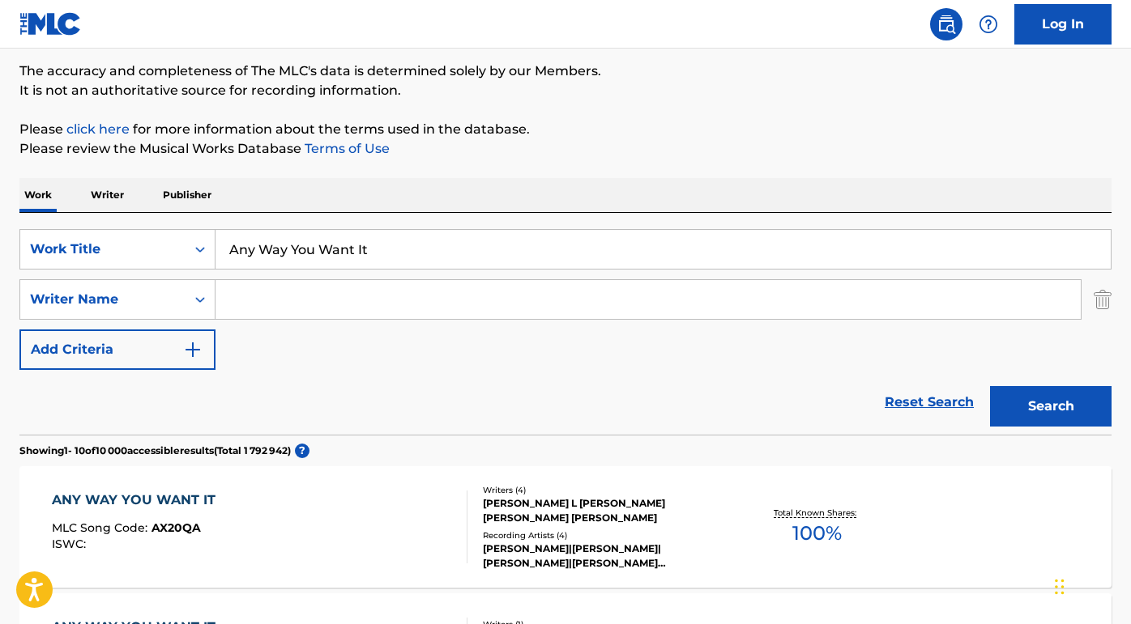
click at [181, 411] on div "Reset Search Search" at bounding box center [565, 402] width 1092 height 65
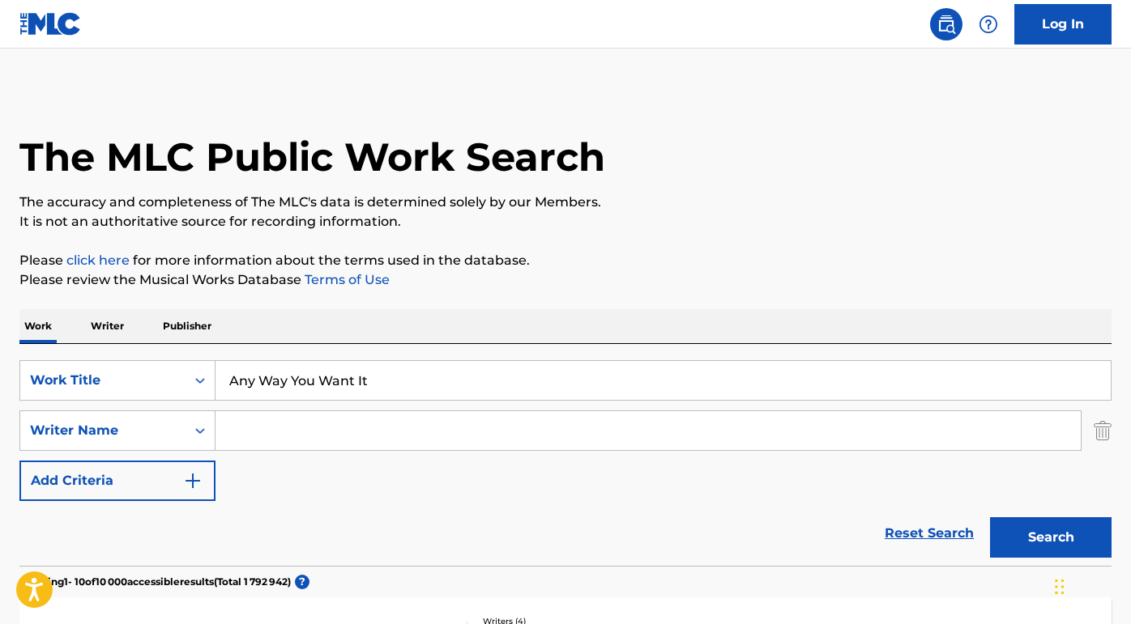
scroll to position [0, 0]
click at [276, 425] on input "Search Form" at bounding box center [647, 430] width 865 height 39
paste input "Neal Joseph Schon"
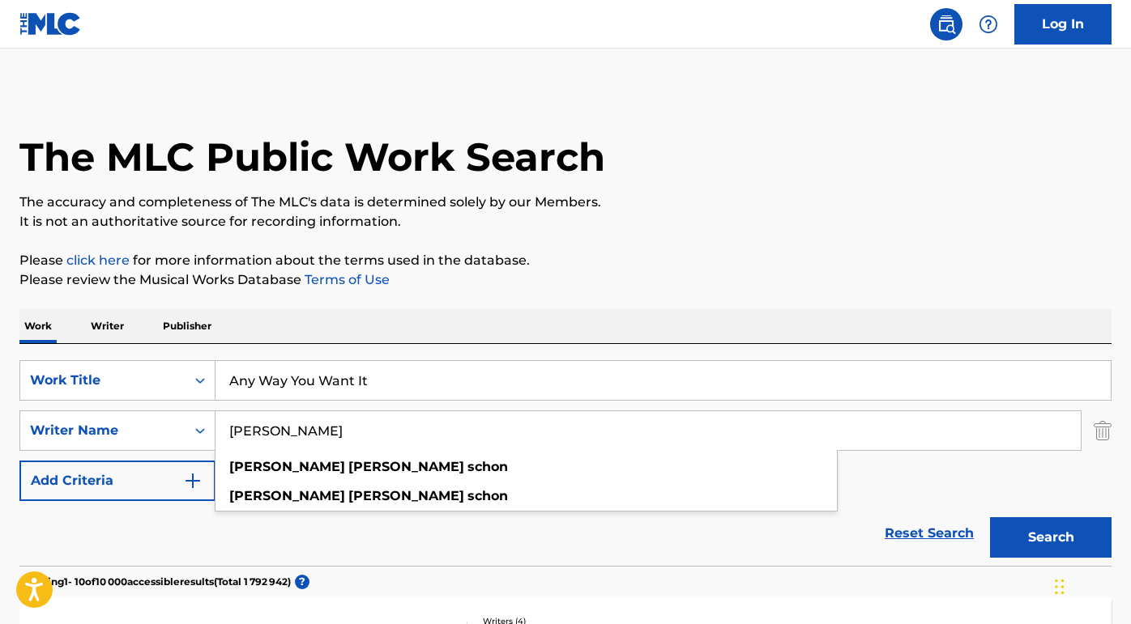
click at [1051, 538] on button "Search" at bounding box center [1050, 538] width 121 height 40
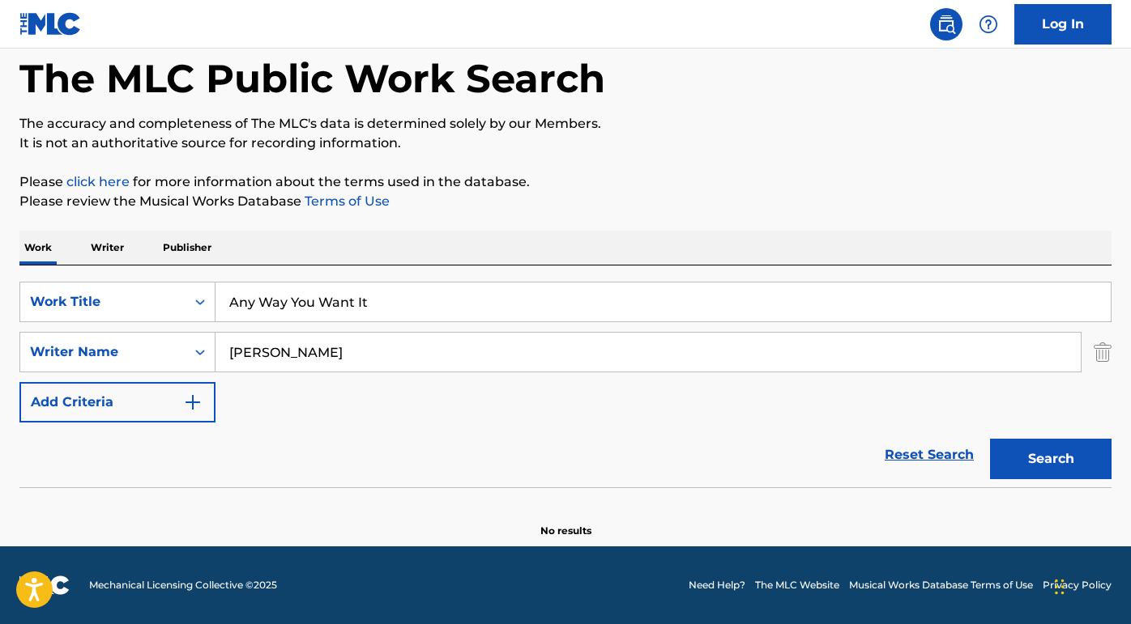
scroll to position [79, 0]
drag, startPoint x: 342, startPoint y: 357, endPoint x: 129, endPoint y: 311, distance: 218.0
click at [129, 318] on div "SearchWithCriteriada750e87-d949-4c59-80dc-fd3e9e0136ab Work Title Any Way You W…" at bounding box center [565, 352] width 1092 height 141
type input "Schon"
click at [1051, 459] on button "Search" at bounding box center [1050, 459] width 121 height 40
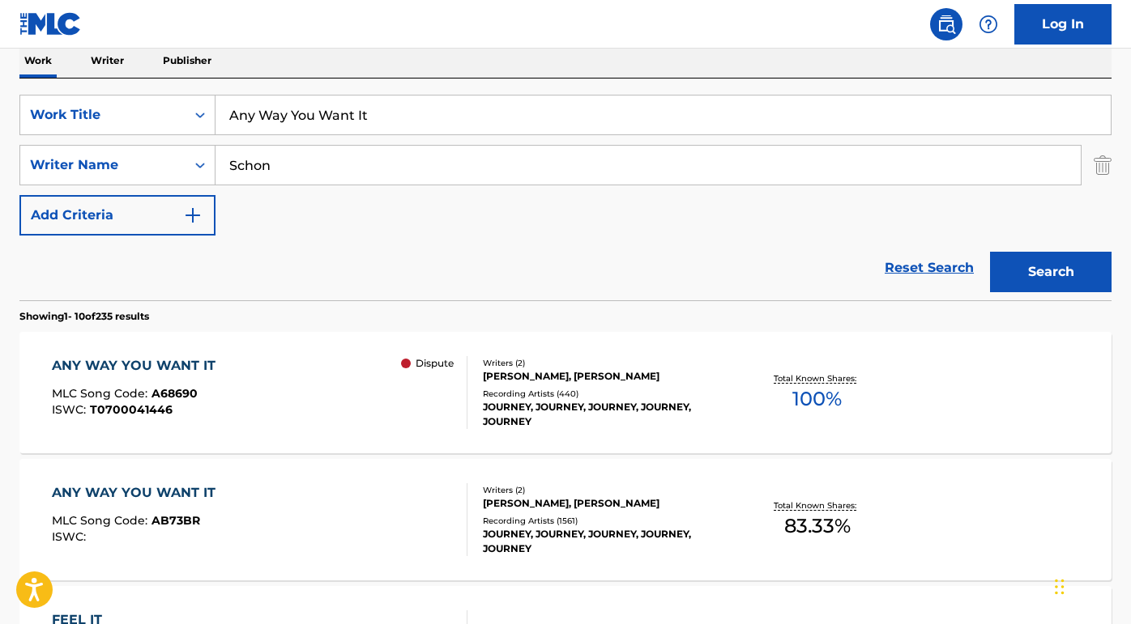
scroll to position [280, 0]
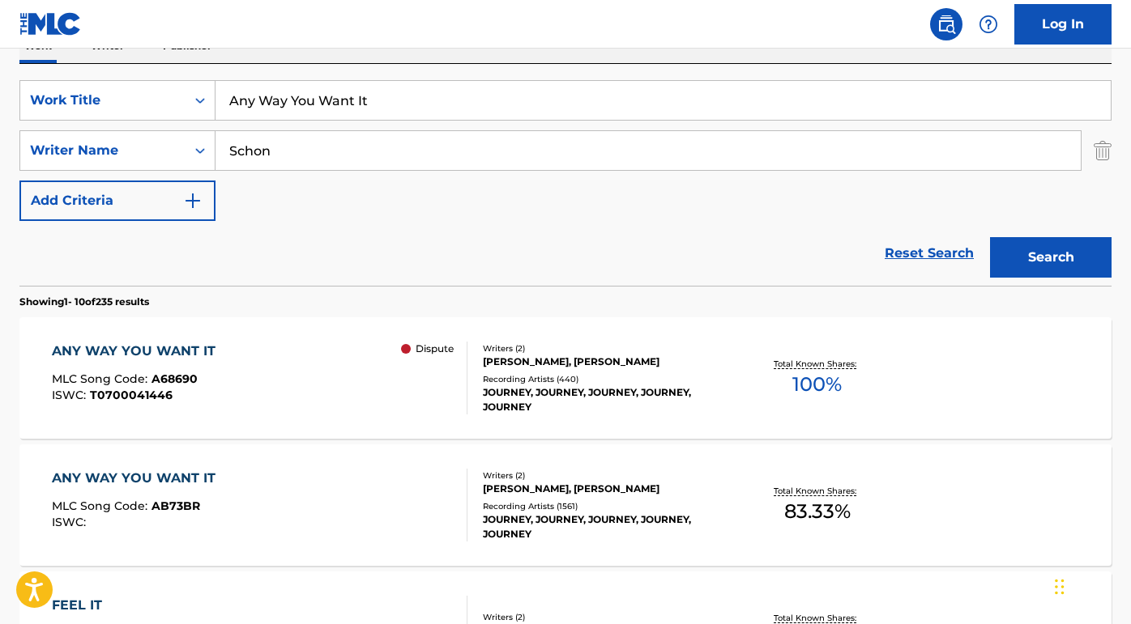
click at [142, 354] on div "ANY WAY YOU WANT IT" at bounding box center [138, 351] width 172 height 19
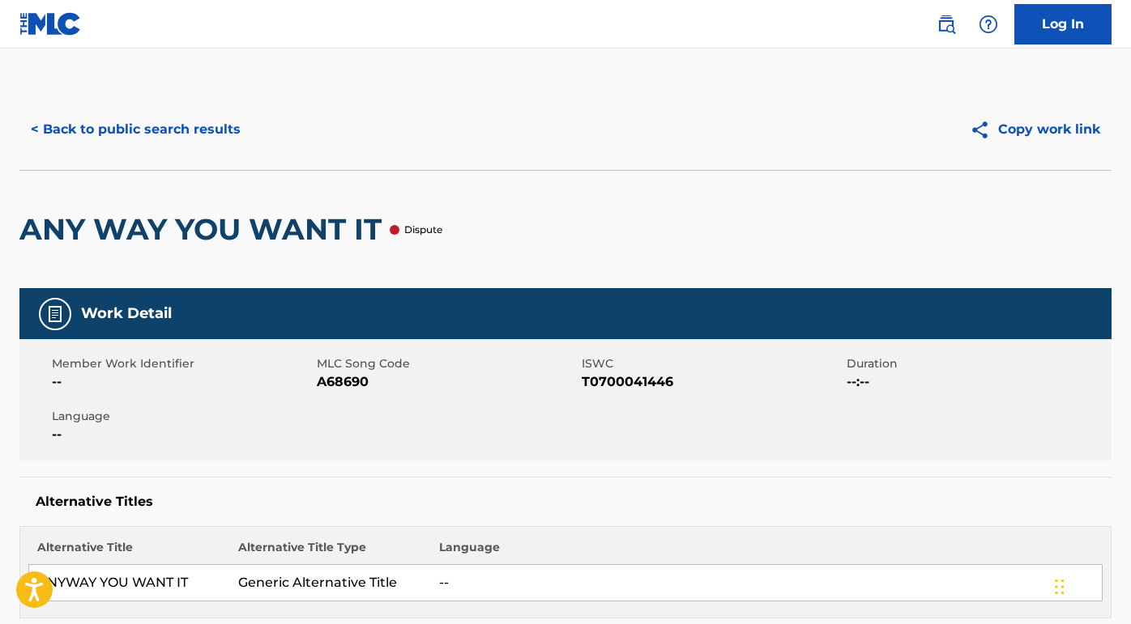
click at [233, 121] on button "< Back to public search results" at bounding box center [135, 129] width 232 height 40
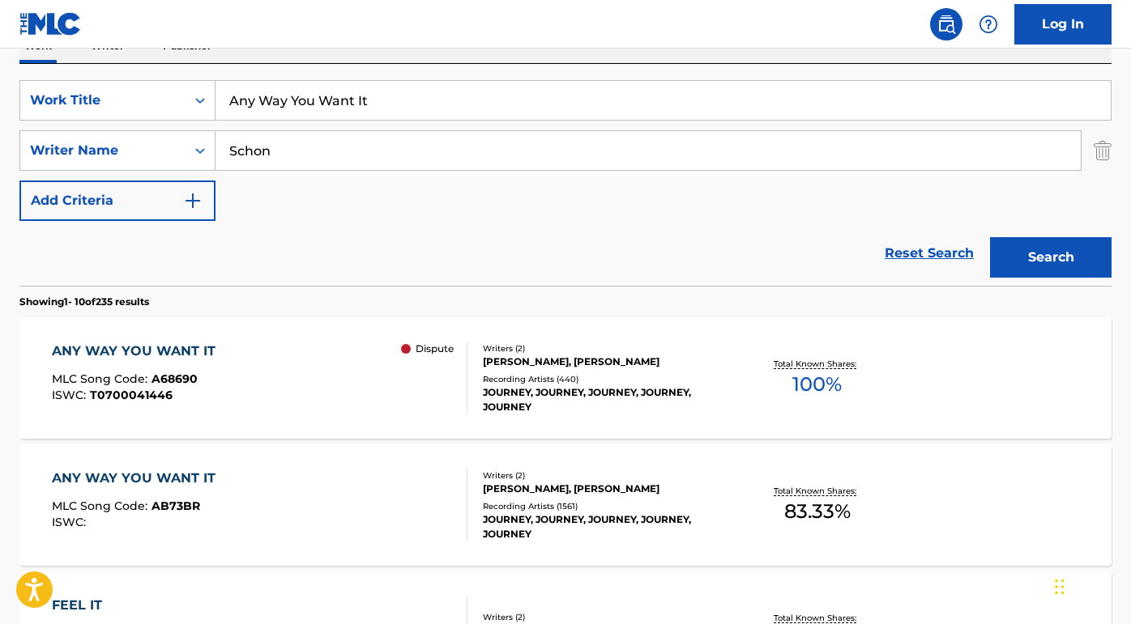
click at [396, 91] on input "Any Way You Want It" at bounding box center [662, 100] width 895 height 39
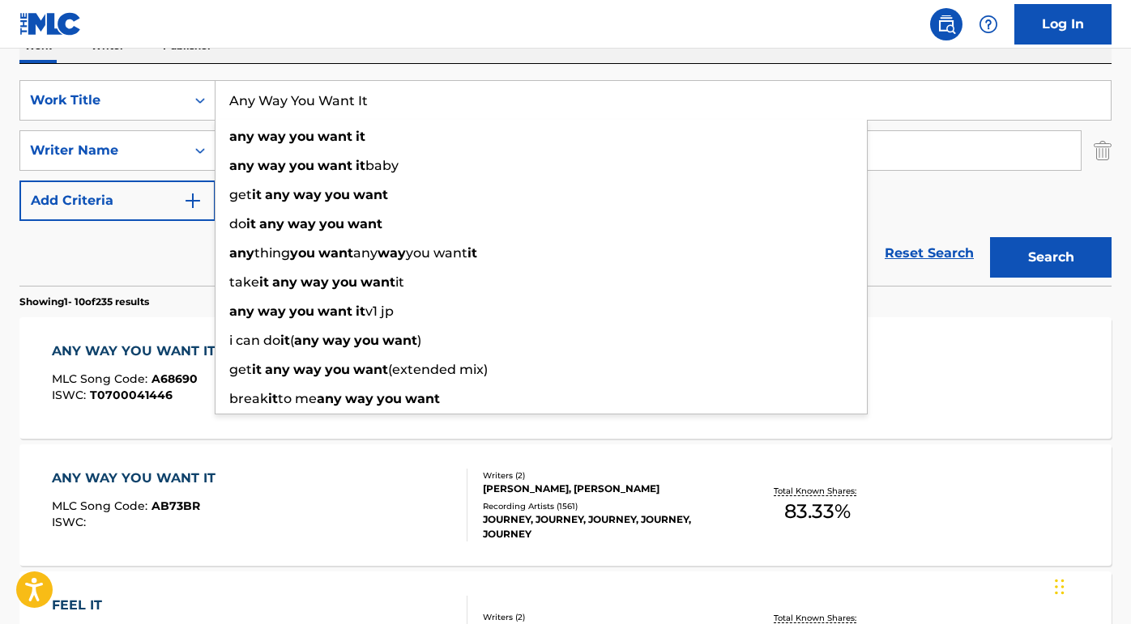
drag, startPoint x: 400, startPoint y: 116, endPoint x: 236, endPoint y: 113, distance: 164.5
click at [237, 113] on input "Any Way You Want It" at bounding box center [662, 100] width 895 height 39
paste input "(Another Woman) Too Many People"
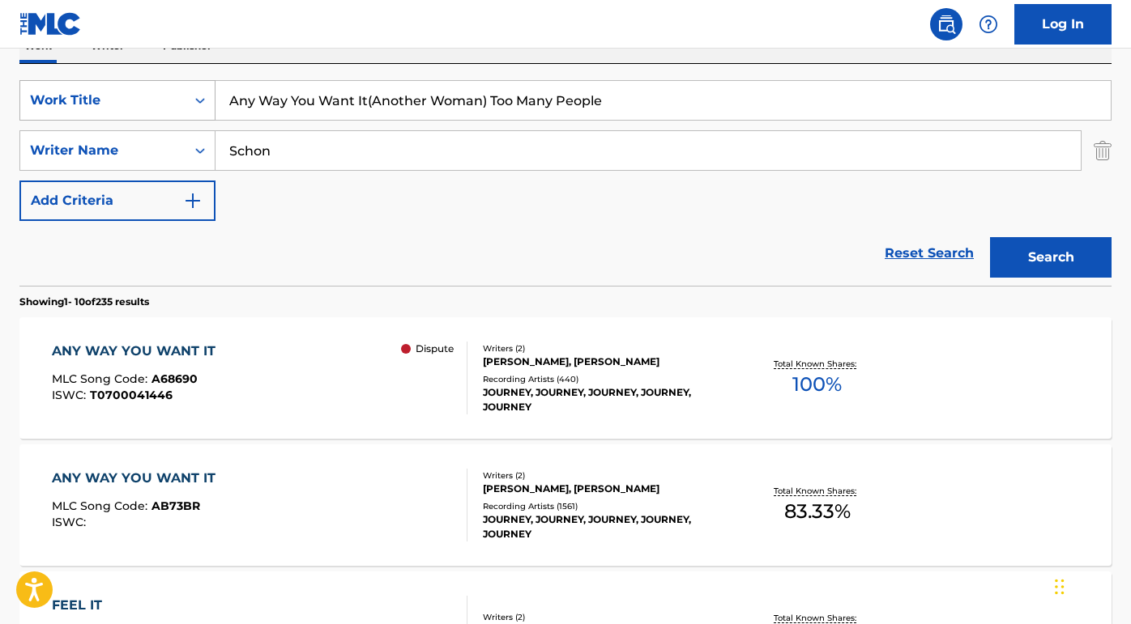
drag, startPoint x: 369, startPoint y: 100, endPoint x: 153, endPoint y: 94, distance: 216.3
click at [153, 94] on div "SearchWithCriteriada750e87-d949-4c59-80dc-fd3e9e0136ab Work Title Any Way You W…" at bounding box center [565, 100] width 1092 height 40
type input "Another Woman) Too Many People"
drag, startPoint x: 287, startPoint y: 146, endPoint x: 141, endPoint y: 142, distance: 145.8
click at [141, 142] on div "SearchWithCriteria38dceccc-26af-471d-951a-d221fa68fe27 Writer Name Schon" at bounding box center [565, 150] width 1092 height 40
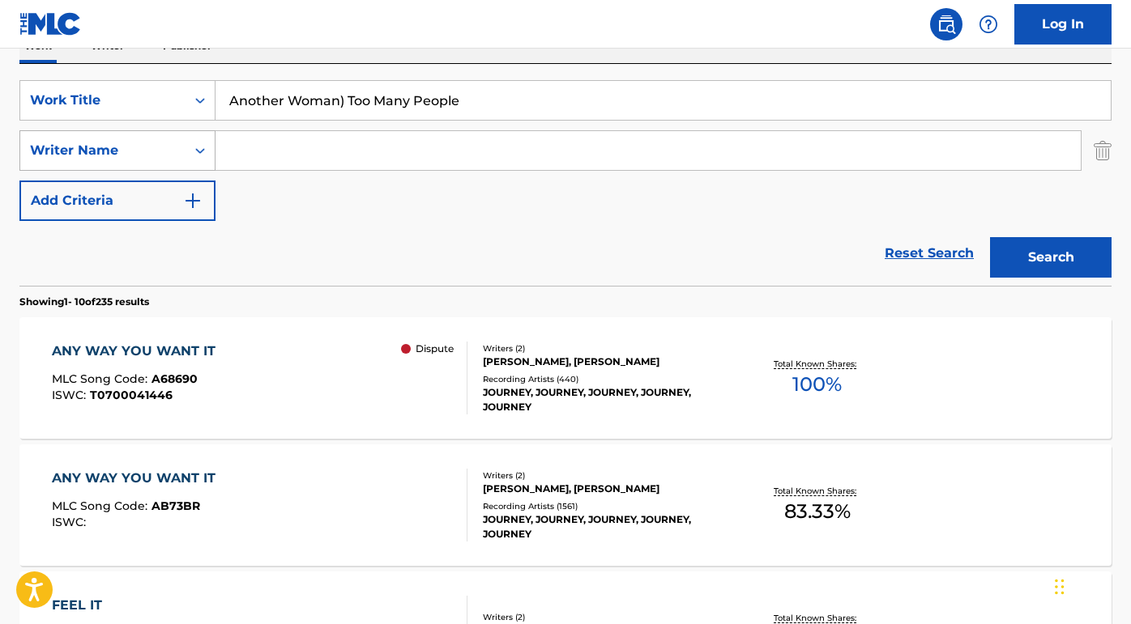
click at [1051, 258] on button "Search" at bounding box center [1050, 257] width 121 height 40
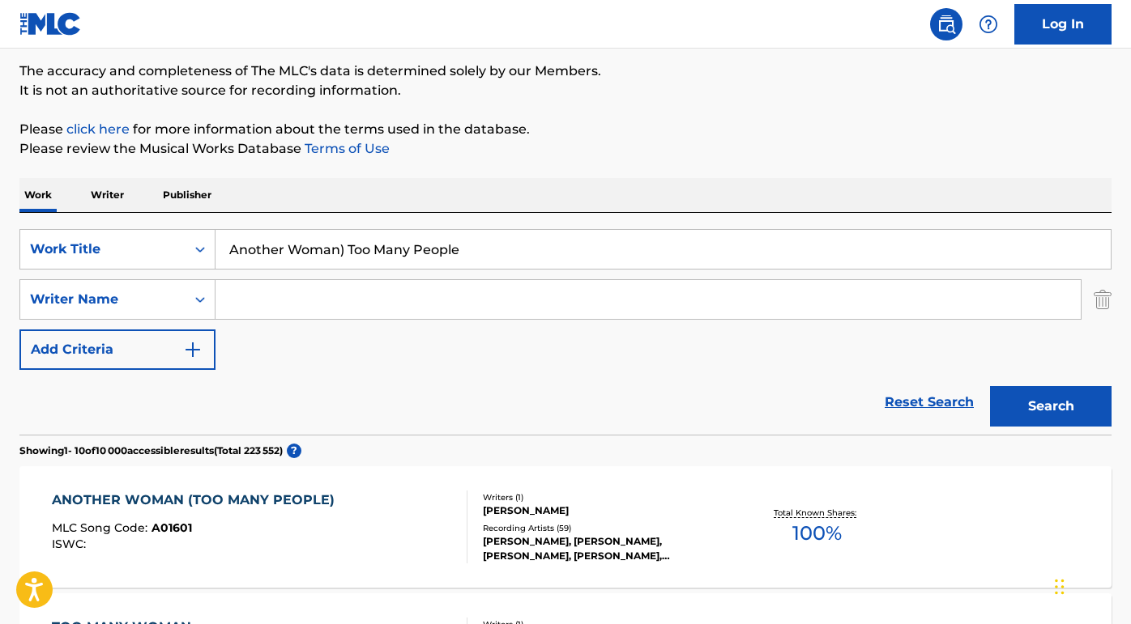
scroll to position [134, 0]
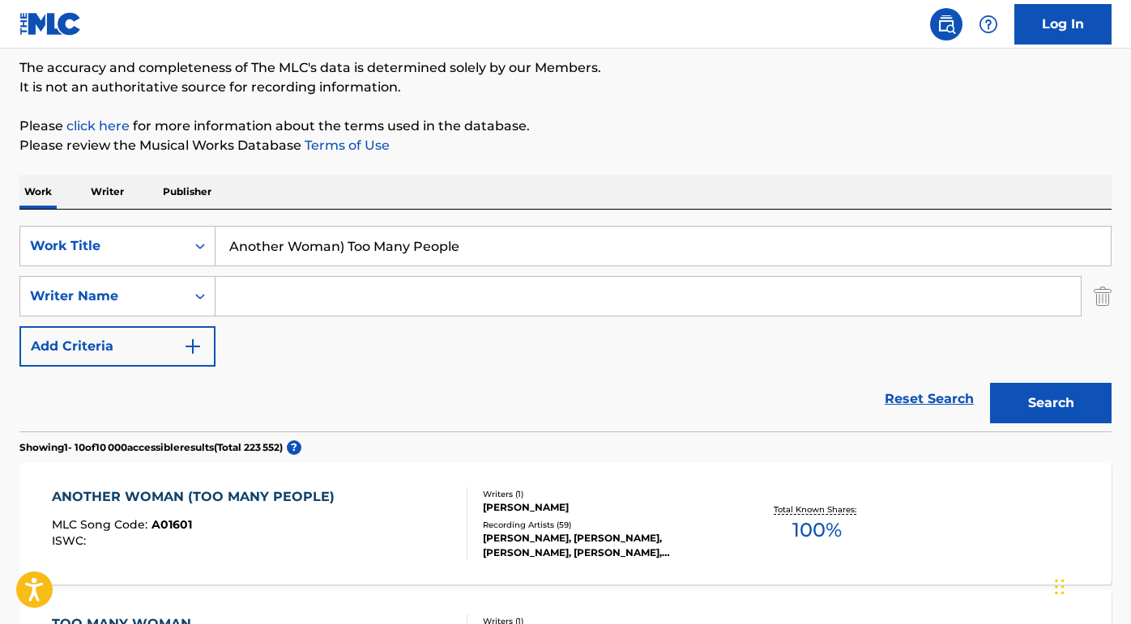
click at [237, 504] on div "ANOTHER WOMAN (TOO MANY PEOPLE)" at bounding box center [197, 497] width 291 height 19
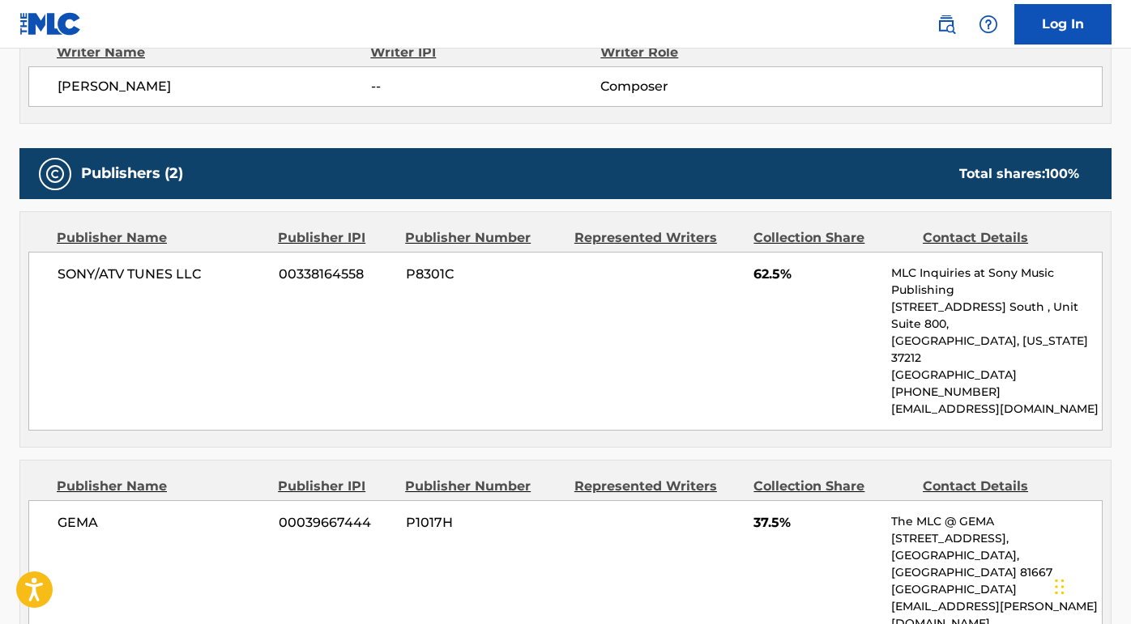
scroll to position [593, 0]
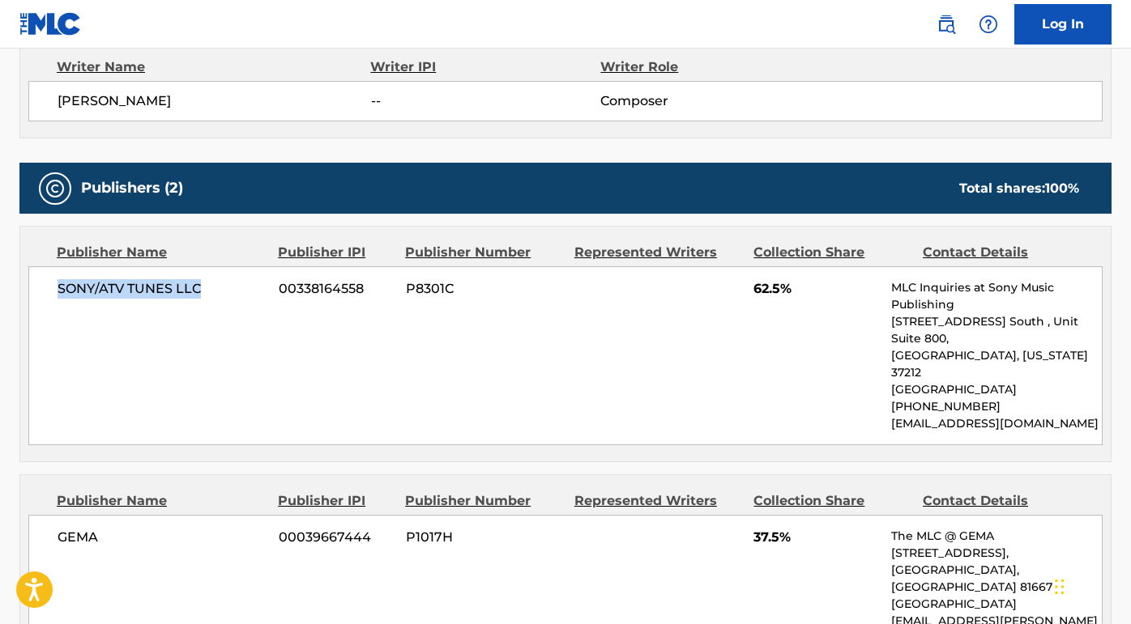
drag, startPoint x: 204, startPoint y: 290, endPoint x: 40, endPoint y: 289, distance: 163.6
click at [40, 289] on div "SONY/ATV TUNES LLC 00338164558 P8301C 62.5% MLC Inquiries at Sony Music Publish…" at bounding box center [565, 355] width 1074 height 179
